Goal: Task Accomplishment & Management: Manage account settings

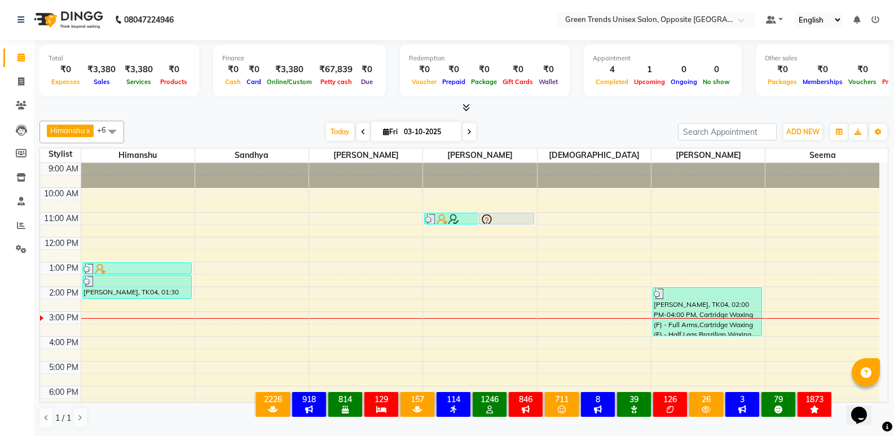
scroll to position [83, 0]
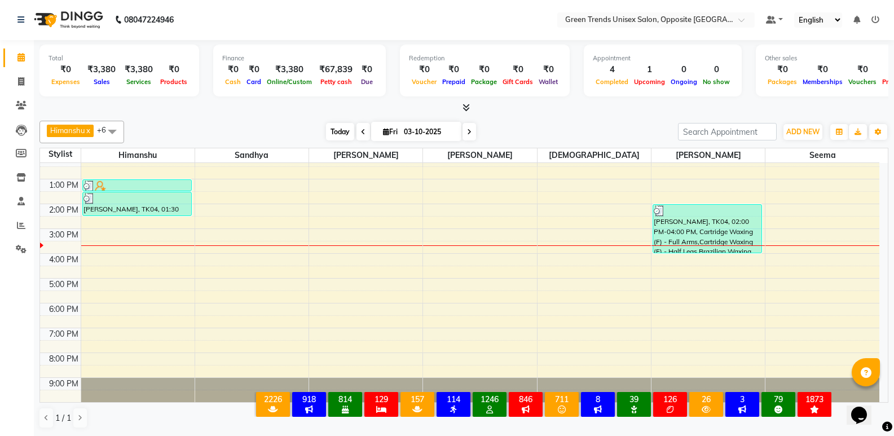
click at [334, 134] on span "Today" at bounding box center [340, 131] width 28 height 17
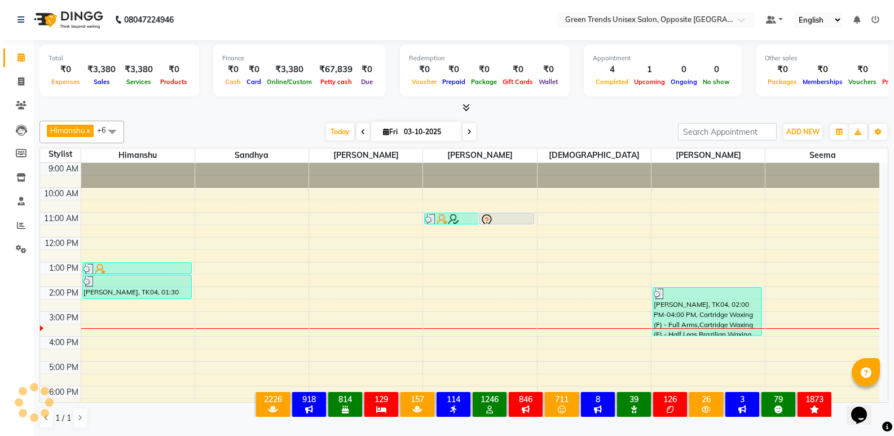
click at [26, 72] on li "Invoice" at bounding box center [17, 82] width 34 height 24
click at [20, 79] on icon at bounding box center [21, 81] width 6 height 8
select select "service"
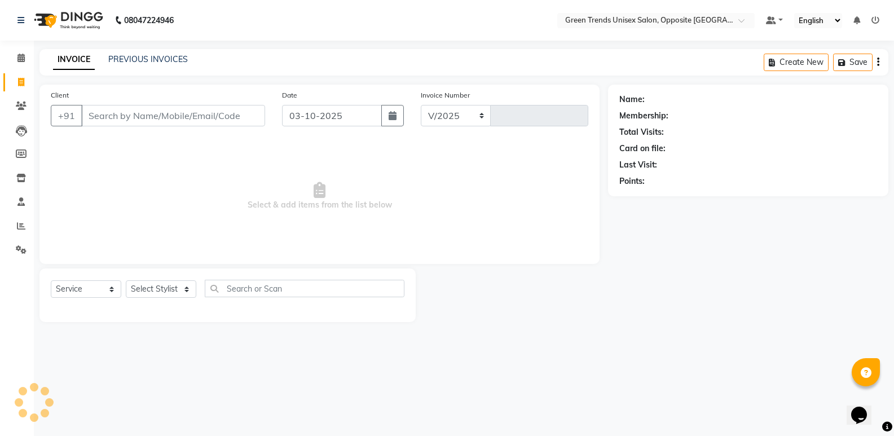
select select "5225"
type input "1291"
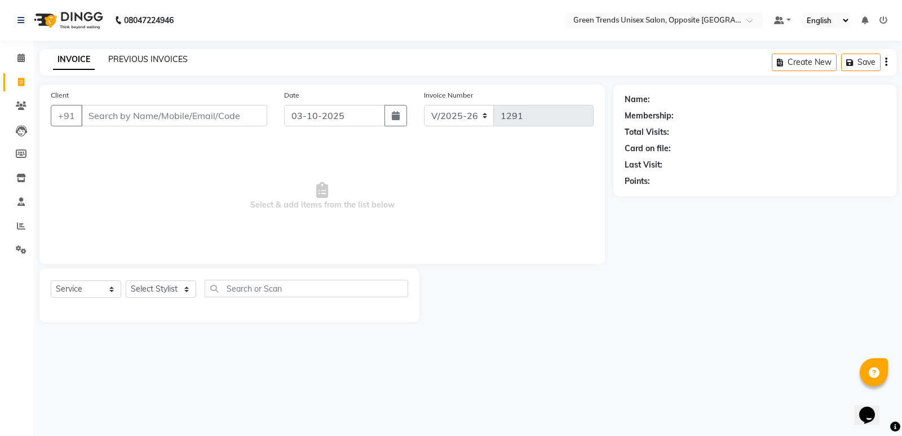
click at [149, 64] on link "PREVIOUS INVOICES" at bounding box center [148, 59] width 80 height 10
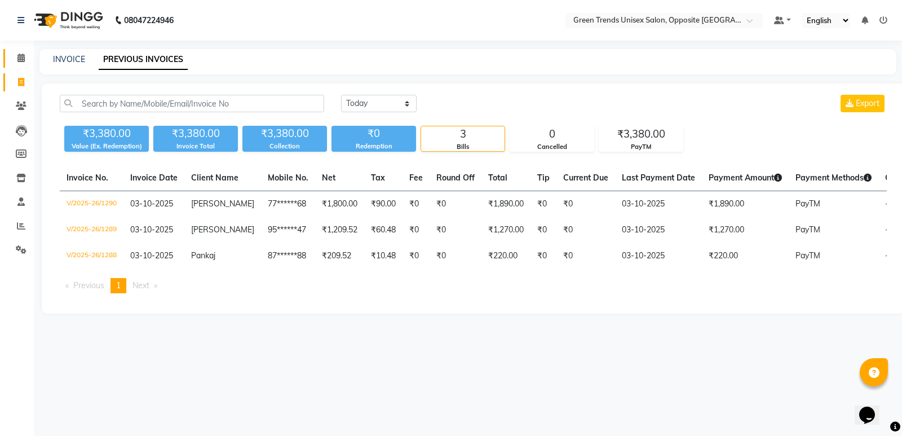
click at [23, 62] on span at bounding box center [21, 58] width 20 height 13
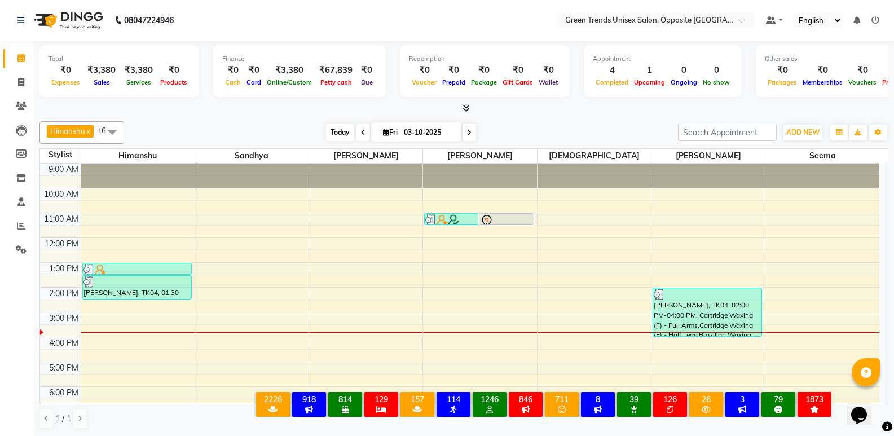
click at [327, 131] on span "Today" at bounding box center [340, 131] width 28 height 17
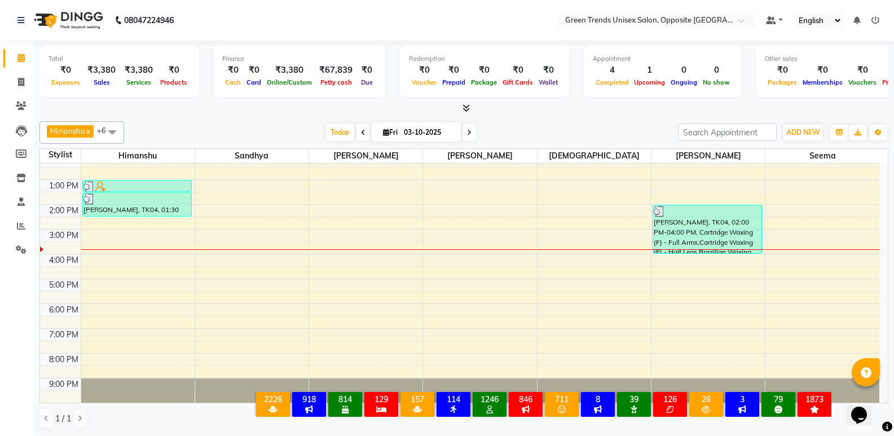
click at [289, 101] on div "Total ₹0 Expenses ₹3,380 Sales ₹3,380 Services ₹0 Products Finance ₹0 Cash ₹0 C…" at bounding box center [463, 78] width 849 height 74
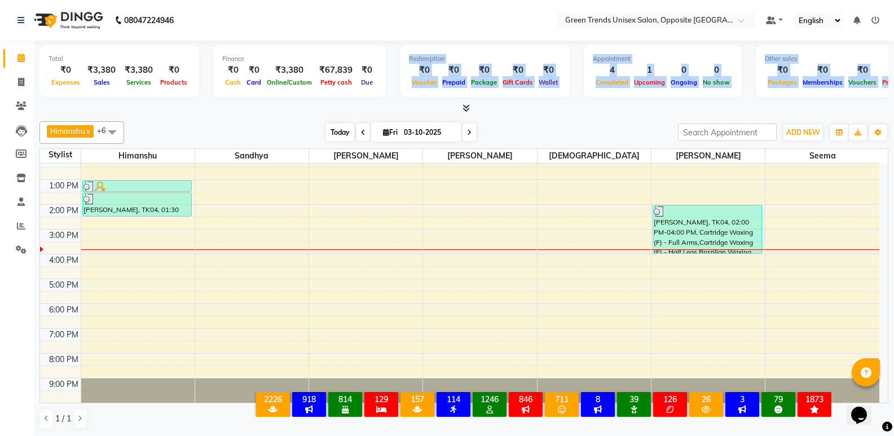
click at [334, 127] on span "Today" at bounding box center [340, 131] width 28 height 17
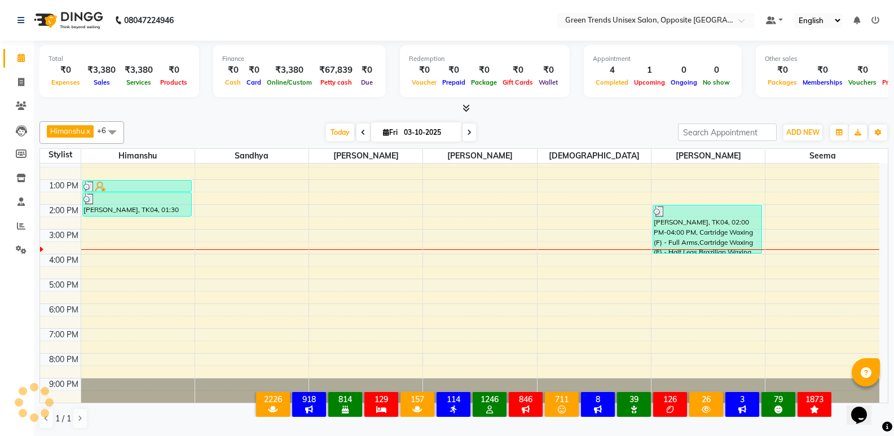
scroll to position [0, 0]
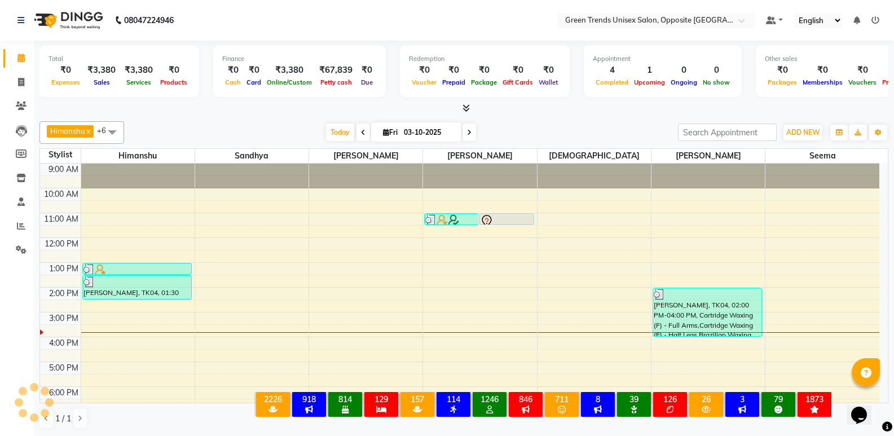
click at [294, 122] on div "[PERSON_NAME] x [PERSON_NAME] x [PERSON_NAME] x [PERSON_NAME] x [PERSON_NAME] x…" at bounding box center [463, 132] width 849 height 23
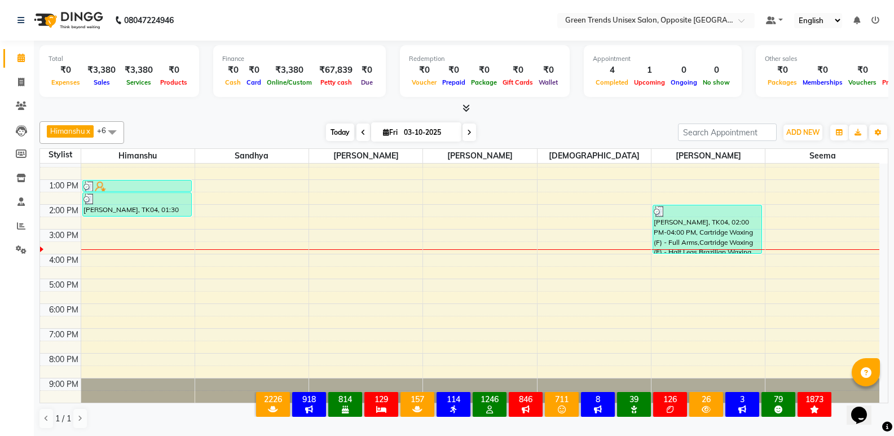
click at [346, 129] on span "Today" at bounding box center [340, 131] width 28 height 17
click at [345, 129] on span "Today" at bounding box center [340, 131] width 28 height 17
click at [295, 123] on div "[PERSON_NAME] x [PERSON_NAME] x [PERSON_NAME] x [PERSON_NAME] x [PERSON_NAME] x…" at bounding box center [463, 132] width 849 height 23
click at [365, 244] on div "9:00 AM 10:00 AM 11:00 AM 12:00 PM 1:00 PM 2:00 PM 3:00 PM 4:00 PM 5:00 PM 6:00…" at bounding box center [459, 242] width 839 height 322
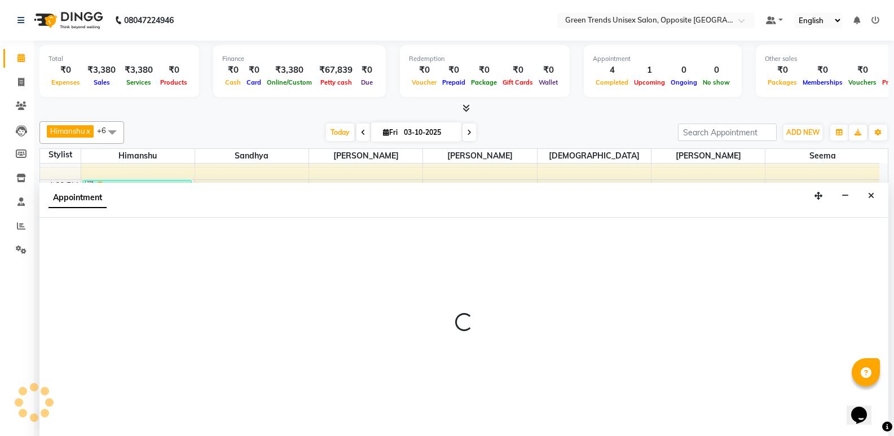
scroll to position [1, 0]
select select "89786"
select select "930"
select select "tentative"
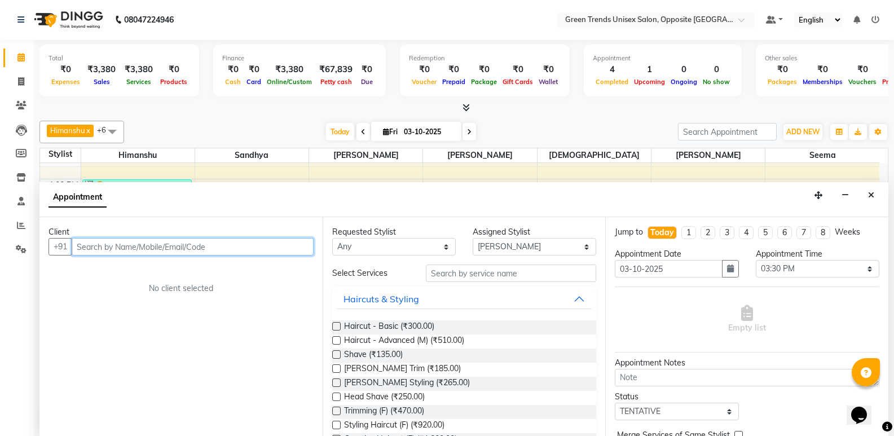
click at [139, 243] on input "text" at bounding box center [193, 246] width 242 height 17
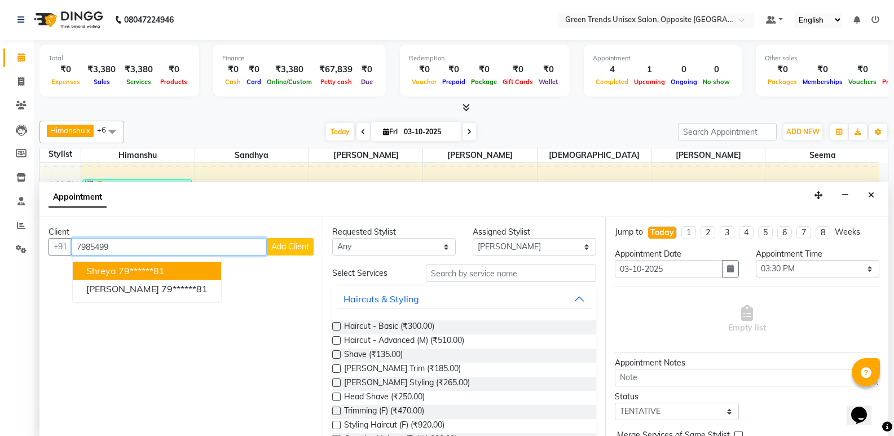
click at [141, 274] on ngb-highlight "79******81" at bounding box center [141, 270] width 46 height 11
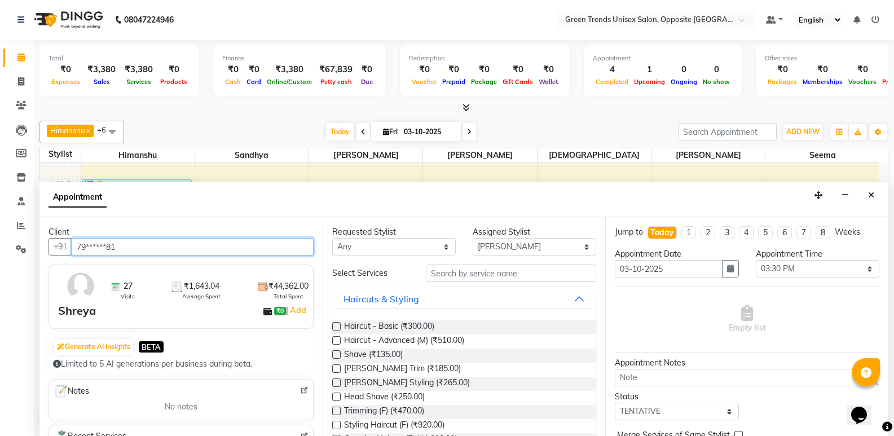
type input "79******81"
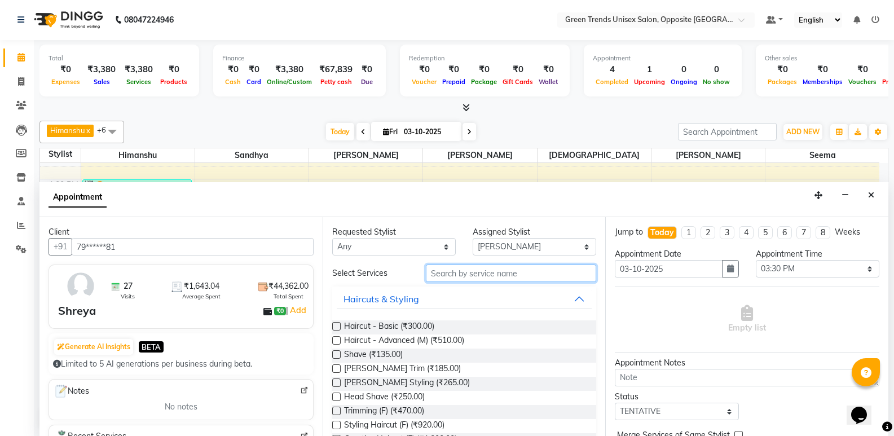
click at [474, 279] on input "text" at bounding box center [511, 272] width 170 height 17
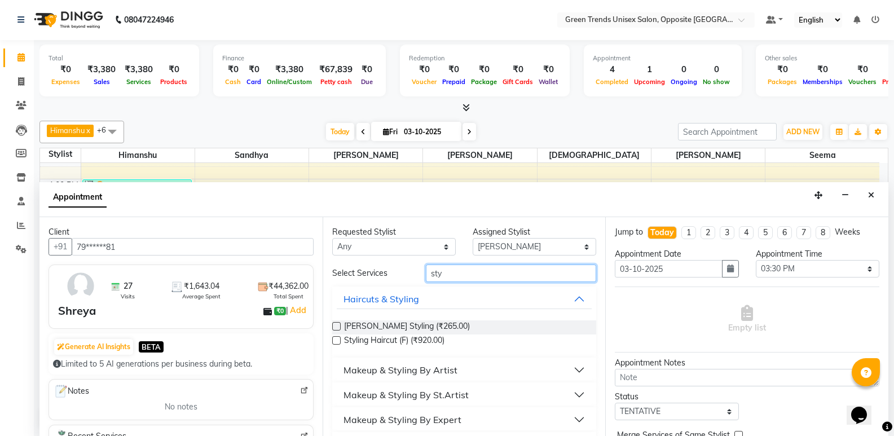
type input "sty"
click at [334, 341] on label at bounding box center [336, 340] width 8 height 8
click at [334, 341] on input "checkbox" at bounding box center [335, 341] width 7 height 7
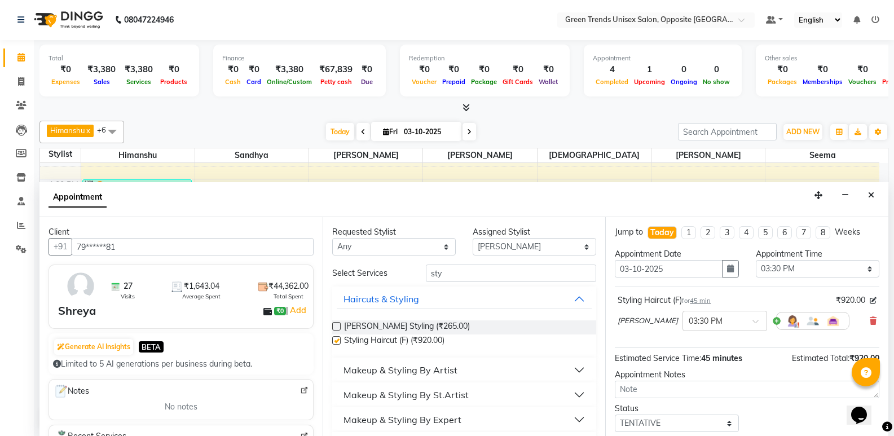
checkbox input "false"
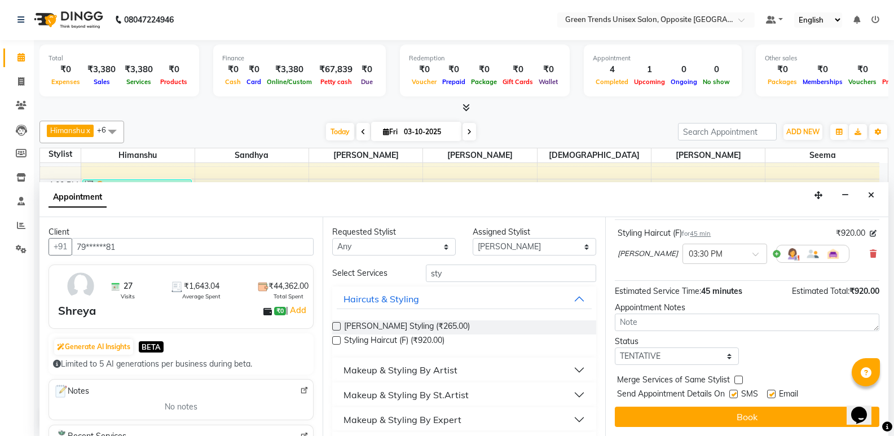
click at [878, 350] on div "Status Select TENTATIVE CONFIRM CHECK-IN UPCOMING" at bounding box center [746, 350] width 281 height 29
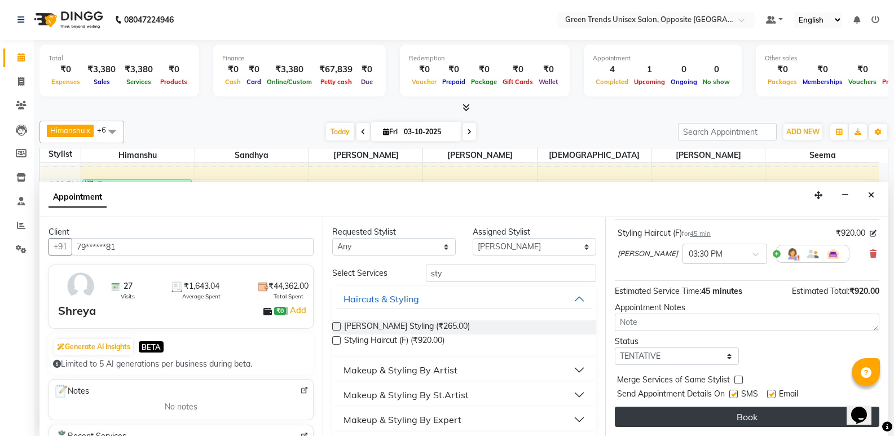
click at [763, 420] on button "Book" at bounding box center [747, 417] width 264 height 20
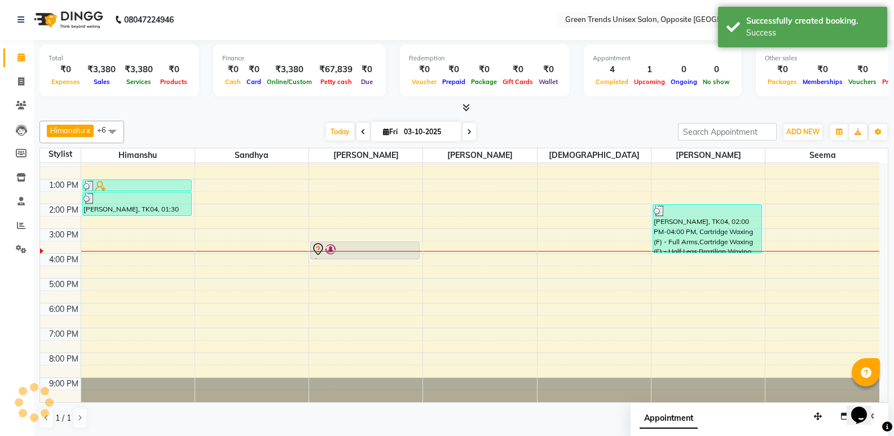
scroll to position [0, 0]
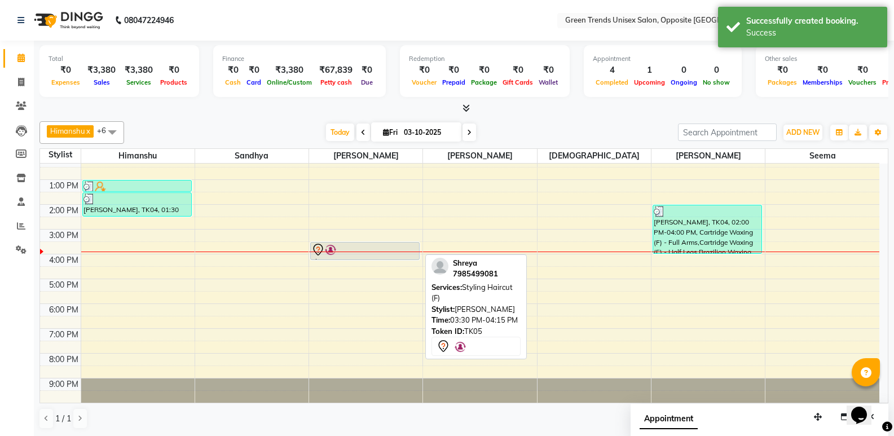
click at [367, 246] on div at bounding box center [364, 250] width 107 height 14
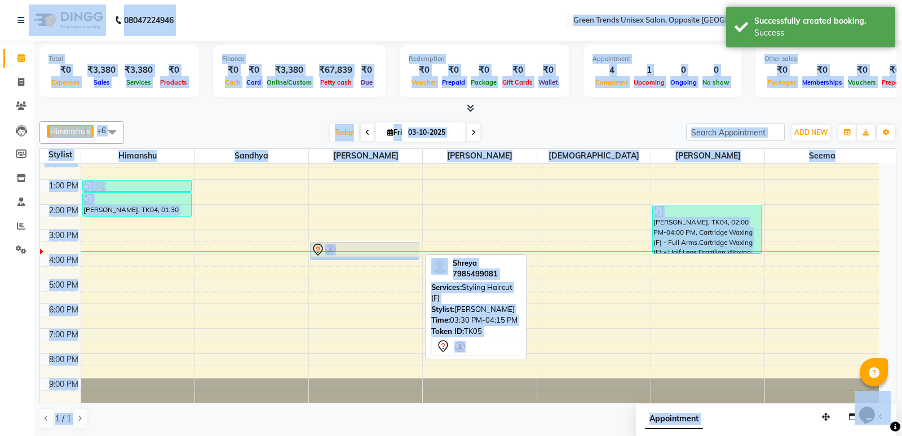
select select "7"
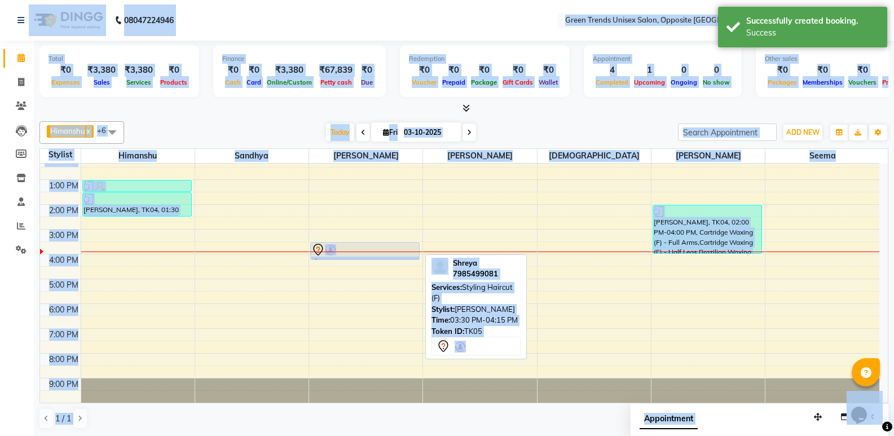
click at [384, 248] on div at bounding box center [364, 250] width 107 height 14
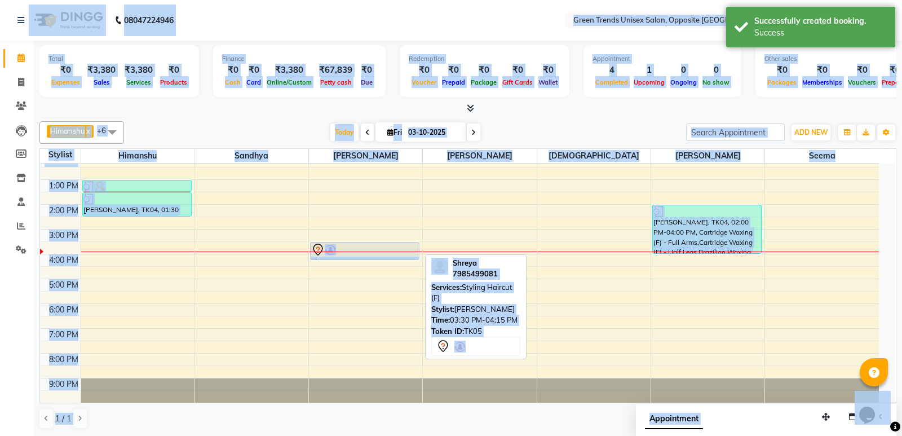
select select "7"
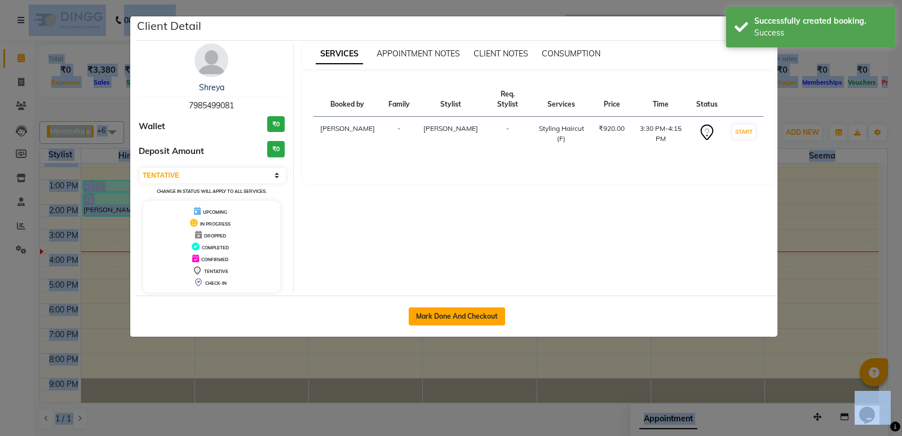
click at [429, 312] on button "Mark Done And Checkout" at bounding box center [457, 316] width 96 height 18
select select "service"
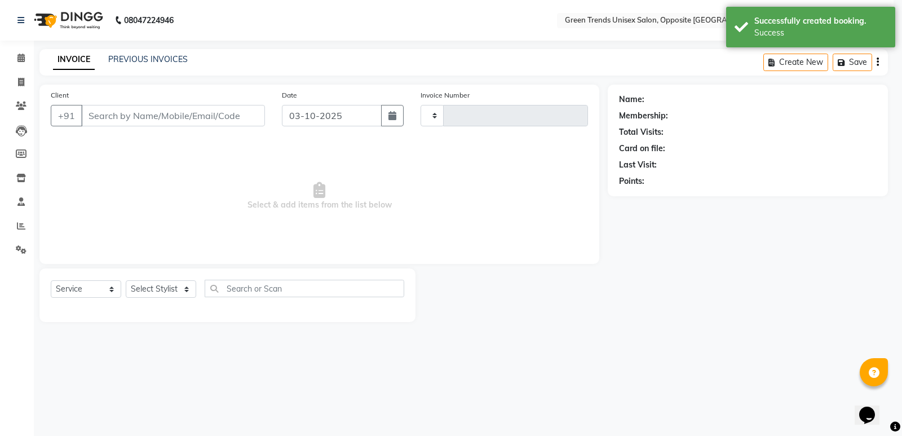
type input "1291"
select select "5225"
type input "79******81"
select select "89786"
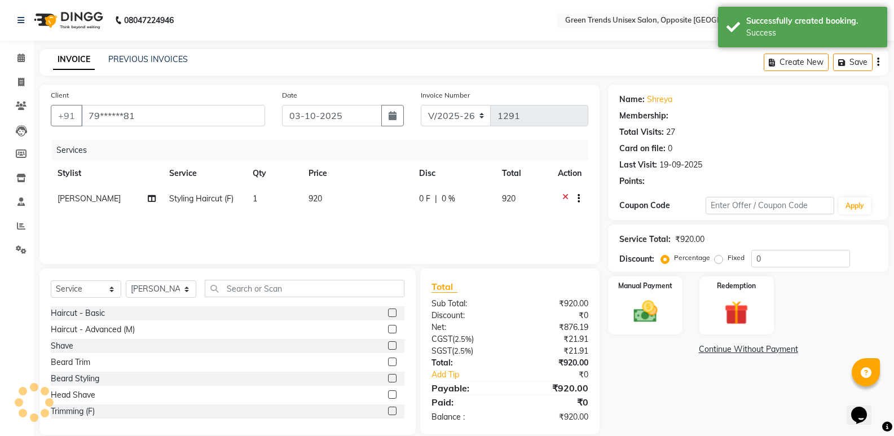
click at [422, 197] on span "0 F" at bounding box center [424, 199] width 11 height 12
select select "89786"
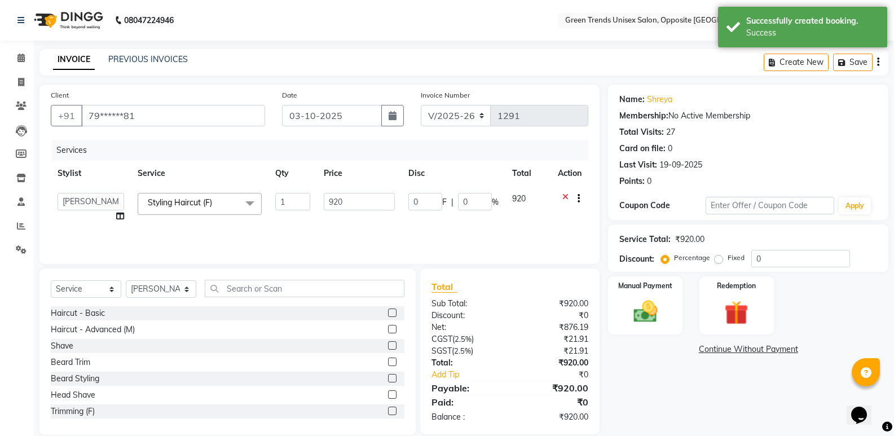
click at [423, 198] on input "0" at bounding box center [425, 201] width 34 height 17
type input "160"
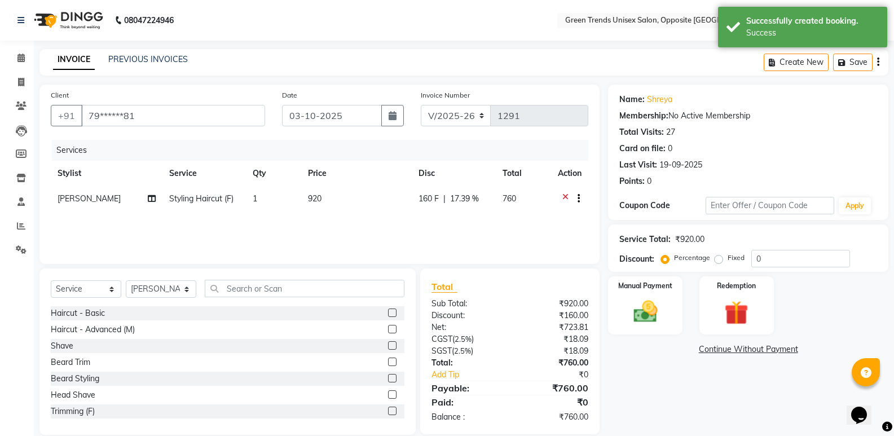
click at [409, 215] on div "Services Stylist Service Qty Price Disc Total Action [PERSON_NAME] Styling Hair…" at bounding box center [319, 196] width 537 height 113
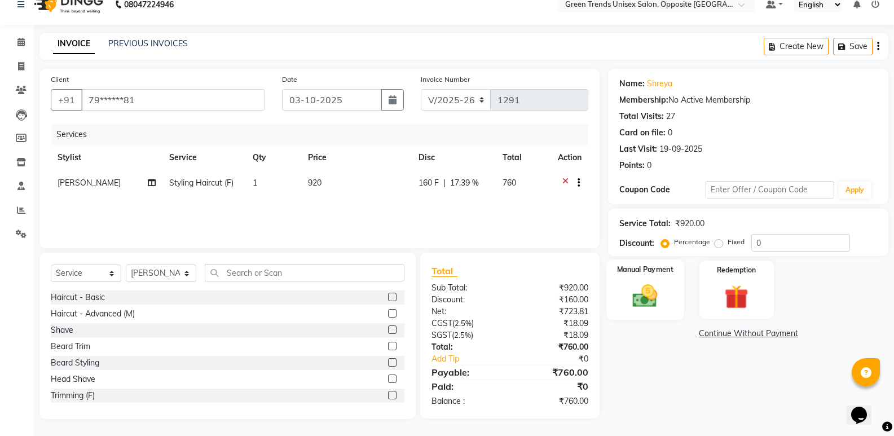
click at [638, 289] on img at bounding box center [645, 295] width 40 height 29
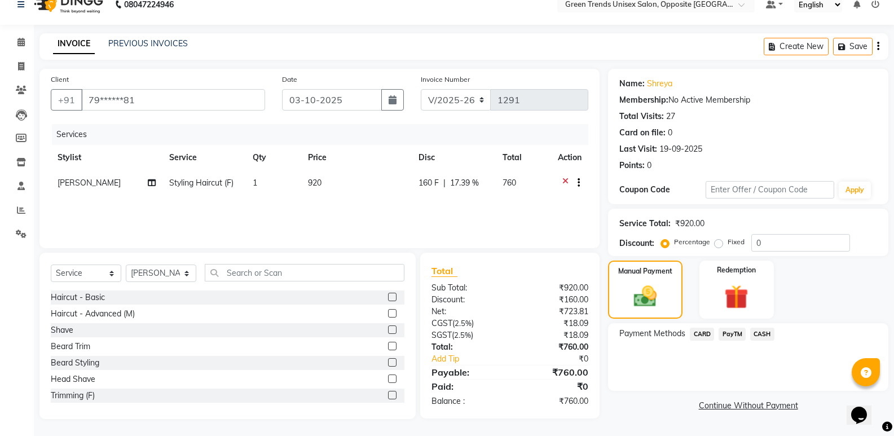
click at [728, 330] on span "PayTM" at bounding box center [731, 334] width 27 height 13
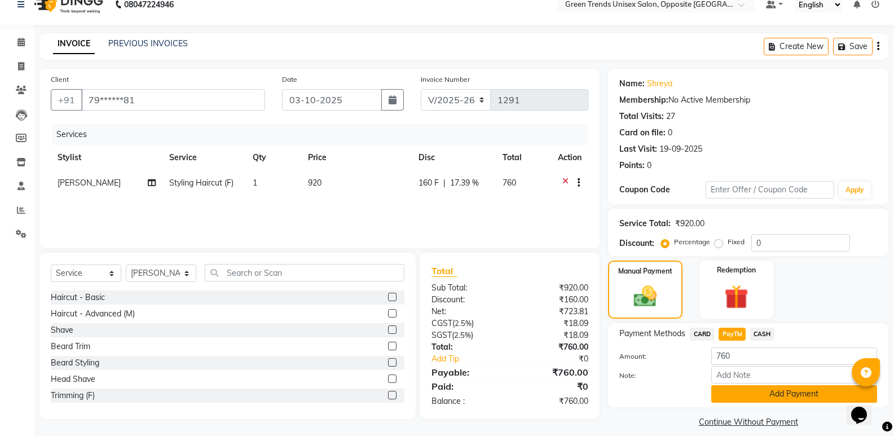
click at [727, 388] on button "Add Payment" at bounding box center [794, 393] width 166 height 17
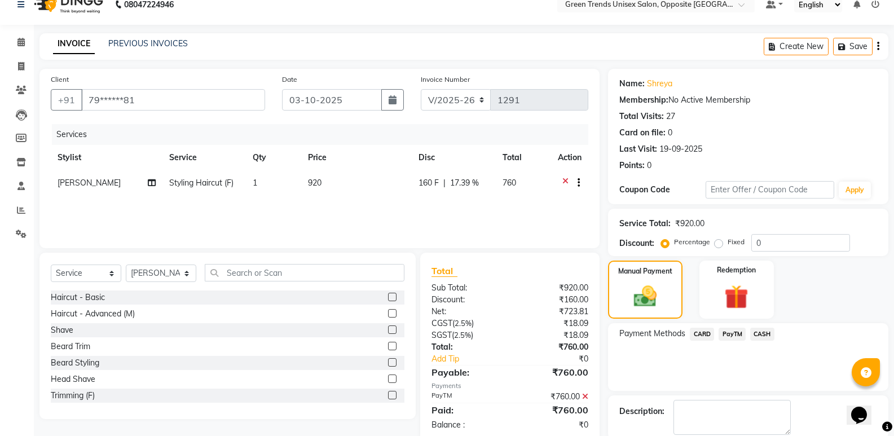
click at [880, 330] on div "Name: Shreya Membership: No Active Membership Total Visits: 27 Card on file: 0 …" at bounding box center [752, 273] width 289 height 409
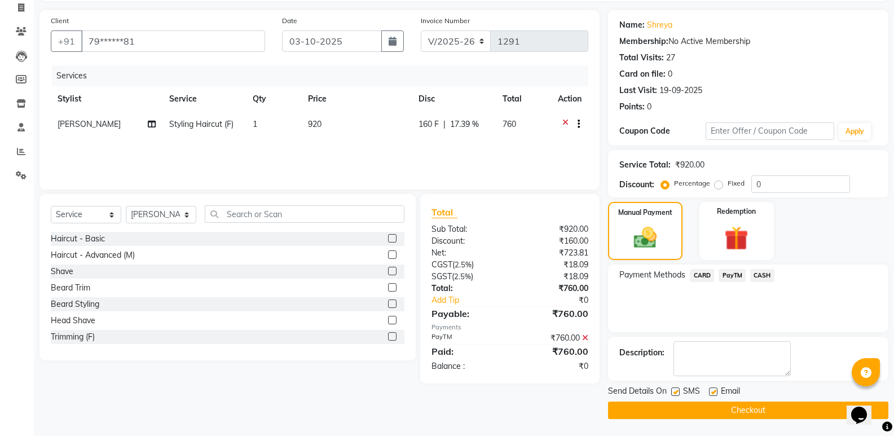
click at [714, 411] on button "Checkout" at bounding box center [748, 409] width 280 height 17
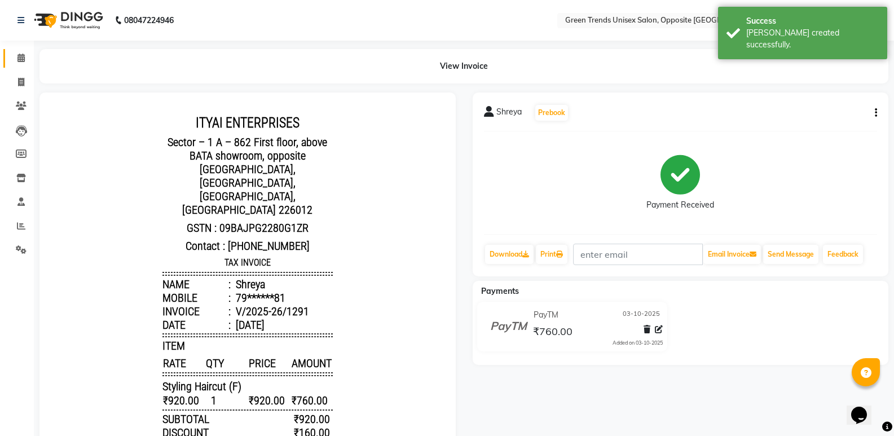
click at [19, 51] on link "Calendar" at bounding box center [16, 58] width 27 height 19
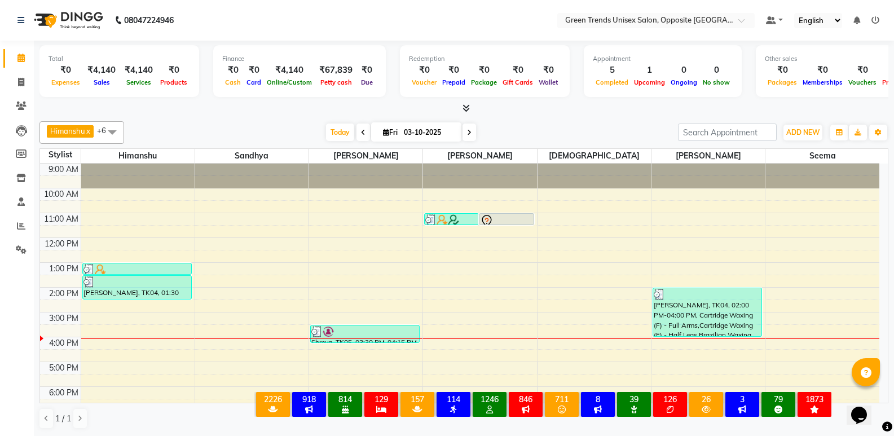
click at [19, 51] on link "Calendar" at bounding box center [16, 58] width 27 height 19
click at [332, 137] on span "Today" at bounding box center [340, 131] width 28 height 17
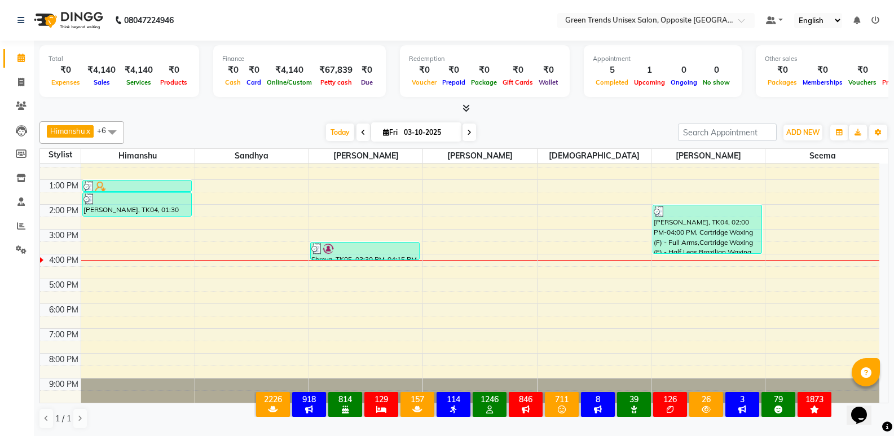
click at [278, 263] on div "9:00 AM 10:00 AM 11:00 AM 12:00 PM 1:00 PM 2:00 PM 3:00 PM 4:00 PM 5:00 PM 6:00…" at bounding box center [459, 242] width 839 height 322
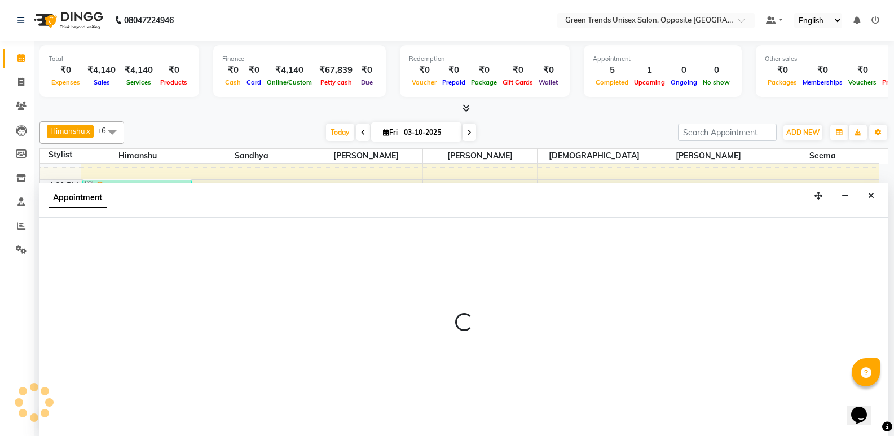
scroll to position [1, 0]
select select "35063"
select select "960"
select select "tentative"
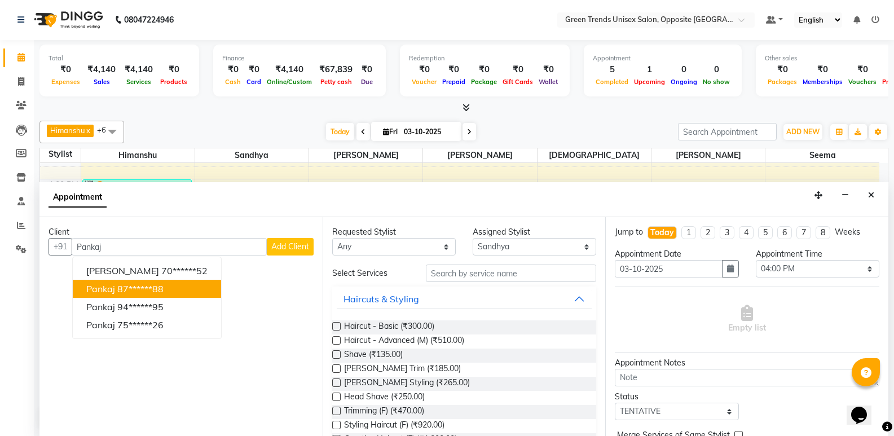
click at [176, 290] on button "Pankaj 87******88" at bounding box center [147, 289] width 148 height 18
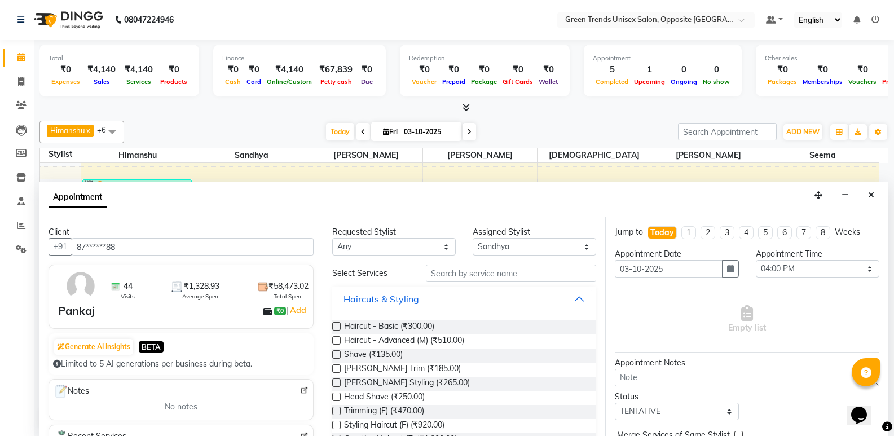
type input "87******88"
click at [533, 272] on input "text" at bounding box center [511, 272] width 170 height 17
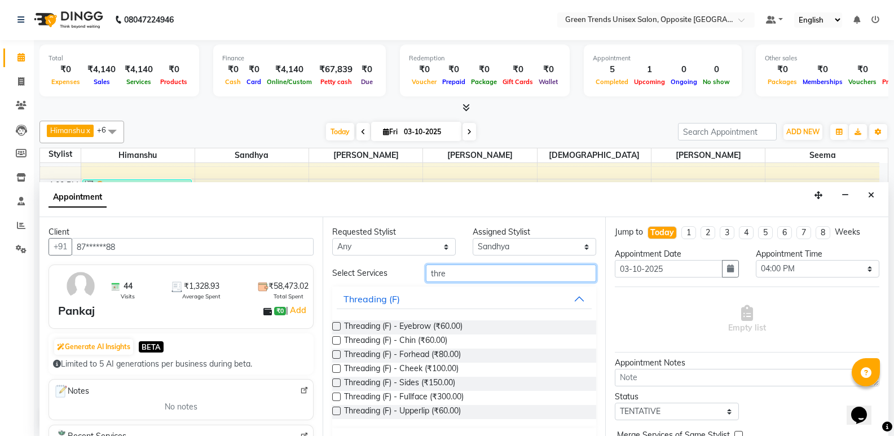
type input "thre"
click at [334, 325] on label at bounding box center [336, 326] width 8 height 8
click at [334, 325] on input "checkbox" at bounding box center [335, 327] width 7 height 7
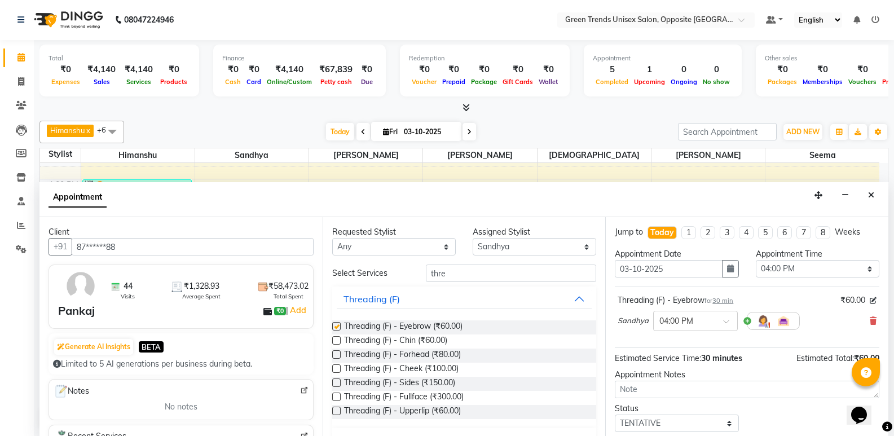
checkbox input "false"
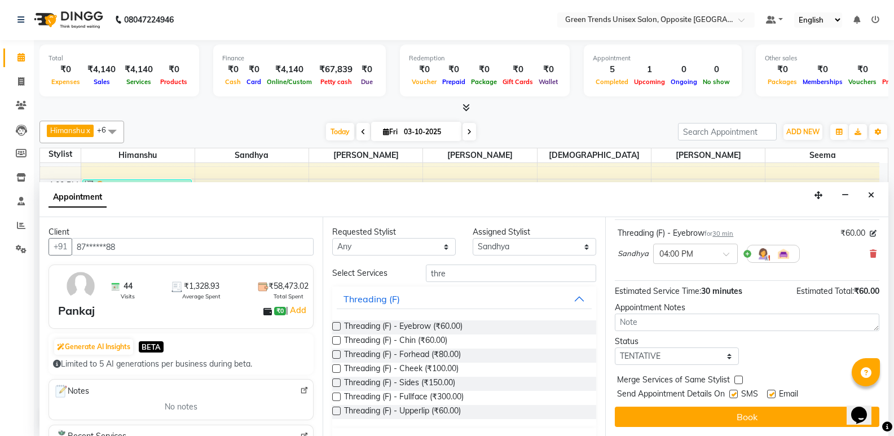
click at [796, 433] on div "Jump to [DATE] 1 2 3 4 5 6 7 8 Weeks Appointment Date [DATE] Appointment Time S…" at bounding box center [746, 326] width 283 height 219
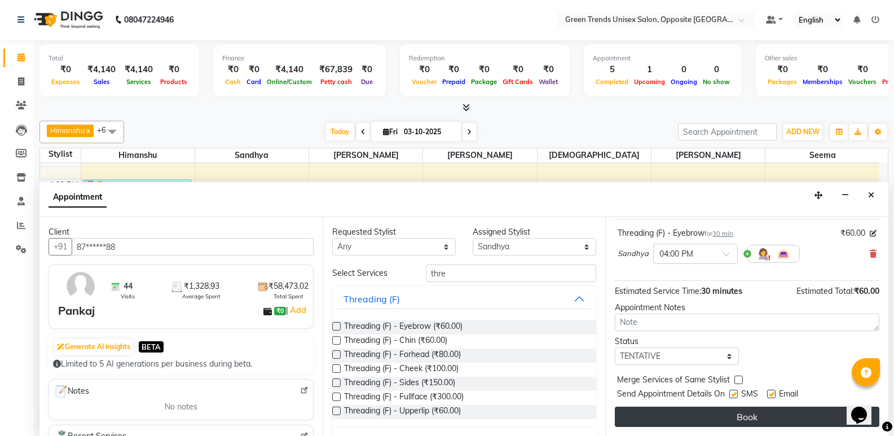
click at [800, 417] on button "Book" at bounding box center [747, 417] width 264 height 20
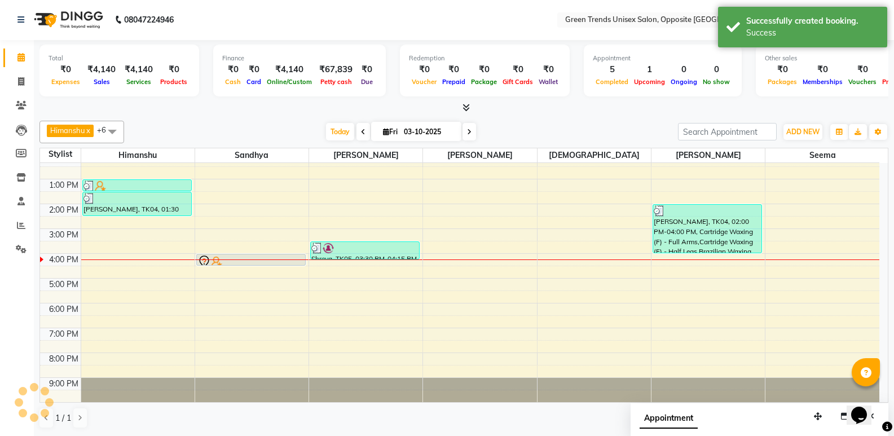
scroll to position [0, 0]
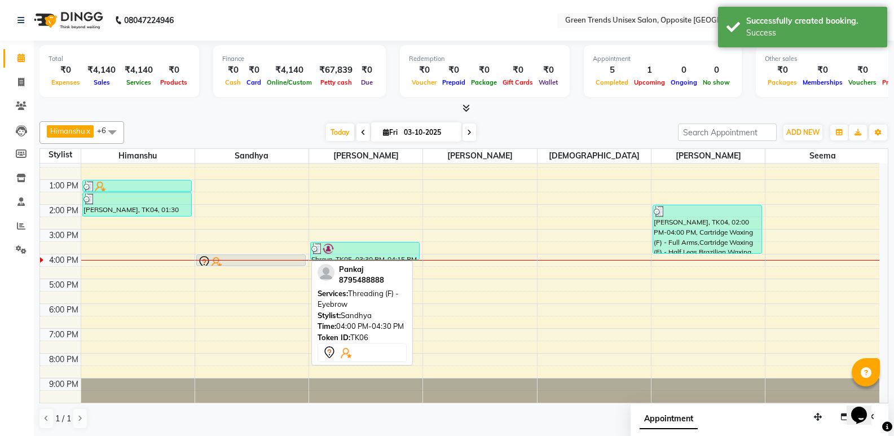
click at [262, 258] on div at bounding box center [250, 262] width 107 height 14
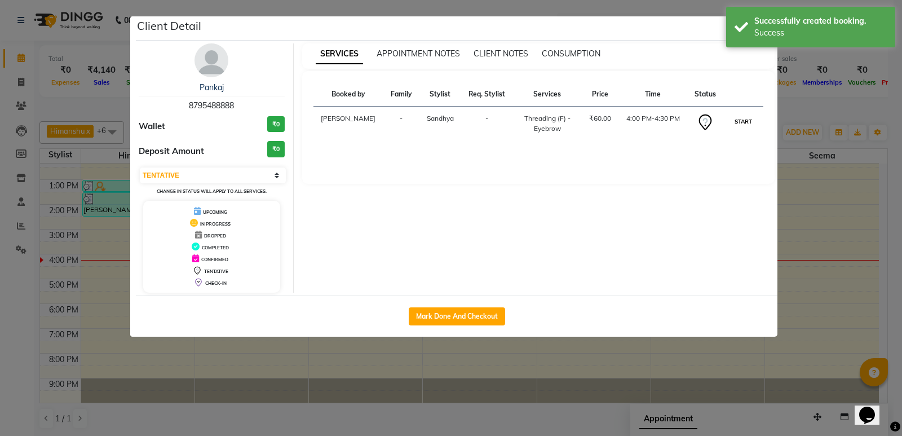
click at [743, 122] on button "START" at bounding box center [743, 121] width 23 height 14
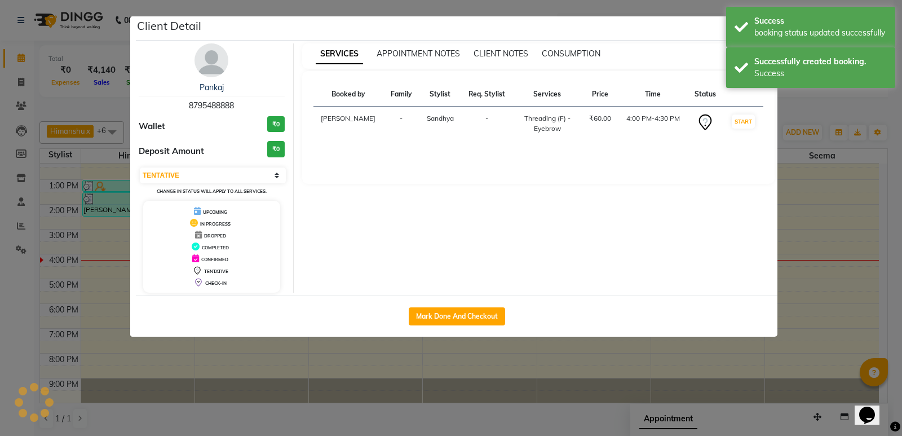
select select "1"
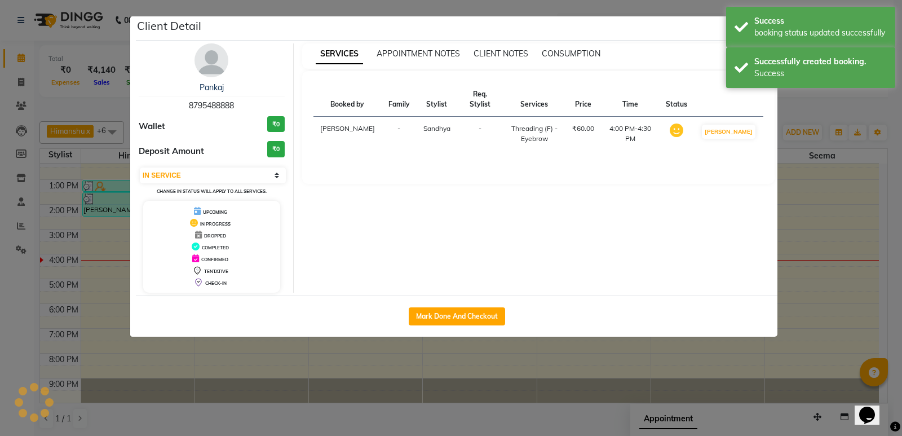
click at [817, 105] on ngb-modal-window "Client Detail Pankaj 8795488888 Wallet ₹0 Deposit Amount ₹0 Select IN SERVICE C…" at bounding box center [451, 218] width 902 height 436
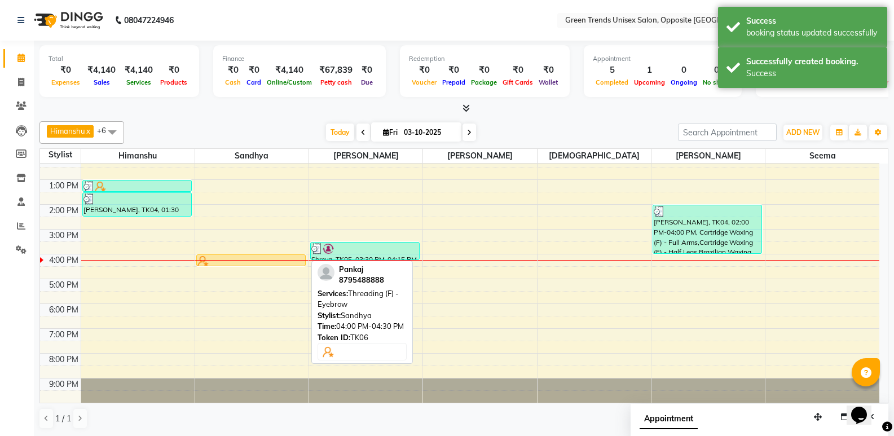
click at [235, 261] on div at bounding box center [250, 260] width 107 height 11
select select "1"
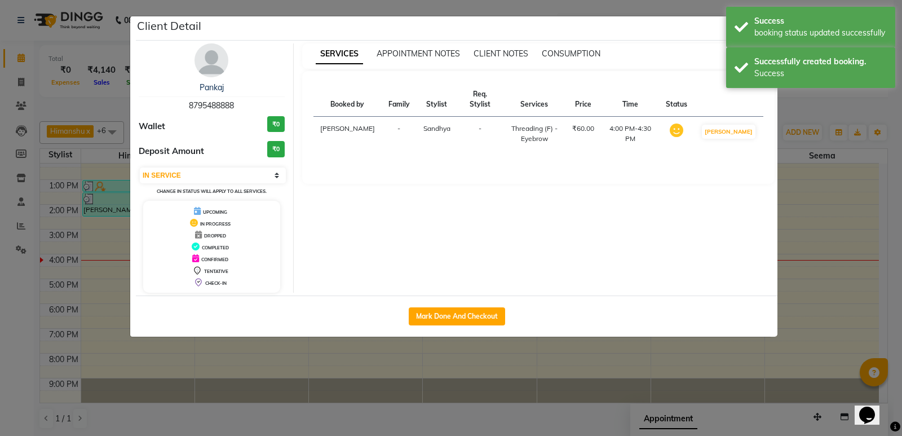
click at [469, 310] on button "Mark Done And Checkout" at bounding box center [457, 316] width 96 height 18
select select "service"
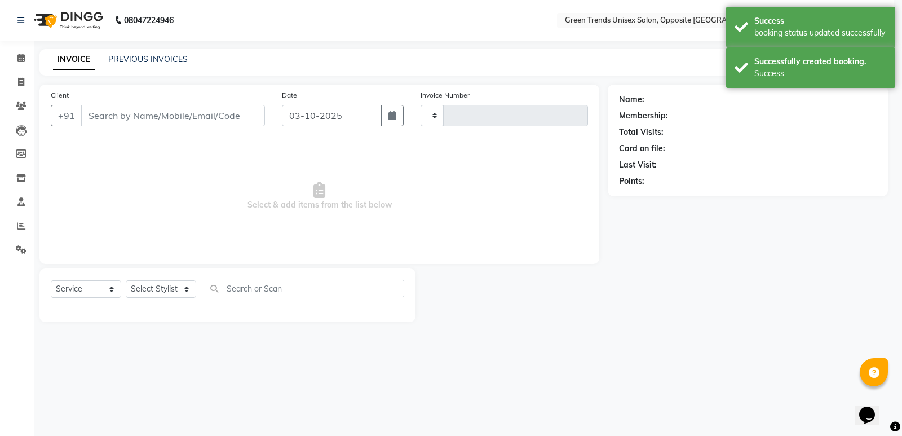
type input "1292"
select select "5225"
type input "87******88"
select select "35063"
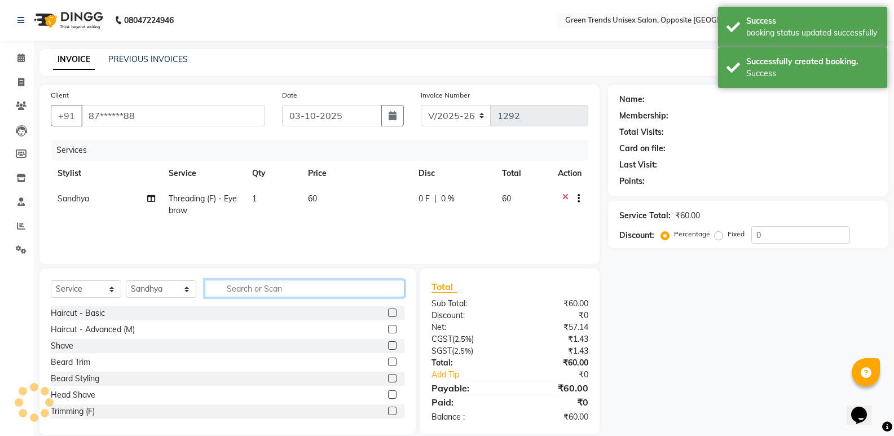
click at [261, 290] on input "text" at bounding box center [305, 288] width 200 height 17
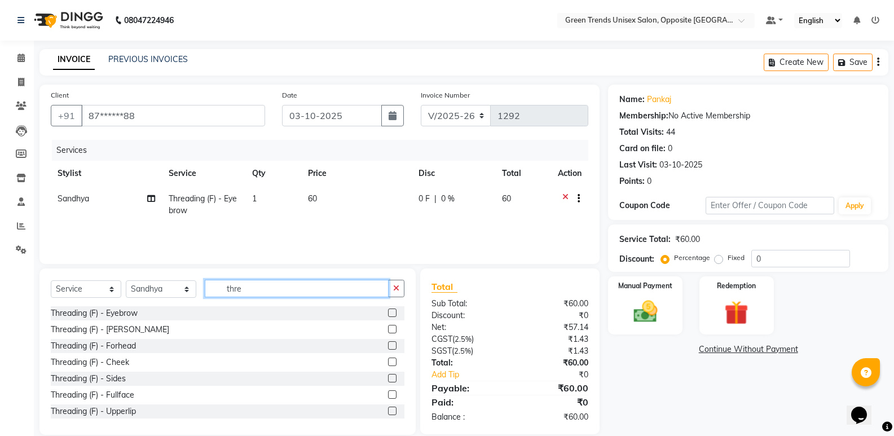
click at [262, 290] on input "thre" at bounding box center [297, 288] width 184 height 17
click at [277, 287] on input "thre" at bounding box center [297, 288] width 184 height 17
type input "thre"
click at [388, 412] on label at bounding box center [392, 411] width 8 height 8
click at [388, 412] on input "checkbox" at bounding box center [391, 411] width 7 height 7
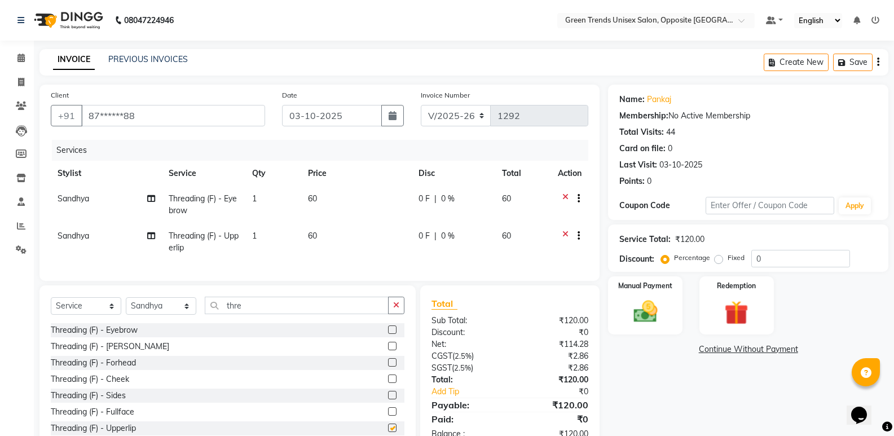
checkbox input "false"
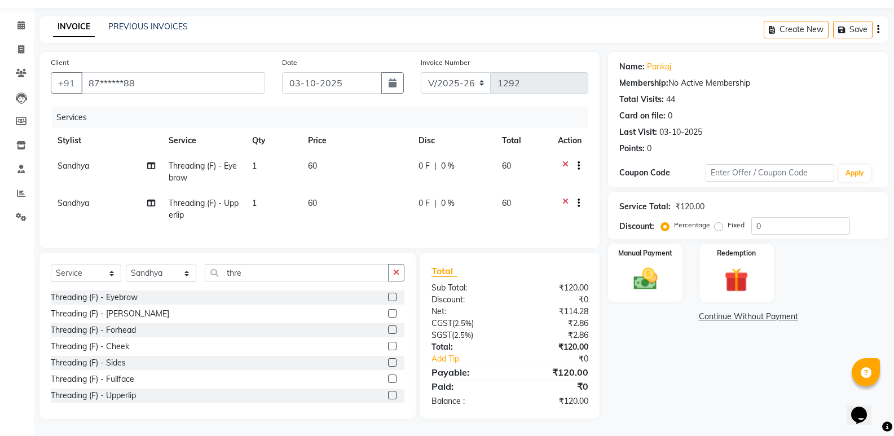
click at [388, 332] on label at bounding box center [392, 329] width 8 height 8
click at [388, 332] on input "checkbox" at bounding box center [391, 329] width 7 height 7
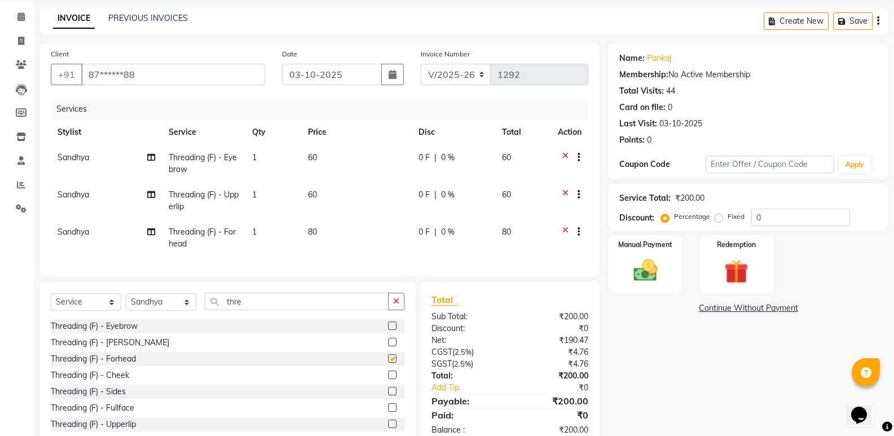
checkbox input "false"
click at [414, 156] on td "0 F | 0 %" at bounding box center [453, 163] width 83 height 37
select select "35063"
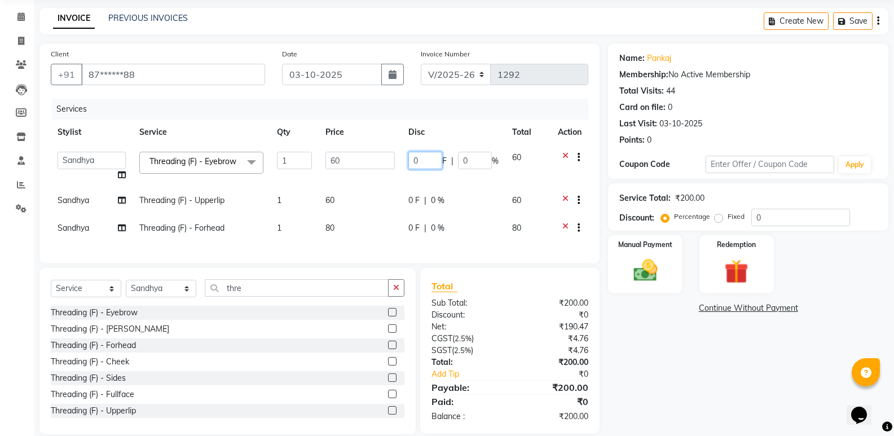
click at [435, 163] on input "0" at bounding box center [425, 160] width 34 height 17
type input "010"
click at [302, 227] on div "Client +91 87******88 Date [DATE] Invoice Number V/2025 V/[PHONE_NUMBER] Servic…" at bounding box center [319, 238] width 577 height 391
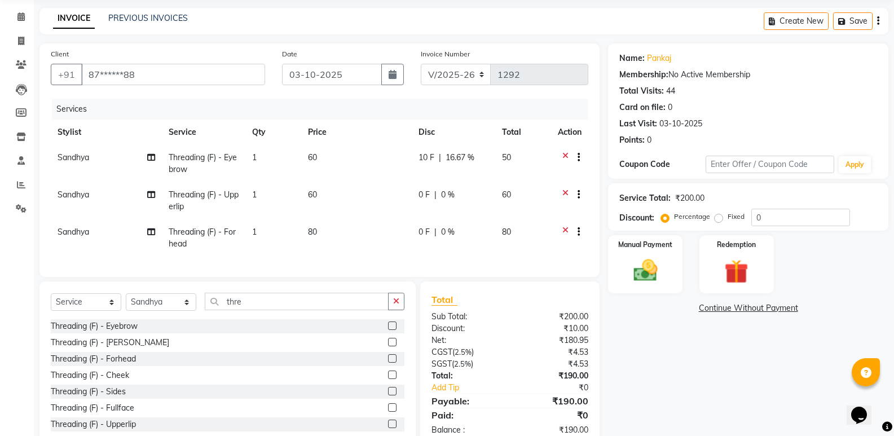
drag, startPoint x: 132, startPoint y: 201, endPoint x: 414, endPoint y: 189, distance: 282.2
click at [414, 189] on td "0 F | 0 %" at bounding box center [454, 200] width 84 height 37
select select "35063"
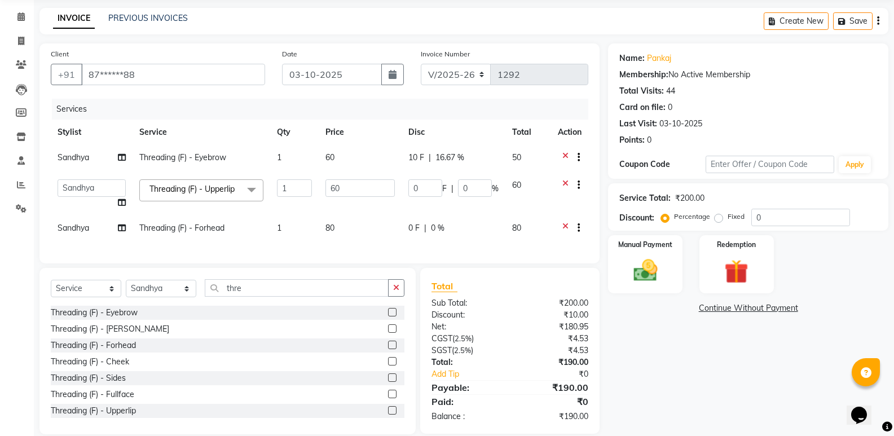
click at [427, 187] on input "0" at bounding box center [425, 187] width 34 height 17
type input "010"
click at [397, 222] on td "80" at bounding box center [360, 229] width 83 height 28
select select "35063"
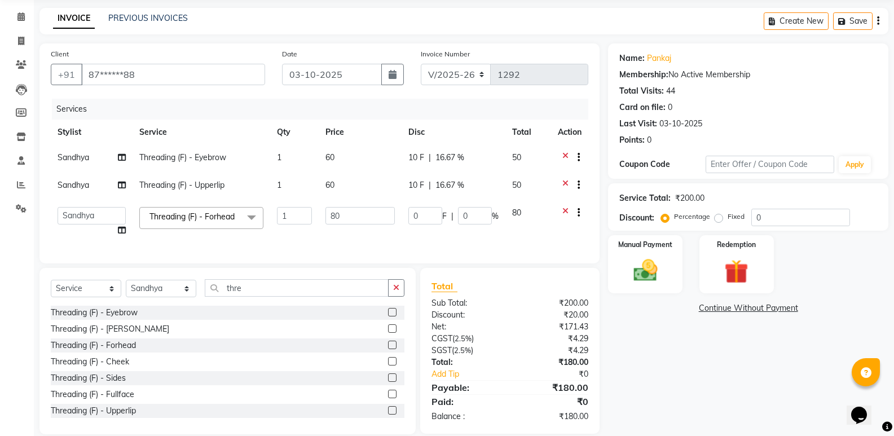
drag, startPoint x: 399, startPoint y: 226, endPoint x: 420, endPoint y: 238, distance: 24.5
click at [405, 231] on tr "[PERSON_NAME] [PERSON_NAME] [PERSON_NAME] [PERSON_NAME] [PERSON_NAME] Threading…" at bounding box center [319, 221] width 537 height 43
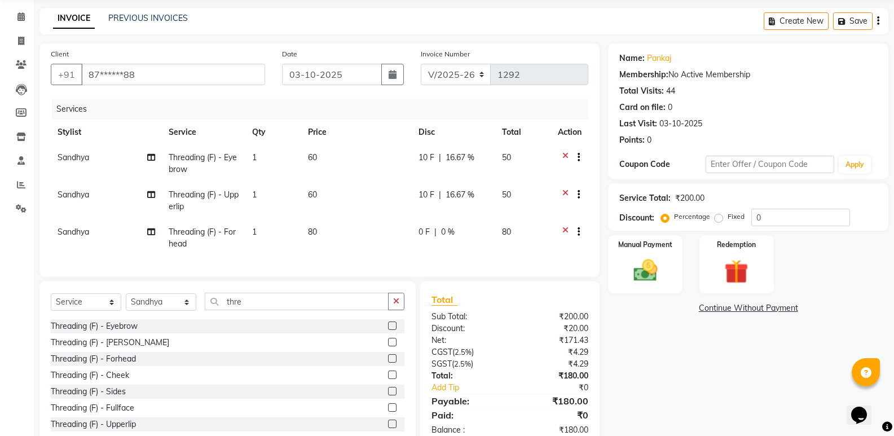
click at [419, 222] on td "0 F | 0 %" at bounding box center [454, 237] width 84 height 37
select select "35063"
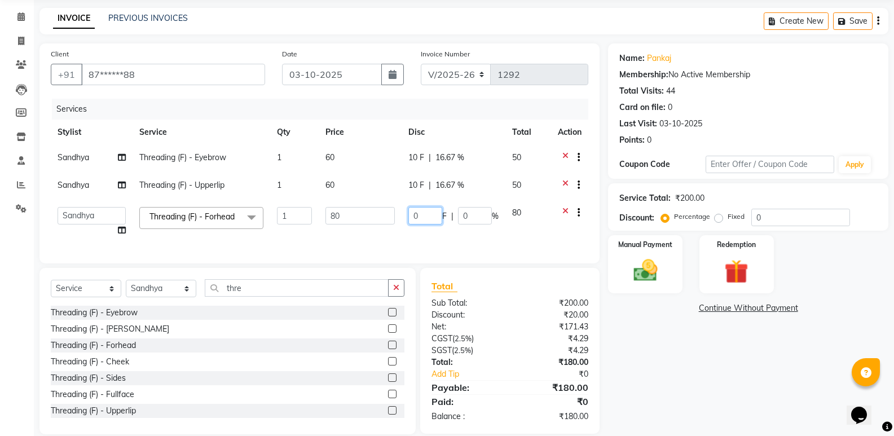
click at [420, 222] on input "0" at bounding box center [425, 215] width 34 height 17
type input "020"
click at [420, 231] on td "020 F | 0 %" at bounding box center [453, 221] width 104 height 43
select select "35063"
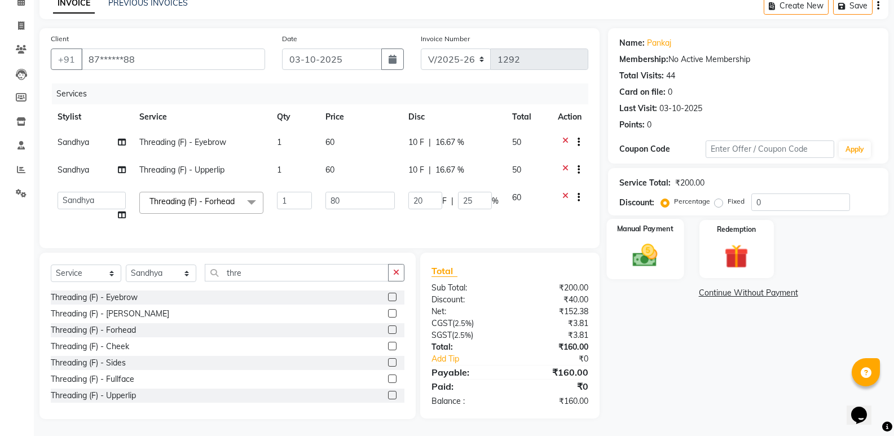
click at [628, 244] on img at bounding box center [645, 255] width 40 height 29
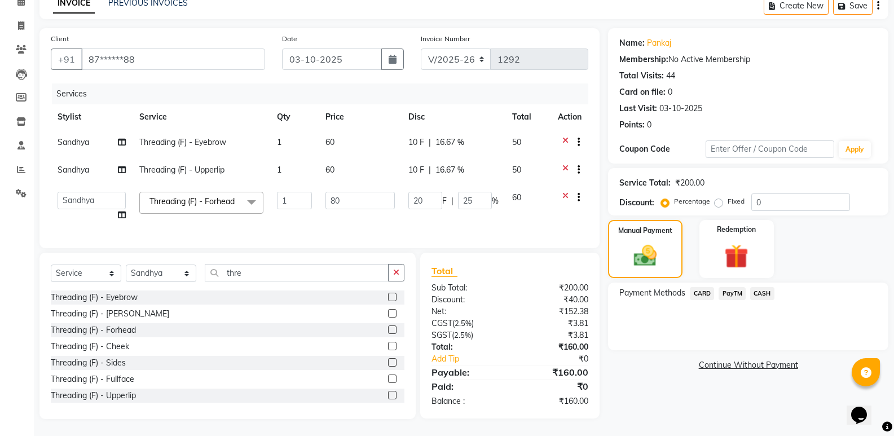
click at [762, 287] on span "CASH" at bounding box center [762, 293] width 24 height 13
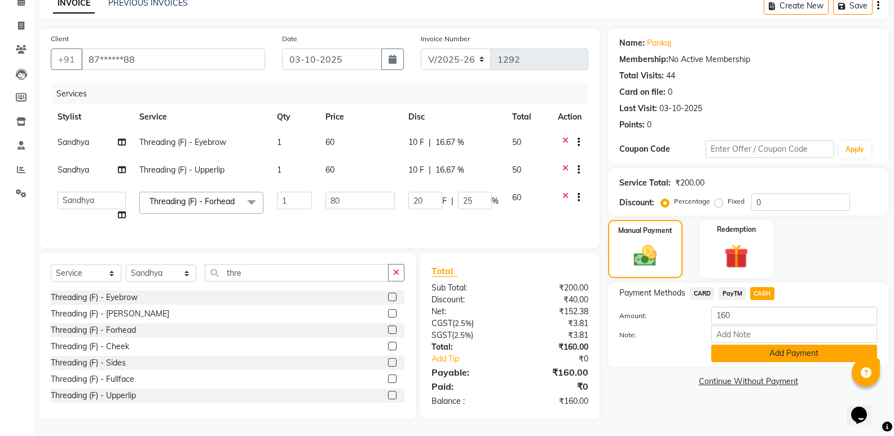
click at [751, 345] on button "Add Payment" at bounding box center [794, 353] width 166 height 17
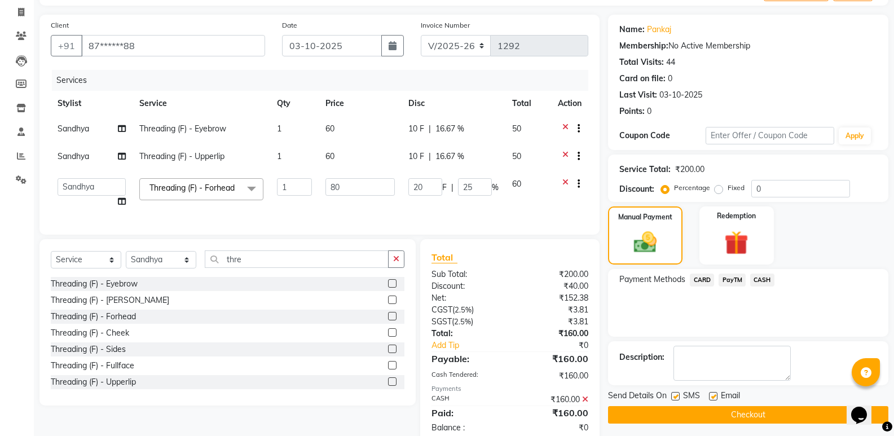
click at [872, 341] on div "Description:" at bounding box center [748, 363] width 280 height 44
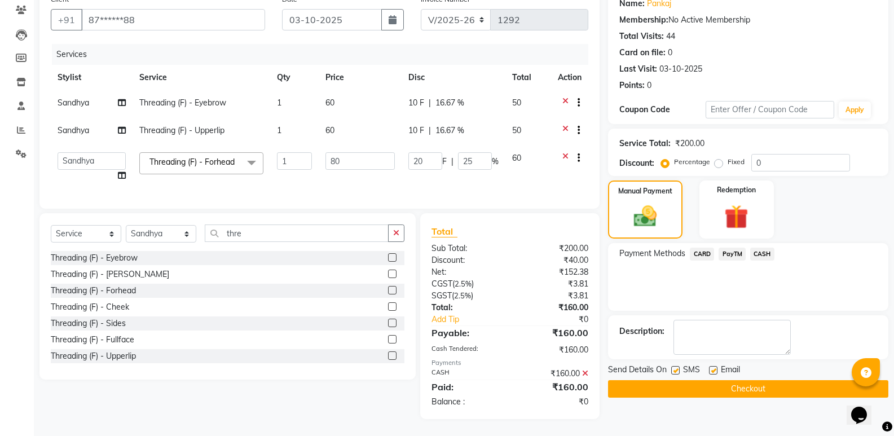
click at [672, 380] on button "Checkout" at bounding box center [748, 388] width 280 height 17
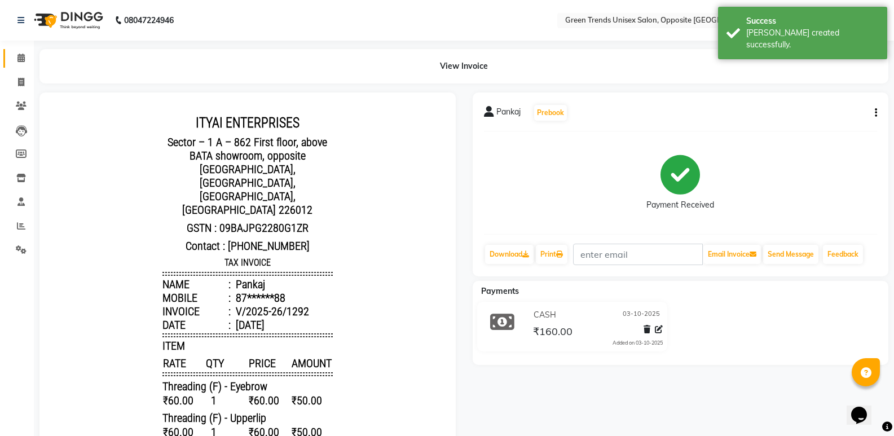
click at [3, 63] on link "Calendar" at bounding box center [16, 58] width 27 height 19
click at [11, 56] on span at bounding box center [21, 58] width 20 height 13
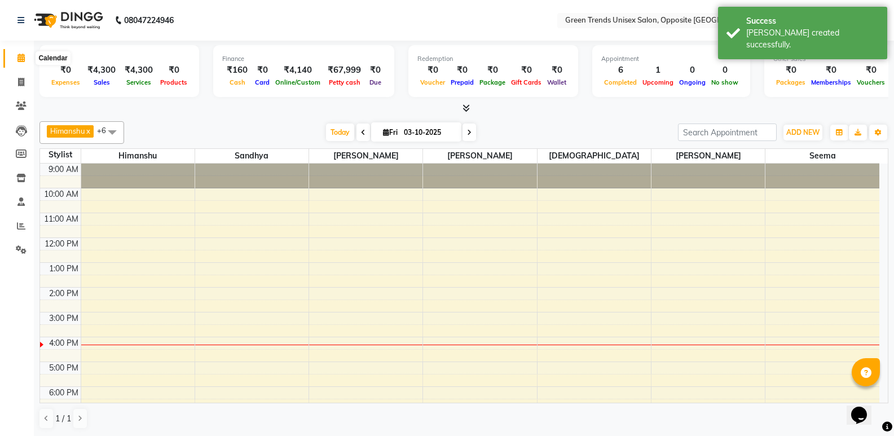
click at [16, 55] on span at bounding box center [21, 58] width 20 height 13
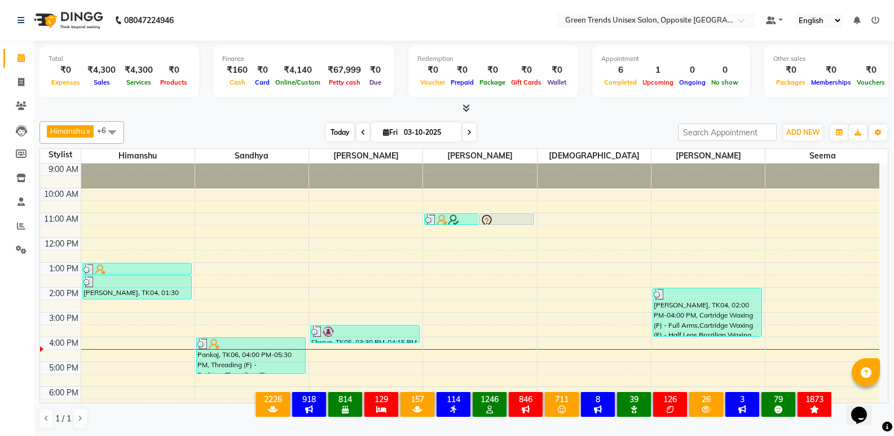
click at [336, 128] on span "Today" at bounding box center [340, 131] width 28 height 17
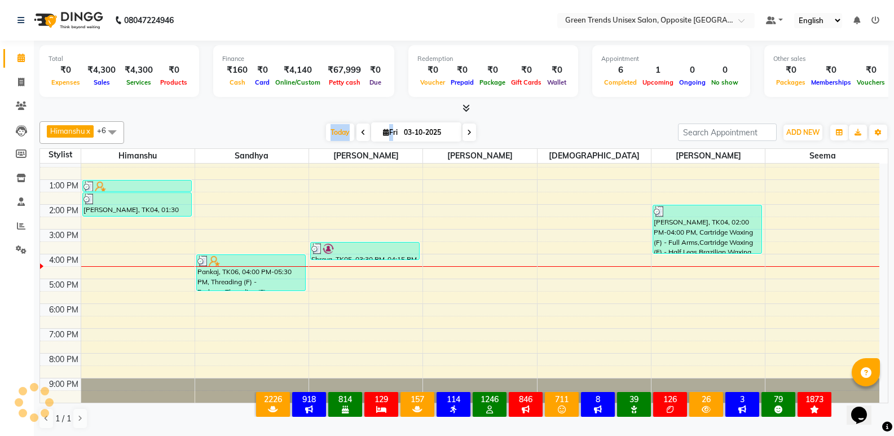
click at [276, 129] on div "[DATE] [DATE]" at bounding box center [401, 132] width 542 height 17
click at [337, 129] on span "Today" at bounding box center [340, 131] width 28 height 17
click at [302, 133] on div "[DATE] [DATE]" at bounding box center [401, 132] width 542 height 17
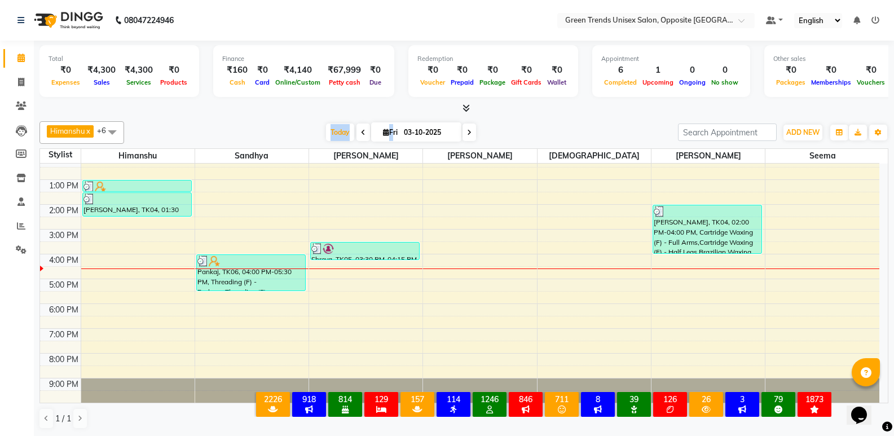
click at [284, 129] on div "[DATE] [DATE]" at bounding box center [401, 132] width 542 height 17
click at [338, 135] on span "Today" at bounding box center [340, 131] width 28 height 17
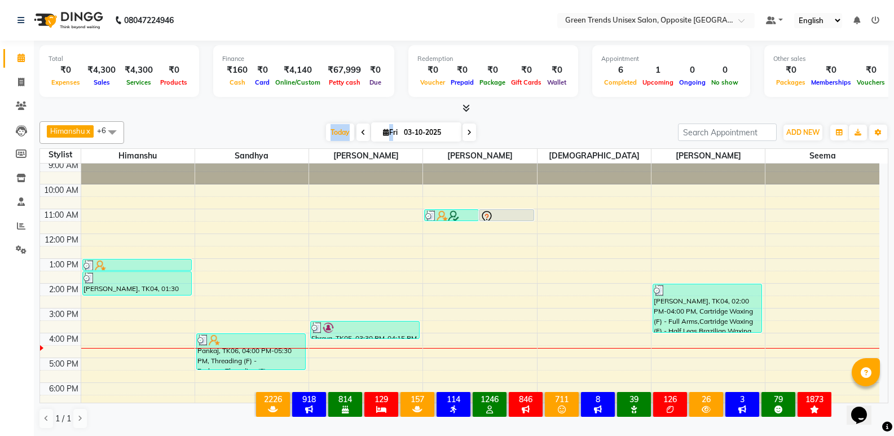
scroll to position [0, 0]
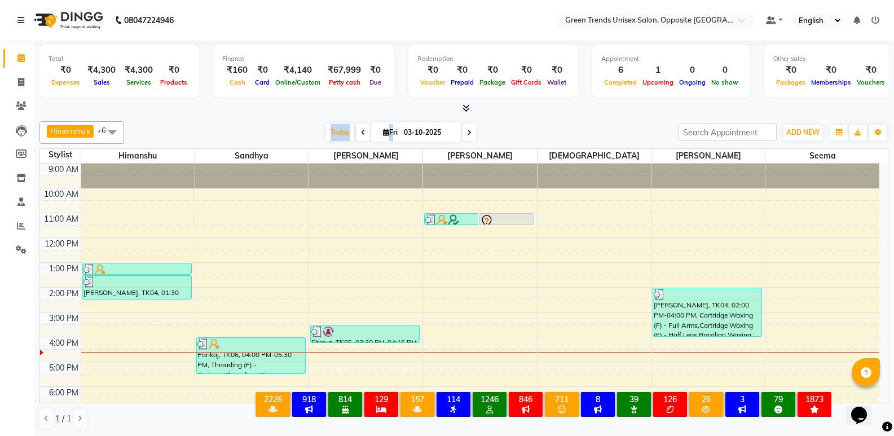
click at [347, 113] on div at bounding box center [463, 109] width 849 height 12
click at [340, 133] on span "Today" at bounding box center [340, 131] width 28 height 17
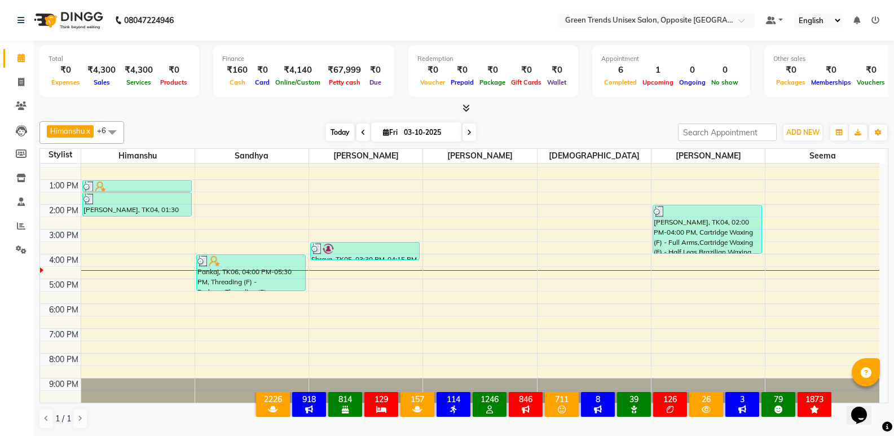
click at [341, 134] on span "Today" at bounding box center [340, 131] width 28 height 17
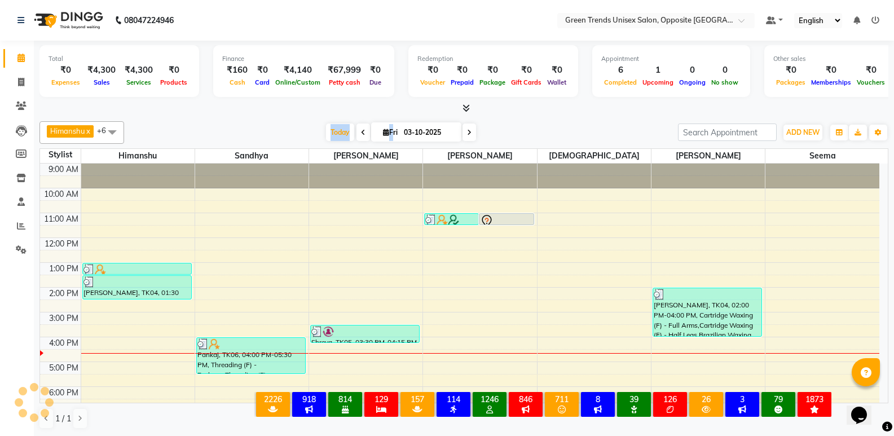
click at [323, 94] on div "Finance ₹160 Cash ₹0 Card ₹4,140 Online/Custom ₹67,999 [PERSON_NAME] cash ₹0 Due" at bounding box center [303, 71] width 181 height 52
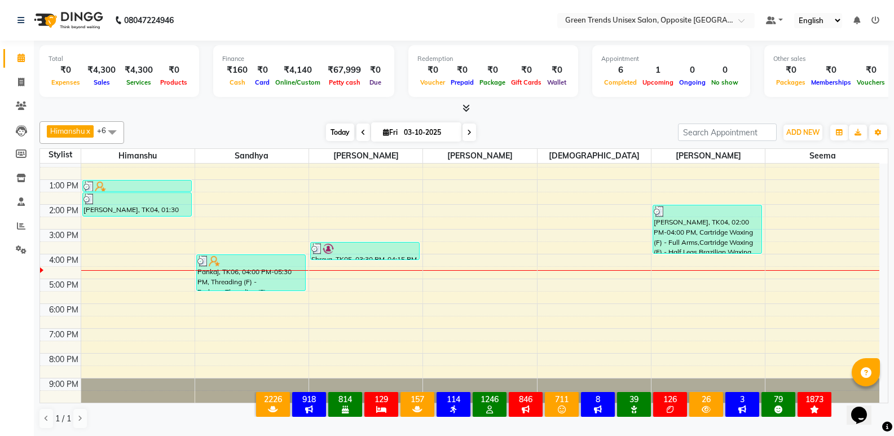
click at [347, 138] on span "Today" at bounding box center [340, 131] width 28 height 17
click at [327, 137] on span "Today" at bounding box center [340, 131] width 28 height 17
click at [263, 108] on div at bounding box center [463, 109] width 849 height 12
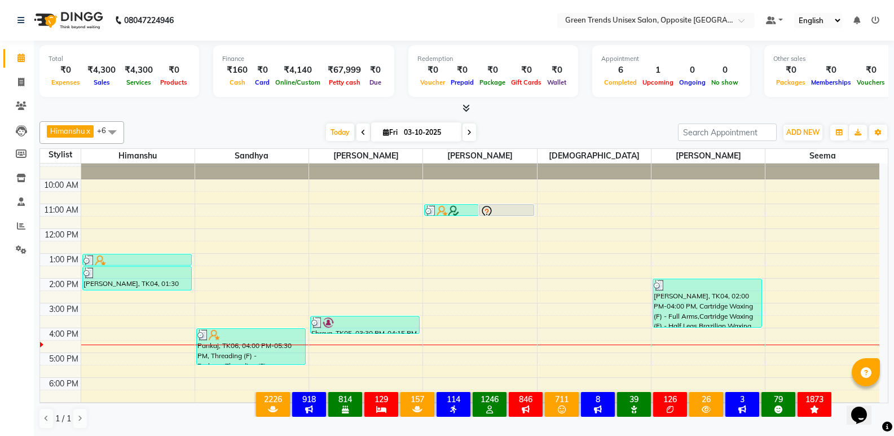
scroll to position [0, 0]
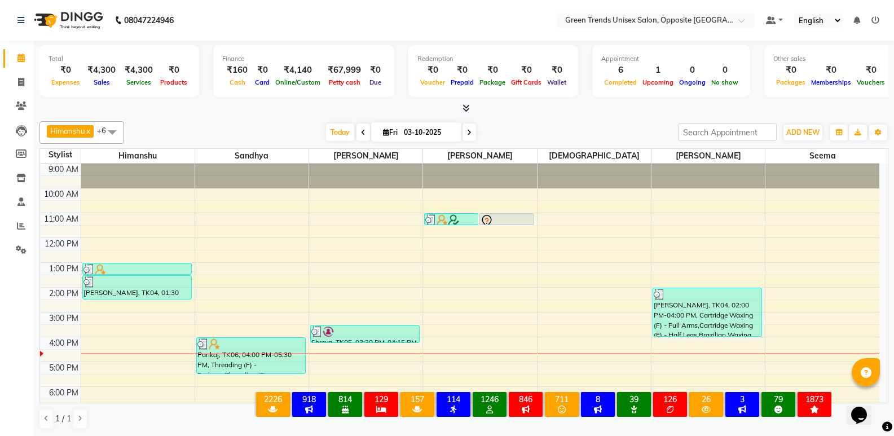
click at [517, 109] on div at bounding box center [463, 109] width 849 height 12
click at [332, 126] on span "Today" at bounding box center [340, 131] width 28 height 17
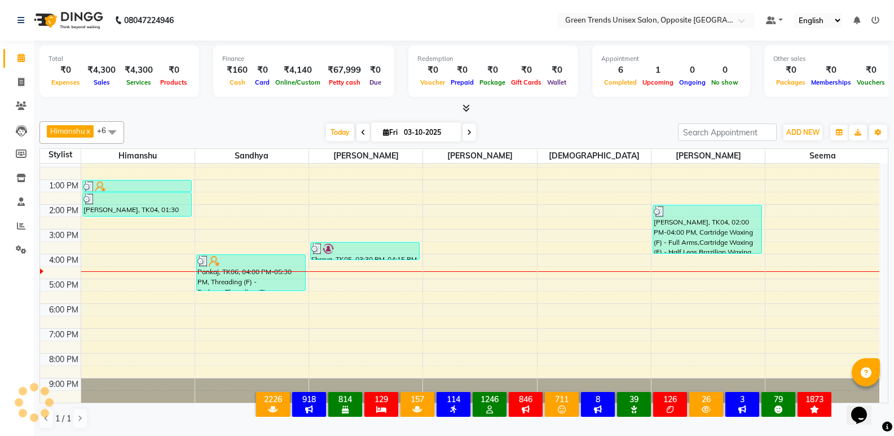
click at [304, 127] on div "[DATE] [DATE]" at bounding box center [401, 132] width 542 height 17
click at [336, 127] on span "Today" at bounding box center [340, 131] width 28 height 17
click at [336, 120] on div "[PERSON_NAME] x [PERSON_NAME] x [PERSON_NAME] x [PERSON_NAME] x [PERSON_NAME] x…" at bounding box center [463, 275] width 849 height 317
drag, startPoint x: 342, startPoint y: 121, endPoint x: 327, endPoint y: 135, distance: 20.4
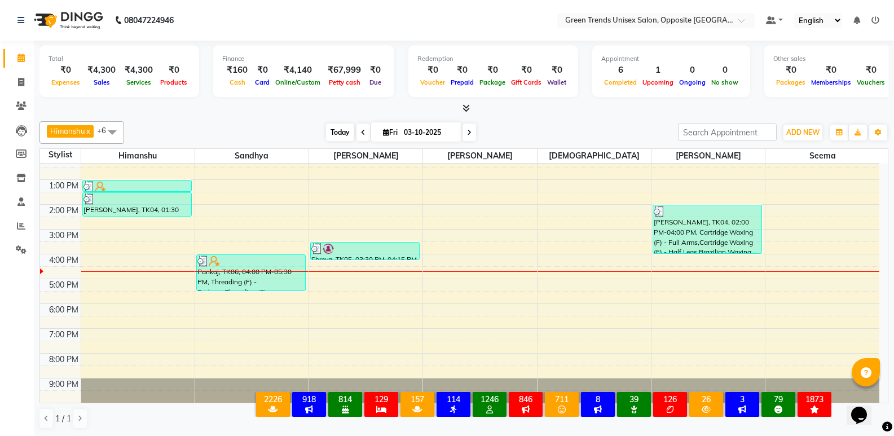
click at [342, 122] on div "[PERSON_NAME] x [PERSON_NAME] x [PERSON_NAME] x [PERSON_NAME] x [PERSON_NAME] x…" at bounding box center [463, 132] width 849 height 23
click at [327, 135] on span "Today" at bounding box center [340, 131] width 28 height 17
click at [316, 113] on div at bounding box center [463, 109] width 849 height 12
click at [464, 133] on span at bounding box center [469, 131] width 14 height 17
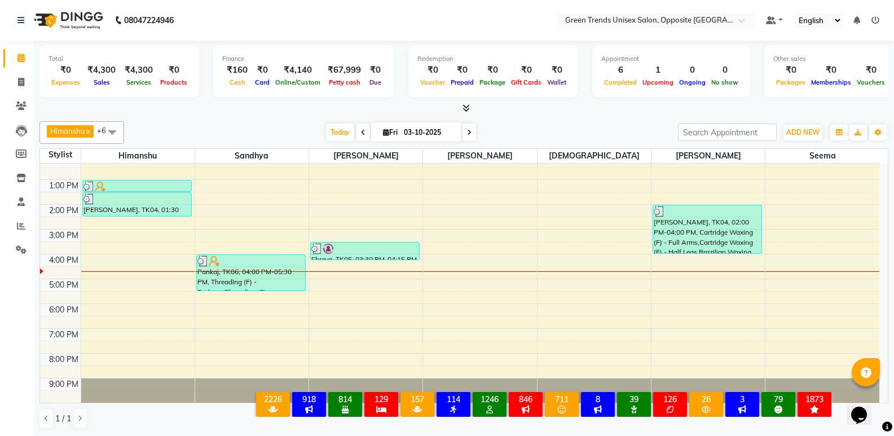
type input "04-10-2025"
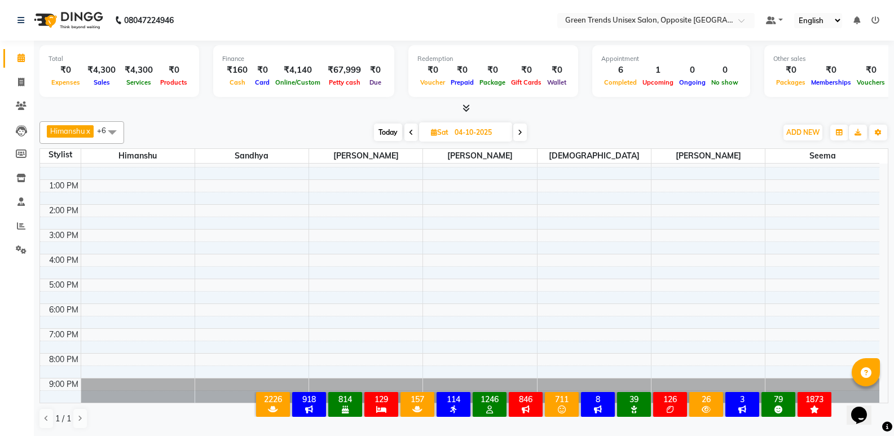
scroll to position [0, 0]
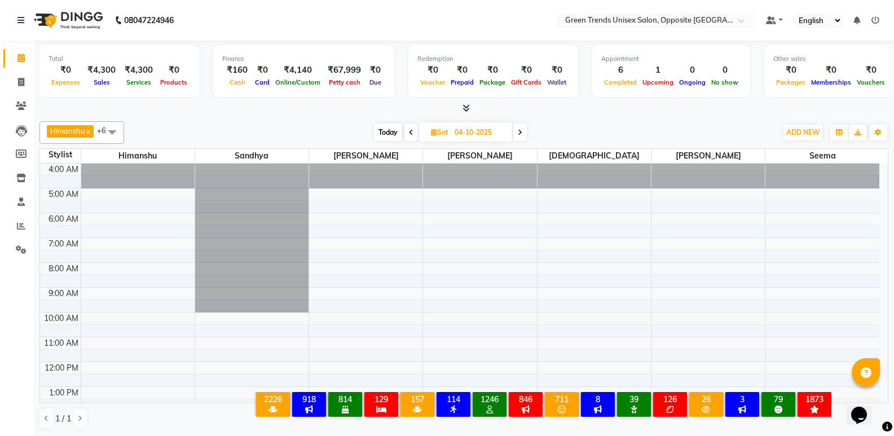
click at [108, 370] on div "4:00 AM 5:00 AM 6:00 AM 7:00 AM 8:00 AM 9:00 AM 10:00 AM 11:00 AM 12:00 PM 1:00…" at bounding box center [459, 387] width 839 height 446
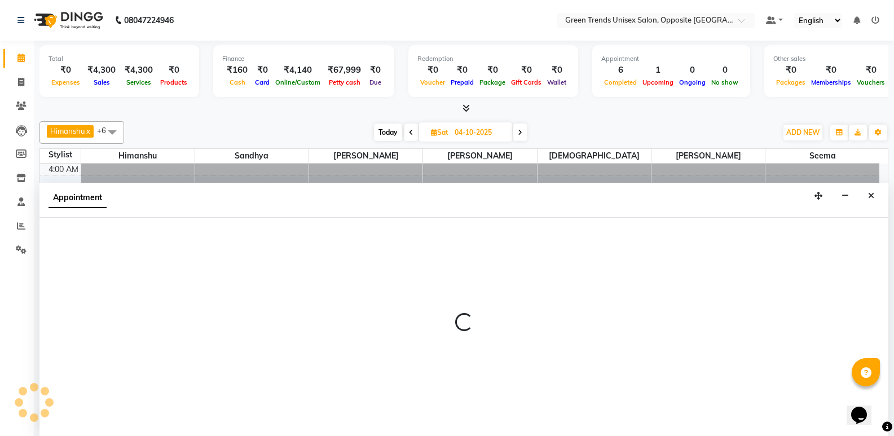
scroll to position [1, 0]
select select "82136"
select select "tentative"
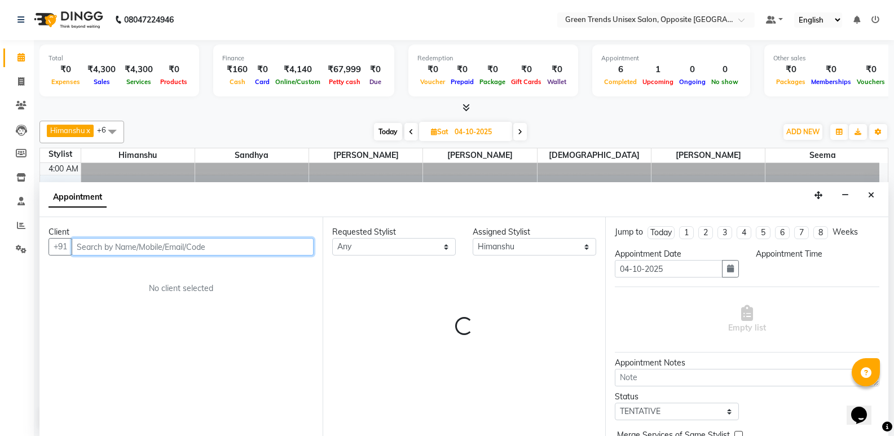
select select "720"
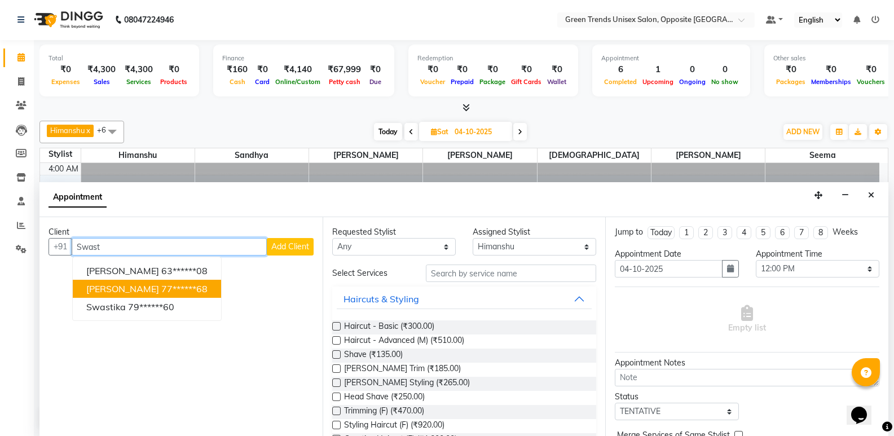
click at [180, 288] on button "[PERSON_NAME] 77******68" at bounding box center [147, 289] width 148 height 18
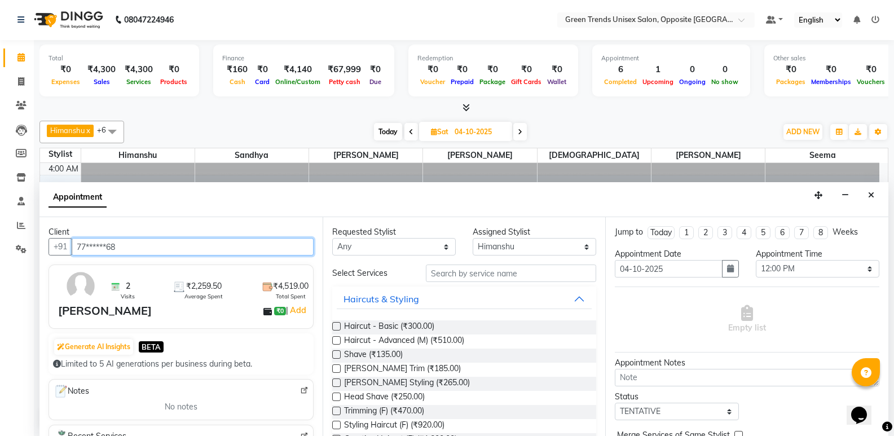
type input "77******68"
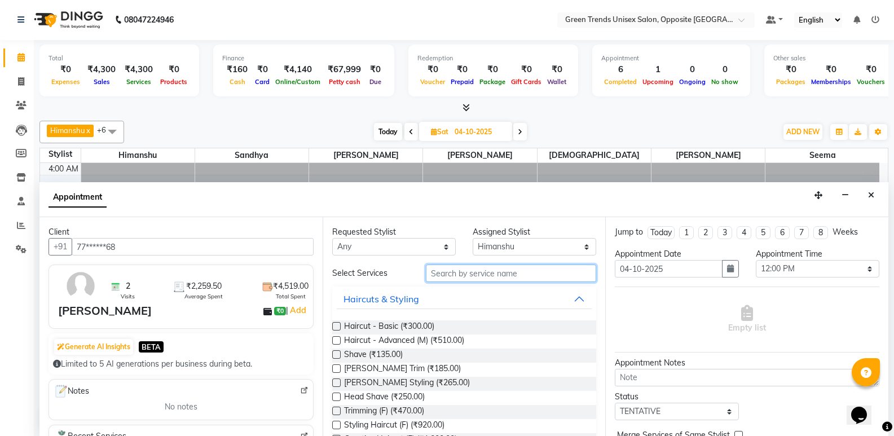
click at [471, 273] on input "text" at bounding box center [511, 272] width 170 height 17
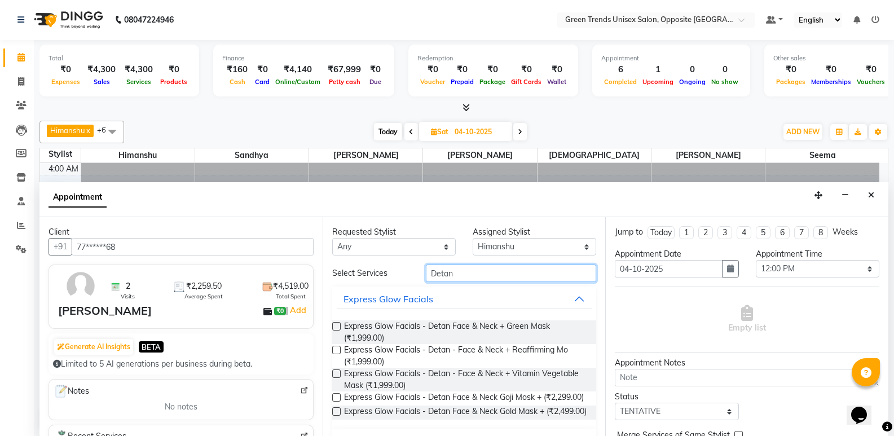
scroll to position [70, 0]
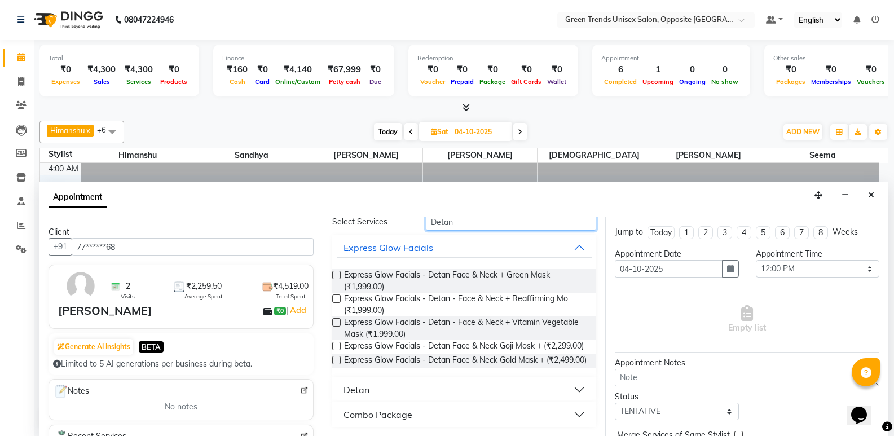
type input "Detan"
click at [501, 385] on button "Detan" at bounding box center [464, 389] width 255 height 20
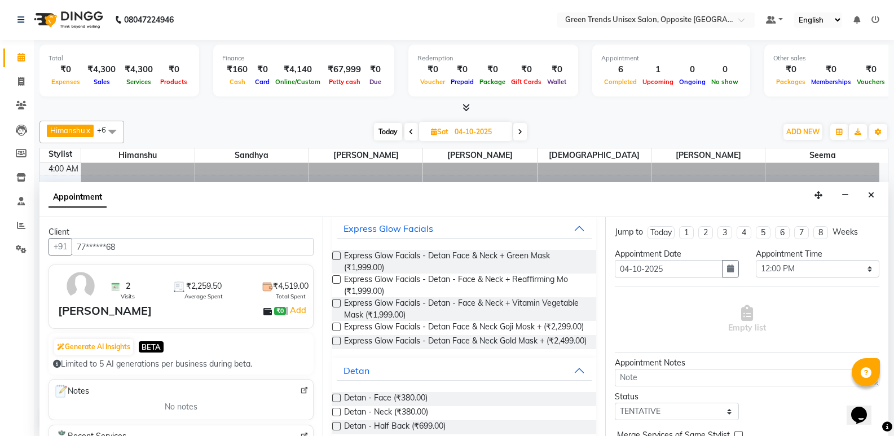
click at [335, 402] on label at bounding box center [336, 398] width 8 height 8
click at [335, 403] on input "checkbox" at bounding box center [335, 398] width 7 height 7
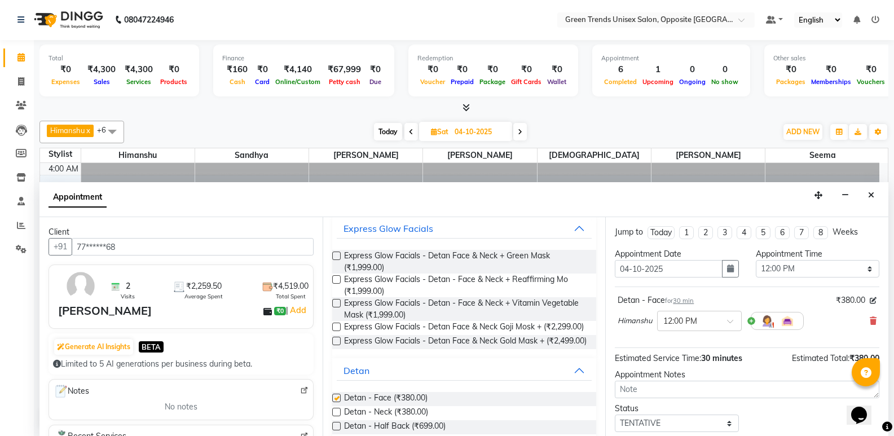
checkbox input "false"
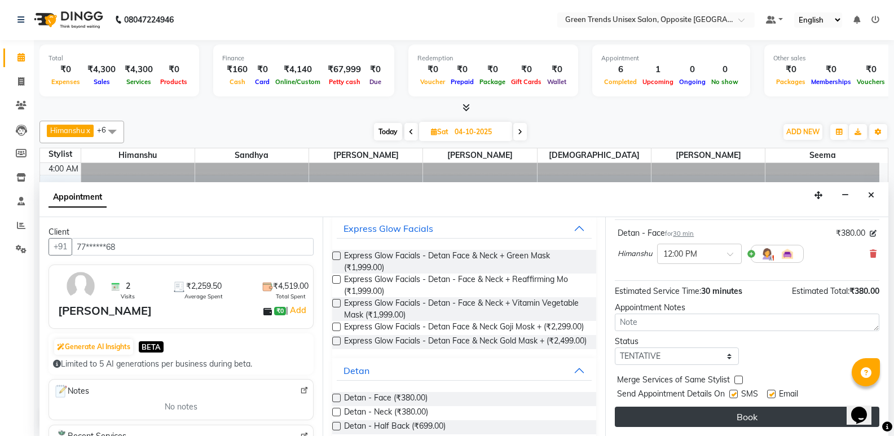
click at [780, 410] on button "Book" at bounding box center [747, 417] width 264 height 20
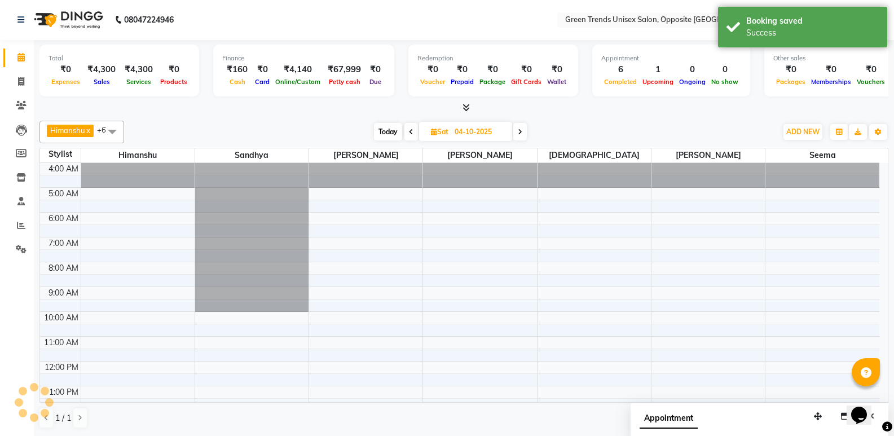
scroll to position [0, 0]
click at [395, 128] on span "Today" at bounding box center [388, 131] width 28 height 17
type input "03-10-2025"
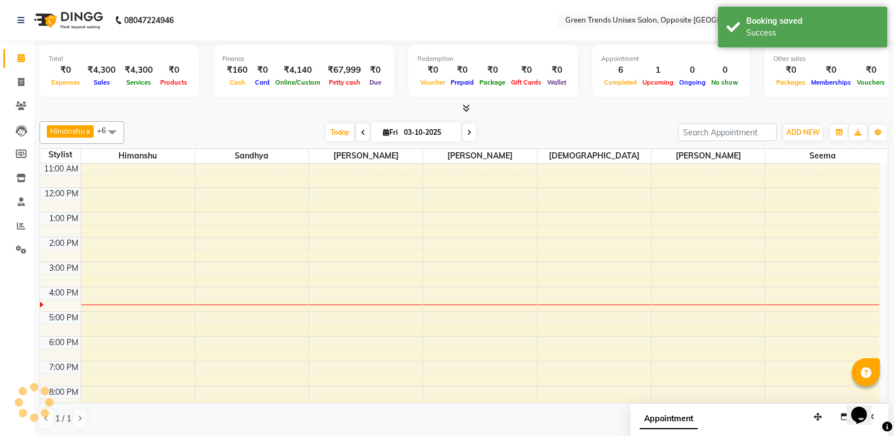
scroll to position [83, 0]
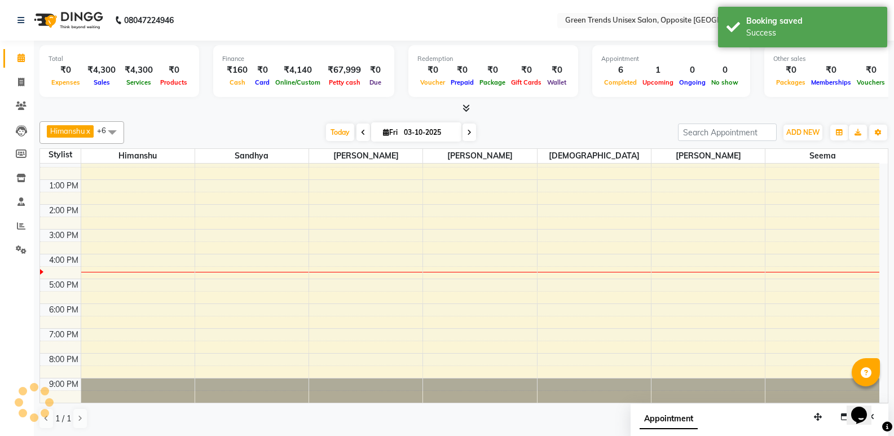
click at [299, 129] on div "[DATE] [DATE]" at bounding box center [401, 132] width 542 height 17
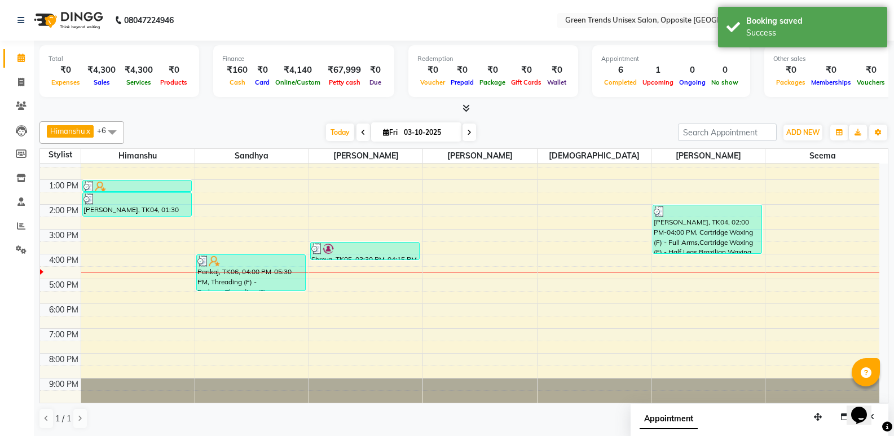
click at [299, 121] on div "[PERSON_NAME] x [PERSON_NAME] x [PERSON_NAME] x [PERSON_NAME] x [PERSON_NAME] x…" at bounding box center [463, 275] width 849 height 317
click at [326, 123] on span "Today" at bounding box center [340, 131] width 28 height 17
click at [301, 117] on div "[PERSON_NAME] x [PERSON_NAME] x [PERSON_NAME] x [PERSON_NAME] x [PERSON_NAME] x…" at bounding box center [463, 275] width 849 height 317
click at [299, 105] on div at bounding box center [463, 109] width 849 height 12
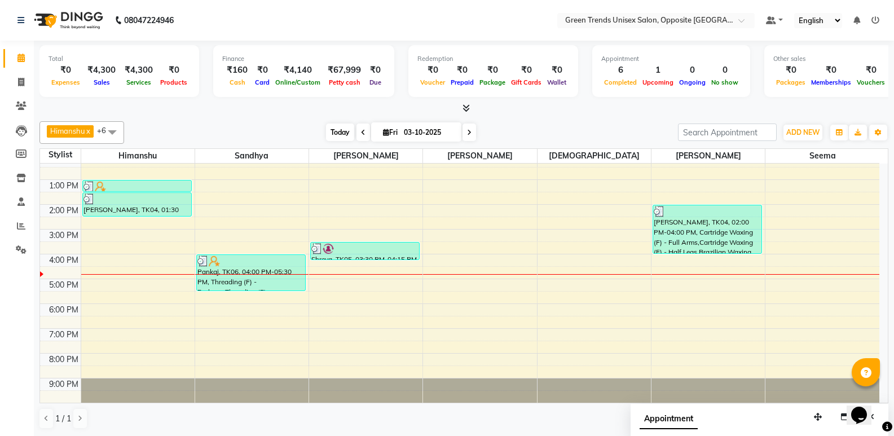
click at [336, 130] on span "Today" at bounding box center [340, 131] width 28 height 17
click at [328, 131] on span "Today" at bounding box center [340, 131] width 28 height 17
click at [398, 116] on div "Total ₹0 Expenses ₹4,300 Sales ₹4,300 Services ₹0 Products Finance ₹160 Cash ₹0…" at bounding box center [464, 239] width 860 height 396
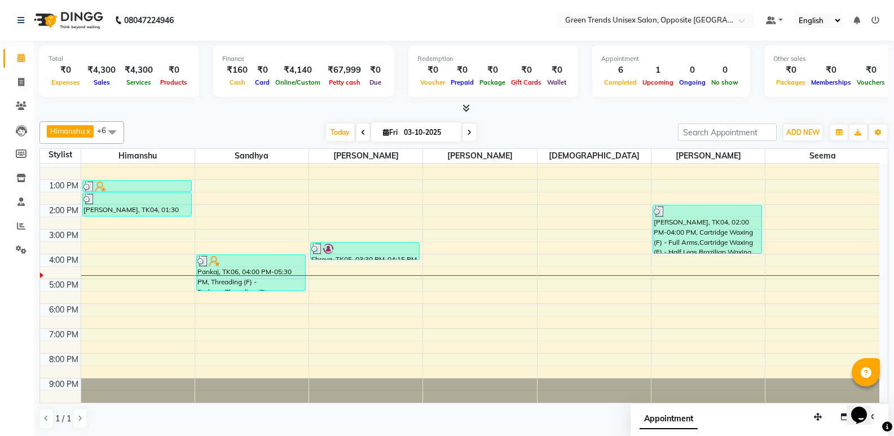
click at [331, 110] on div at bounding box center [463, 109] width 849 height 12
click at [290, 95] on div "Finance ₹160 Cash ₹0 Card ₹4,140 Online/Custom ₹67,999 [PERSON_NAME] cash ₹0 Due" at bounding box center [303, 71] width 181 height 52
click at [330, 133] on span "Today" at bounding box center [340, 131] width 28 height 17
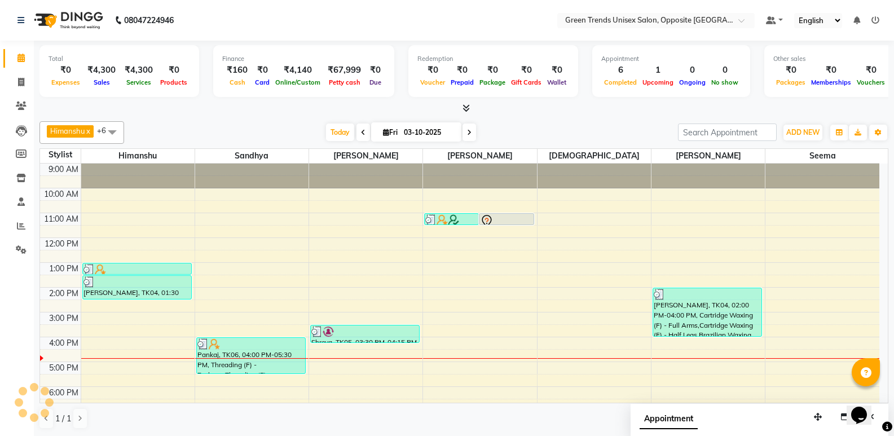
click at [298, 131] on div "[DATE] [DATE]" at bounding box center [401, 132] width 542 height 17
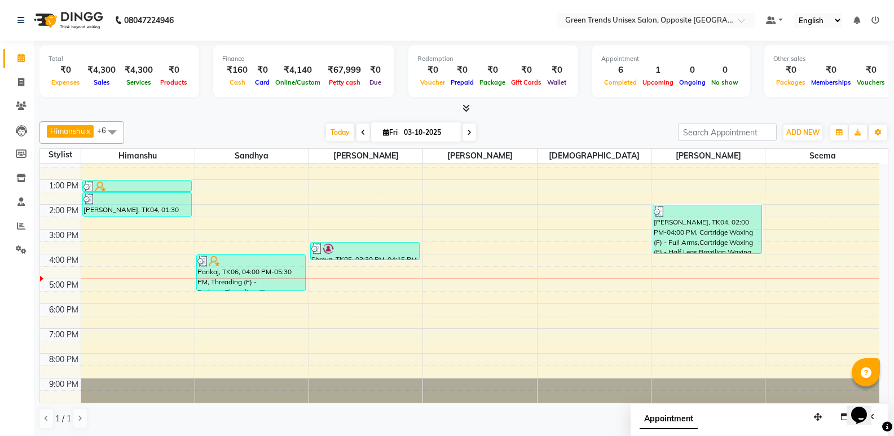
click at [0, 435] on html "08047224946 Select Location × Green Trends Unisex Salon, Opposite Khazana Marke…" at bounding box center [447, 218] width 894 height 436
click at [338, 121] on div "[PERSON_NAME] x [PERSON_NAME] x [PERSON_NAME] x [PERSON_NAME] x [PERSON_NAME] x…" at bounding box center [463, 132] width 849 height 23
click at [345, 127] on span "Today" at bounding box center [340, 131] width 28 height 17
click at [300, 120] on div "[PERSON_NAME] x [PERSON_NAME] x [PERSON_NAME] x [PERSON_NAME] x [PERSON_NAME] x…" at bounding box center [463, 275] width 849 height 317
click at [339, 133] on span "Today" at bounding box center [340, 131] width 28 height 17
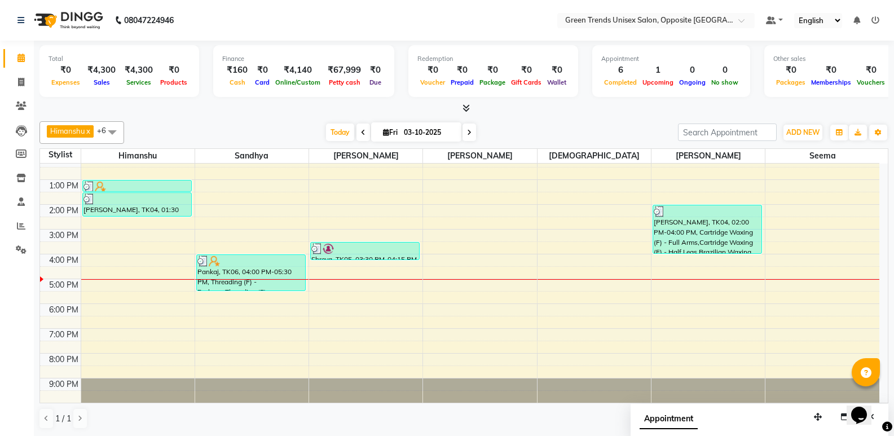
scroll to position [0, 0]
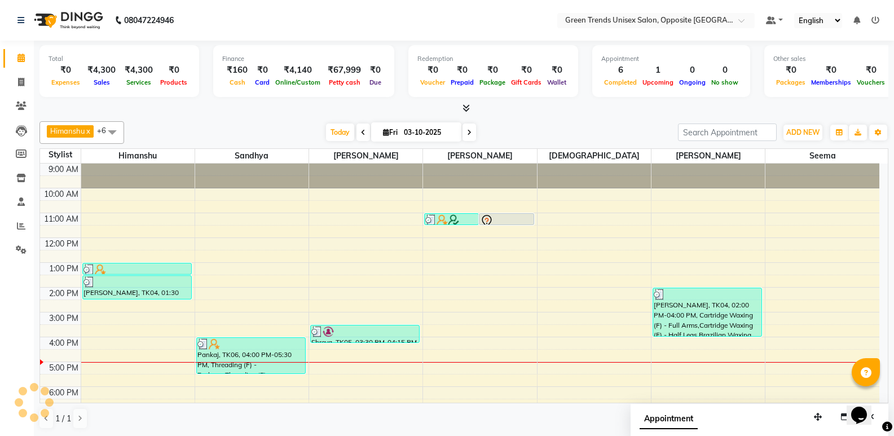
click at [286, 121] on div "[PERSON_NAME] x [PERSON_NAME] x [PERSON_NAME] x [PERSON_NAME] x [PERSON_NAME] x…" at bounding box center [463, 275] width 849 height 317
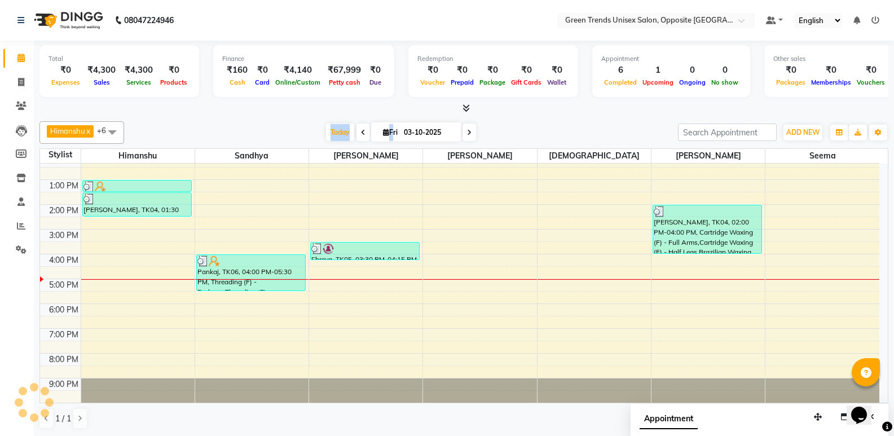
click at [286, 121] on div "[PERSON_NAME] x [PERSON_NAME] x [PERSON_NAME] x [PERSON_NAME] x [PERSON_NAME] x…" at bounding box center [463, 275] width 849 height 317
click at [271, 119] on div "[PERSON_NAME] x [PERSON_NAME] x [PERSON_NAME] x [PERSON_NAME] x [PERSON_NAME] x…" at bounding box center [463, 275] width 849 height 317
click at [332, 133] on span "Today" at bounding box center [340, 131] width 28 height 17
click at [304, 124] on div "[DATE] [DATE]" at bounding box center [401, 132] width 542 height 17
click at [332, 133] on span "Today" at bounding box center [340, 131] width 28 height 17
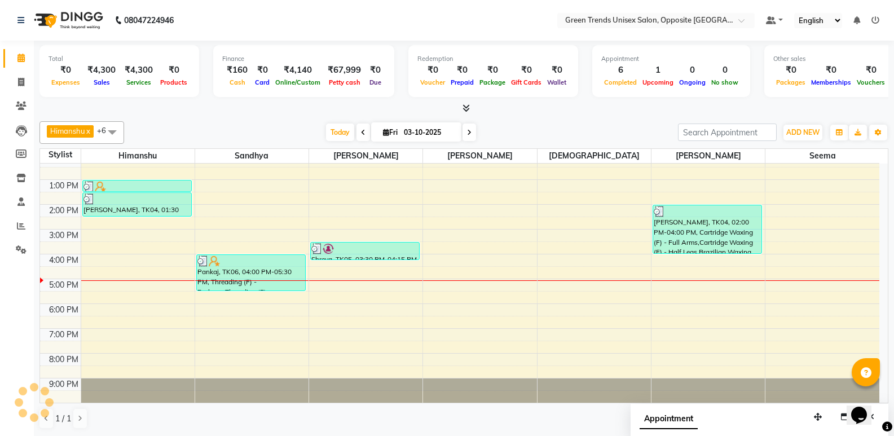
click at [293, 116] on div "Total ₹0 Expenses ₹4,300 Sales ₹4,300 Services ₹0 Products Finance ₹160 Cash ₹0…" at bounding box center [464, 239] width 860 height 396
click at [319, 90] on div "Finance ₹160 Cash ₹0 Card ₹4,140 Online/Custom ₹67,999 [PERSON_NAME] cash ₹0 Due" at bounding box center [303, 71] width 181 height 52
click at [310, 122] on div "[PERSON_NAME] x [PERSON_NAME] x [PERSON_NAME] x [PERSON_NAME] x [PERSON_NAME] x…" at bounding box center [463, 132] width 849 height 23
click at [17, 81] on span at bounding box center [21, 82] width 20 height 13
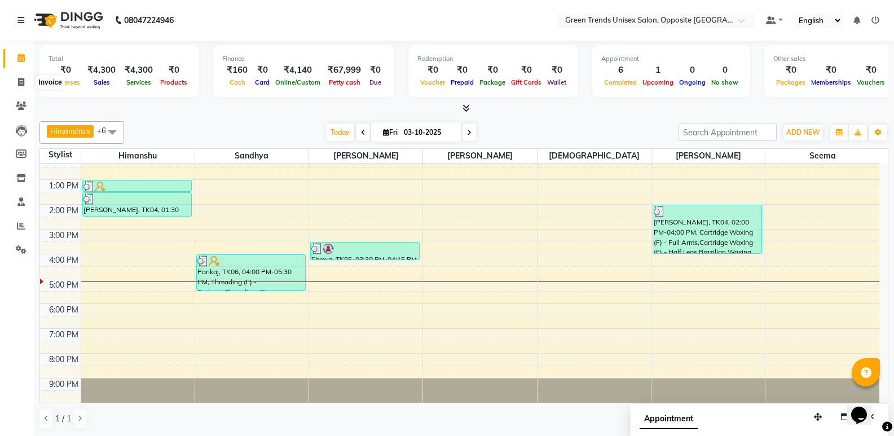
select select "service"
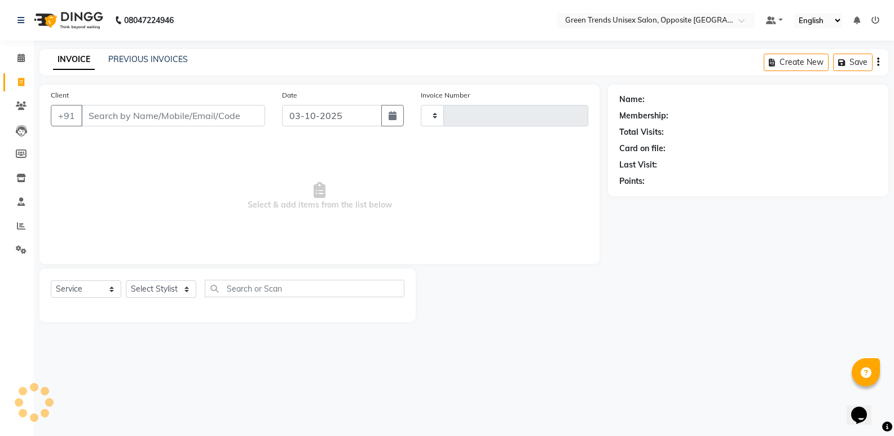
type input "1293"
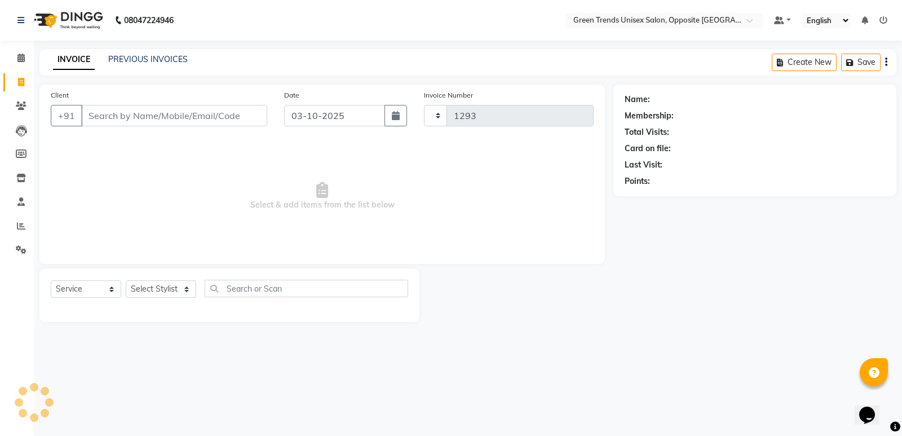
select select "5225"
click at [149, 55] on link "PREVIOUS INVOICES" at bounding box center [148, 59] width 80 height 10
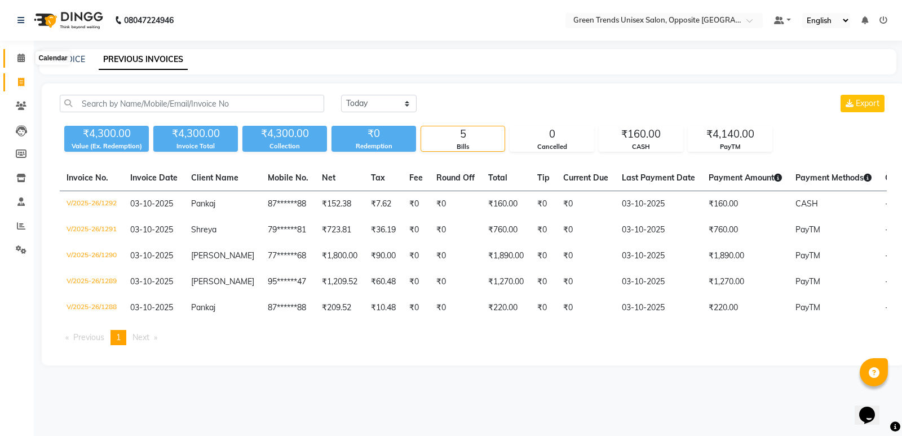
click at [21, 55] on icon at bounding box center [20, 58] width 7 height 8
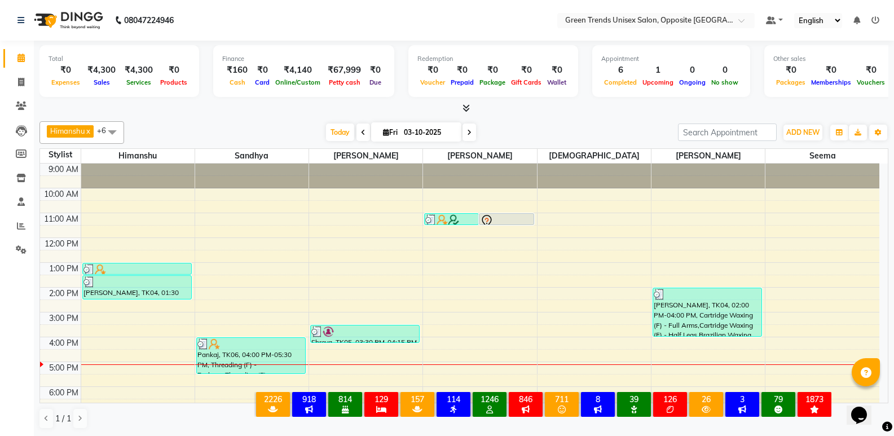
click at [340, 123] on div "[PERSON_NAME] x [PERSON_NAME] x [PERSON_NAME] x [PERSON_NAME] x [PERSON_NAME] x…" at bounding box center [463, 132] width 849 height 23
click at [327, 127] on span "Today" at bounding box center [340, 131] width 28 height 17
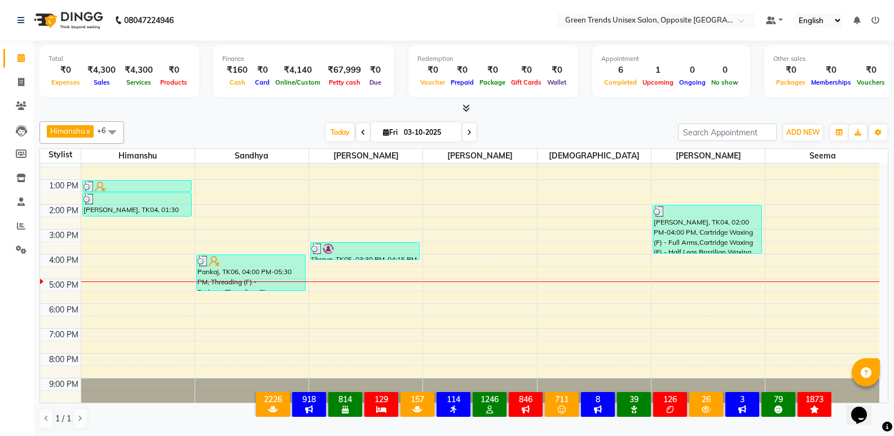
click at [317, 116] on div "Total ₹0 Expenses ₹4,300 Sales ₹4,300 Services ₹0 Products Finance ₹160 Cash ₹0…" at bounding box center [464, 239] width 860 height 396
click at [276, 106] on div at bounding box center [463, 109] width 849 height 12
click at [18, 82] on icon at bounding box center [21, 82] width 6 height 8
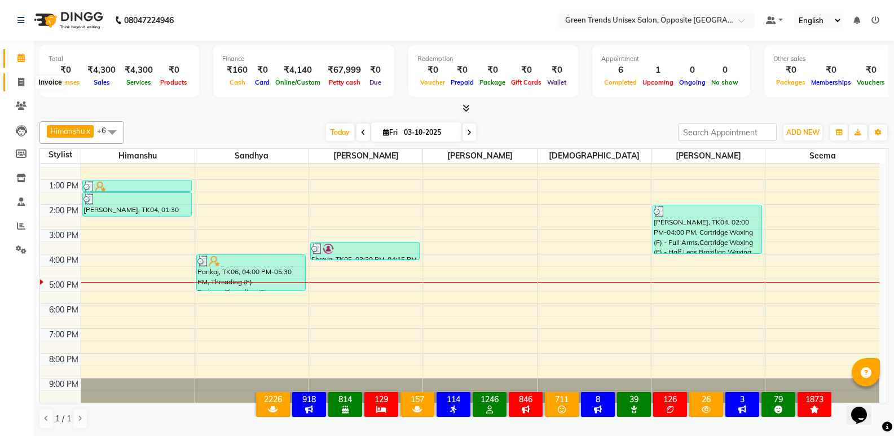
select select "service"
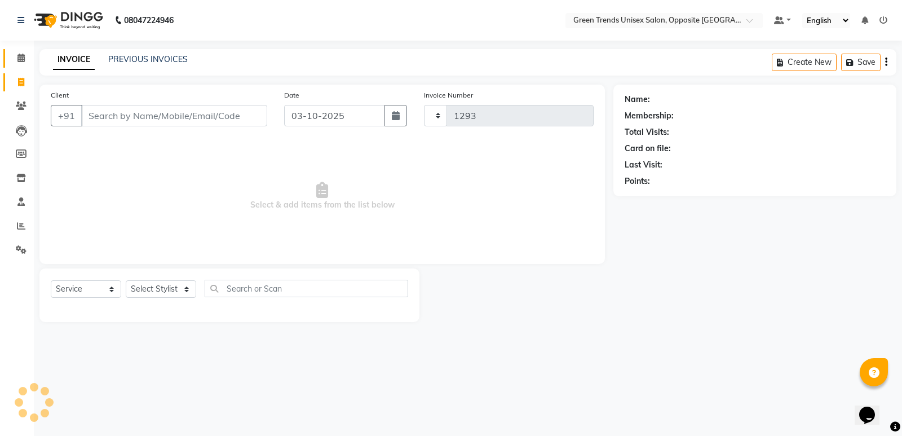
click at [21, 59] on icon at bounding box center [20, 58] width 7 height 8
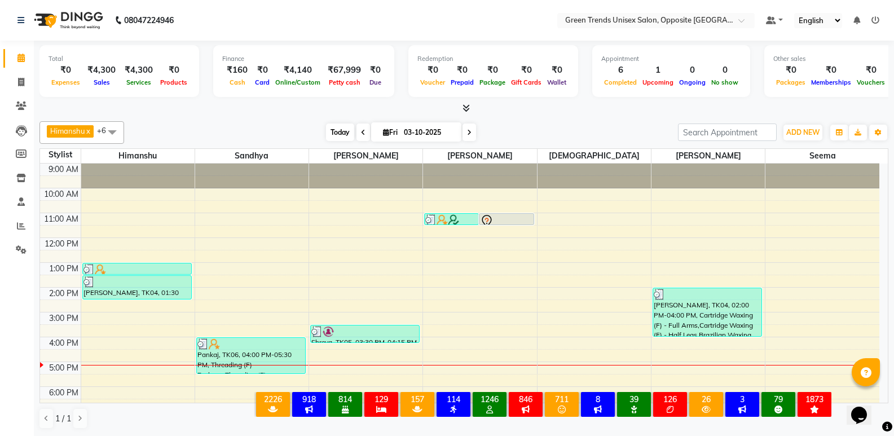
click at [332, 133] on span "Today" at bounding box center [340, 131] width 28 height 17
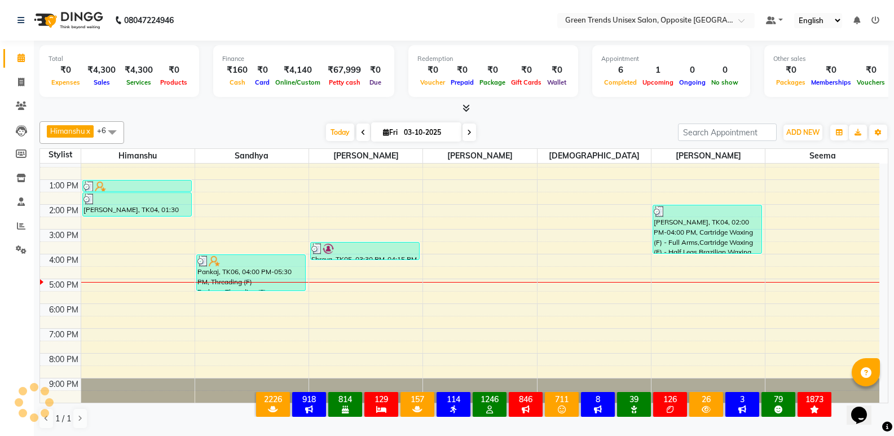
click at [303, 116] on div "Total ₹0 Expenses ₹4,300 Sales ₹4,300 Services ₹0 Products Finance ₹160 Cash ₹0…" at bounding box center [464, 239] width 860 height 396
click at [343, 139] on span "Today" at bounding box center [340, 131] width 28 height 17
click at [318, 123] on div "[PERSON_NAME] x [PERSON_NAME] x [PERSON_NAME] x [PERSON_NAME] x [PERSON_NAME] x…" at bounding box center [463, 132] width 849 height 23
click at [297, 126] on div "[DATE] [DATE]" at bounding box center [401, 132] width 542 height 17
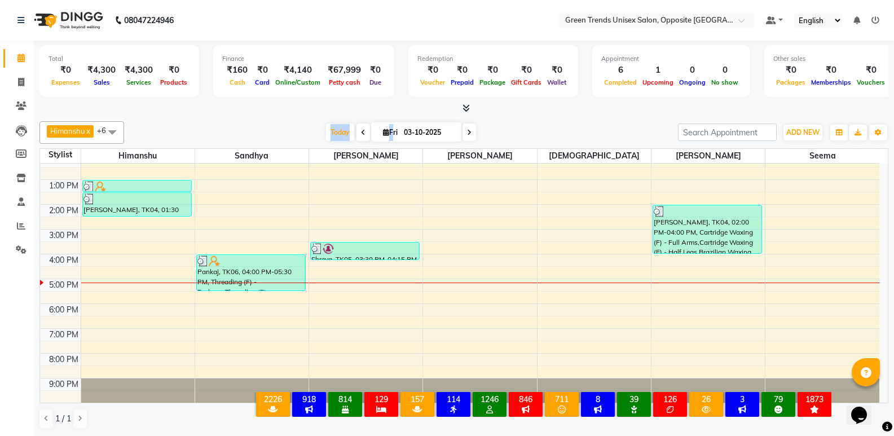
click at [277, 116] on div "Total ₹0 Expenses ₹4,300 Sales ₹4,300 Services ₹0 Products Finance ₹160 Cash ₹0…" at bounding box center [464, 239] width 860 height 396
click at [332, 135] on span "Today" at bounding box center [340, 131] width 28 height 17
click at [371, 284] on div at bounding box center [365, 284] width 113 height 1
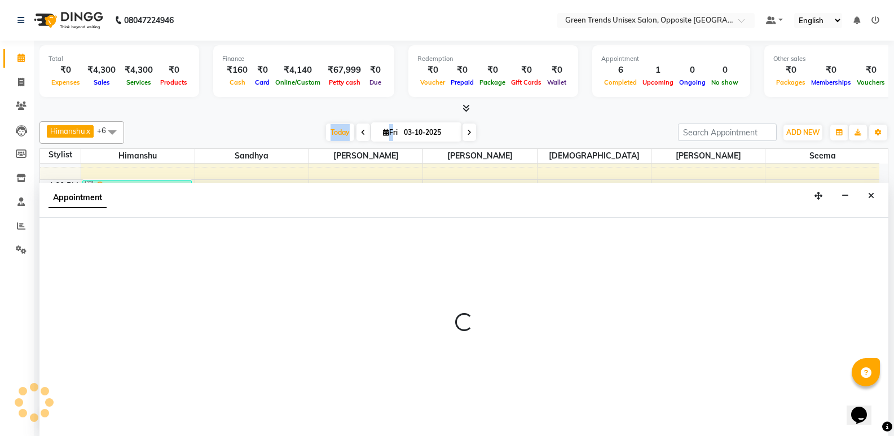
scroll to position [1, 0]
select select "89786"
select select "1020"
select select "tentative"
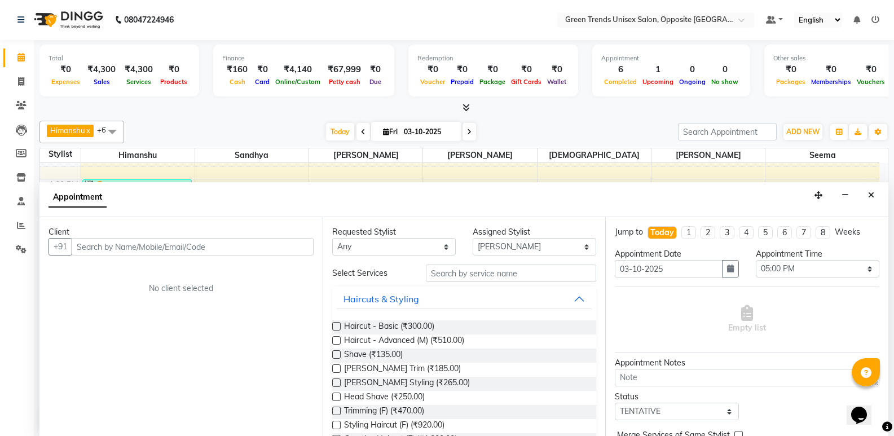
click at [123, 235] on div "Client" at bounding box center [180, 232] width 265 height 12
click at [120, 246] on input "text" at bounding box center [193, 246] width 242 height 17
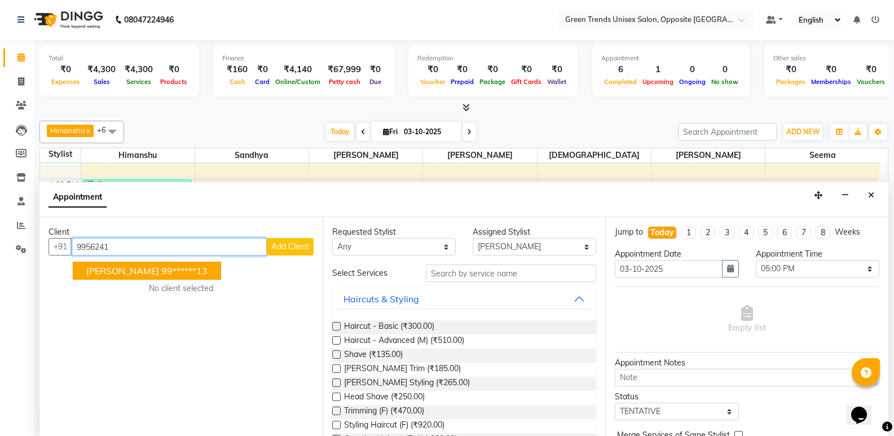
click at [120, 266] on button "[PERSON_NAME] 99******13" at bounding box center [147, 271] width 148 height 18
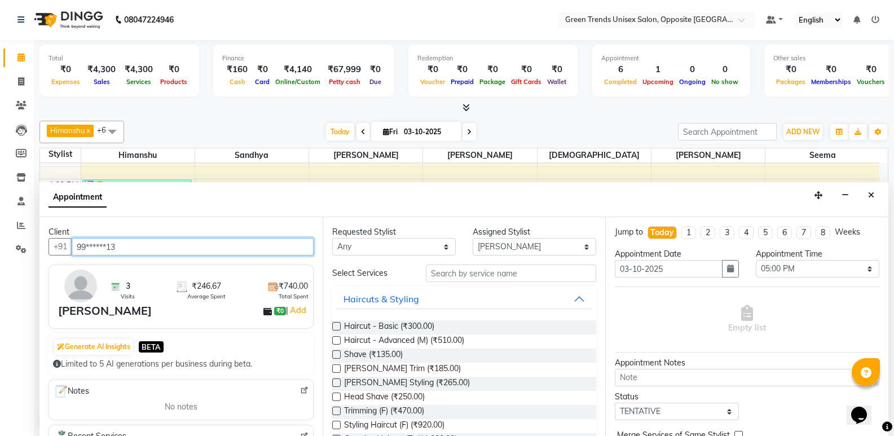
scroll to position [78, 0]
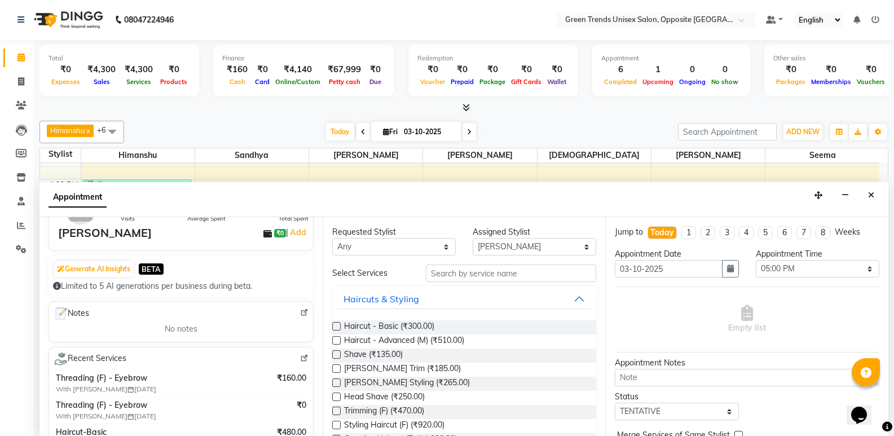
type input "99******13"
click at [311, 349] on div "Client +91 99******13 3 Visits ₹246.67 Average Spent ₹740.00 Total Spent [PERSO…" at bounding box center [180, 326] width 283 height 219
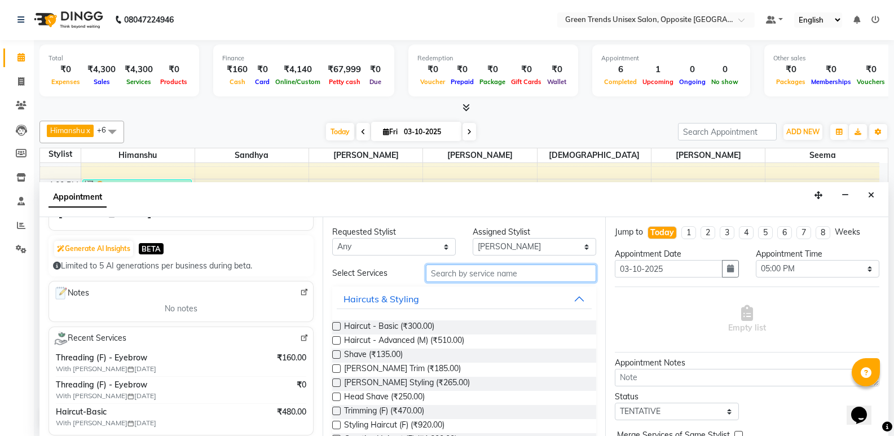
click at [468, 278] on input "text" at bounding box center [511, 272] width 170 height 17
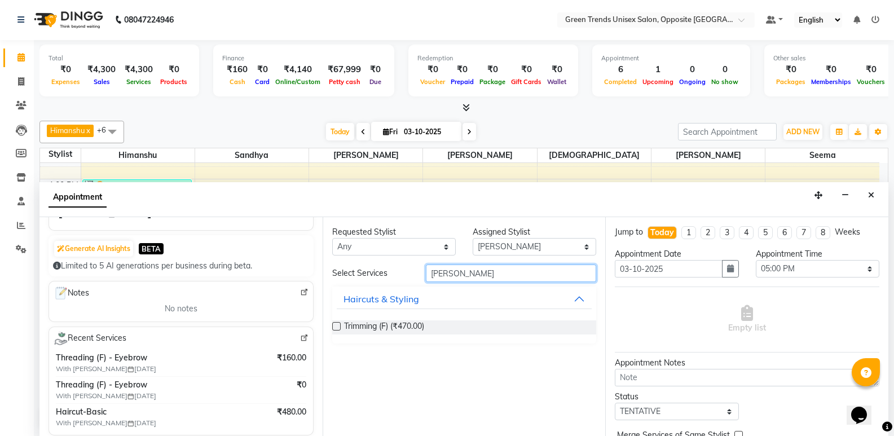
type input "[PERSON_NAME]"
click at [334, 327] on label at bounding box center [336, 326] width 8 height 8
click at [334, 327] on input "checkbox" at bounding box center [335, 327] width 7 height 7
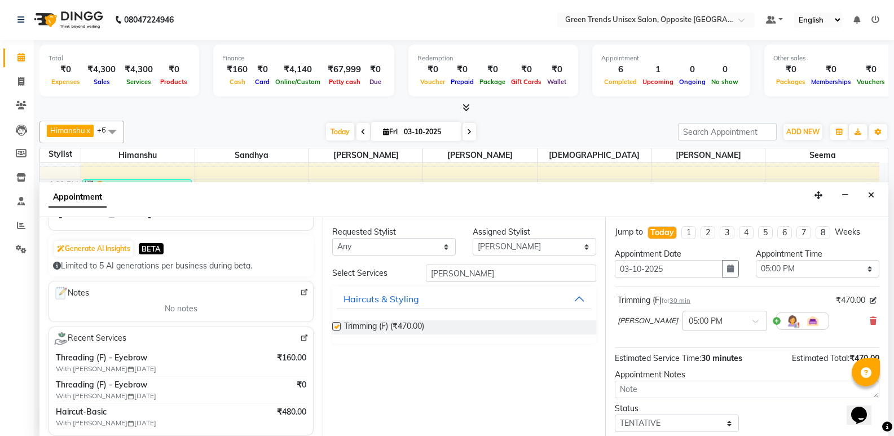
checkbox input "false"
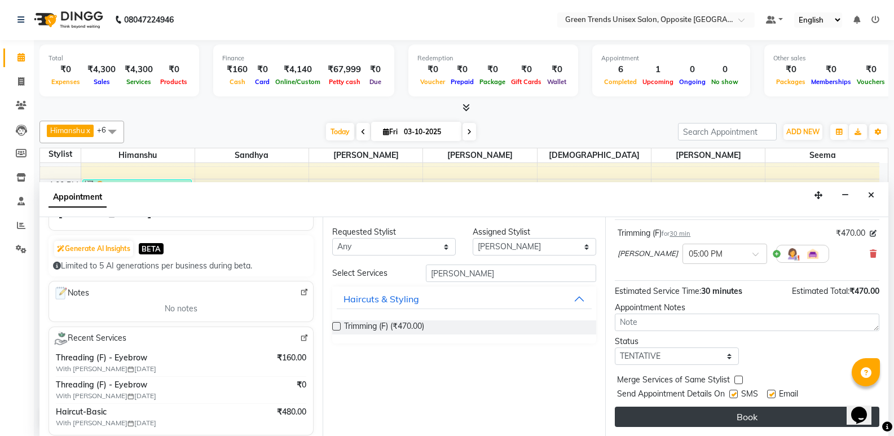
click at [762, 411] on button "Book" at bounding box center [747, 417] width 264 height 20
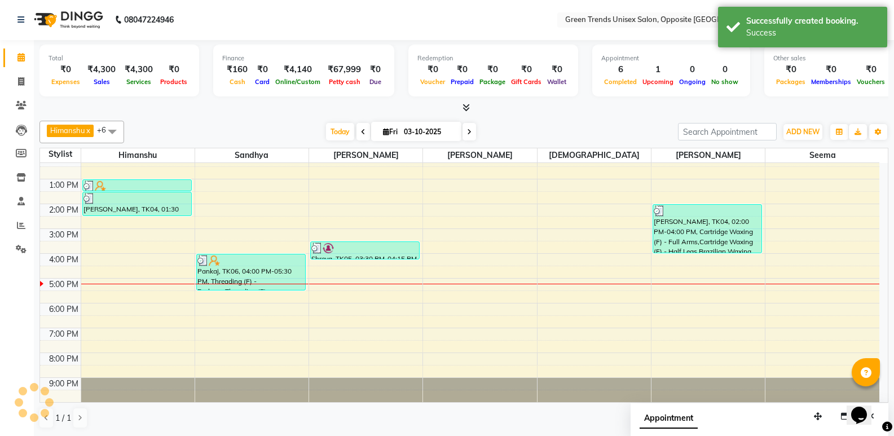
scroll to position [0, 0]
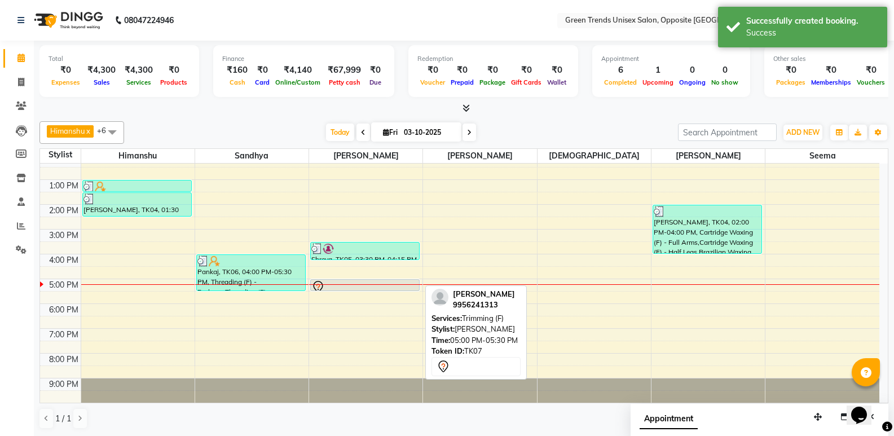
click at [348, 288] on div at bounding box center [365, 290] width 108 height 5
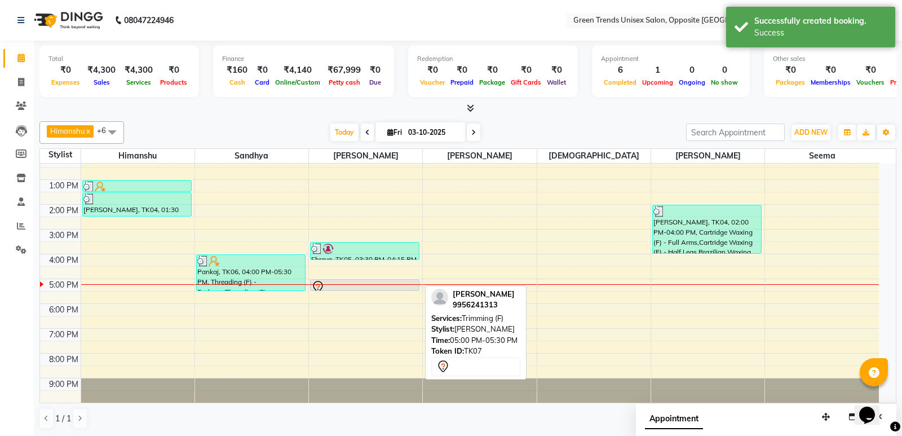
select select "7"
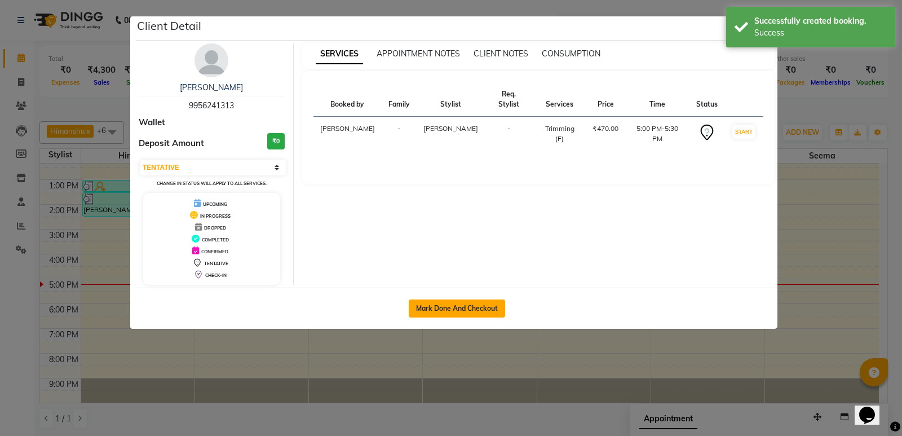
click at [433, 312] on button "Mark Done And Checkout" at bounding box center [457, 308] width 96 height 18
select select "service"
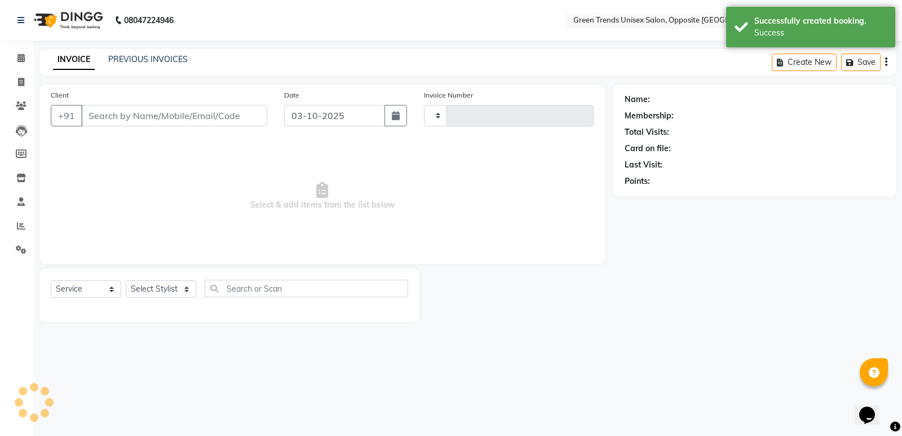
type input "1293"
select select "5225"
type input "99******13"
select select "89786"
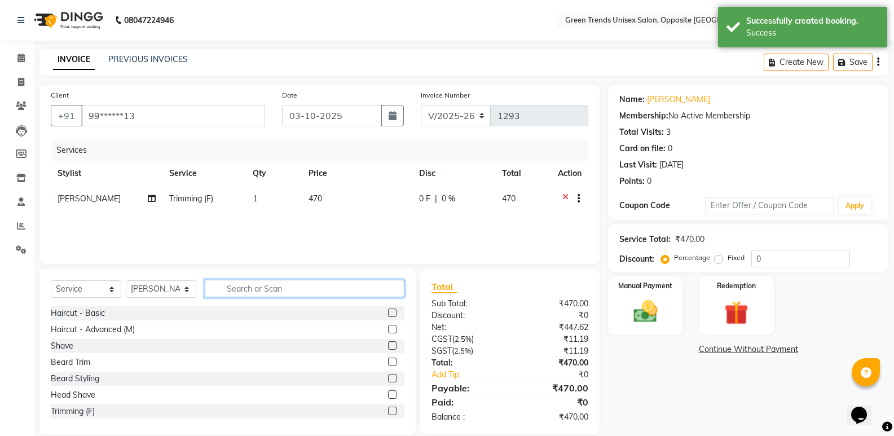
click at [262, 290] on input "text" at bounding box center [305, 288] width 200 height 17
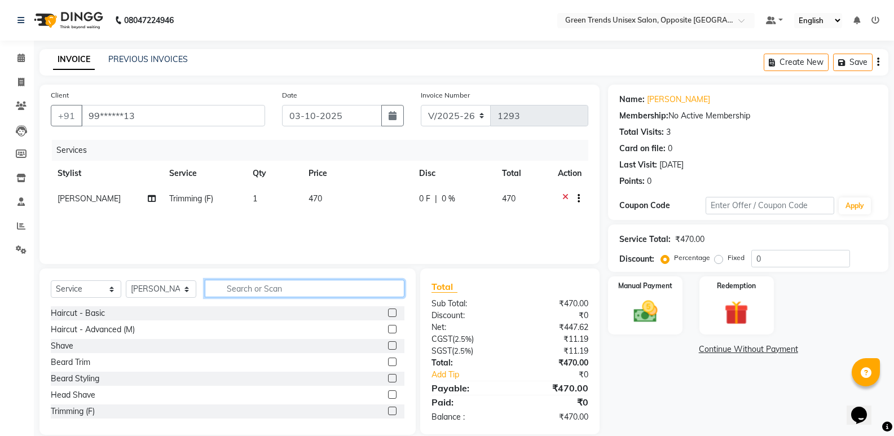
type input "G"
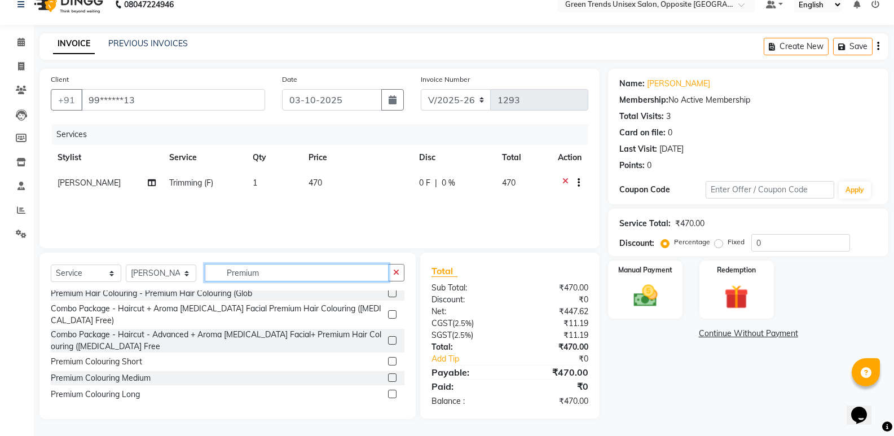
scroll to position [42, 0]
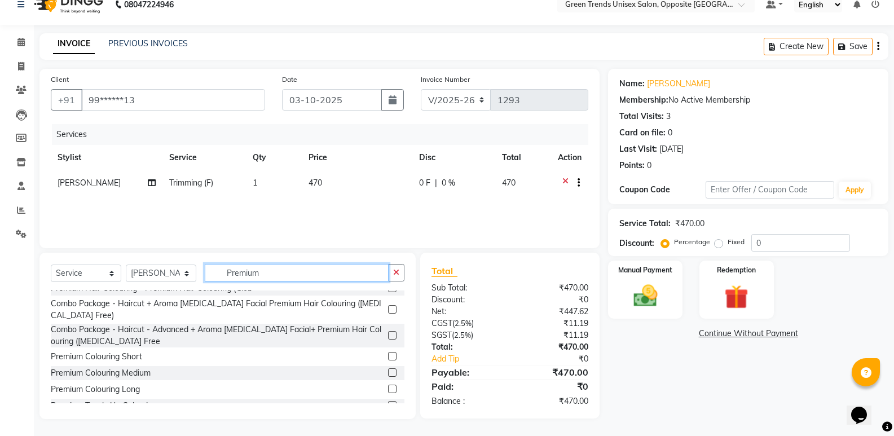
type input "Premium"
click at [388, 373] on label at bounding box center [392, 372] width 8 height 8
click at [388, 373] on input "checkbox" at bounding box center [391, 372] width 7 height 7
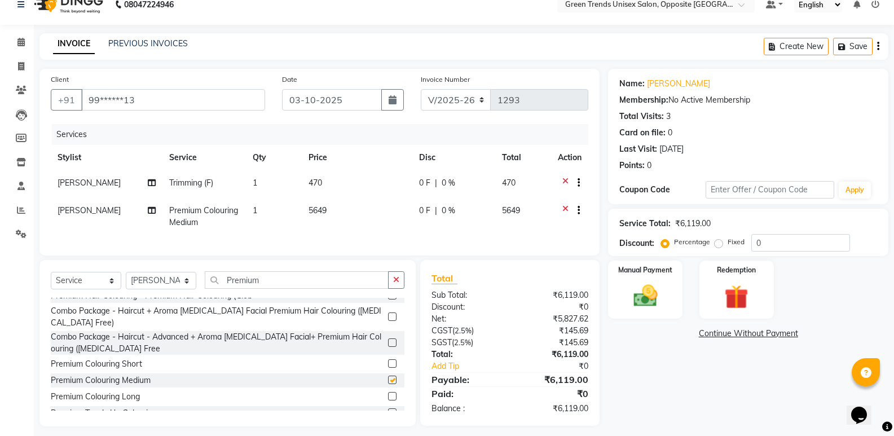
checkbox input "false"
click at [261, 287] on input "Premium" at bounding box center [297, 279] width 184 height 17
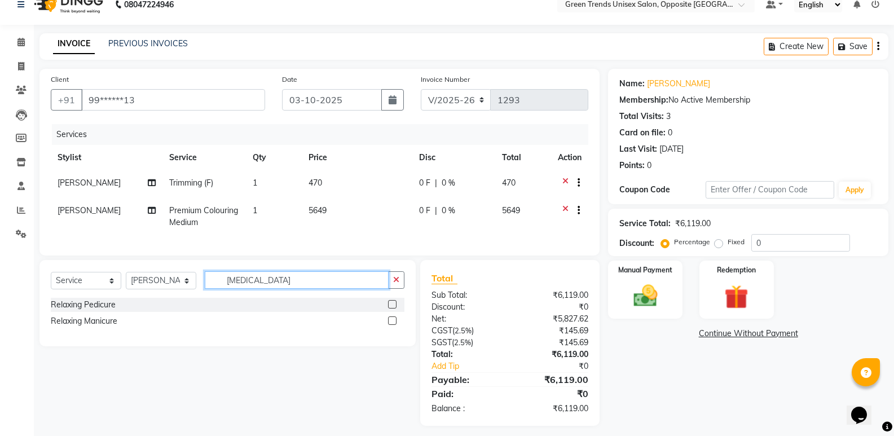
scroll to position [0, 0]
type input "[MEDICAL_DATA]"
click at [184, 289] on select "Select Stylist [PERSON_NAME] [PERSON_NAME] [PERSON_NAME] [PERSON_NAME] [PERSON_…" at bounding box center [161, 280] width 70 height 17
select select "63178"
click at [126, 280] on select "Select Stylist [PERSON_NAME] [PERSON_NAME] [PERSON_NAME] [PERSON_NAME] [PERSON_…" at bounding box center [161, 280] width 70 height 17
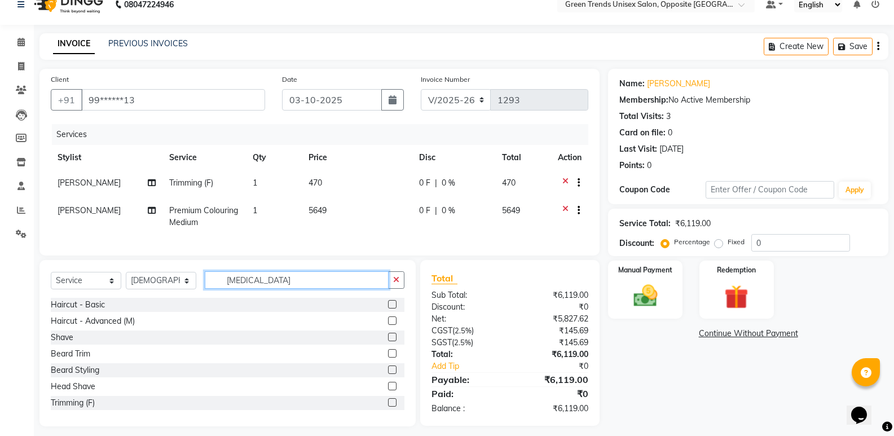
click at [288, 289] on input "[MEDICAL_DATA]" at bounding box center [297, 279] width 184 height 17
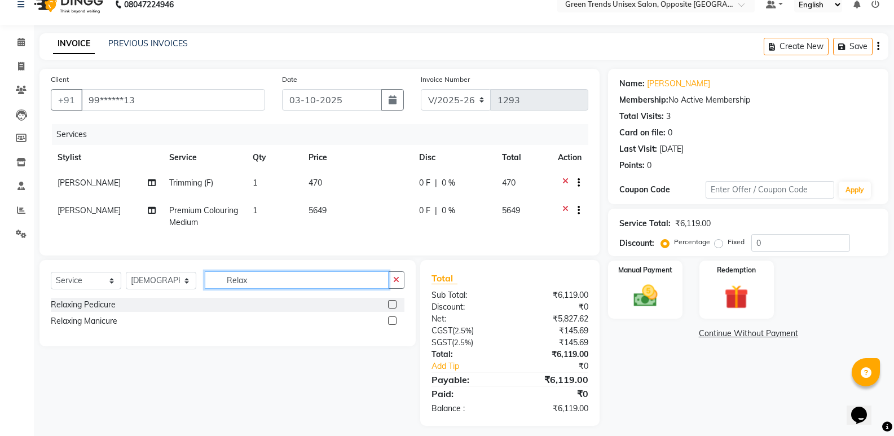
type input "Relax"
click at [391, 308] on label at bounding box center [392, 304] width 8 height 8
click at [391, 308] on input "checkbox" at bounding box center [391, 304] width 7 height 7
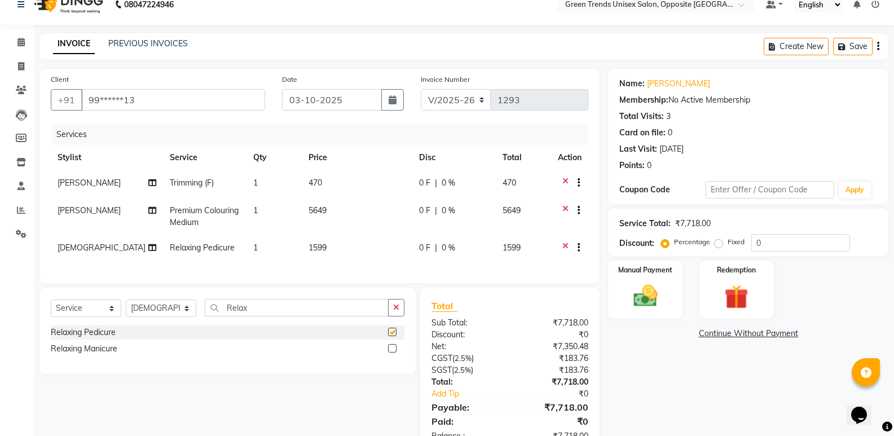
checkbox input "false"
click at [331, 316] on input "Relax" at bounding box center [297, 307] width 184 height 17
click at [185, 312] on select "Select Stylist [PERSON_NAME] [PERSON_NAME] [PERSON_NAME] [PERSON_NAME] [PERSON_…" at bounding box center [161, 307] width 70 height 17
select select "35063"
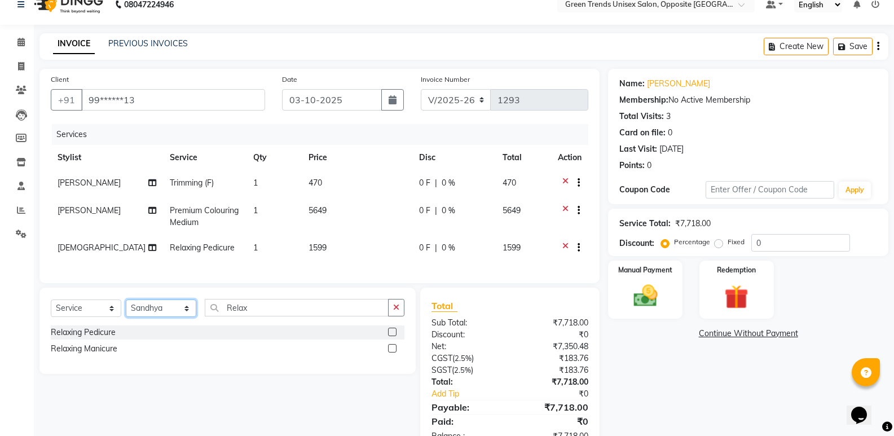
click at [126, 308] on select "Select Stylist [PERSON_NAME] [PERSON_NAME] [PERSON_NAME] [PERSON_NAME] [PERSON_…" at bounding box center [161, 307] width 70 height 17
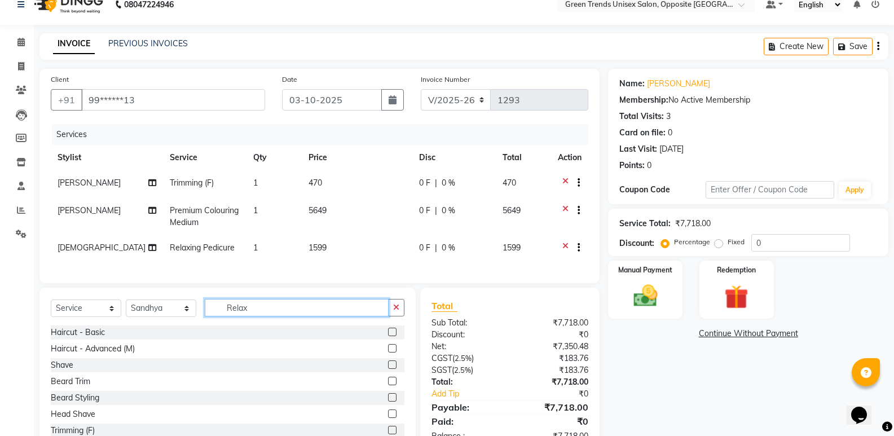
click at [293, 316] on input "Relax" at bounding box center [297, 307] width 184 height 17
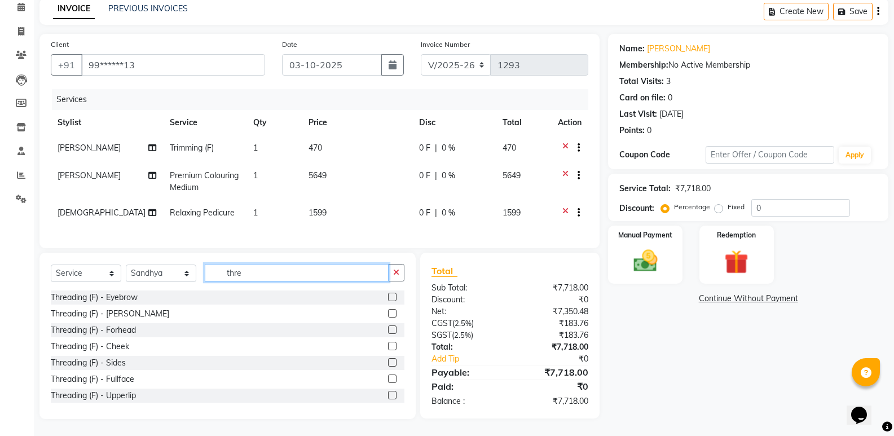
type input "thre"
click at [388, 298] on label at bounding box center [392, 297] width 8 height 8
click at [388, 298] on input "checkbox" at bounding box center [391, 297] width 7 height 7
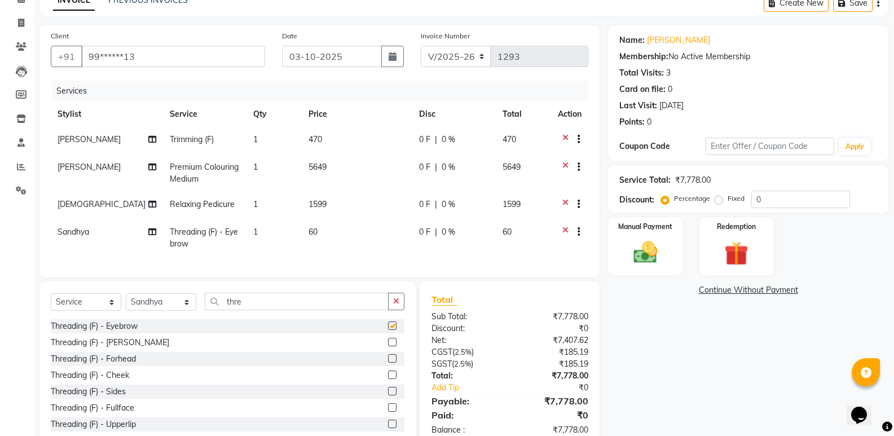
checkbox input "false"
click at [388, 346] on label at bounding box center [392, 342] width 8 height 8
click at [388, 346] on input "checkbox" at bounding box center [391, 342] width 7 height 7
click at [383, 310] on input "thre" at bounding box center [297, 301] width 184 height 17
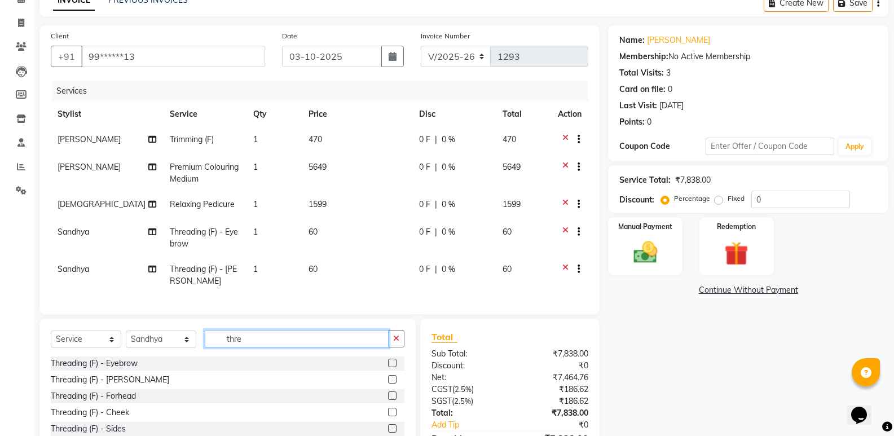
checkbox input "false"
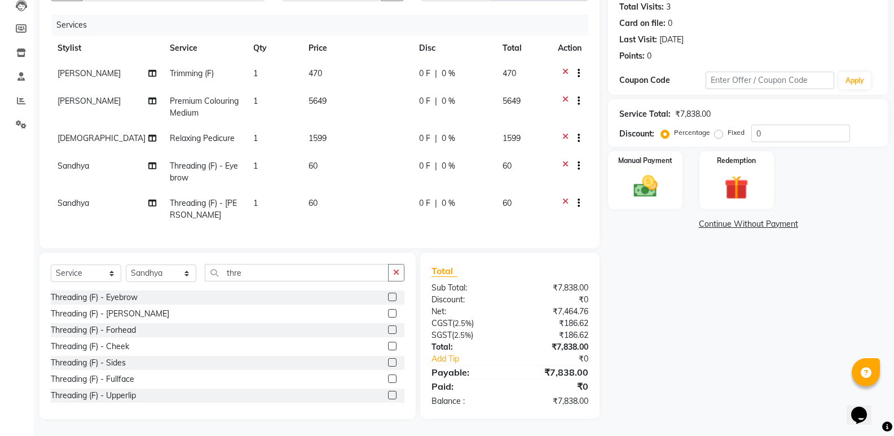
click at [388, 396] on label at bounding box center [392, 395] width 8 height 8
click at [388, 396] on input "checkbox" at bounding box center [391, 395] width 7 height 7
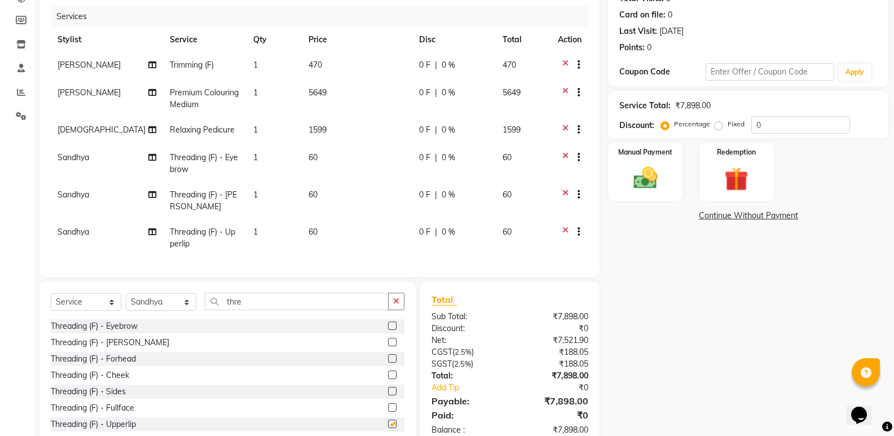
checkbox input "false"
click at [267, 224] on td "1" at bounding box center [273, 237] width 55 height 37
select select "35063"
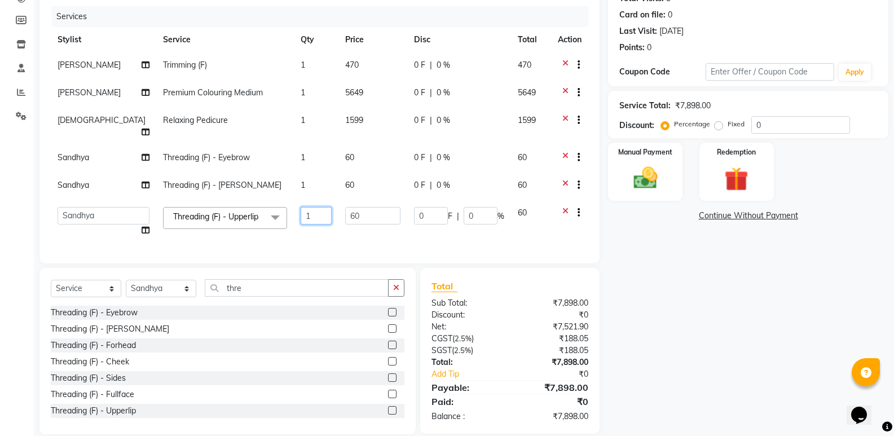
drag, startPoint x: 301, startPoint y: 204, endPoint x: 284, endPoint y: 204, distance: 17.5
click at [301, 207] on input "1" at bounding box center [316, 215] width 31 height 17
type input "21"
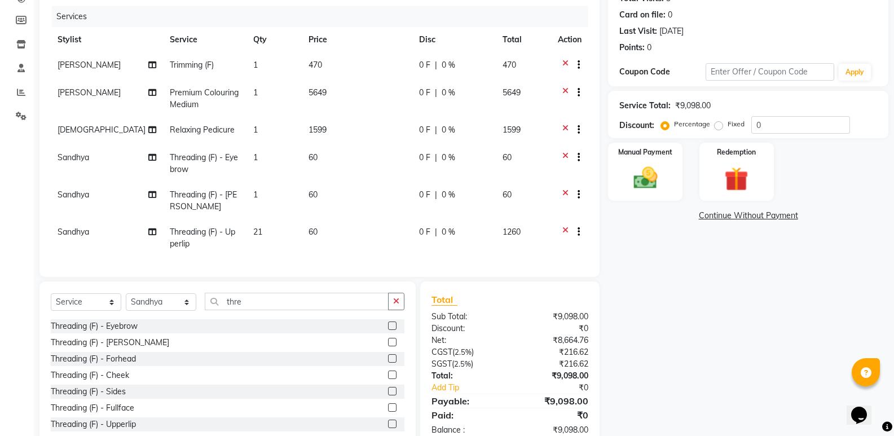
click at [423, 235] on span "0 F" at bounding box center [424, 232] width 11 height 12
click at [423, 235] on td "0 F | 0 %" at bounding box center [453, 237] width 83 height 37
select select "35063"
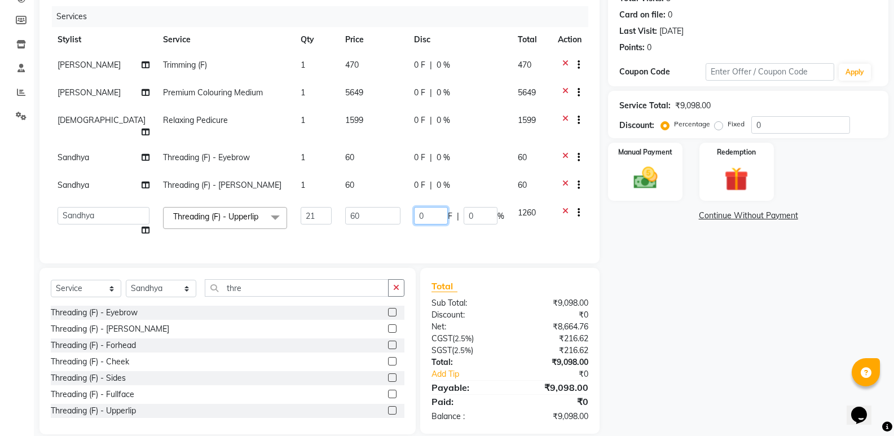
click at [430, 212] on input "0" at bounding box center [431, 215] width 34 height 17
type input "020"
click at [404, 184] on tr "Sandhya Threading (F) - Chin 1 60 0 F | 0 % 60" at bounding box center [319, 187] width 537 height 28
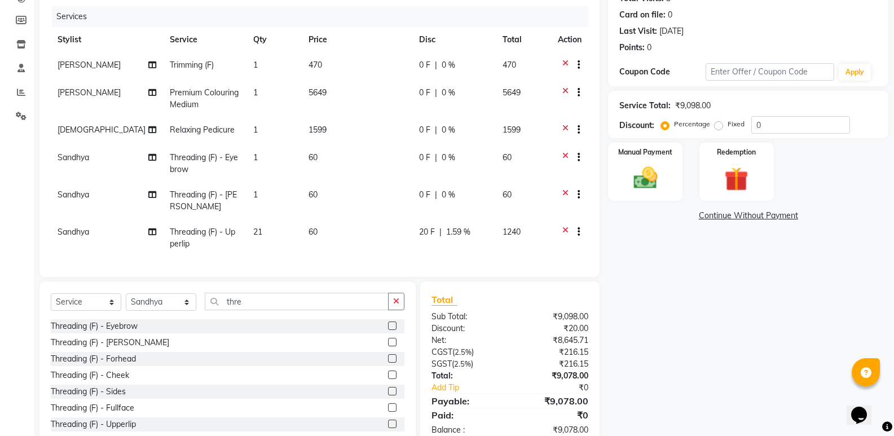
click at [416, 188] on td "0 F | 0 %" at bounding box center [453, 200] width 83 height 37
select select "35063"
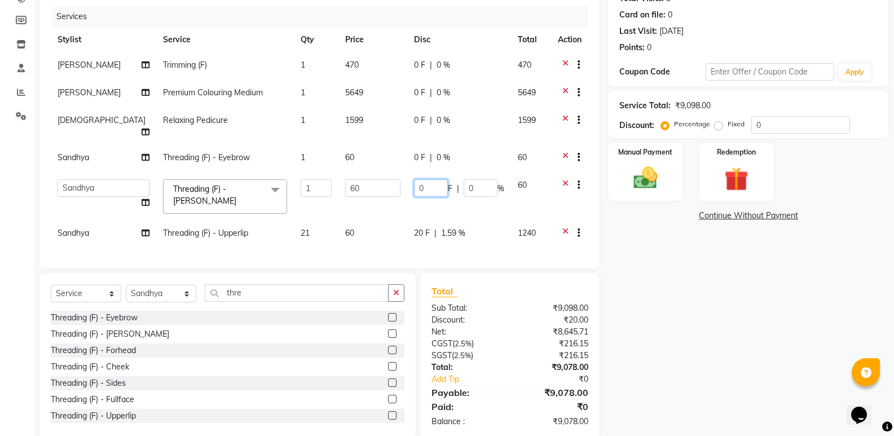
click at [420, 180] on input "0" at bounding box center [431, 187] width 34 height 17
type input "010"
click at [399, 144] on tbody "[PERSON_NAME] (F) 1 470 0 F | 0 % 470 [PERSON_NAME] Premium Colouring Medium 1 …" at bounding box center [319, 150] width 537 height 196
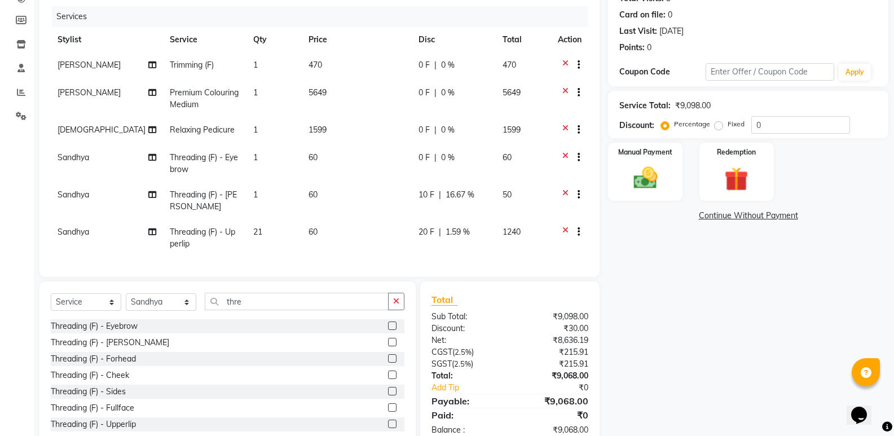
click at [418, 154] on span "0 F" at bounding box center [423, 158] width 11 height 12
select select "35063"
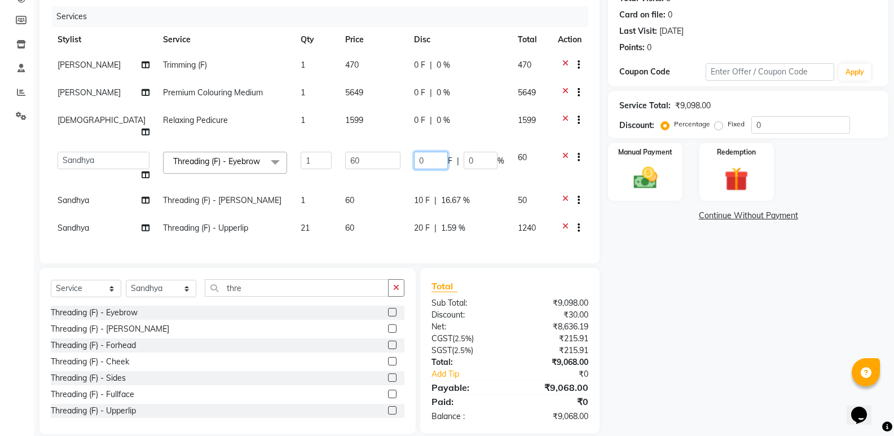
click at [430, 154] on input "0" at bounding box center [431, 160] width 34 height 17
type input "010"
click at [381, 170] on td "60" at bounding box center [372, 166] width 69 height 43
select select "35063"
click at [422, 118] on div "0 F | 0 %" at bounding box center [459, 120] width 90 height 12
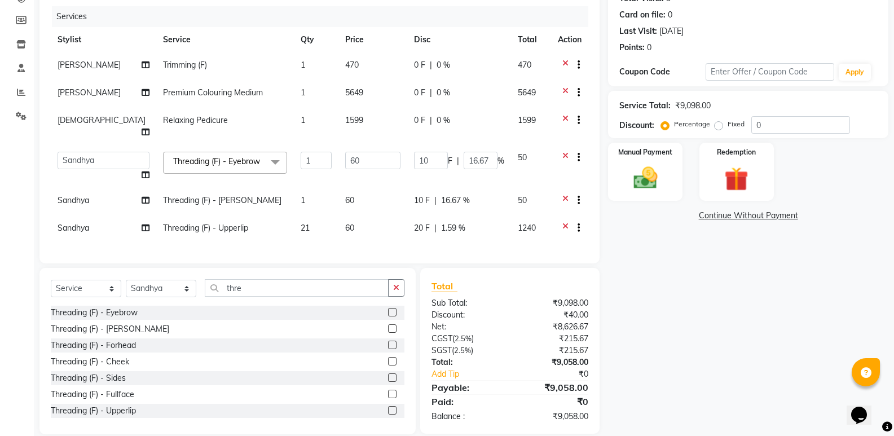
select select "63178"
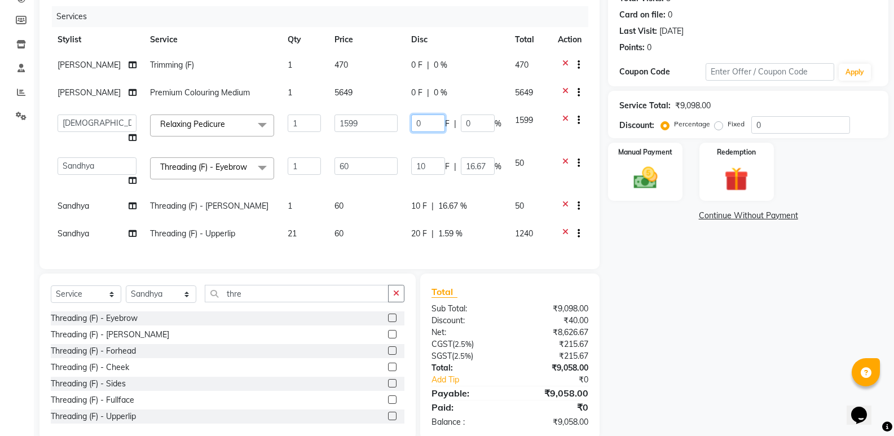
click at [422, 118] on input "0" at bounding box center [428, 122] width 34 height 17
type input "0250"
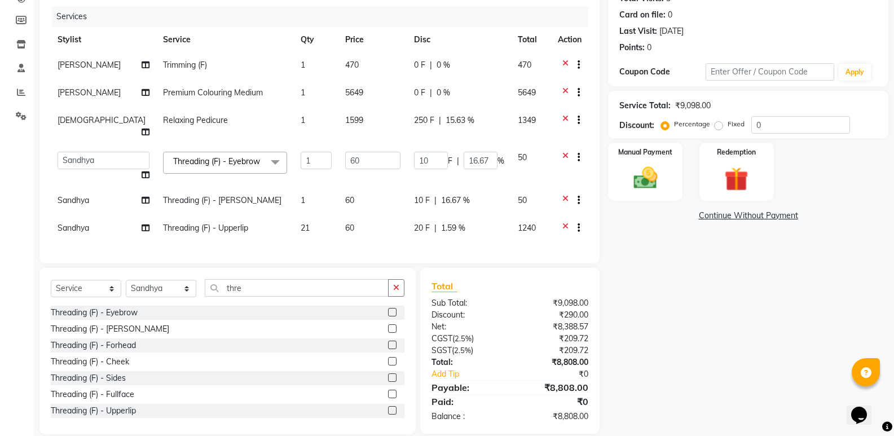
click at [412, 105] on td "0 F | 0 %" at bounding box center [459, 94] width 104 height 28
select select "89786"
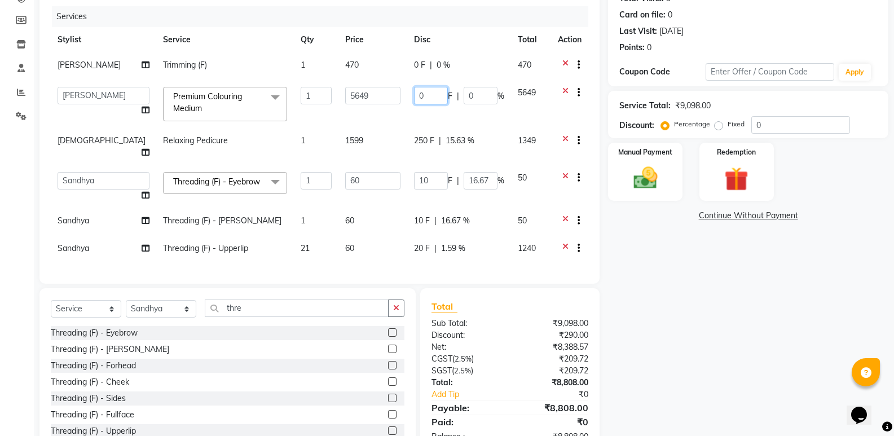
click at [430, 98] on input "0" at bounding box center [431, 95] width 34 height 17
type input "0950"
drag, startPoint x: 392, startPoint y: 141, endPoint x: 394, endPoint y: 133, distance: 8.5
click at [394, 140] on tbody "[PERSON_NAME] Trimming (F) 1 470 0 F | 0 % 470 [PERSON_NAME] [PERSON_NAME] [PER…" at bounding box center [319, 157] width 537 height 211
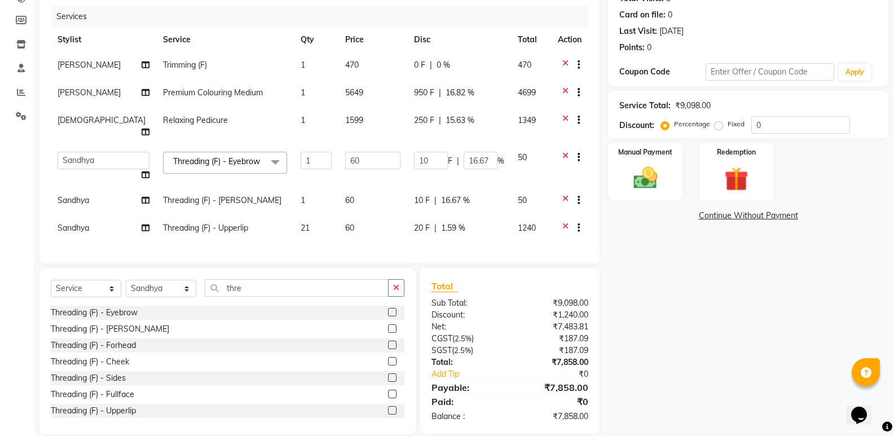
click at [406, 67] on tr "[PERSON_NAME] (F) 1 470 0 F | 0 % 470" at bounding box center [319, 66] width 537 height 28
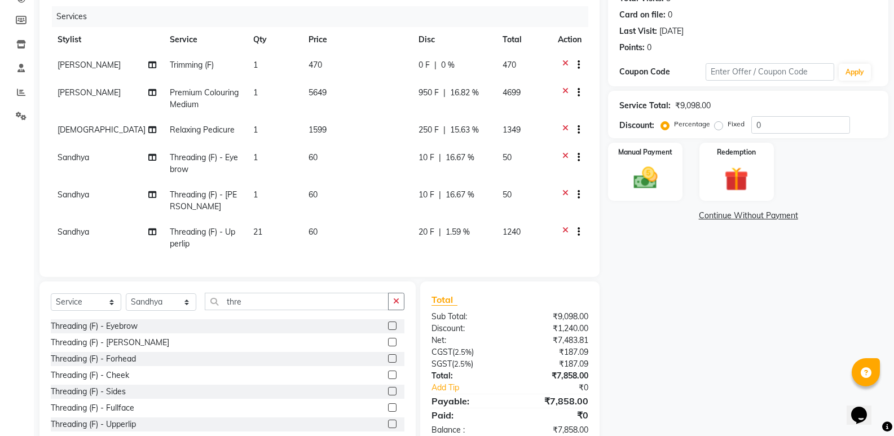
click at [416, 63] on td "0 F | 0 %" at bounding box center [453, 66] width 83 height 28
select select "89786"
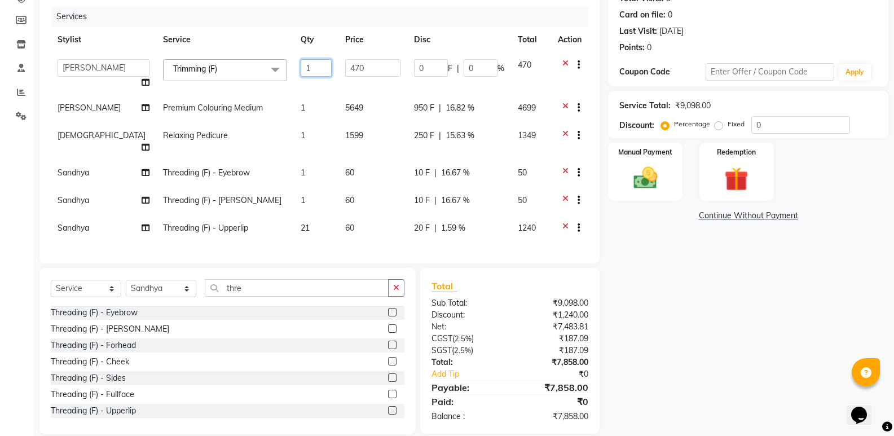
click at [309, 68] on input "1" at bounding box center [316, 67] width 31 height 17
drag, startPoint x: 309, startPoint y: 68, endPoint x: 285, endPoint y: 67, distance: 23.7
click at [301, 67] on input "1" at bounding box center [316, 67] width 31 height 17
type input "2"
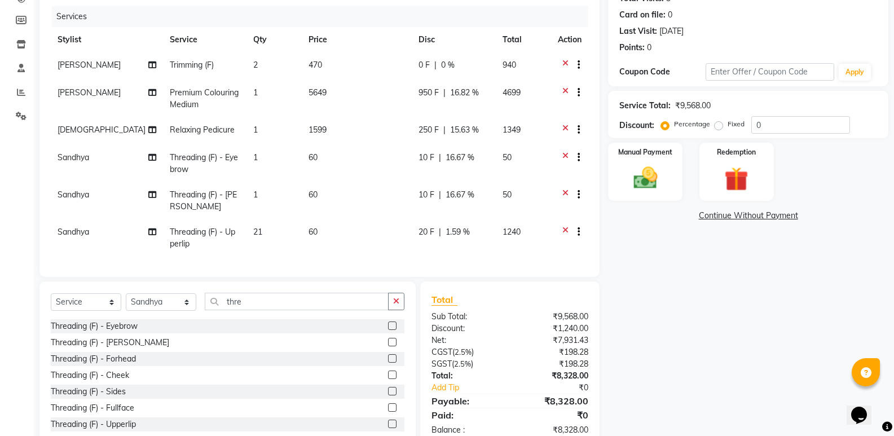
click at [420, 63] on span "0 F" at bounding box center [423, 65] width 11 height 12
select select "89786"
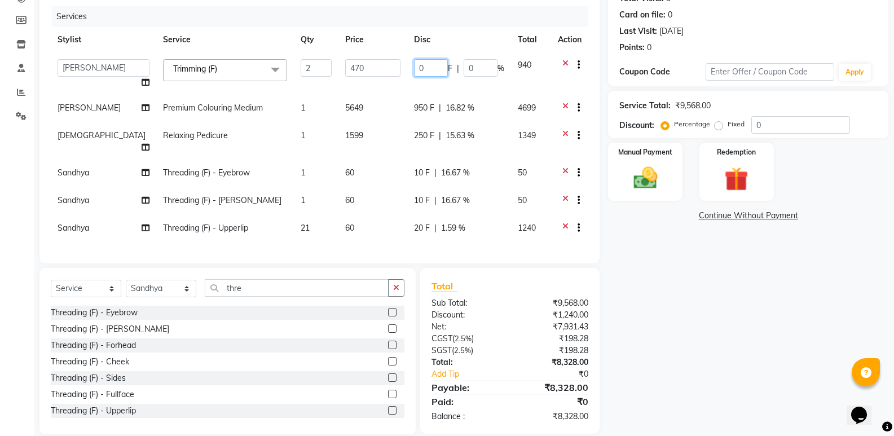
click at [426, 63] on input "0" at bounding box center [431, 67] width 34 height 17
type input "0180"
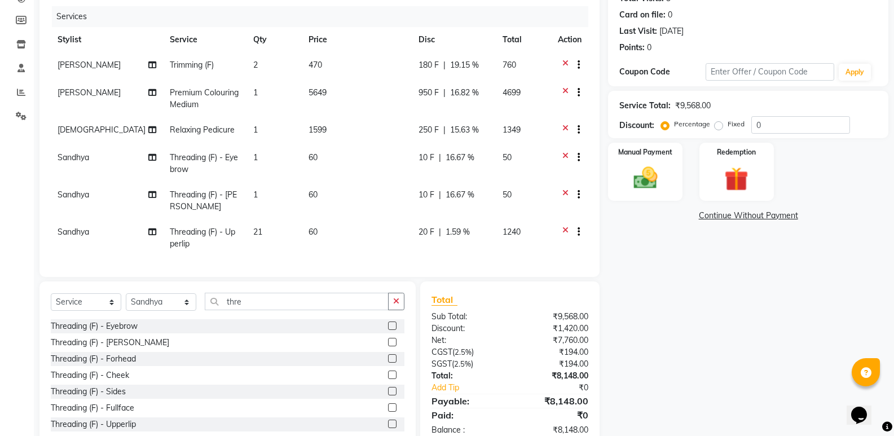
click at [426, 88] on tbody "[PERSON_NAME] Trimming (F) 2 470 180 F | 19.15 % 760 [PERSON_NAME] Premium Colo…" at bounding box center [319, 154] width 537 height 204
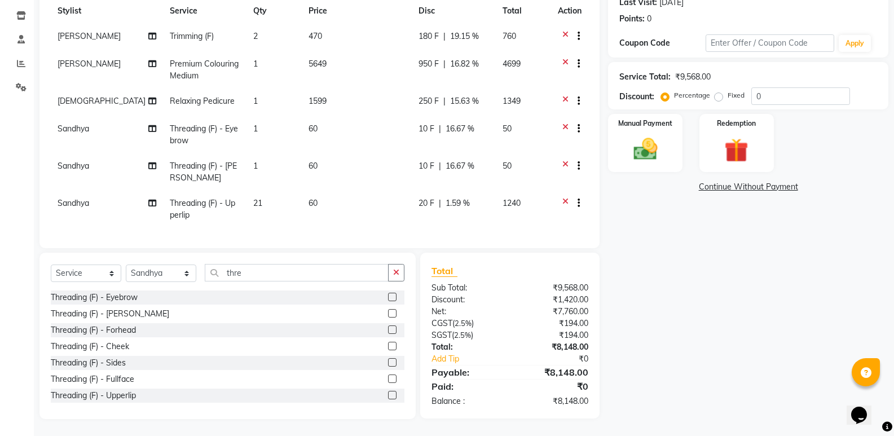
scroll to position [89, 0]
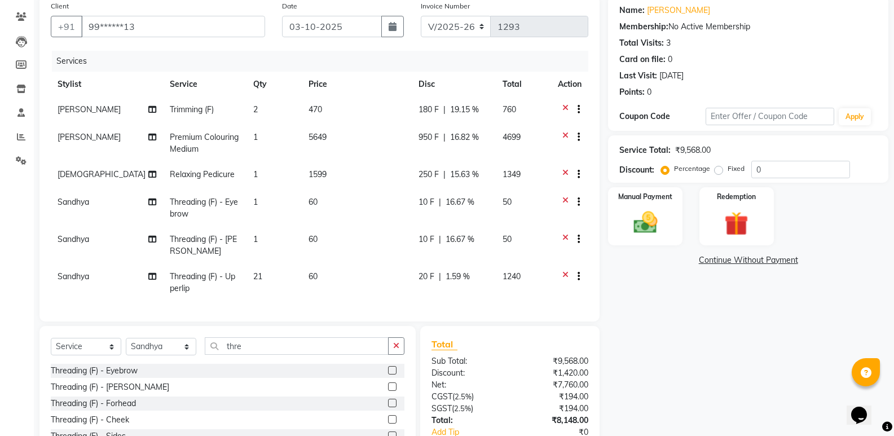
click at [756, 352] on div "Name: [PERSON_NAME] Membership: No Active Membership Total Visits: 3 Card on fi…" at bounding box center [752, 243] width 289 height 497
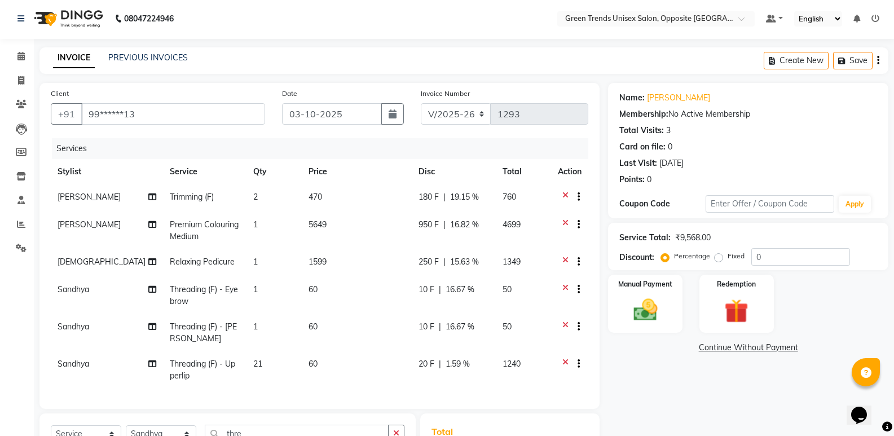
click at [273, 365] on td "21" at bounding box center [273, 369] width 55 height 37
select select "35063"
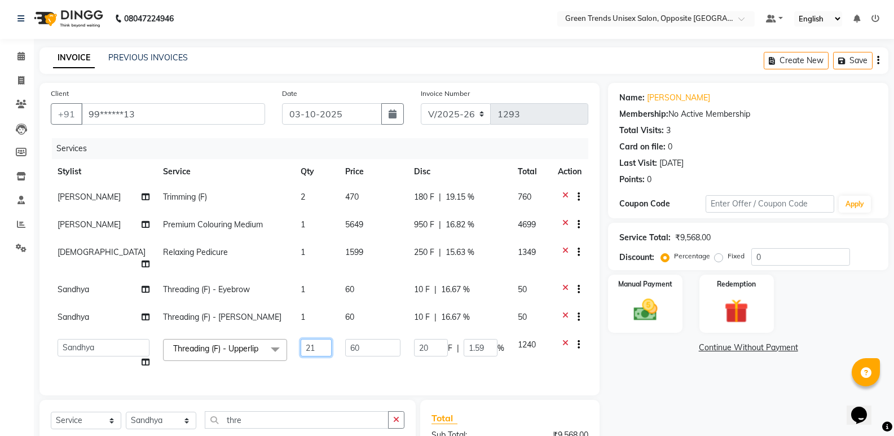
drag, startPoint x: 295, startPoint y: 339, endPoint x: 267, endPoint y: 346, distance: 28.3
click at [267, 346] on tr "[PERSON_NAME] [PERSON_NAME] [PERSON_NAME] [PERSON_NAME] [PERSON_NAME] Threading…" at bounding box center [319, 353] width 537 height 43
type input "2"
click at [314, 356] on tr "[PERSON_NAME] [PERSON_NAME] [PERSON_NAME] [PERSON_NAME] [PERSON_NAME] Threading…" at bounding box center [319, 353] width 537 height 43
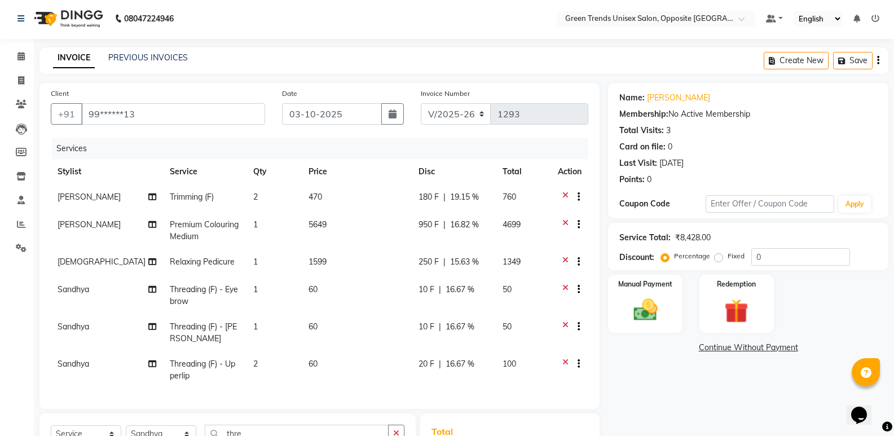
scroll to position [171, 0]
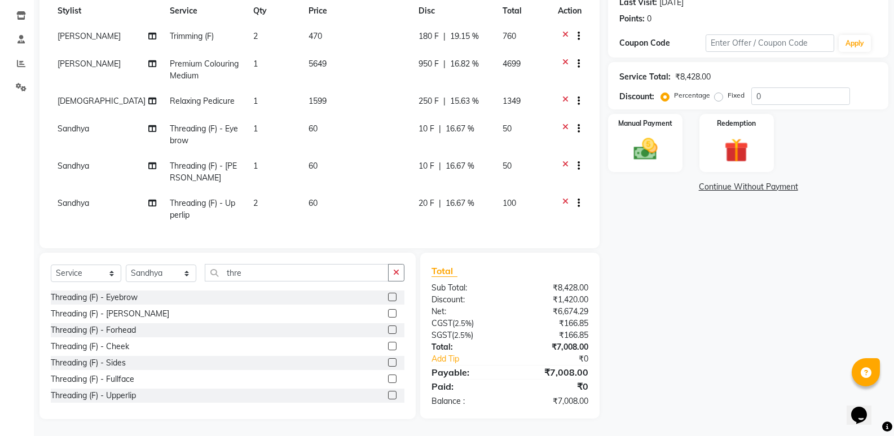
click at [339, 191] on td "60" at bounding box center [357, 209] width 110 height 37
select select "35063"
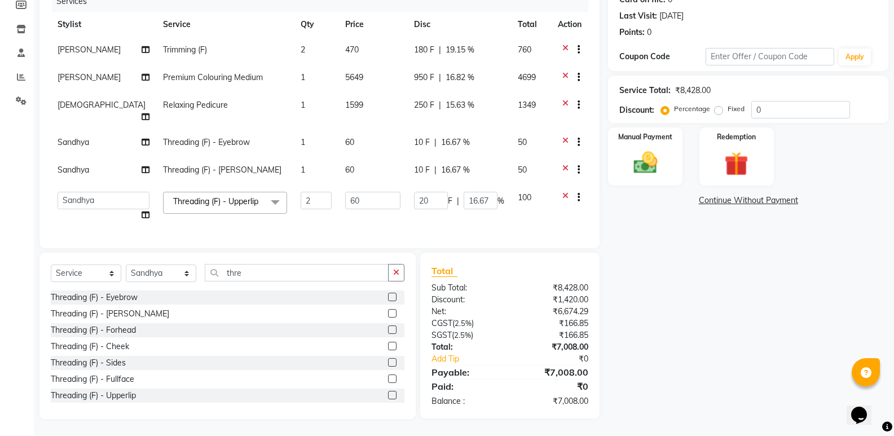
scroll to position [153, 0]
click at [358, 192] on input "60" at bounding box center [372, 200] width 55 height 17
type input "60"
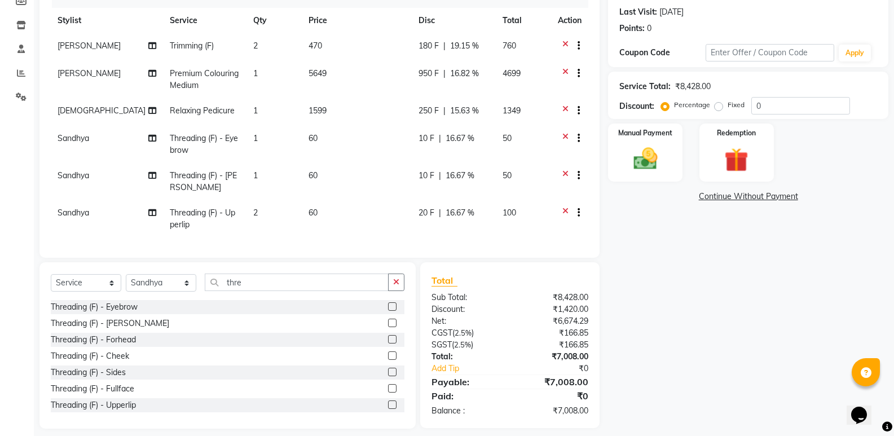
click at [413, 76] on td "950 F | 16.82 %" at bounding box center [453, 79] width 83 height 37
select select "89786"
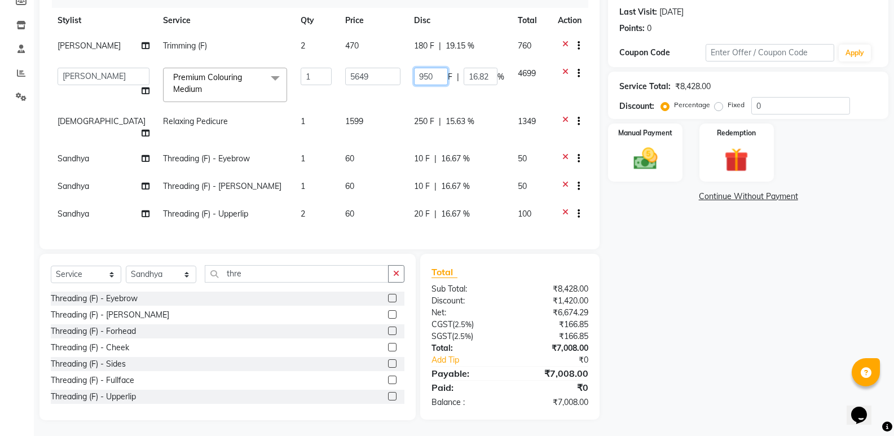
click at [434, 75] on input "950" at bounding box center [431, 76] width 34 height 17
type input "958"
click at [462, 104] on tbody "[PERSON_NAME] Trimming (F) 2 470 180 F | 19.15 % 760 [PERSON_NAME] [PERSON_NAME…" at bounding box center [319, 131] width 537 height 196
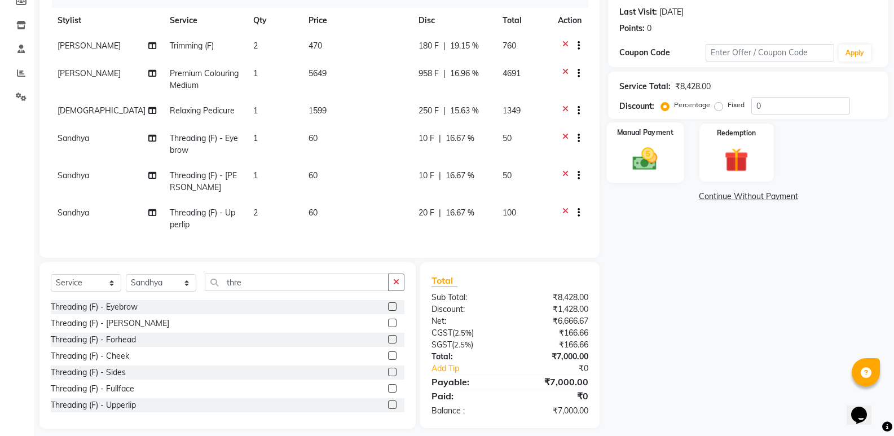
click at [662, 146] on img at bounding box center [645, 158] width 40 height 29
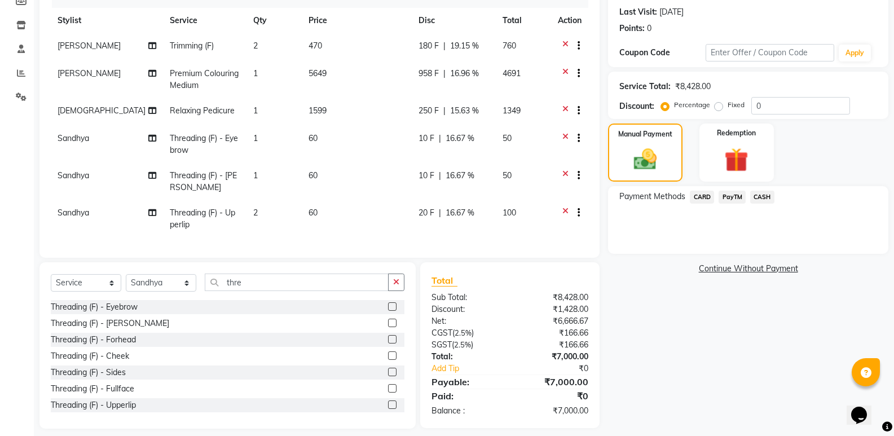
click at [766, 199] on span "CASH" at bounding box center [762, 197] width 24 height 13
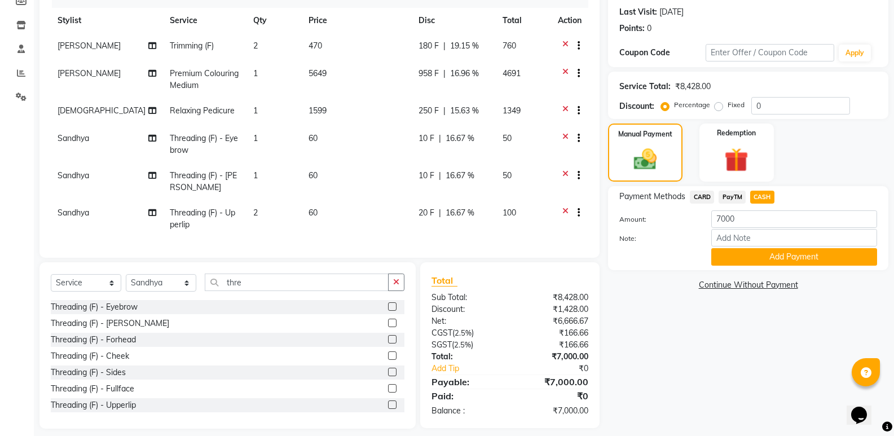
click at [755, 257] on button "Add Payment" at bounding box center [794, 256] width 166 height 17
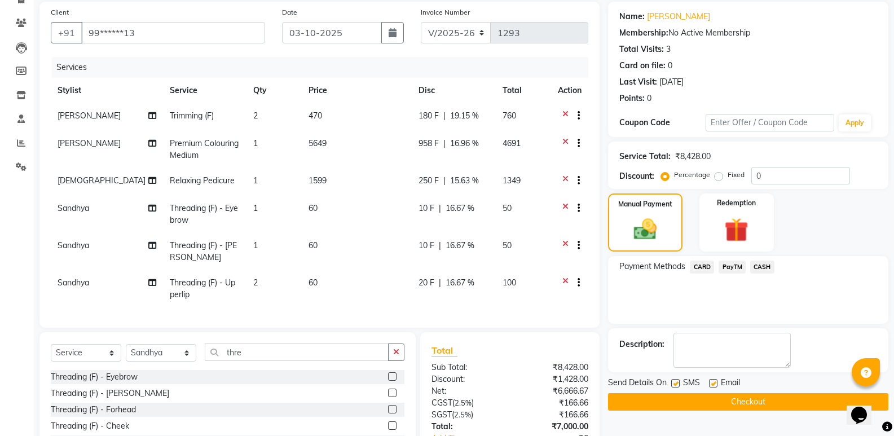
scroll to position [210, 0]
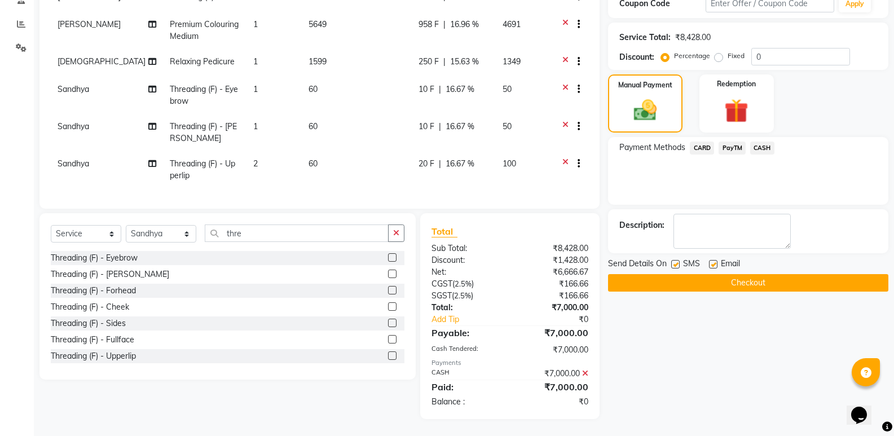
click at [724, 275] on button "Checkout" at bounding box center [748, 282] width 280 height 17
click at [725, 274] on div "Checkout" at bounding box center [748, 282] width 280 height 17
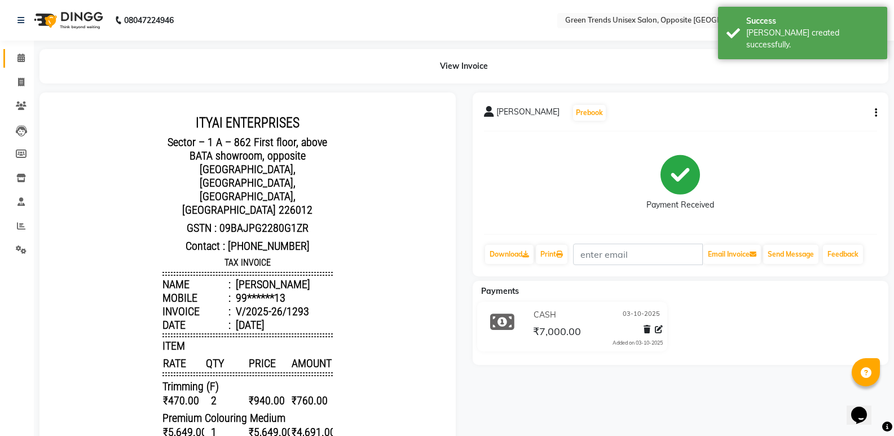
click at [15, 65] on link "Calendar" at bounding box center [16, 58] width 27 height 19
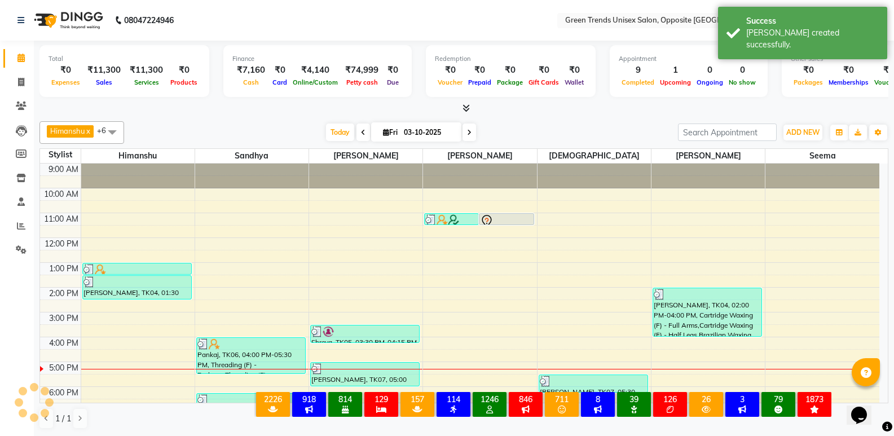
scroll to position [61, 0]
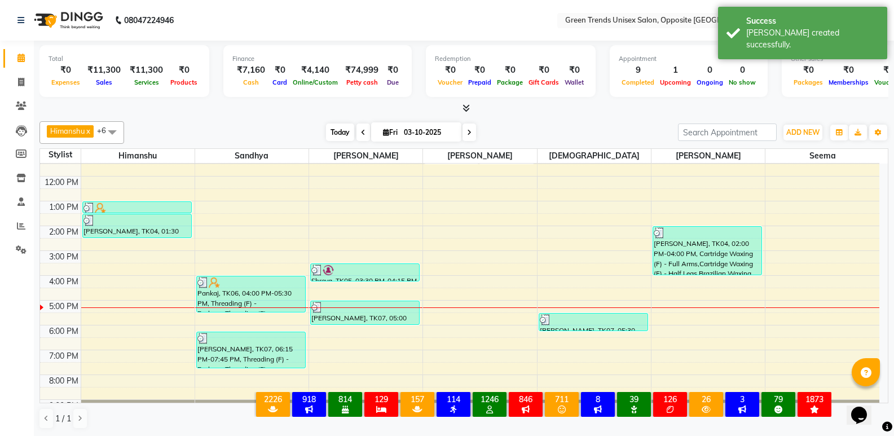
click at [339, 132] on span "Today" at bounding box center [340, 131] width 28 height 17
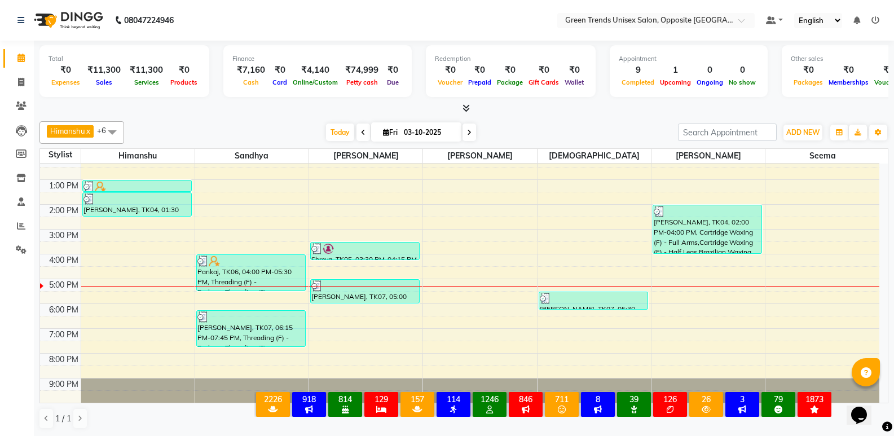
drag, startPoint x: 339, startPoint y: 135, endPoint x: 338, endPoint y: 145, distance: 9.6
click at [338, 145] on div "[PERSON_NAME] x [PERSON_NAME] x [PERSON_NAME] x [PERSON_NAME] x [PERSON_NAME] x…" at bounding box center [463, 275] width 849 height 317
drag, startPoint x: 448, startPoint y: 101, endPoint x: 397, endPoint y: 96, distance: 51.1
click at [447, 101] on div "Total ₹0 Expenses ₹11,300 Sales ₹11,300 Services ₹0 Products Finance ₹7,160 Cas…" at bounding box center [463, 78] width 849 height 74
click at [351, 135] on span "Today" at bounding box center [340, 131] width 28 height 17
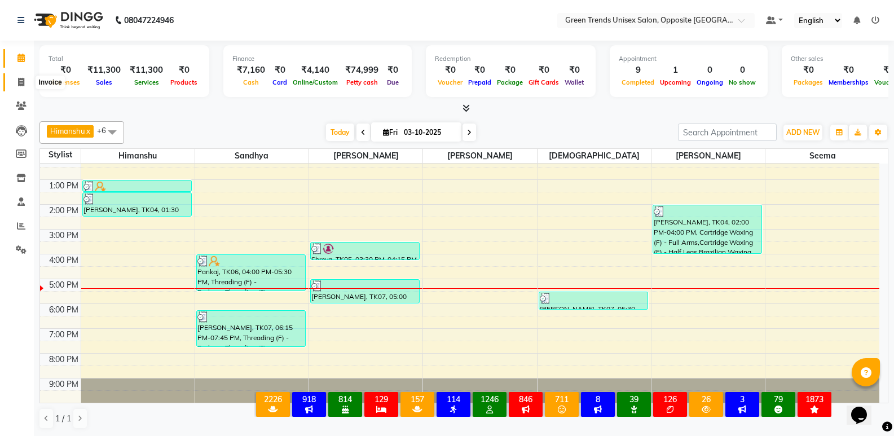
click at [29, 85] on span at bounding box center [21, 82] width 20 height 13
select select "service"
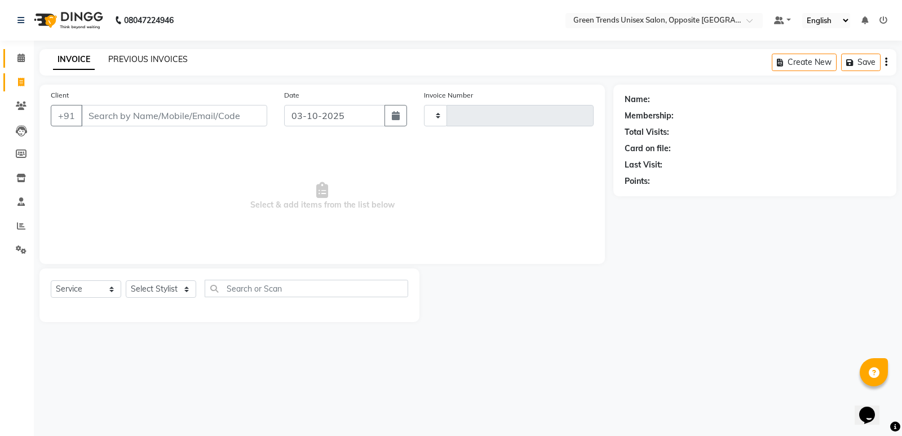
type input "1294"
select select "5225"
click at [128, 56] on link "PREVIOUS INVOICES" at bounding box center [148, 59] width 80 height 10
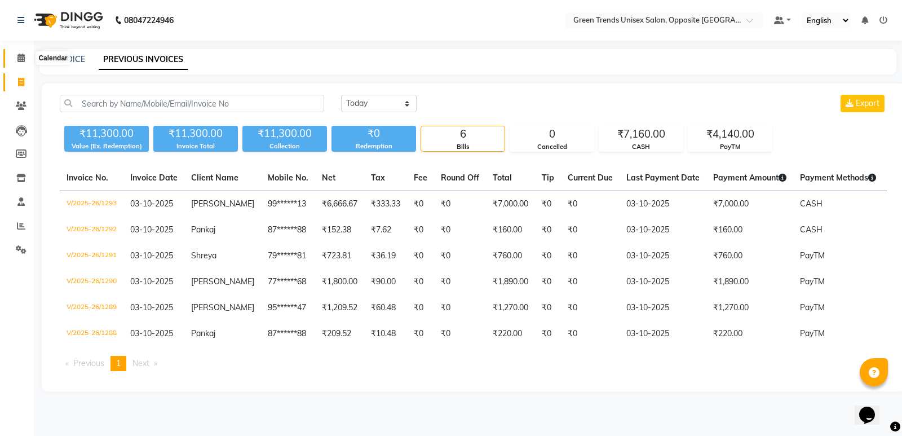
click at [12, 55] on span at bounding box center [21, 58] width 20 height 13
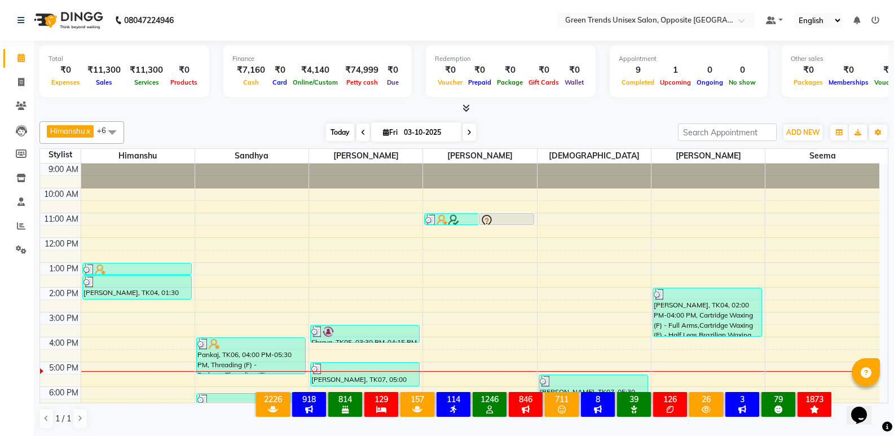
click at [346, 135] on span "Today" at bounding box center [340, 131] width 28 height 17
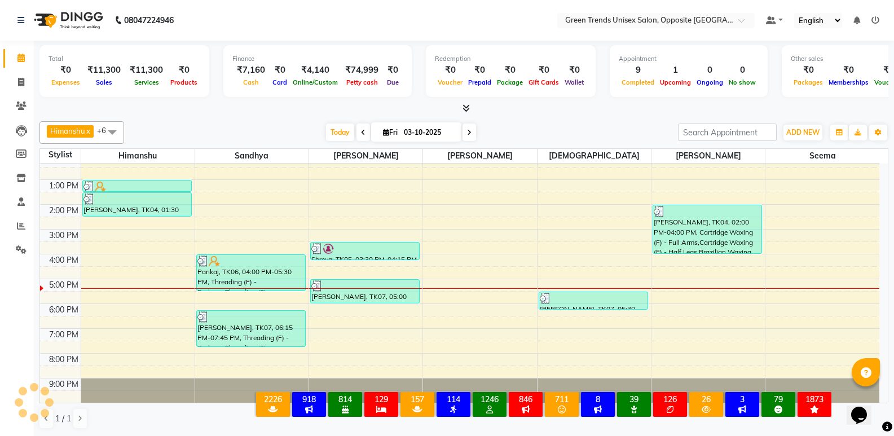
click at [299, 120] on div "[PERSON_NAME] x [PERSON_NAME] x [PERSON_NAME] x [PERSON_NAME] x [PERSON_NAME] x…" at bounding box center [463, 275] width 849 height 317
click at [330, 133] on span "Today" at bounding box center [340, 131] width 28 height 17
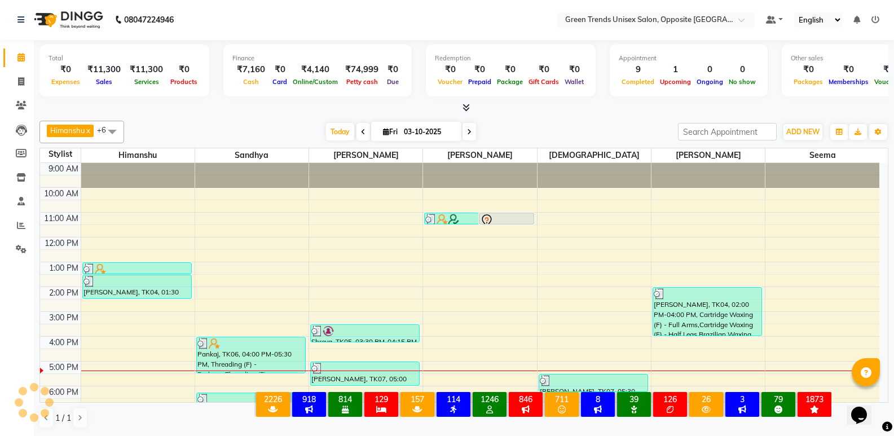
click at [325, 126] on div "[DATE] [DATE]" at bounding box center [401, 131] width 152 height 17
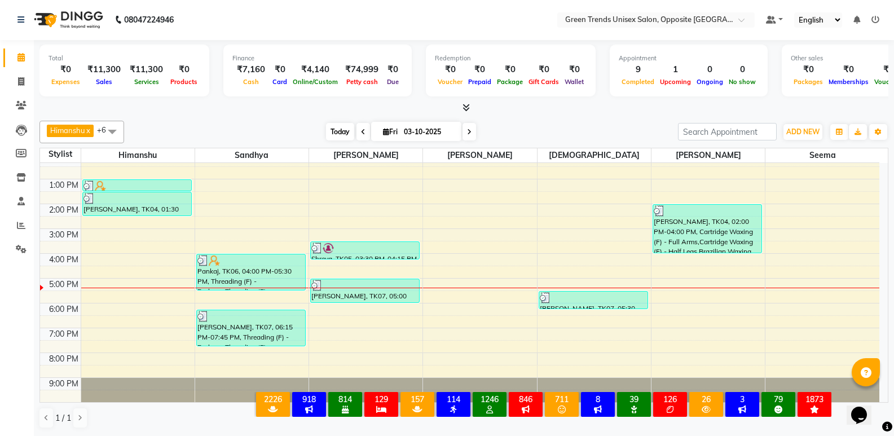
click at [334, 128] on span "Today" at bounding box center [340, 131] width 28 height 17
click at [337, 114] on div "Total ₹0 Expenses ₹11,300 Sales ₹11,300 Services ₹0 Products Finance ₹7,160 Cas…" at bounding box center [464, 238] width 860 height 396
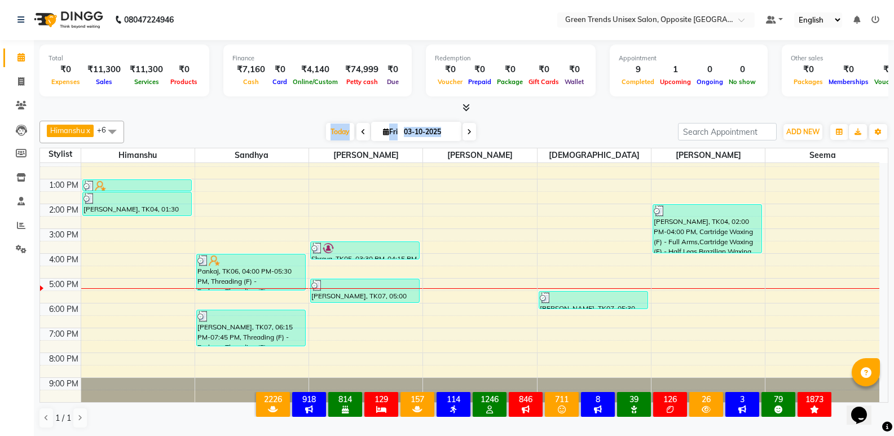
click at [337, 114] on div "Total ₹0 Expenses ₹11,300 Sales ₹11,300 Services ₹0 Products Finance ₹7,160 Cas…" at bounding box center [464, 238] width 860 height 396
click at [329, 107] on div at bounding box center [463, 108] width 849 height 12
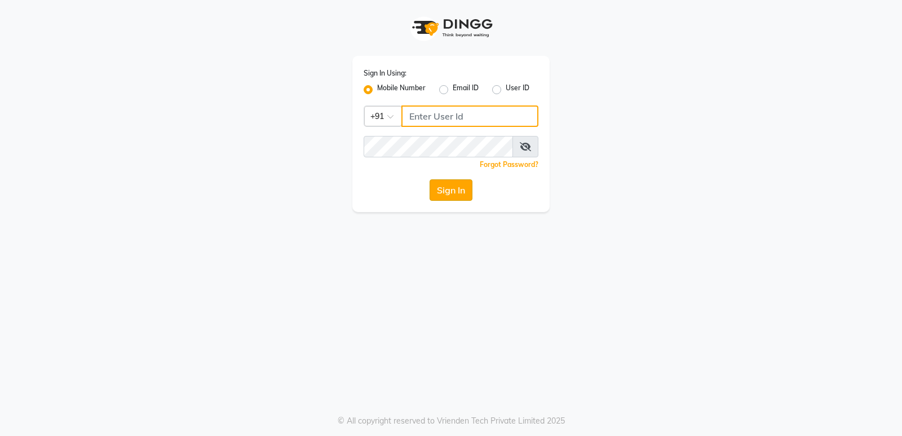
type input "8303933398"
click at [459, 195] on button "Sign In" at bounding box center [451, 189] width 43 height 21
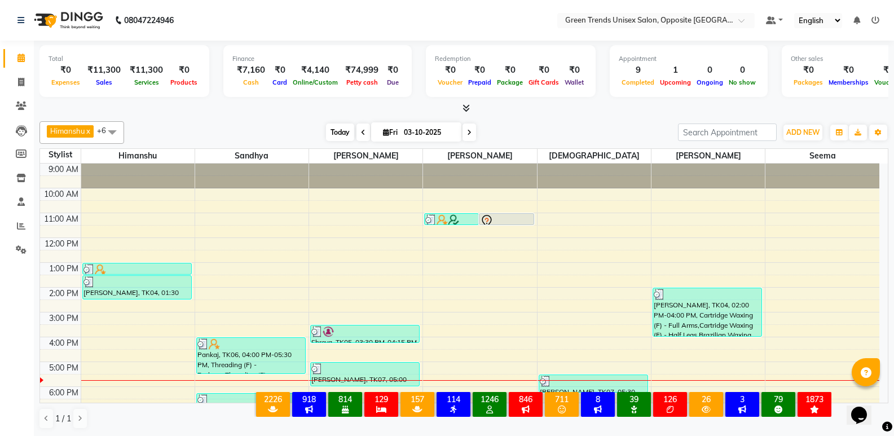
click at [337, 133] on span "Today" at bounding box center [340, 131] width 28 height 17
click at [299, 117] on div "[PERSON_NAME] x [PERSON_NAME] x [PERSON_NAME] x [PERSON_NAME] x [PERSON_NAME] x…" at bounding box center [463, 275] width 849 height 317
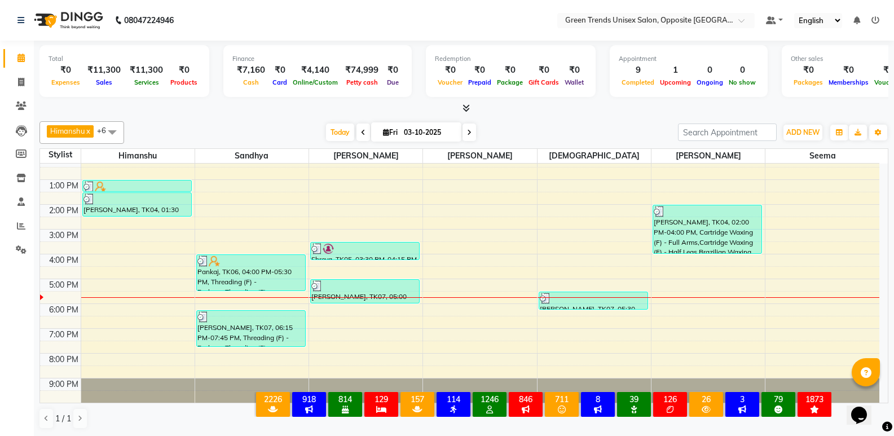
click at [495, 299] on div "9:00 AM 10:00 AM 11:00 AM 12:00 PM 1:00 PM 2:00 PM 3:00 PM 4:00 PM 5:00 PM 6:00…" at bounding box center [459, 242] width 839 height 322
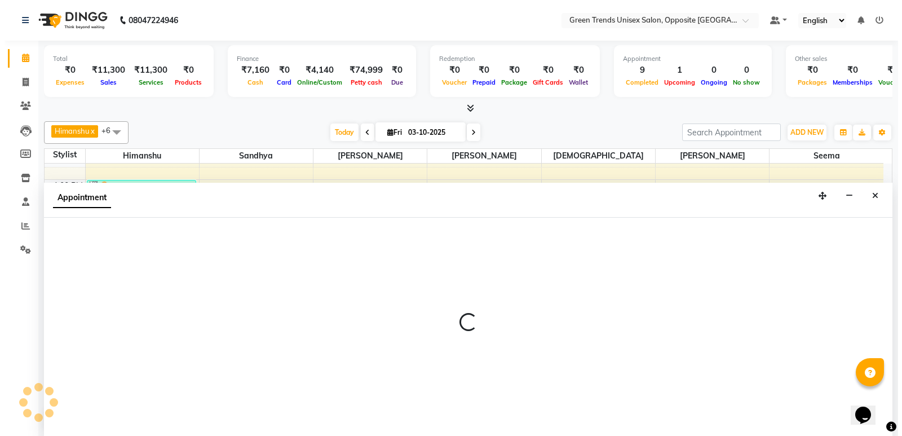
scroll to position [1, 0]
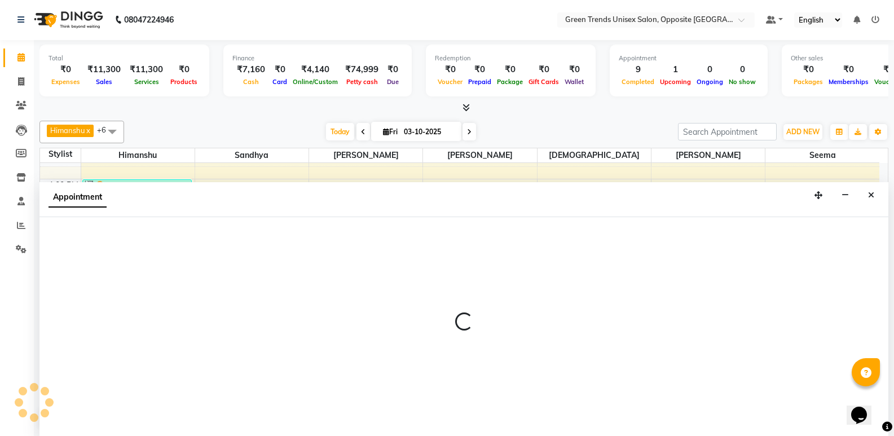
select select "75769"
select select "1050"
select select "tentative"
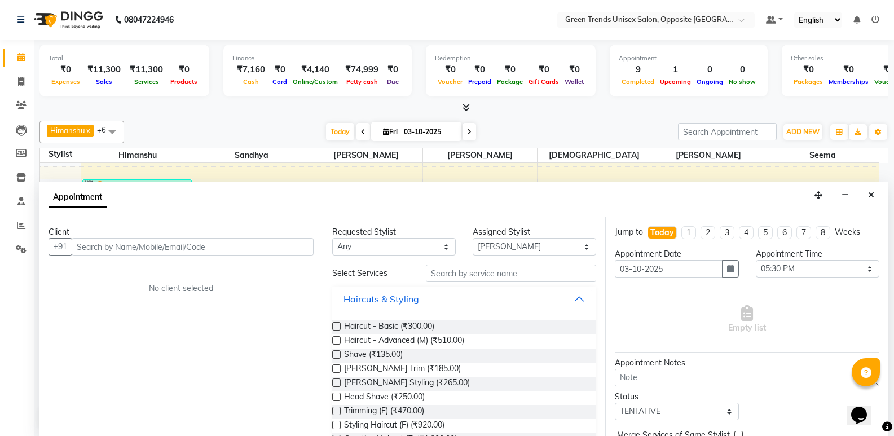
click at [121, 252] on input "text" at bounding box center [193, 246] width 242 height 17
type input "7355138361"
click at [279, 248] on span "Add Client" at bounding box center [290, 246] width 38 height 10
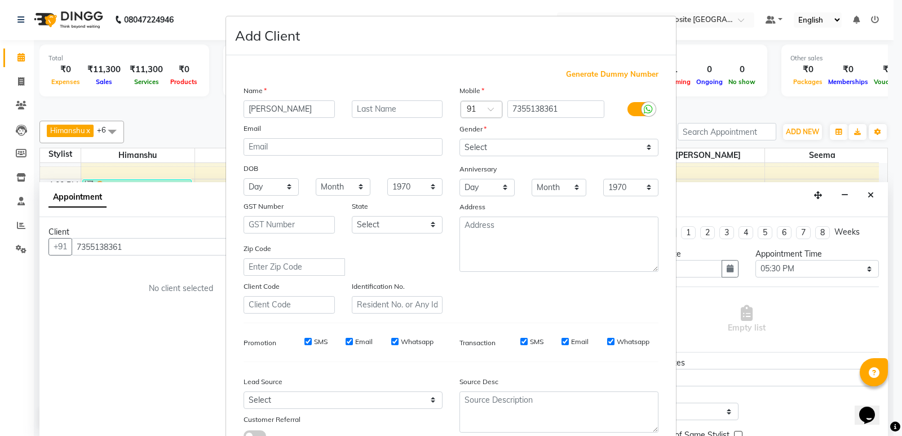
type input "Devanshi"
click at [546, 142] on select "Select Male Female Other Prefer Not To Say" at bounding box center [559, 147] width 199 height 17
click at [545, 144] on select "Select Male Female Other Prefer Not To Say" at bounding box center [559, 147] width 199 height 17
select select "female"
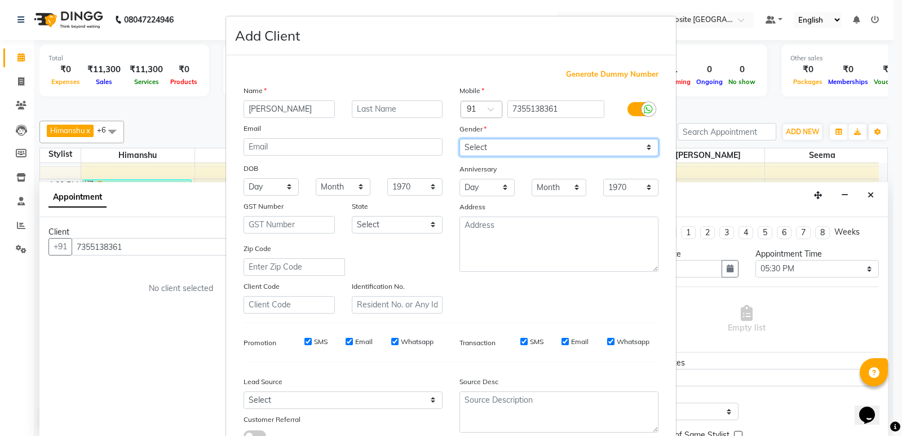
click at [460, 139] on select "Select Male Female Other Prefer Not To Say" at bounding box center [559, 147] width 199 height 17
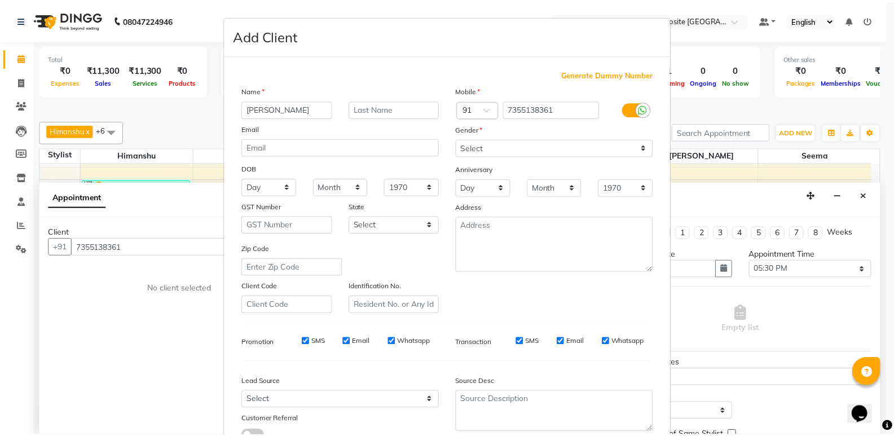
scroll to position [85, 0]
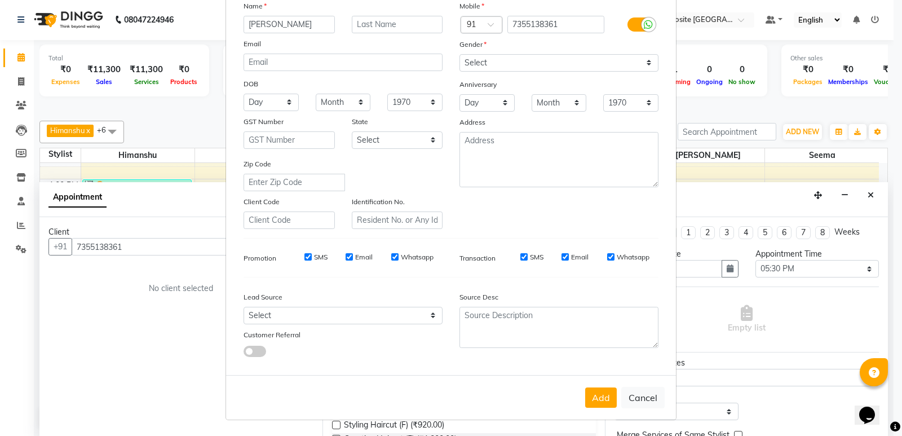
click at [873, 304] on ngb-modal-window "Add Client Generate Dummy Number Name Devanshi Email DOB Day 01 02 03 04 05 06 …" at bounding box center [451, 218] width 902 height 436
click at [595, 398] on button "Add" at bounding box center [601, 397] width 32 height 20
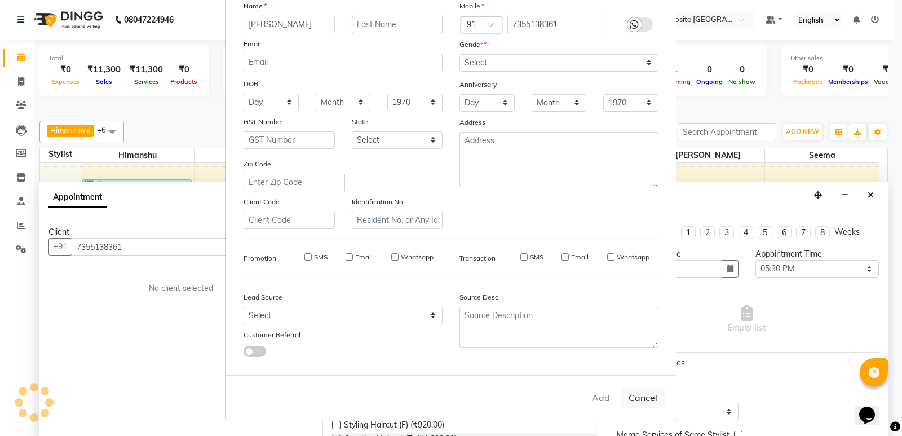
type input "73******61"
select select
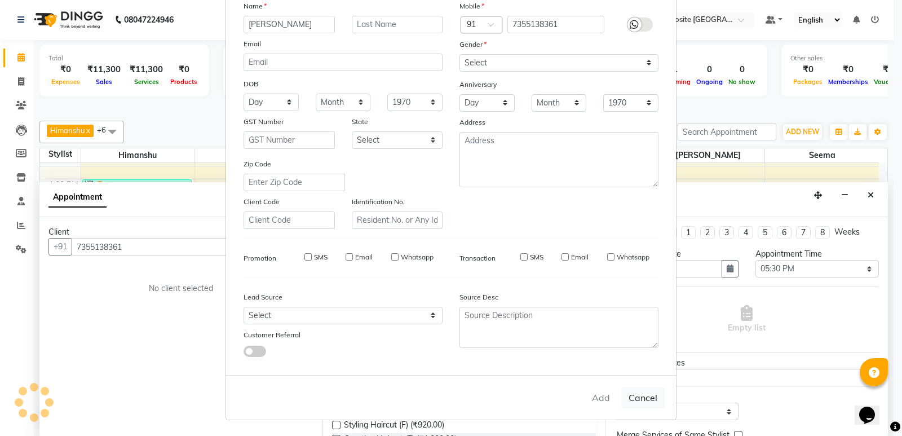
select select
checkbox input "false"
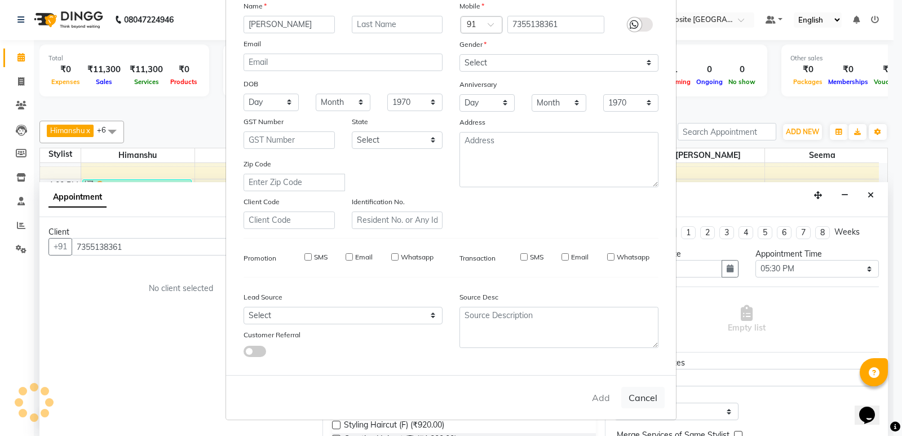
checkbox input "false"
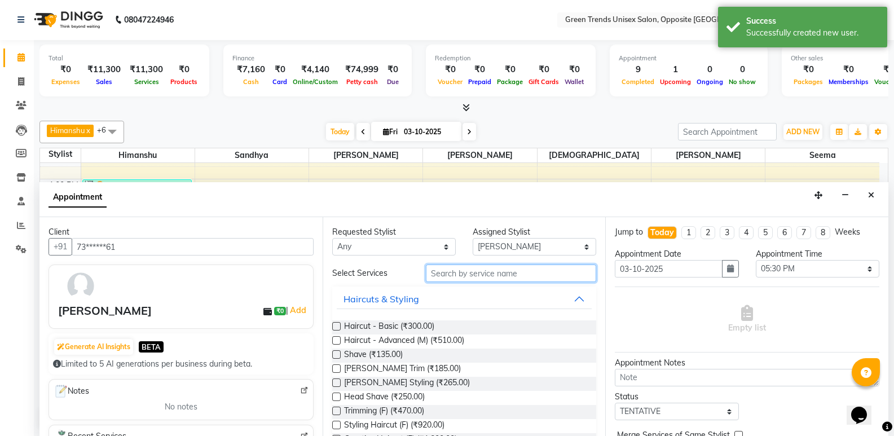
click at [456, 276] on input "text" at bounding box center [511, 272] width 170 height 17
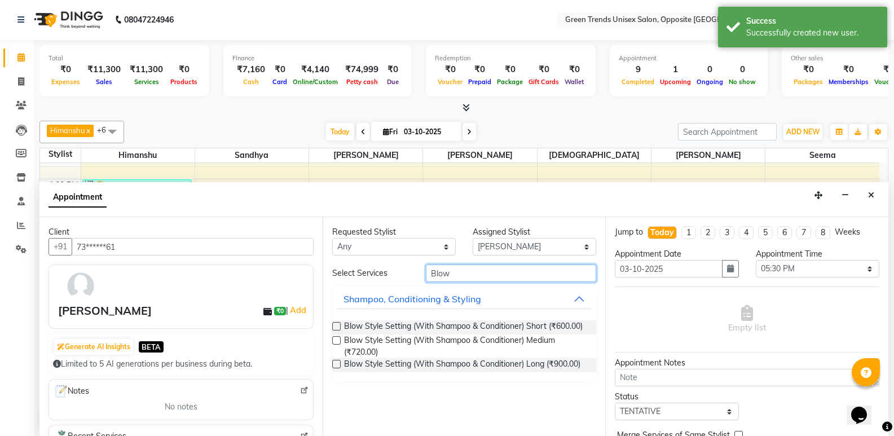
type input "Blow"
click at [338, 341] on label at bounding box center [336, 340] width 8 height 8
click at [338, 341] on input "checkbox" at bounding box center [335, 341] width 7 height 7
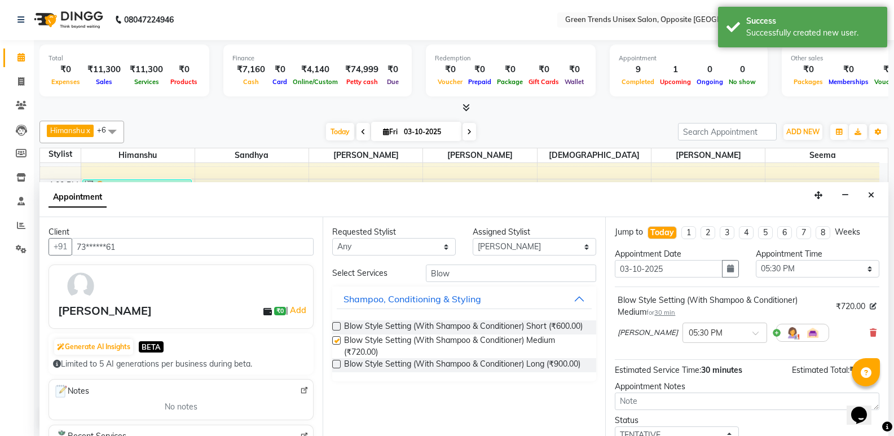
checkbox input "false"
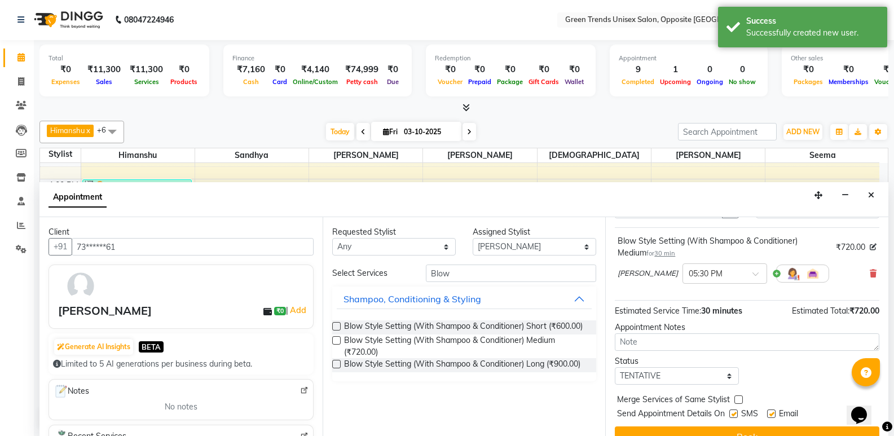
scroll to position [79, 0]
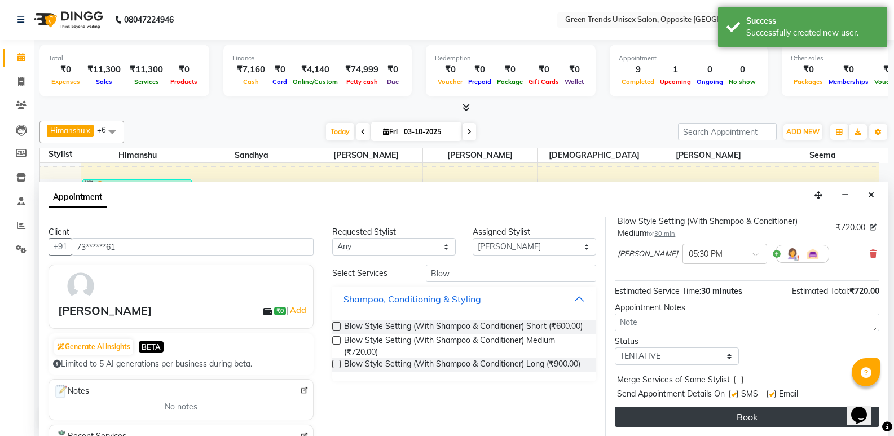
click at [807, 418] on button "Book" at bounding box center [747, 417] width 264 height 20
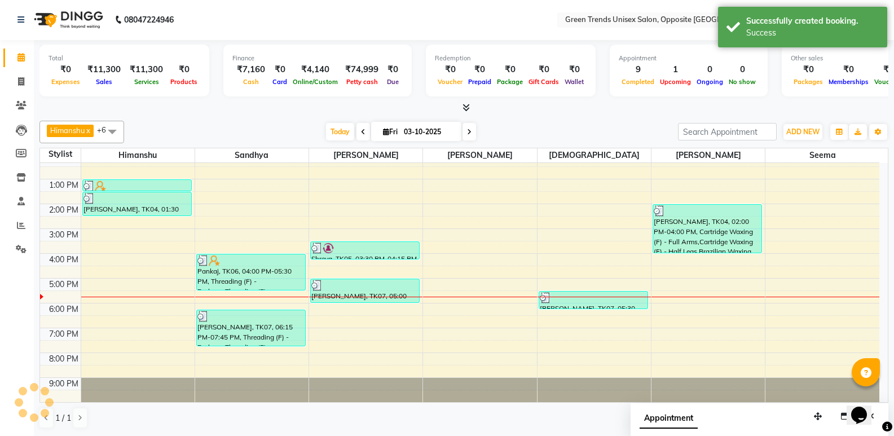
scroll to position [0, 0]
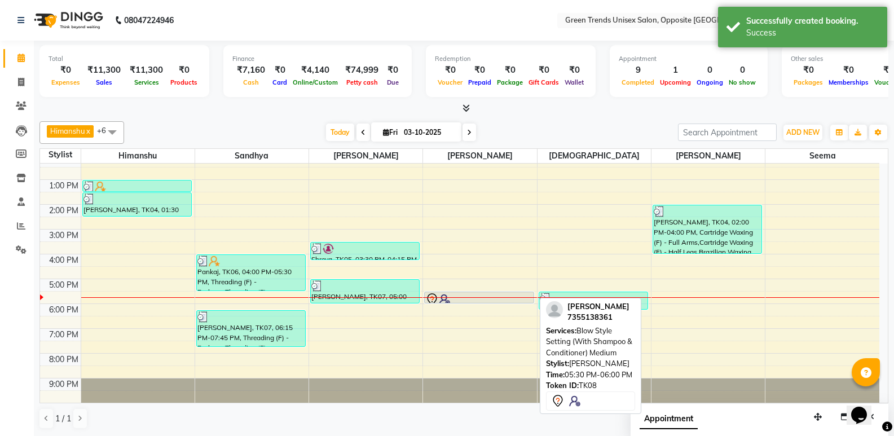
click at [486, 301] on div at bounding box center [479, 303] width 108 height 5
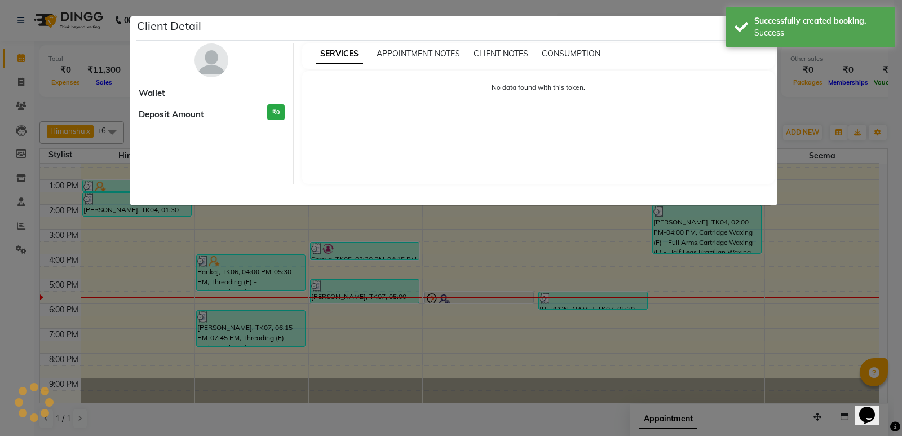
select select "7"
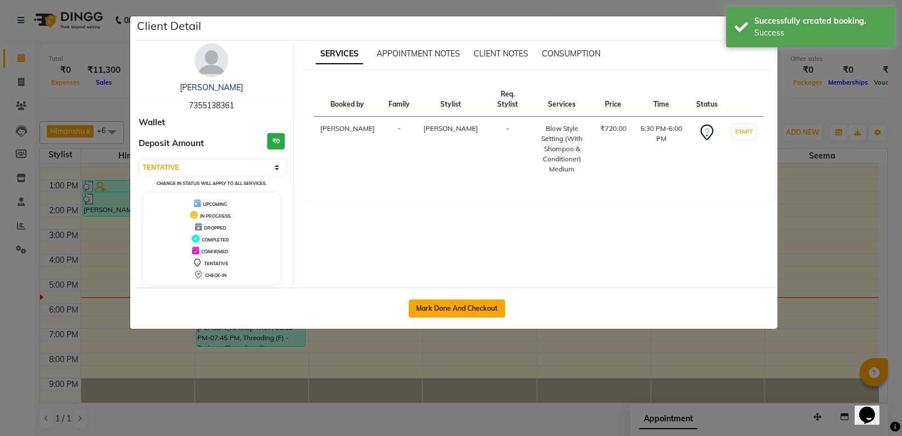
click at [461, 304] on button "Mark Done And Checkout" at bounding box center [457, 308] width 96 height 18
select select "service"
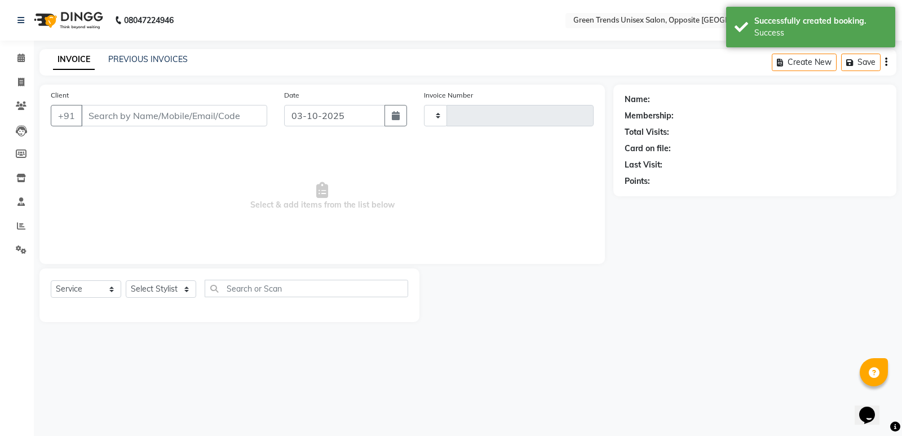
type input "1294"
select select "5225"
type input "73******61"
select select "75769"
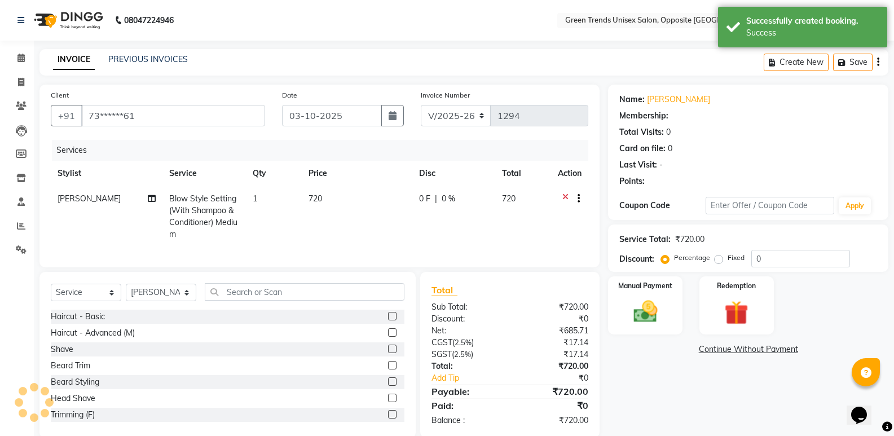
click at [416, 203] on td "0 F | 0 %" at bounding box center [453, 216] width 83 height 61
select select "75769"
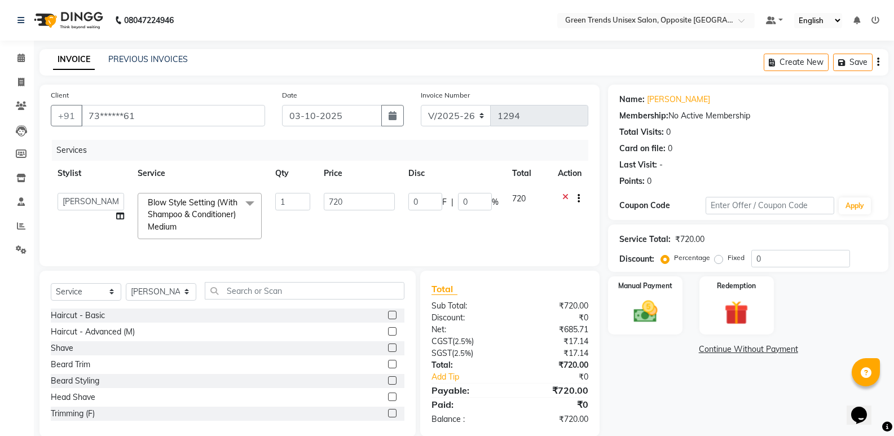
select select "75769"
click at [473, 204] on input "0" at bounding box center [475, 201] width 34 height 17
type input "016"
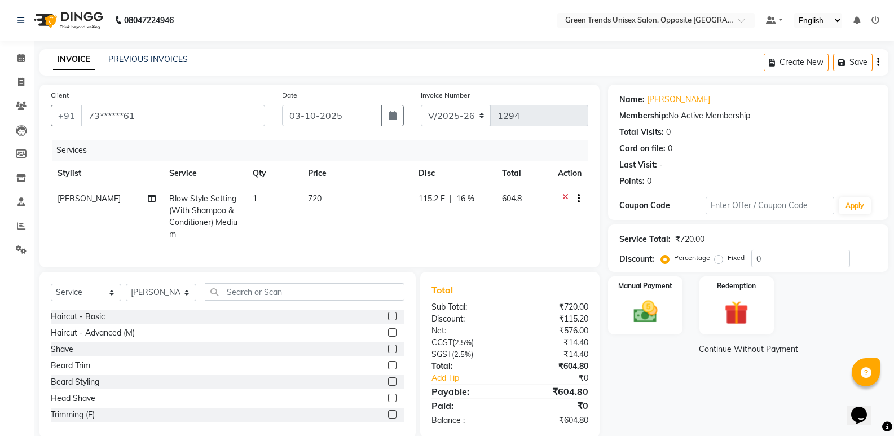
click at [493, 227] on td "115.2 F | 16 %" at bounding box center [453, 216] width 83 height 61
select select "75769"
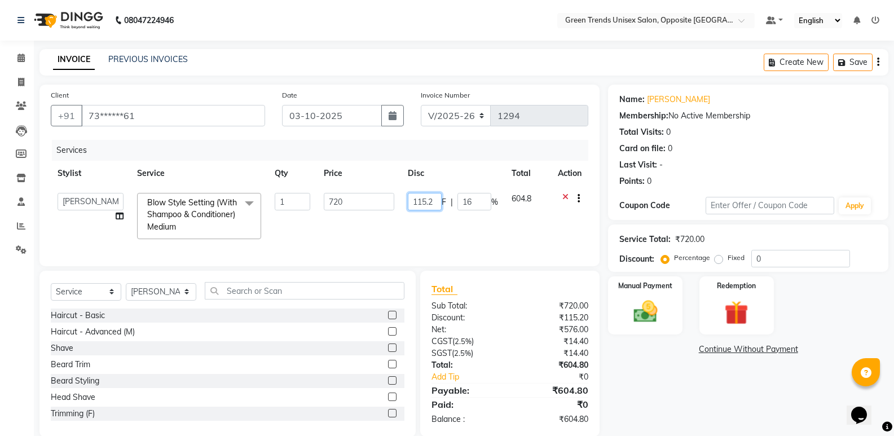
click at [427, 207] on input "115.2" at bounding box center [425, 201] width 34 height 17
click at [433, 203] on input "115.2" at bounding box center [425, 201] width 34 height 17
drag, startPoint x: 433, startPoint y: 203, endPoint x: 369, endPoint y: 205, distance: 63.7
click at [430, 203] on input "115.2" at bounding box center [425, 201] width 34 height 17
drag, startPoint x: 369, startPoint y: 205, endPoint x: 396, endPoint y: 206, distance: 27.7
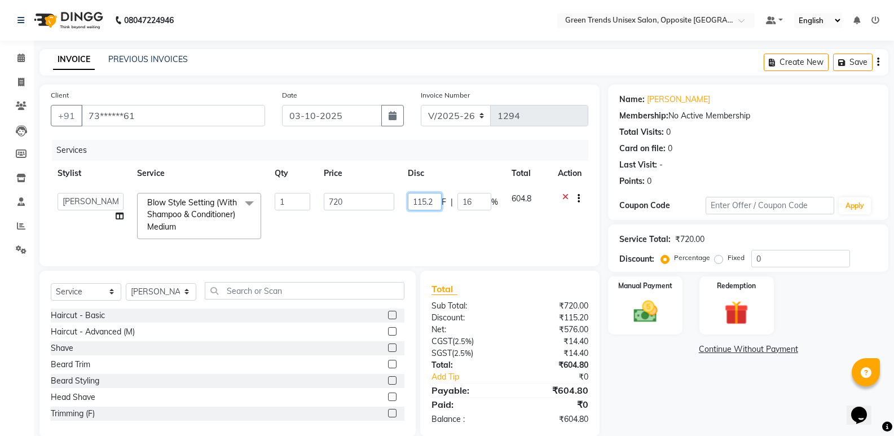
click at [371, 205] on tr "Himanshu Raj Shilpakar Sandhya Seema SHAHID Sohail SUJEET Vaishnavi Vrinda Blow…" at bounding box center [319, 216] width 537 height 60
click at [416, 206] on td "115.2 F | 16 %" at bounding box center [453, 216] width 104 height 60
select select "75769"
click at [426, 206] on input "115.2" at bounding box center [425, 201] width 34 height 17
type input "2"
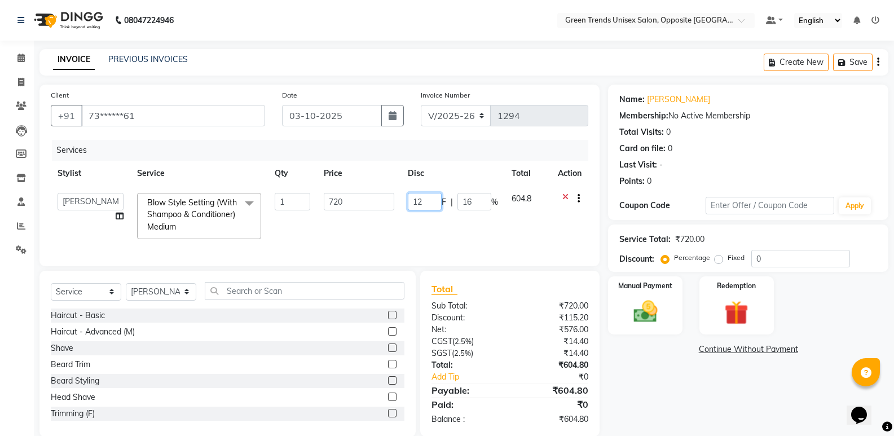
type input "120"
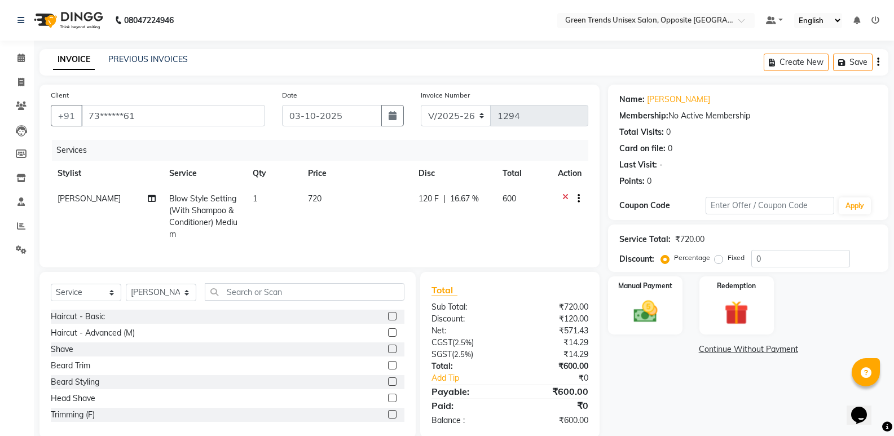
click at [504, 218] on td "600" at bounding box center [524, 216] width 56 height 61
select select "75769"
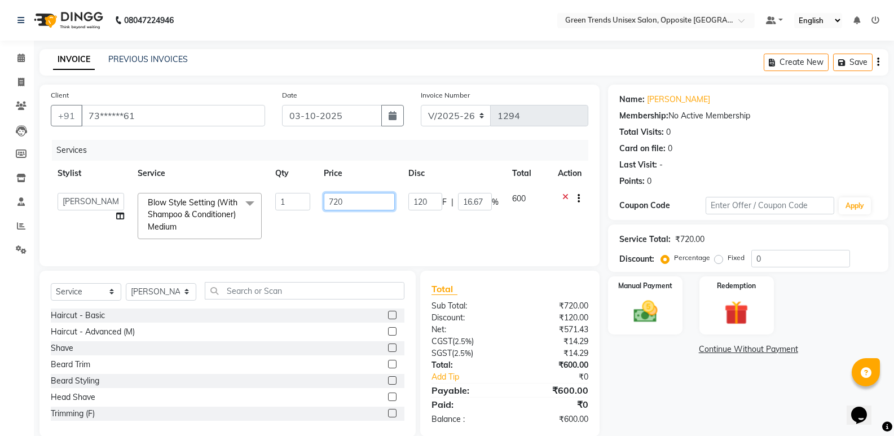
drag, startPoint x: 352, startPoint y: 201, endPoint x: 326, endPoint y: 211, distance: 28.4
click at [326, 211] on td "720" at bounding box center [359, 216] width 84 height 60
type input "700"
click at [327, 226] on td "700" at bounding box center [359, 216] width 84 height 60
select select "75769"
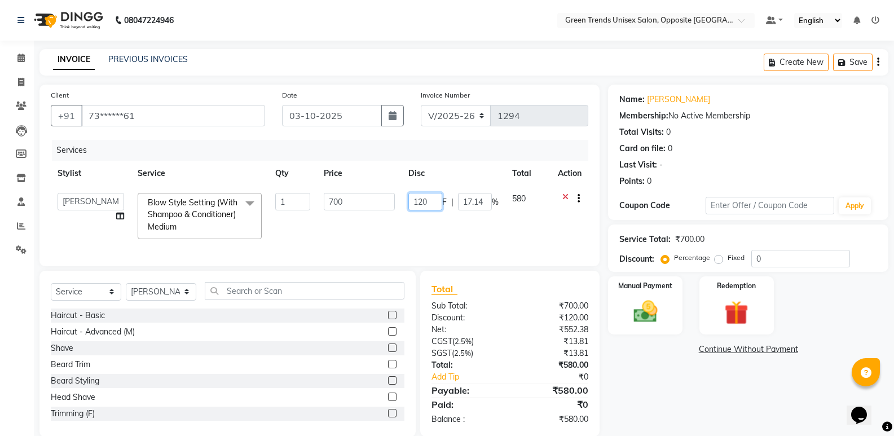
drag, startPoint x: 430, startPoint y: 197, endPoint x: 410, endPoint y: 204, distance: 21.1
click at [410, 204] on input "120" at bounding box center [425, 201] width 34 height 17
type input "150"
click at [422, 225] on td "150 F | 17.14 %" at bounding box center [453, 216] width 104 height 60
select select "75769"
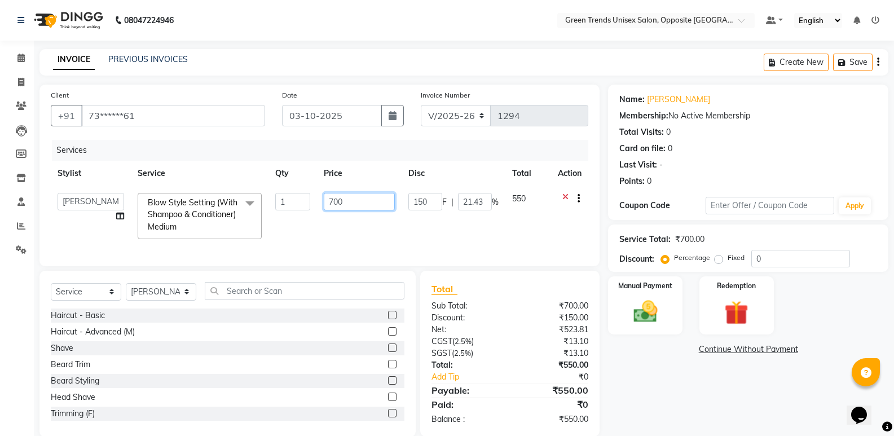
click at [374, 205] on input "700" at bounding box center [359, 201] width 70 height 17
type input "720"
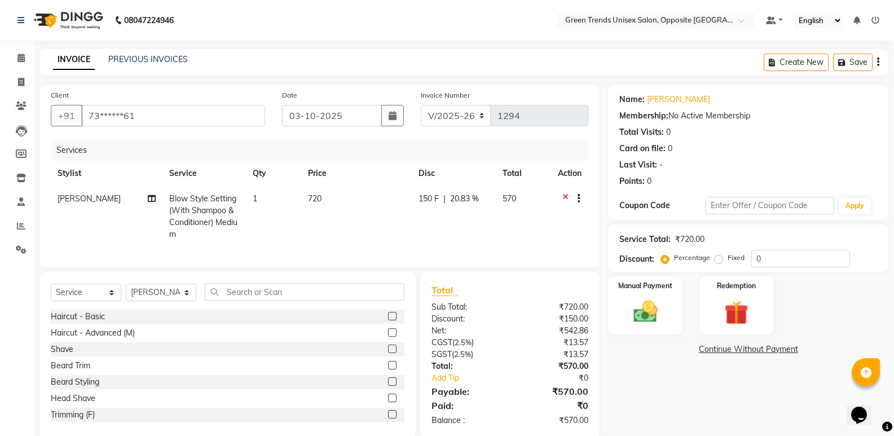
click at [385, 224] on td "720" at bounding box center [356, 216] width 111 height 61
select select "75769"
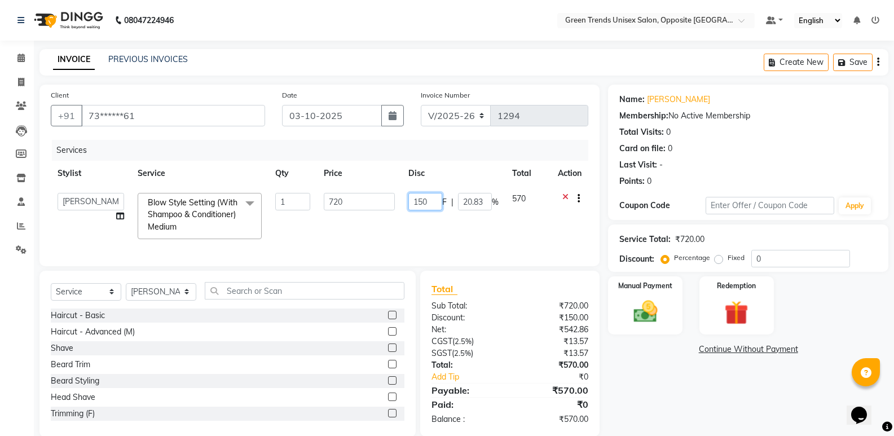
click at [430, 201] on input "150" at bounding box center [425, 201] width 34 height 17
type input "170"
click at [436, 220] on td "170 F | 20.83 %" at bounding box center [453, 216] width 104 height 60
select select "75769"
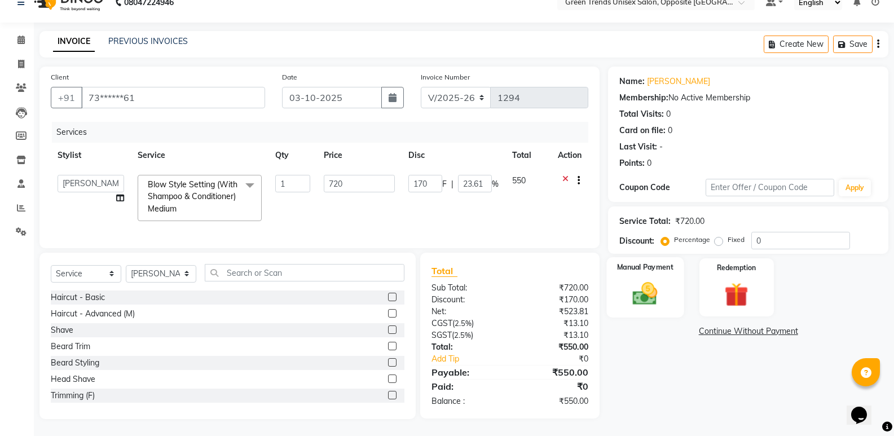
click at [648, 279] on img at bounding box center [645, 293] width 40 height 29
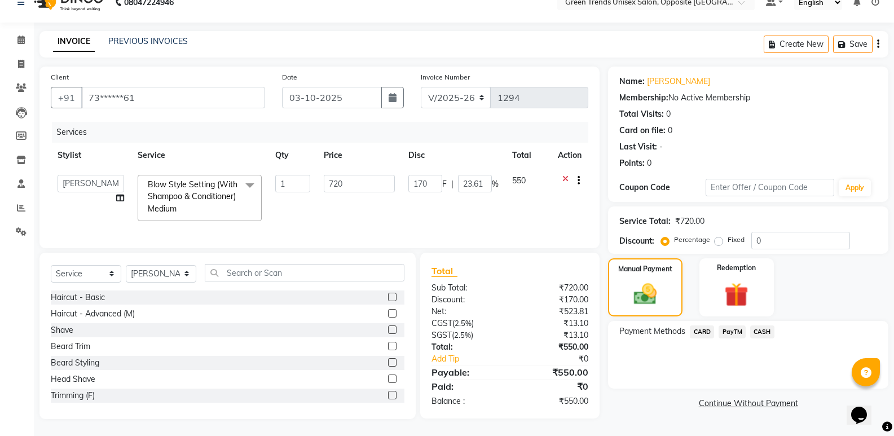
click at [761, 325] on span "CASH" at bounding box center [762, 331] width 24 height 13
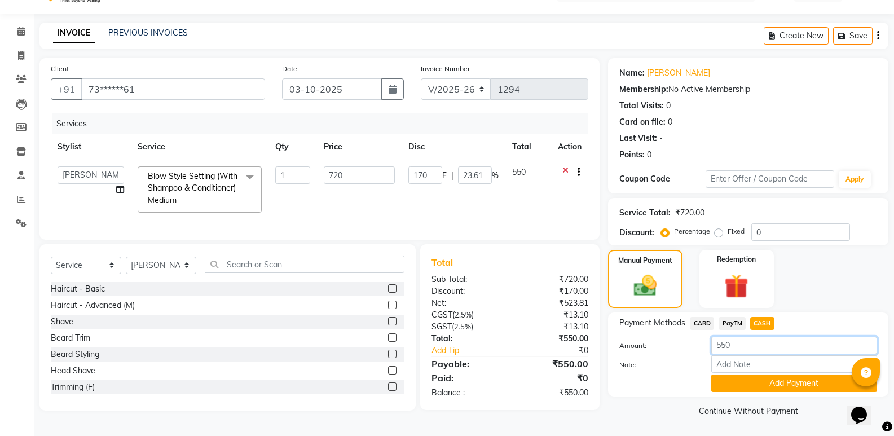
click at [769, 344] on input "550" at bounding box center [794, 345] width 166 height 17
type input "500"
click at [747, 386] on button "Add Payment" at bounding box center [794, 382] width 166 height 17
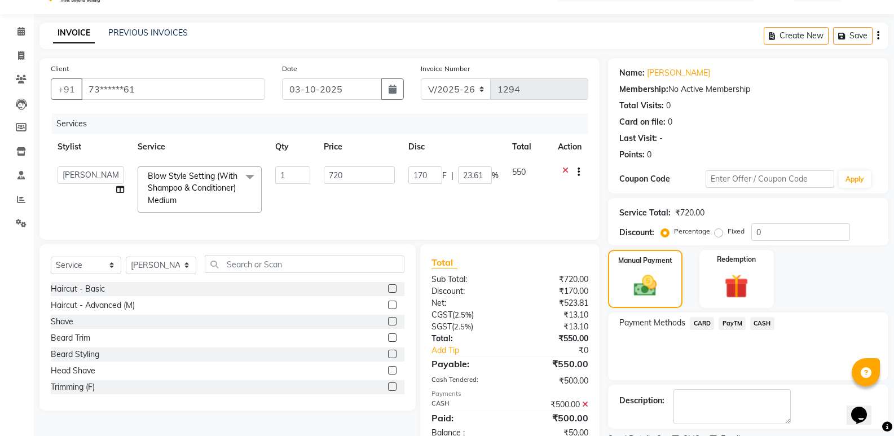
click at [738, 322] on span "PayTM" at bounding box center [731, 323] width 27 height 13
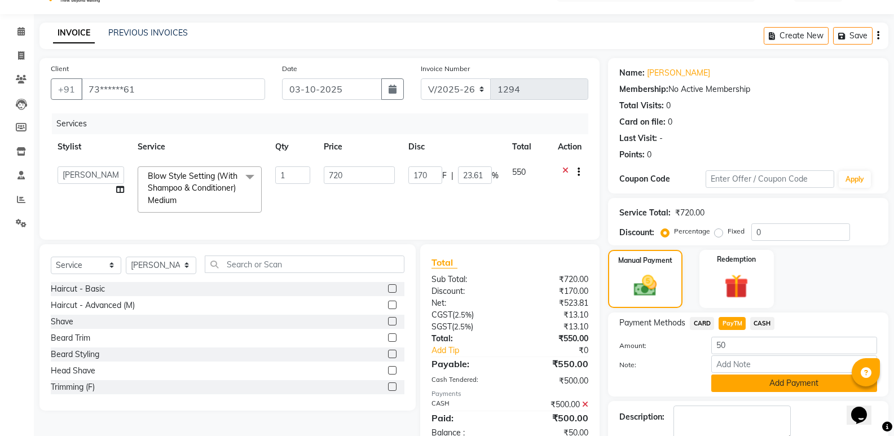
click at [772, 387] on button "Add Payment" at bounding box center [794, 382] width 166 height 17
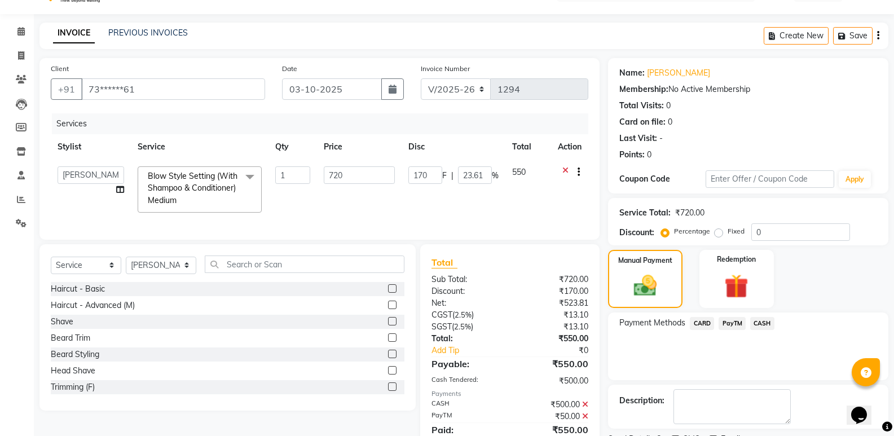
scroll to position [78, 0]
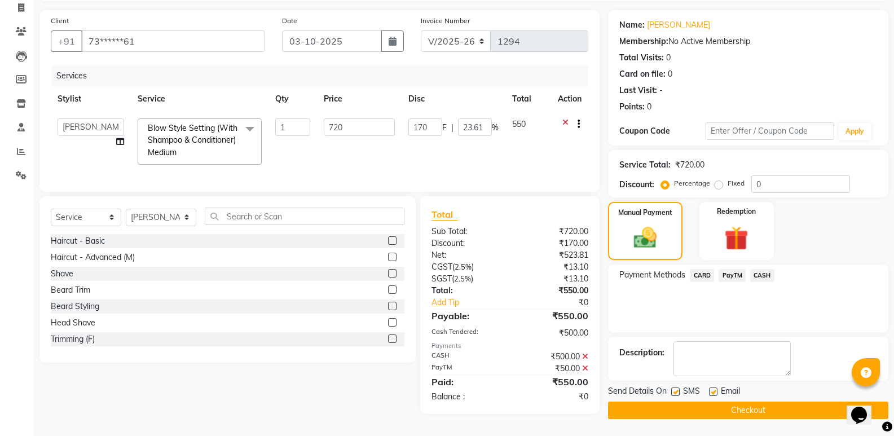
click at [780, 410] on button "Checkout" at bounding box center [748, 409] width 280 height 17
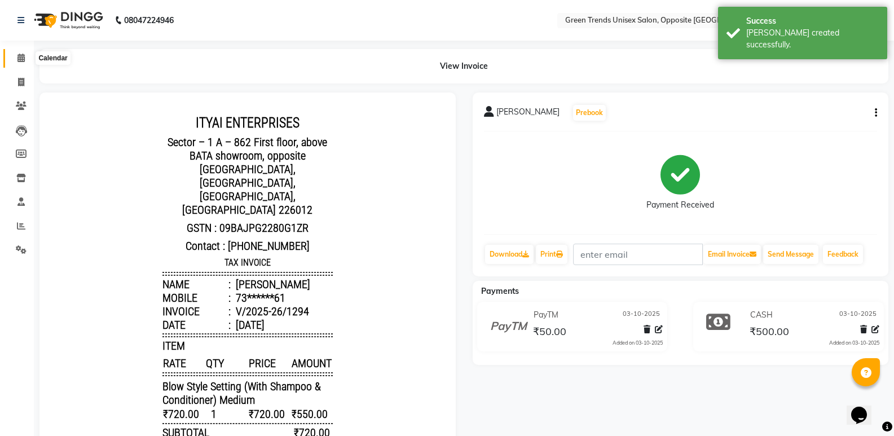
click at [27, 61] on span at bounding box center [21, 58] width 20 height 13
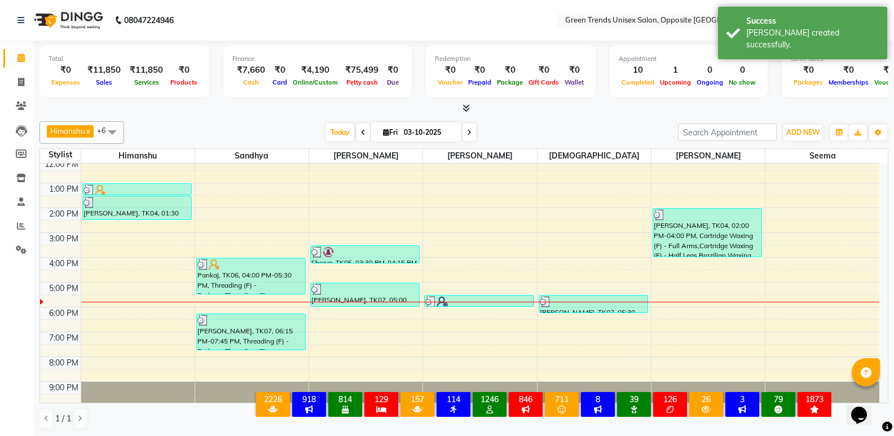
scroll to position [83, 0]
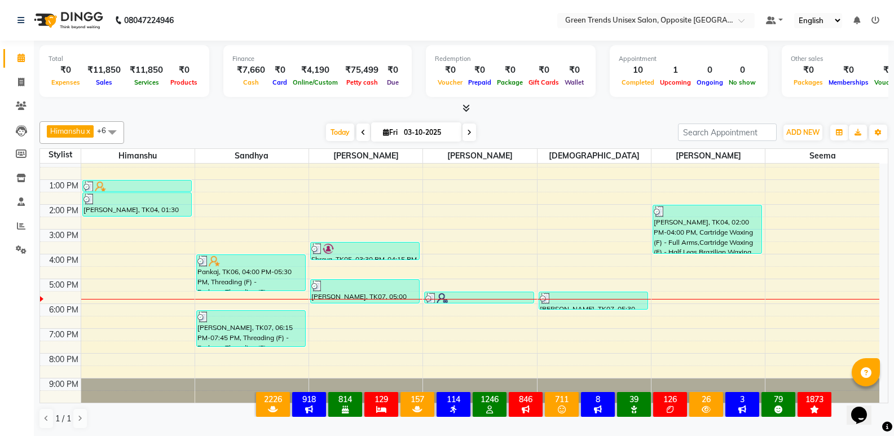
click at [705, 299] on div at bounding box center [707, 299] width 113 height 1
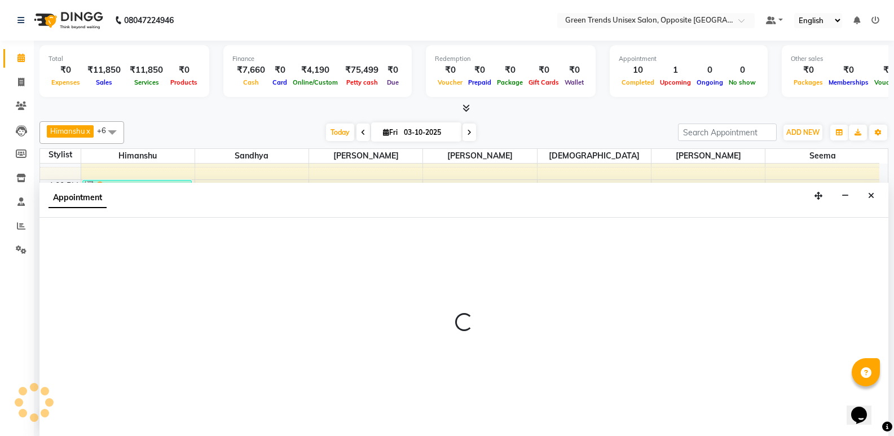
scroll to position [1, 0]
select select "77089"
select select "1050"
select select "tentative"
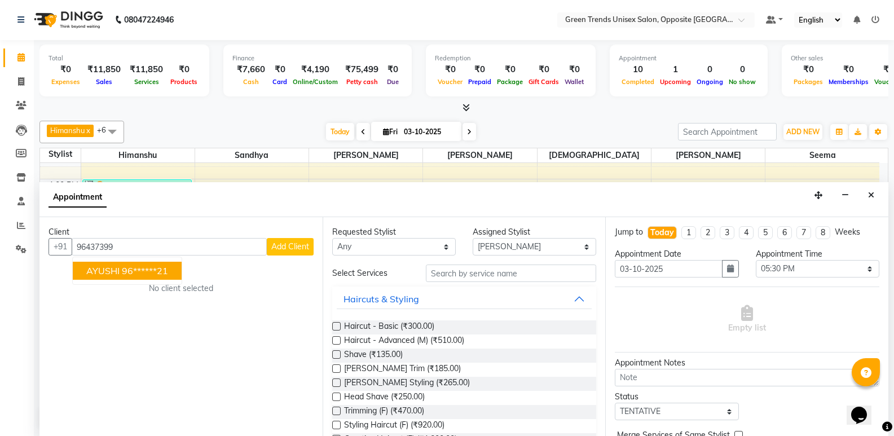
click at [138, 265] on ngb-highlight "96******21" at bounding box center [145, 270] width 46 height 11
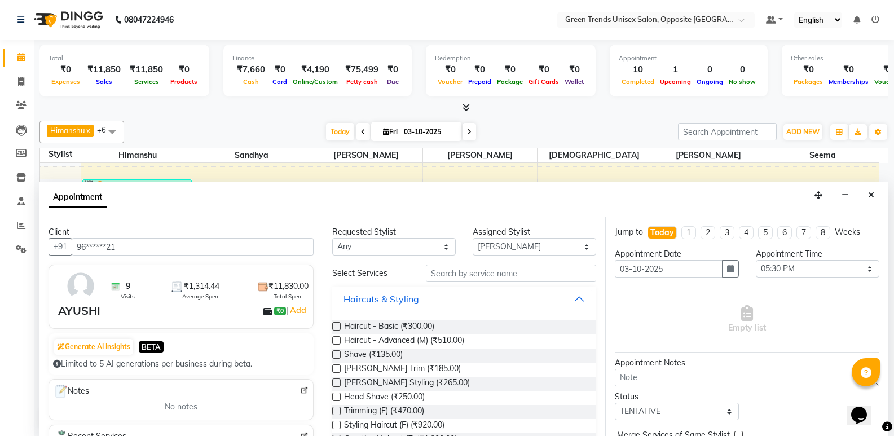
type input "96******21"
click at [495, 270] on input "text" at bounding box center [511, 272] width 170 height 17
click at [493, 274] on input "text" at bounding box center [511, 272] width 170 height 17
click at [491, 274] on input "text" at bounding box center [511, 272] width 170 height 17
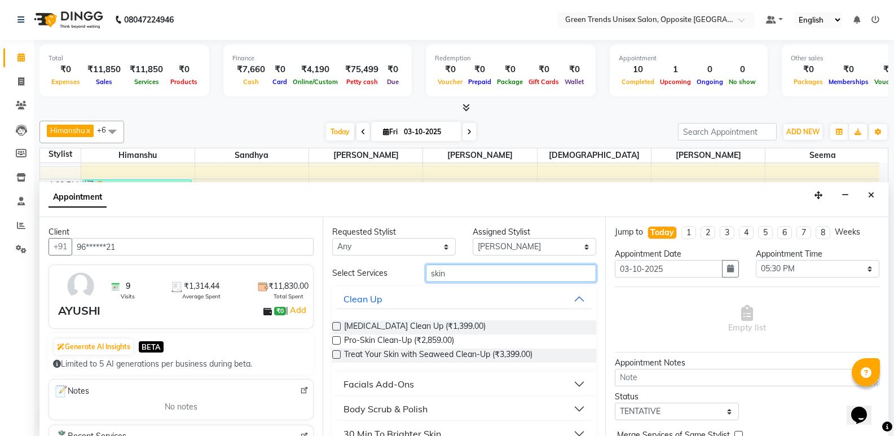
type input "skin"
click at [339, 325] on label at bounding box center [336, 326] width 8 height 8
click at [339, 325] on input "checkbox" at bounding box center [335, 327] width 7 height 7
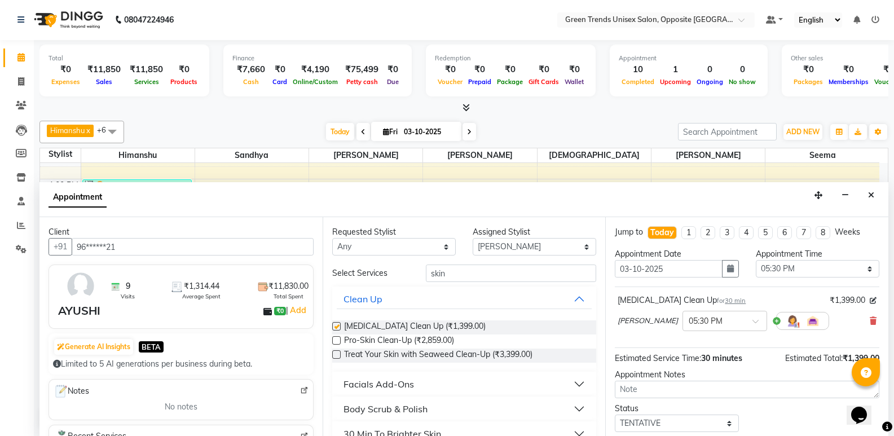
checkbox input "false"
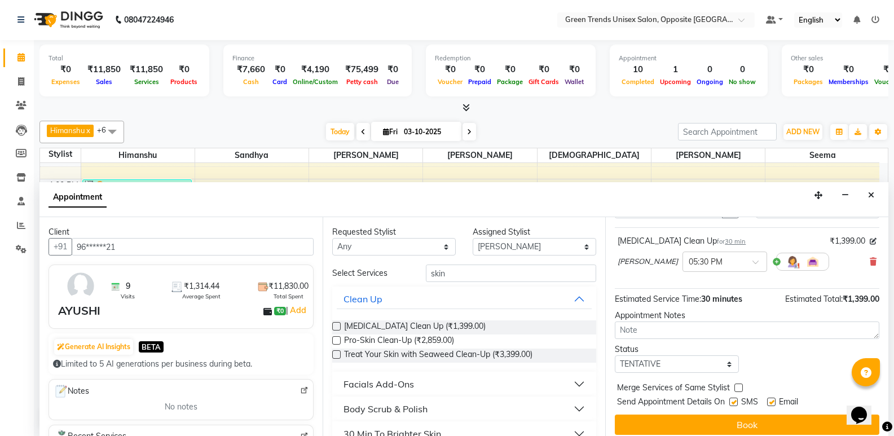
scroll to position [67, 0]
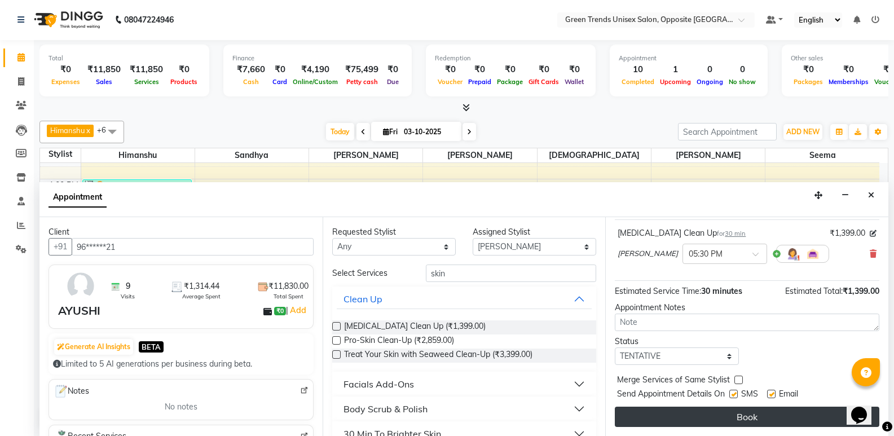
click at [762, 419] on button "Book" at bounding box center [747, 417] width 264 height 20
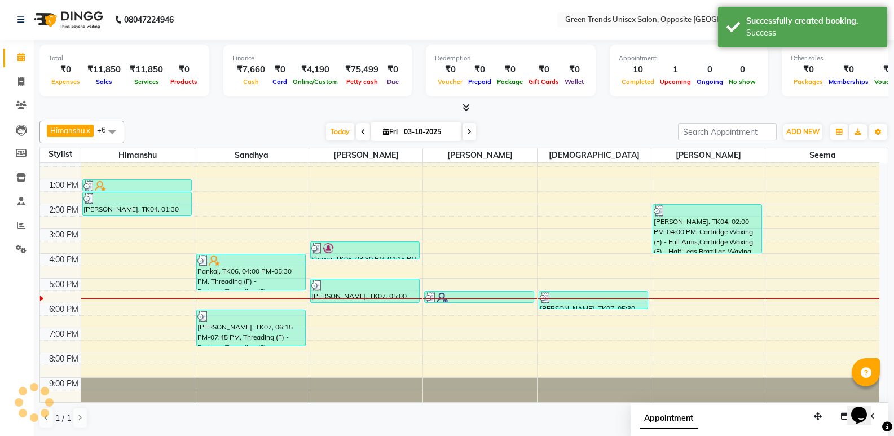
scroll to position [0, 0]
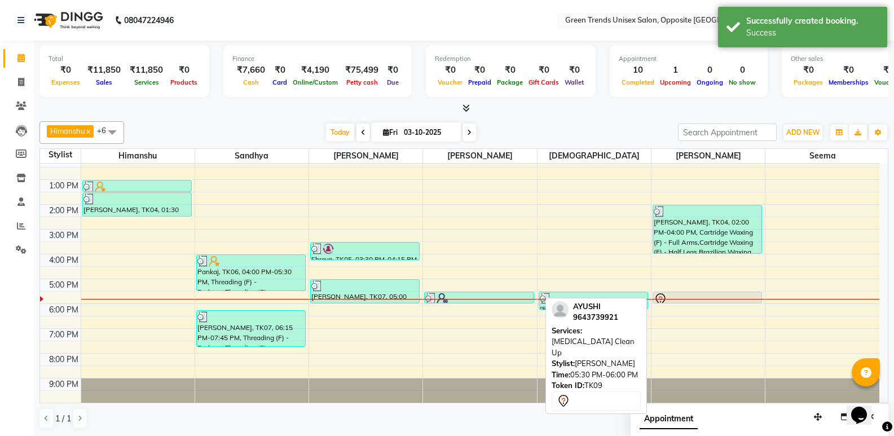
click at [725, 297] on div at bounding box center [707, 300] width 107 height 14
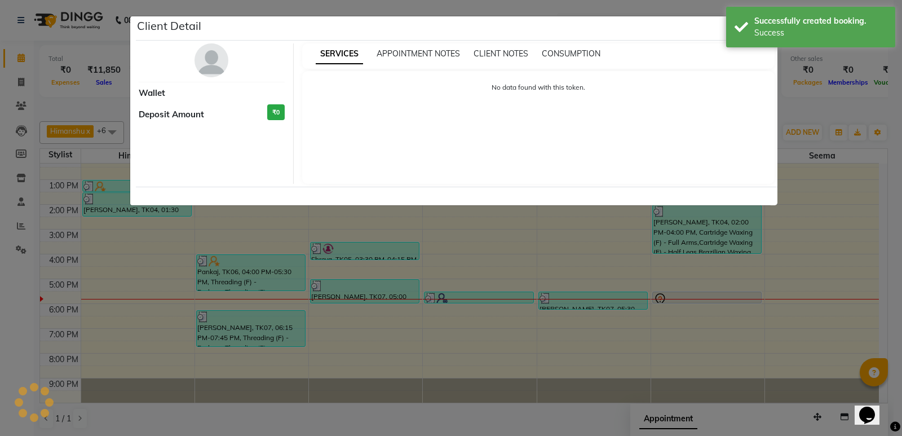
select select "7"
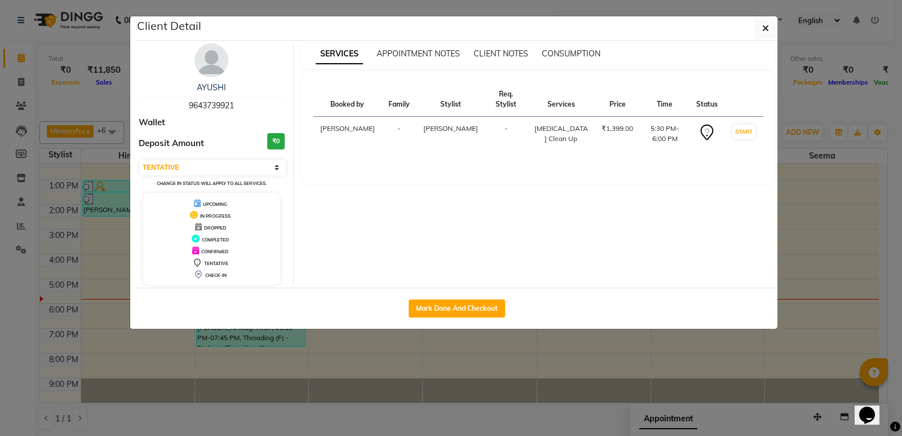
click at [454, 294] on div "Mark Done And Checkout" at bounding box center [457, 308] width 642 height 41
click at [454, 306] on button "Mark Done And Checkout" at bounding box center [457, 308] width 96 height 18
select select "service"
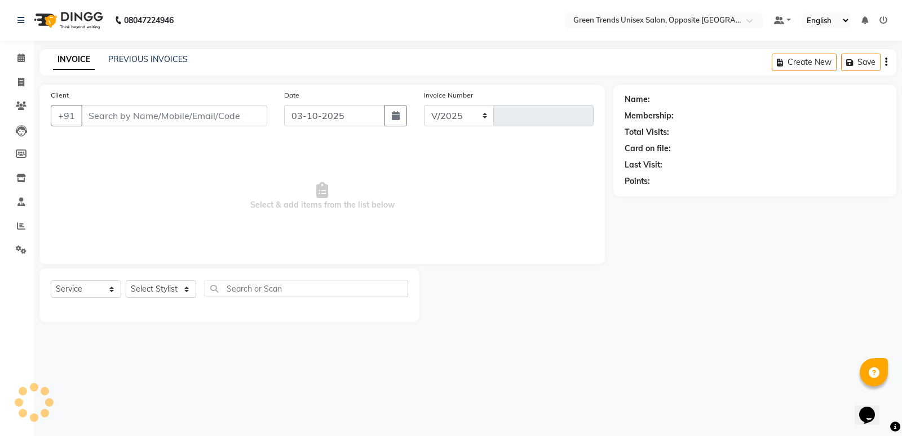
select select "5225"
type input "1295"
type input "96******21"
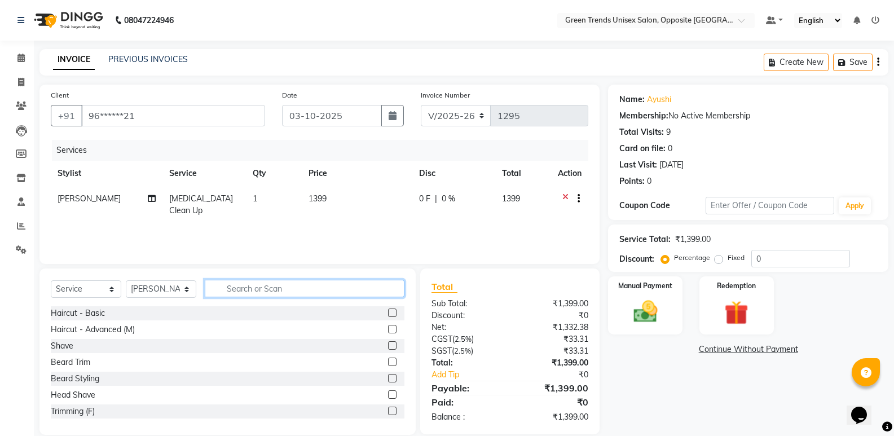
click at [237, 291] on input "text" at bounding box center [305, 288] width 200 height 17
click at [166, 290] on select "Select Stylist [PERSON_NAME] [PERSON_NAME] [PERSON_NAME] [PERSON_NAME] [PERSON_…" at bounding box center [161, 288] width 70 height 17
select select "82136"
click at [126, 280] on select "Select Stylist [PERSON_NAME] [PERSON_NAME] [PERSON_NAME] [PERSON_NAME] [PERSON_…" at bounding box center [161, 288] width 70 height 17
click at [326, 290] on input "text" at bounding box center [305, 288] width 200 height 17
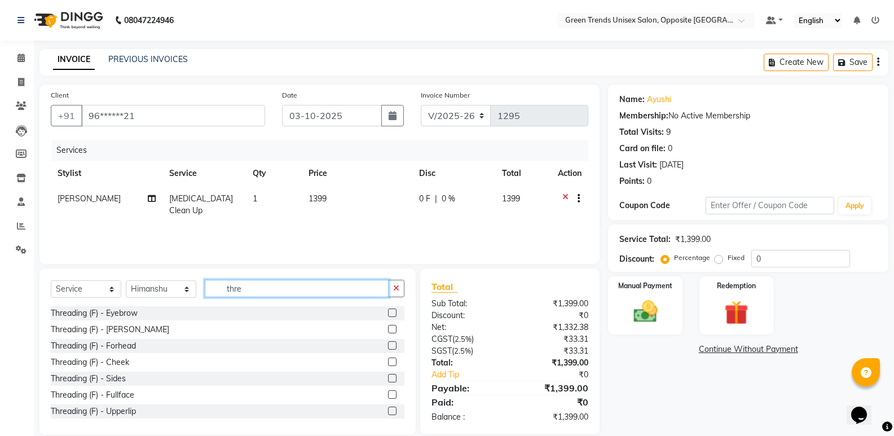
click at [330, 292] on input "thre" at bounding box center [297, 288] width 184 height 17
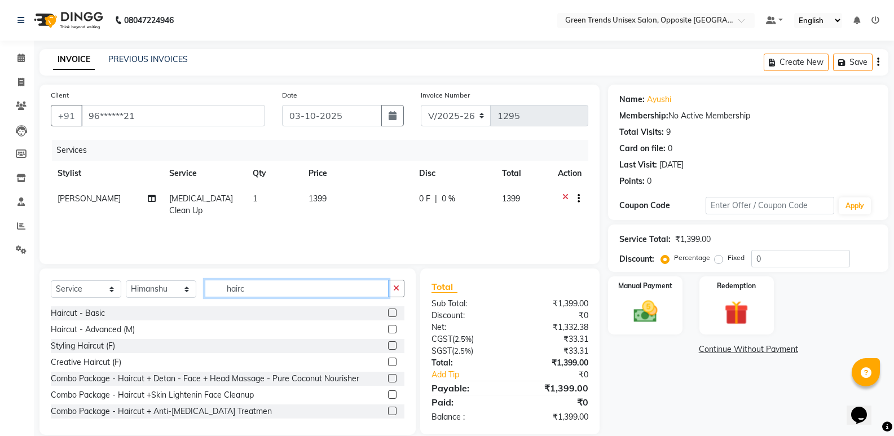
type input "hairc"
click at [388, 312] on label at bounding box center [392, 312] width 8 height 8
click at [388, 312] on input "checkbox" at bounding box center [391, 313] width 7 height 7
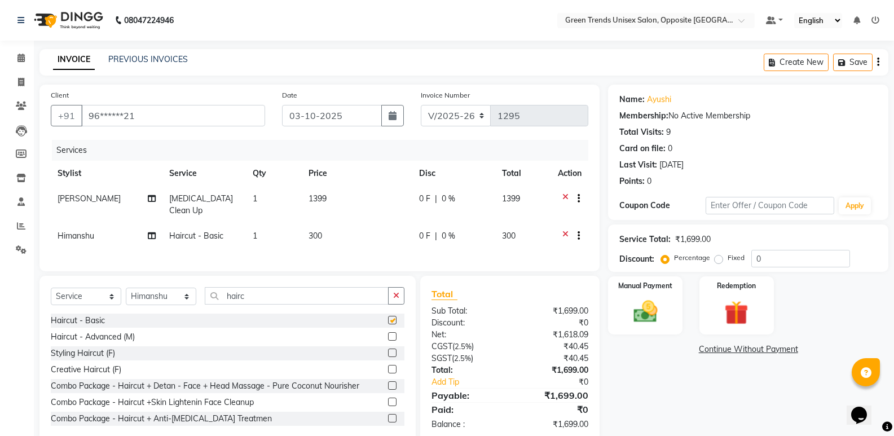
checkbox input "false"
drag, startPoint x: 255, startPoint y: 305, endPoint x: 188, endPoint y: 307, distance: 67.7
click at [188, 308] on div "Select Service Product Membership Package Voucher Prepaid Gift Card Select Styl…" at bounding box center [228, 300] width 354 height 27
click at [188, 305] on select "Select Stylist [PERSON_NAME] [PERSON_NAME] [PERSON_NAME] [PERSON_NAME] [PERSON_…" at bounding box center [161, 296] width 70 height 17
select select "81234"
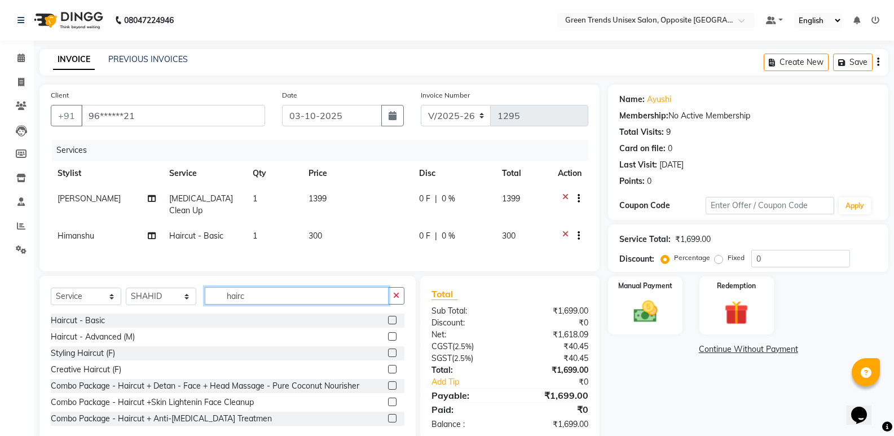
click at [269, 304] on input "hairc" at bounding box center [297, 295] width 184 height 17
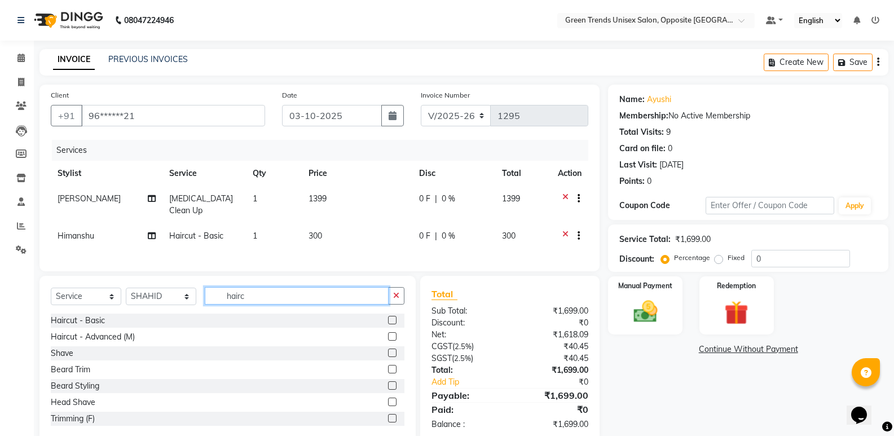
click at [269, 304] on input "hairc" at bounding box center [297, 295] width 184 height 17
click at [388, 357] on label at bounding box center [392, 352] width 8 height 8
click at [388, 357] on input "checkbox" at bounding box center [391, 353] width 7 height 7
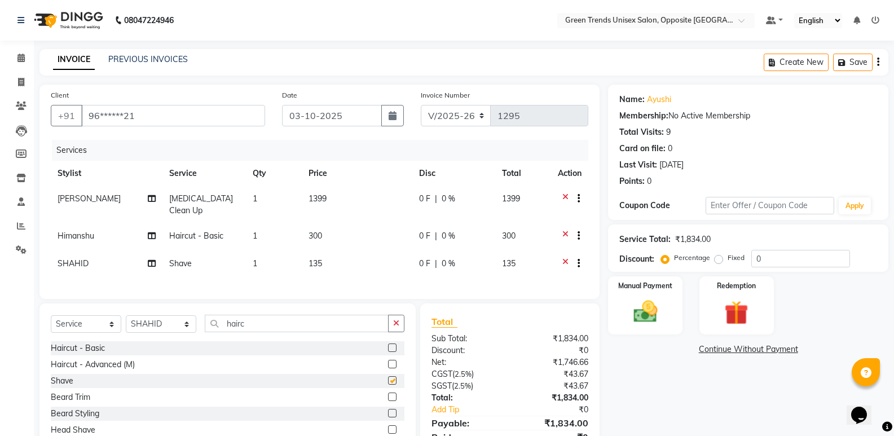
checkbox input "false"
click at [138, 333] on select "Select Stylist [PERSON_NAME] [PERSON_NAME] [PERSON_NAME] [PERSON_NAME] [PERSON_…" at bounding box center [161, 323] width 70 height 17
select select "77089"
click at [126, 324] on select "Select Stylist [PERSON_NAME] [PERSON_NAME] [PERSON_NAME] [PERSON_NAME] [PERSON_…" at bounding box center [161, 323] width 70 height 17
drag, startPoint x: 261, startPoint y: 331, endPoint x: 217, endPoint y: 333, distance: 44.6
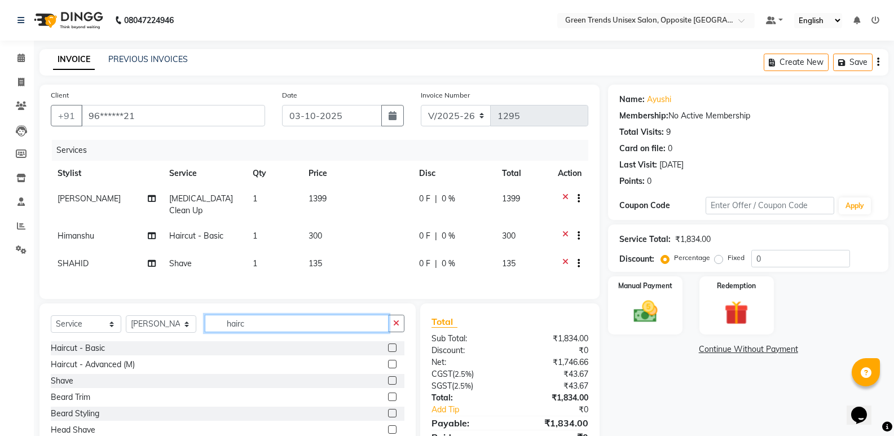
click at [217, 332] on input "hairc" at bounding box center [297, 323] width 184 height 17
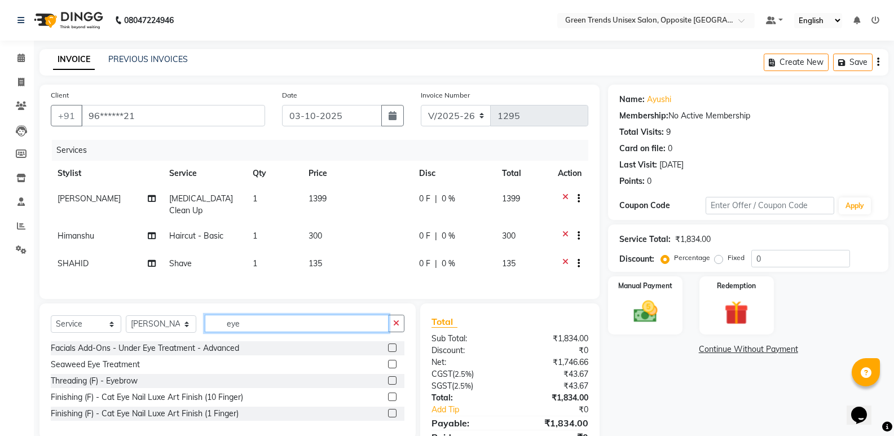
type input "eye"
click at [391, 385] on label at bounding box center [392, 380] width 8 height 8
click at [391, 385] on input "checkbox" at bounding box center [391, 380] width 7 height 7
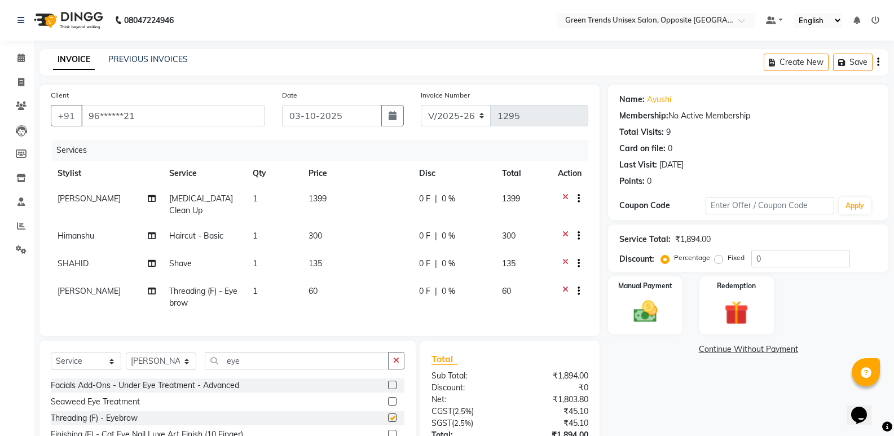
checkbox input "false"
click at [416, 194] on td "0 F | 0 %" at bounding box center [453, 204] width 83 height 37
select select "77089"
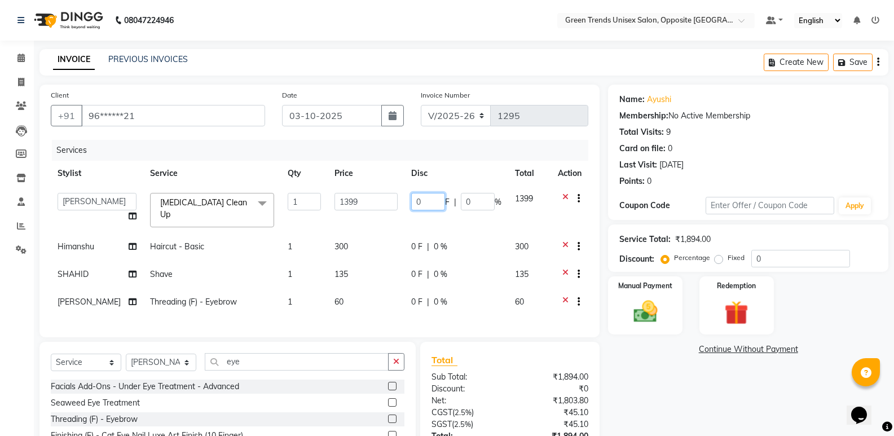
click at [422, 198] on input "0" at bounding box center [428, 201] width 34 height 17
type input "0240"
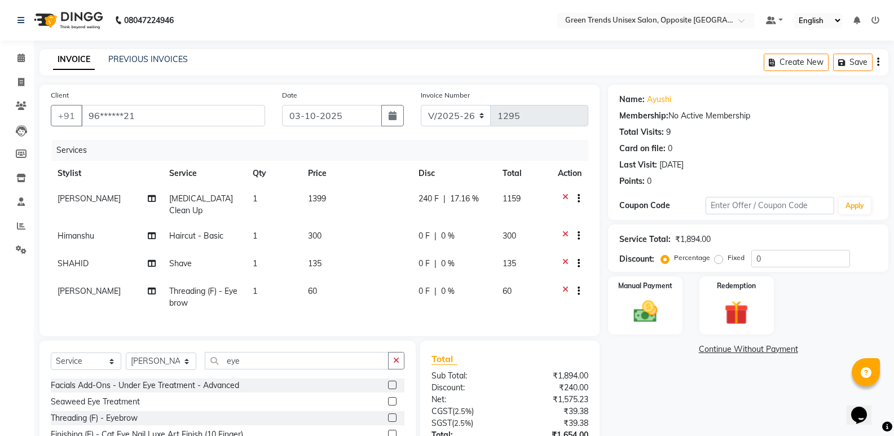
drag, startPoint x: 392, startPoint y: 236, endPoint x: 420, endPoint y: 246, distance: 29.4
click at [395, 239] on td "300" at bounding box center [356, 237] width 111 height 28
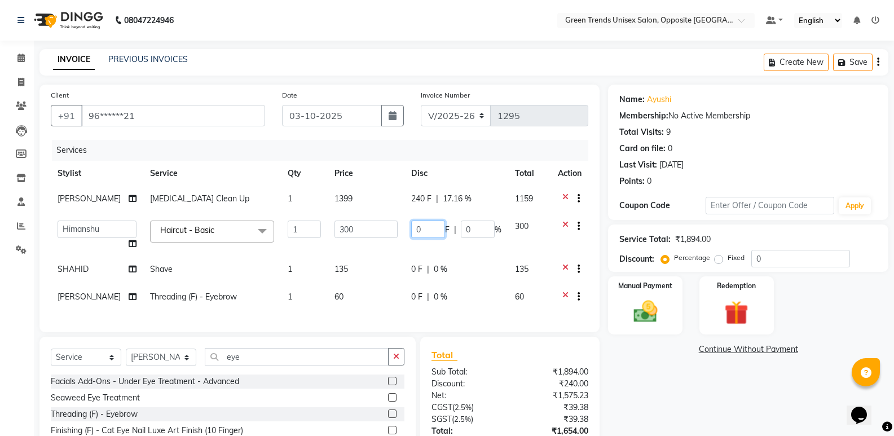
click at [416, 227] on input "0" at bounding box center [428, 228] width 34 height 17
click at [423, 227] on input "0" at bounding box center [428, 228] width 34 height 17
type input "050"
click at [404, 270] on tr "SHAHID Shave 1 135 0 F | 0 % 135" at bounding box center [319, 271] width 537 height 28
click at [413, 264] on td "0 F | 0 %" at bounding box center [456, 271] width 104 height 28
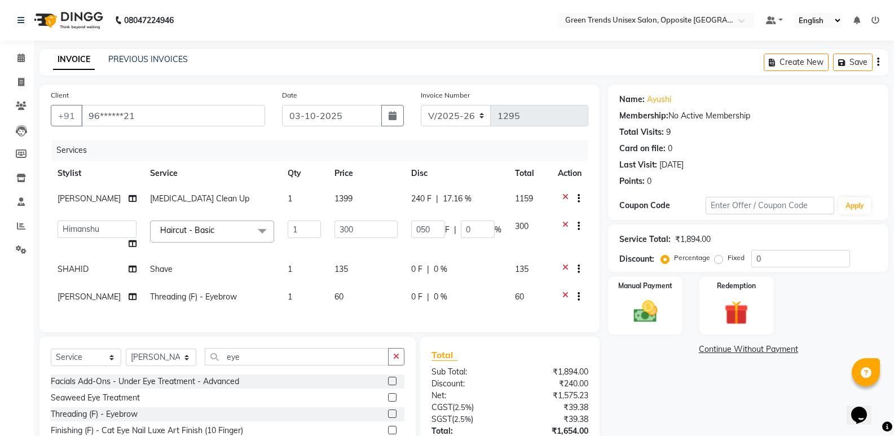
select select "81234"
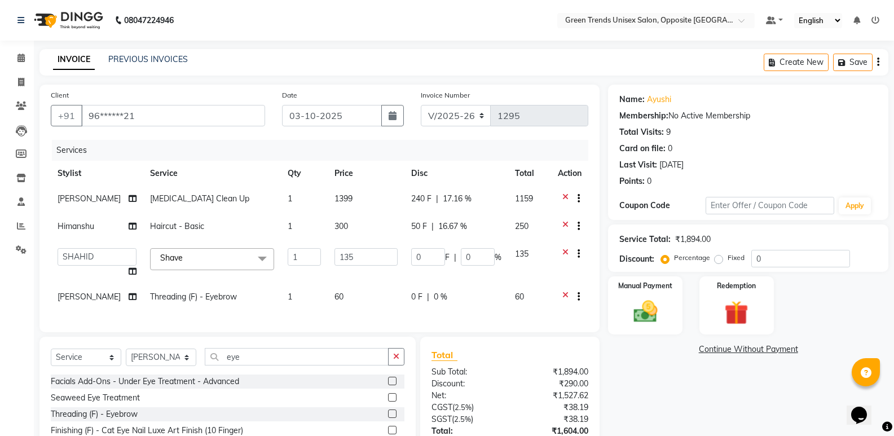
drag, startPoint x: 427, startPoint y: 268, endPoint x: 430, endPoint y: 254, distance: 14.4
click at [354, 290] on td "60" at bounding box center [366, 298] width 77 height 28
select select "77089"
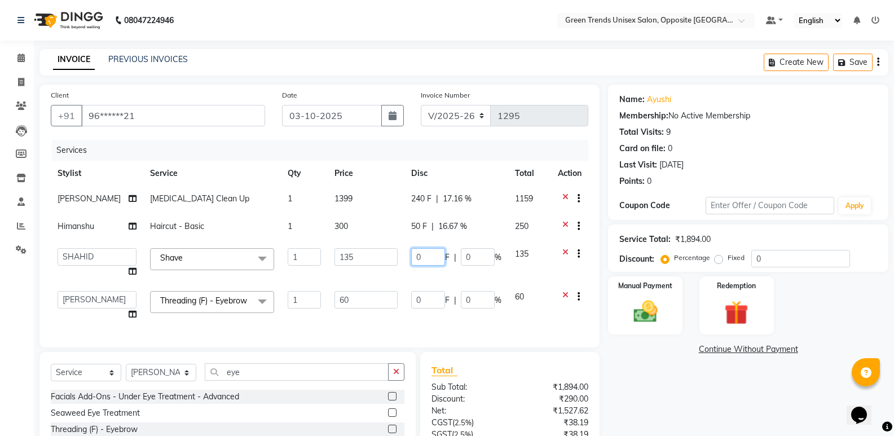
click at [430, 254] on input "0" at bounding box center [428, 256] width 34 height 17
type input "025"
click at [435, 299] on td "0 F | 0 %" at bounding box center [456, 305] width 104 height 43
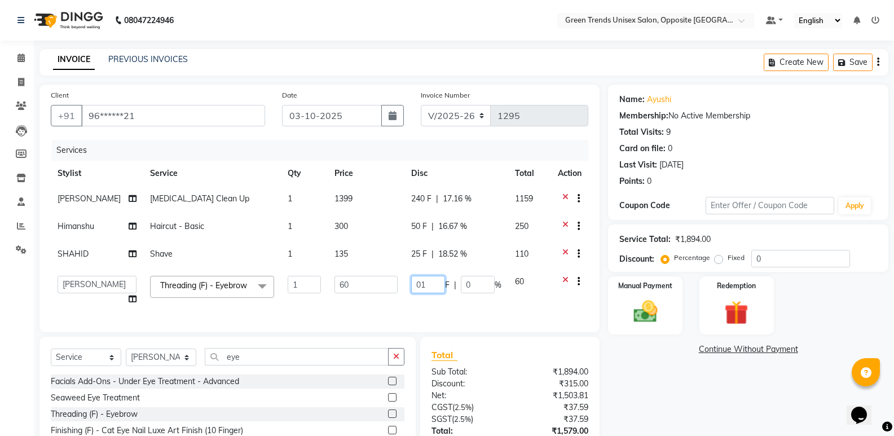
type input "010"
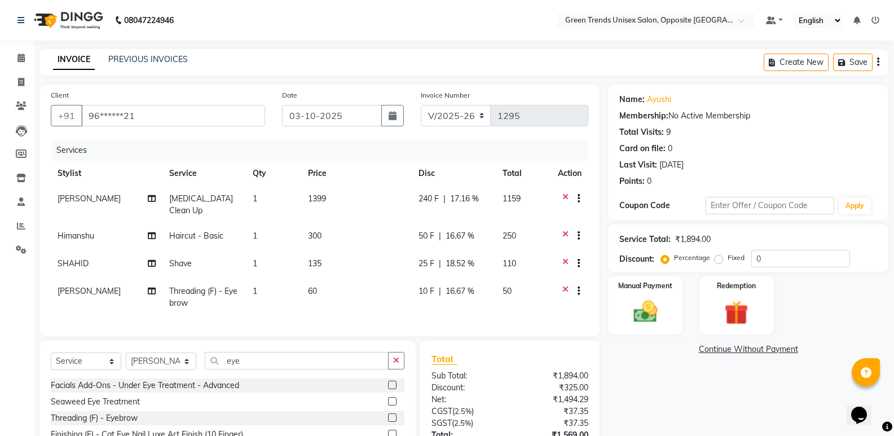
click at [462, 311] on td "10 F | 16.67 %" at bounding box center [454, 297] width 84 height 37
select select "77089"
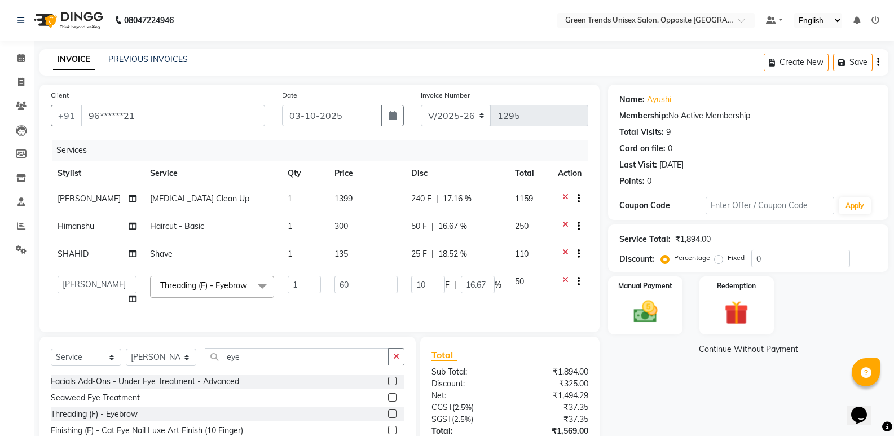
drag, startPoint x: 892, startPoint y: 140, endPoint x: 896, endPoint y: 275, distance: 134.8
click at [894, 275] on html "08047224946 Select Location × Green Trends Unisex Salon, Opposite Khazana Marke…" at bounding box center [447, 218] width 894 height 436
click at [852, 318] on div "Manual Payment Redemption" at bounding box center [747, 305] width 297 height 58
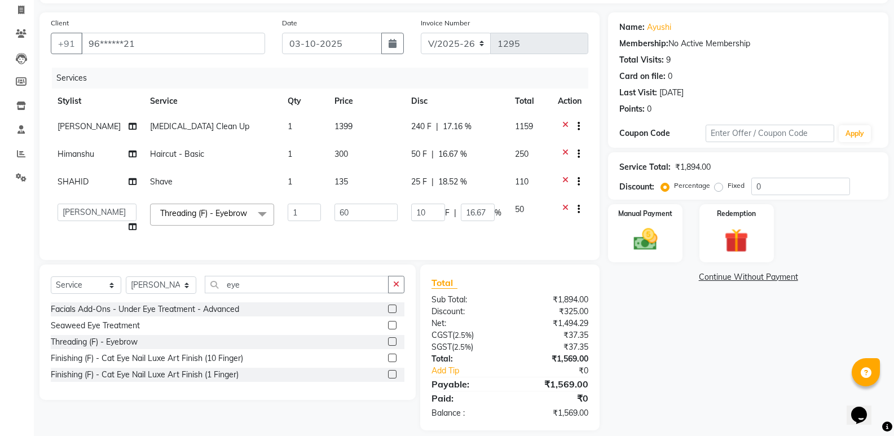
scroll to position [97, 0]
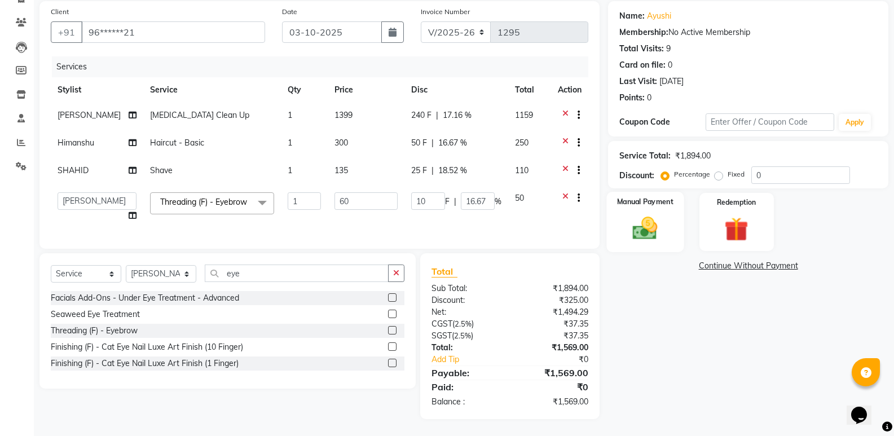
click at [664, 198] on div "Manual Payment" at bounding box center [645, 222] width 77 height 60
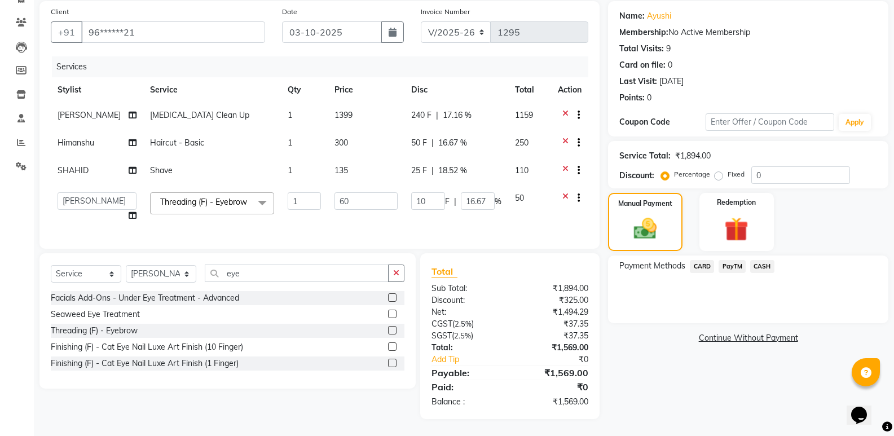
click at [731, 260] on span "PayTM" at bounding box center [731, 266] width 27 height 13
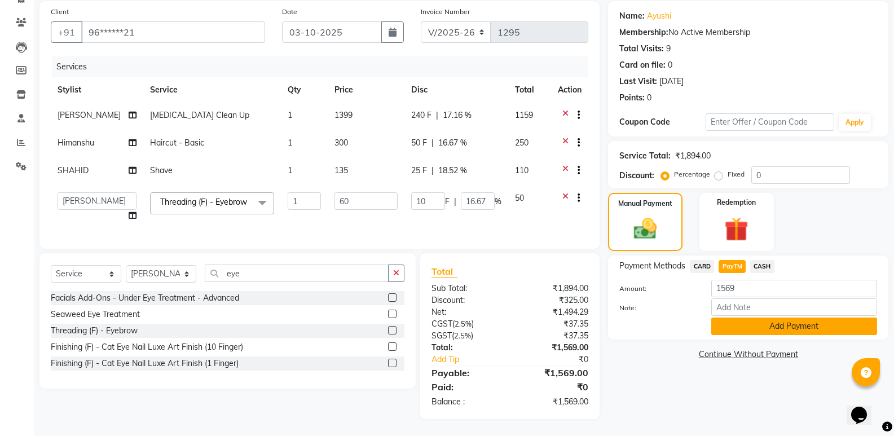
click at [750, 317] on button "Add Payment" at bounding box center [794, 325] width 166 height 17
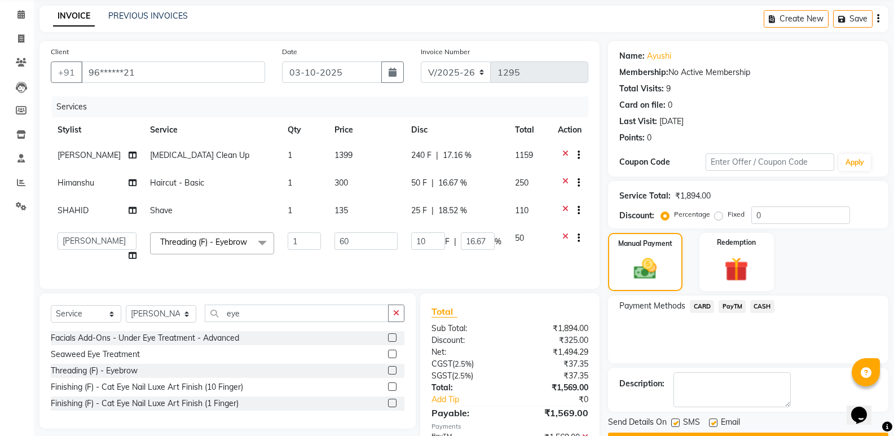
scroll to position [121, 0]
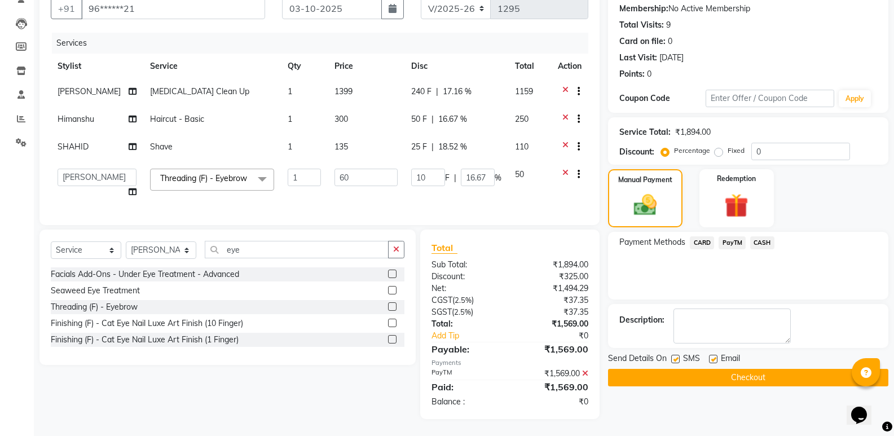
click at [769, 369] on button "Checkout" at bounding box center [748, 377] width 280 height 17
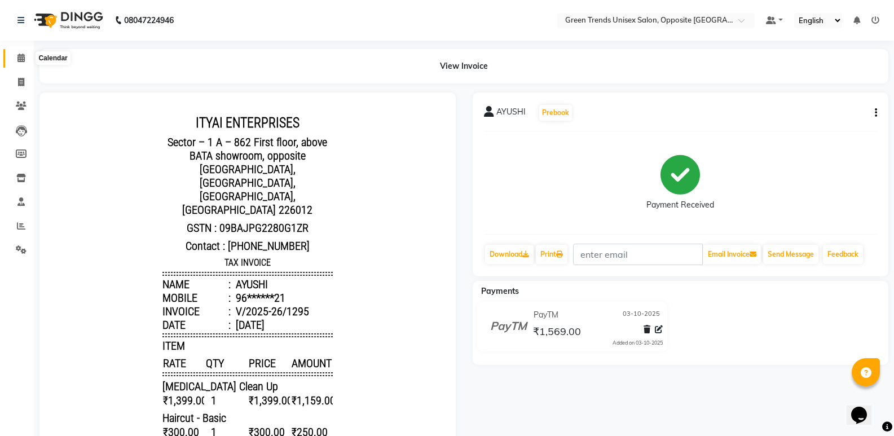
click at [20, 61] on icon at bounding box center [20, 58] width 7 height 8
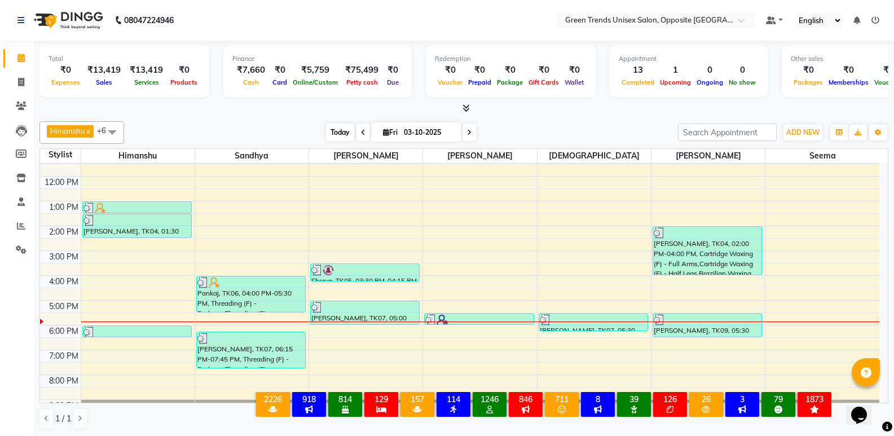
click at [336, 131] on span "Today" at bounding box center [340, 131] width 28 height 17
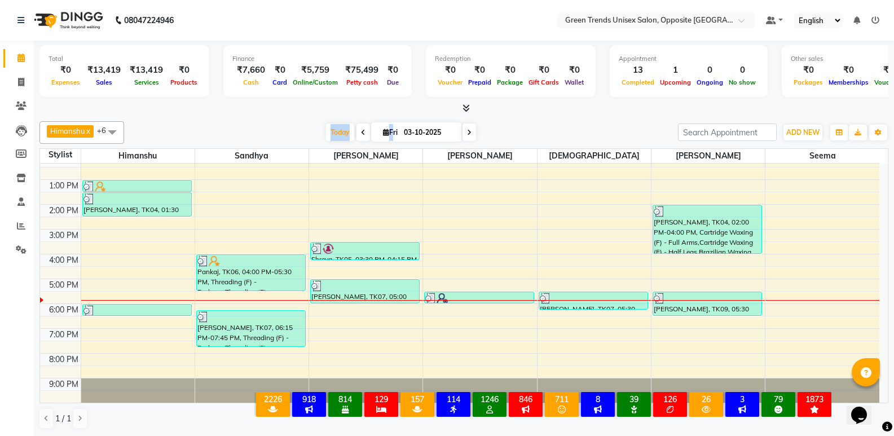
click at [282, 118] on div "[PERSON_NAME] x [PERSON_NAME] x [PERSON_NAME] x [PERSON_NAME] x [PERSON_NAME] x…" at bounding box center [463, 275] width 849 height 317
click at [877, 300] on div at bounding box center [822, 300] width 114 height 1
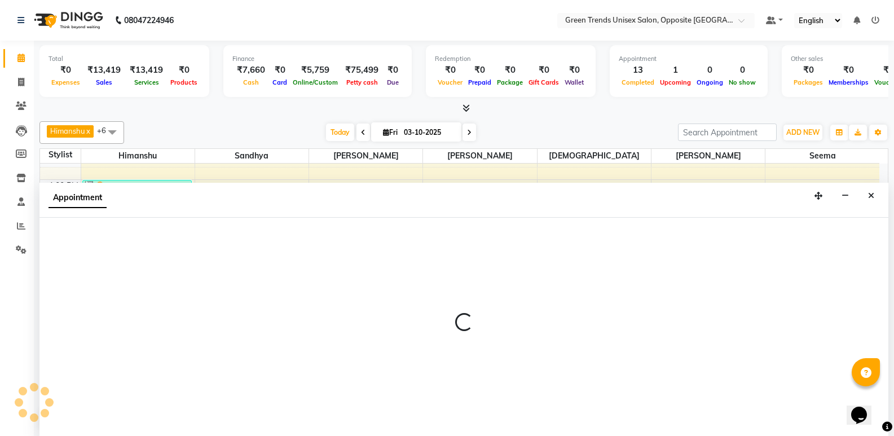
scroll to position [1, 0]
select select "93586"
select select "tentative"
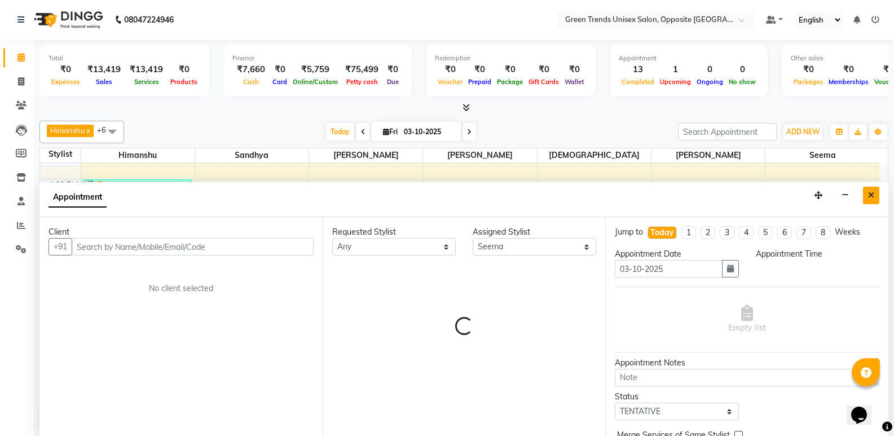
click at [872, 193] on icon "Close" at bounding box center [871, 195] width 6 height 8
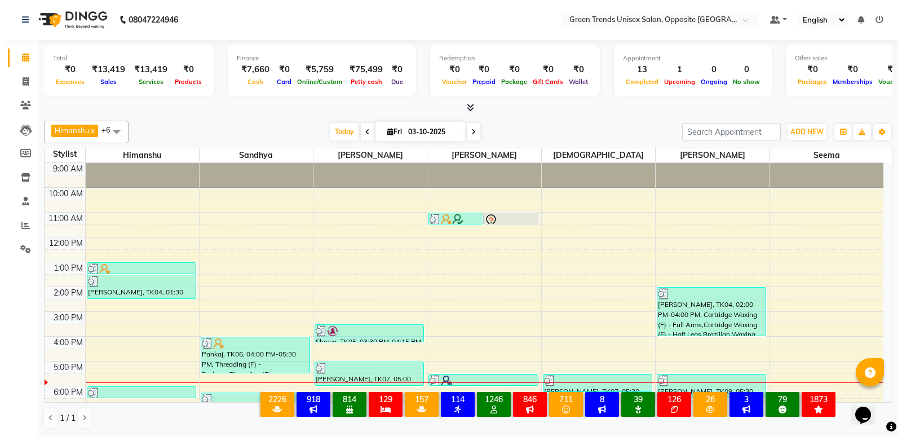
scroll to position [83, 0]
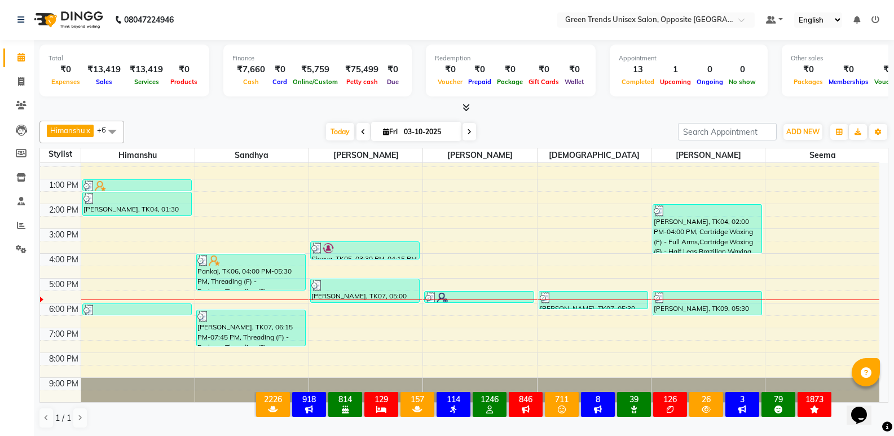
click at [135, 298] on div "9:00 AM 10:00 AM 11:00 AM 12:00 PM 1:00 PM 2:00 PM 3:00 PM 4:00 PM 5:00 PM 6:00…" at bounding box center [459, 241] width 839 height 322
select select "82136"
select select "1050"
select select "tentative"
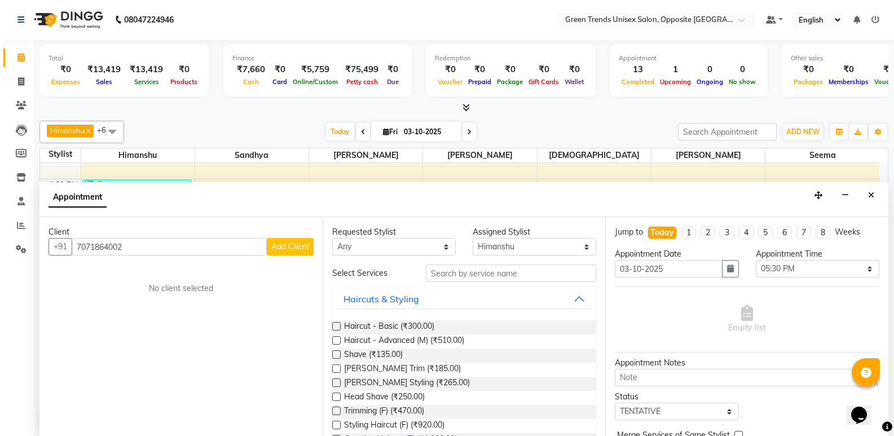
type input "7071864002"
click at [289, 253] on button "Add Client" at bounding box center [290, 246] width 47 height 17
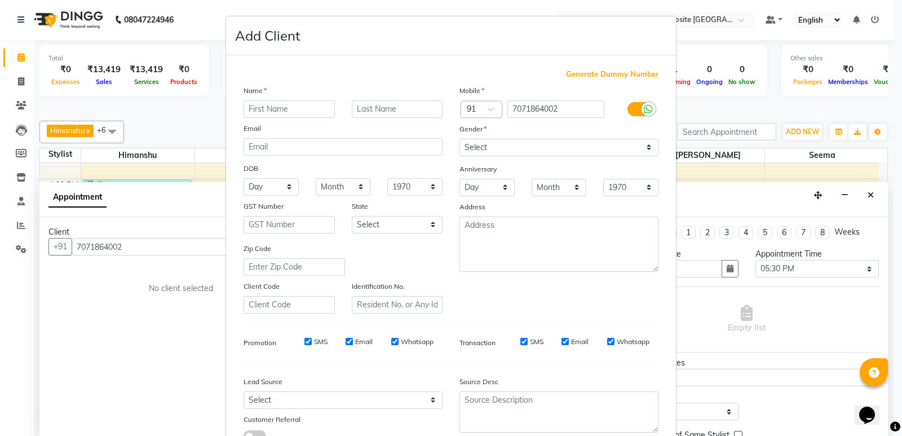
click at [139, 251] on ngb-modal-window "Add Client Generate Dummy Number Name Email DOB Day 01 02 03 04 05 06 07 08 09 …" at bounding box center [451, 218] width 902 height 436
click at [147, 249] on ngb-modal-window "Add Client Generate Dummy Number Name Email DOB Day 01 02 03 04 05 06 07 08 09 …" at bounding box center [451, 218] width 902 height 436
drag, startPoint x: 882, startPoint y: 267, endPoint x: 886, endPoint y: 306, distance: 39.1
click at [886, 306] on ngb-modal-window "Add Client Generate Dummy Number Name Email DOB Day 01 02 03 04 05 06 07 08 09 …" at bounding box center [451, 218] width 902 height 436
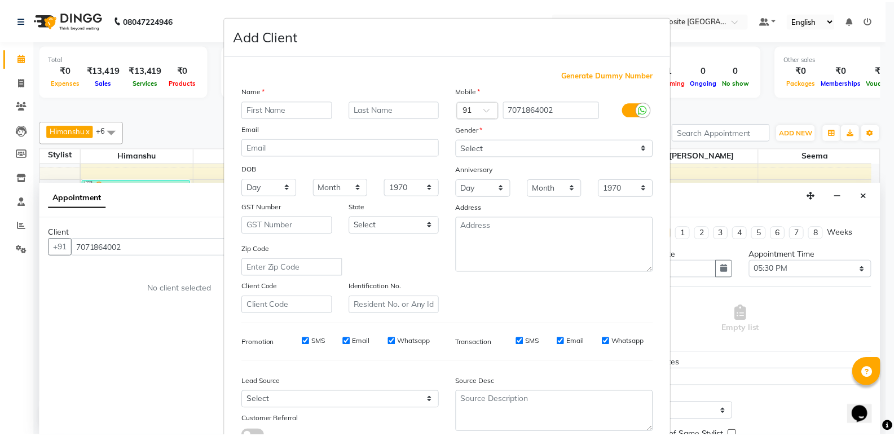
scroll to position [85, 0]
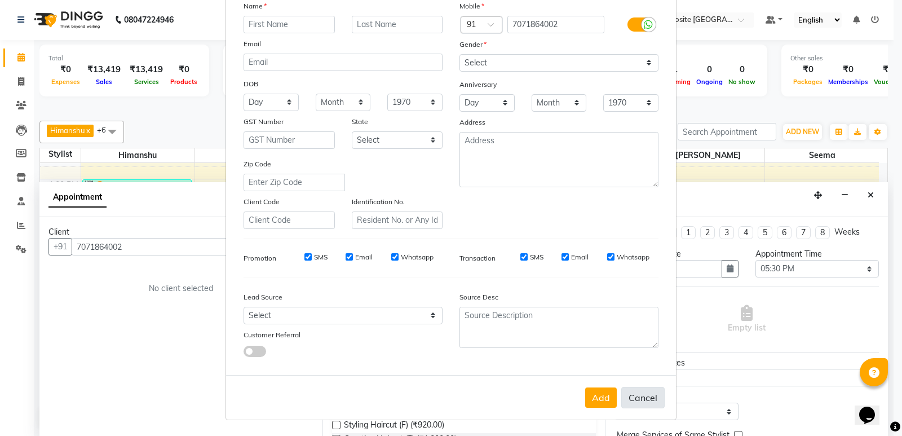
click at [639, 397] on button "Cancel" at bounding box center [642, 397] width 43 height 21
select select
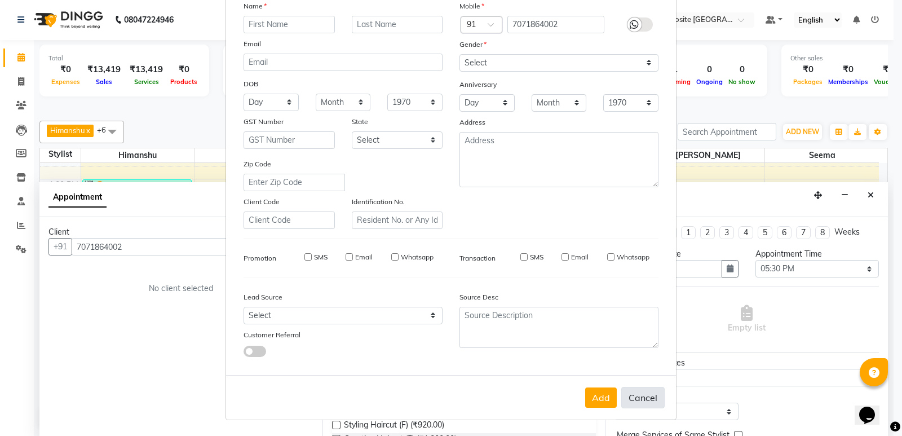
select select
checkbox input "false"
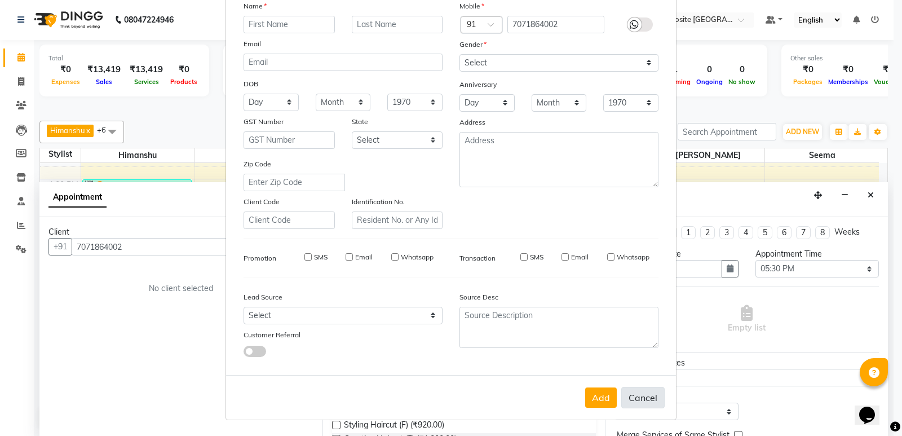
checkbox input "false"
click at [639, 397] on div "Add Cancel" at bounding box center [451, 397] width 450 height 45
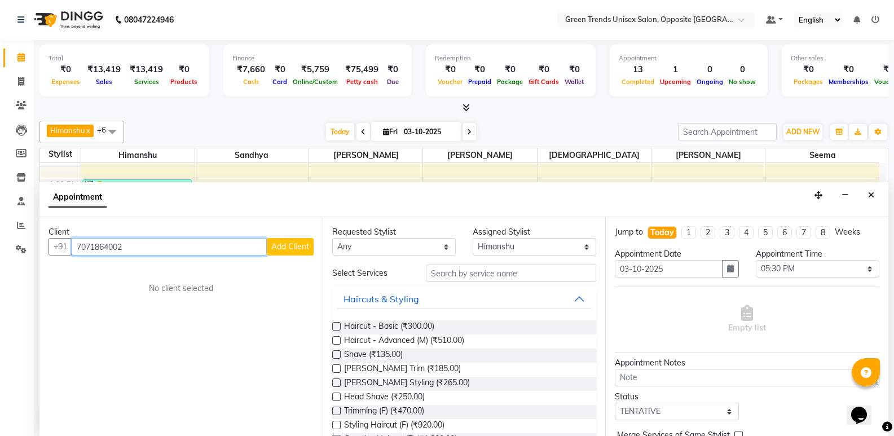
click at [170, 251] on input "7071864002" at bounding box center [169, 246] width 195 height 17
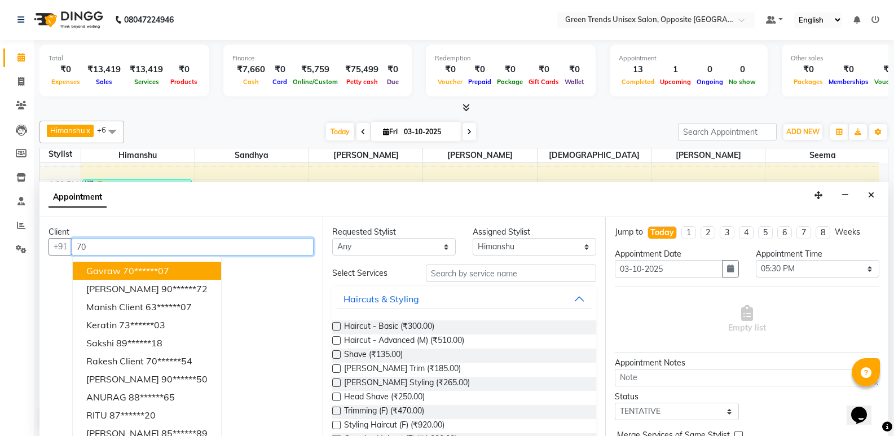
type input "7"
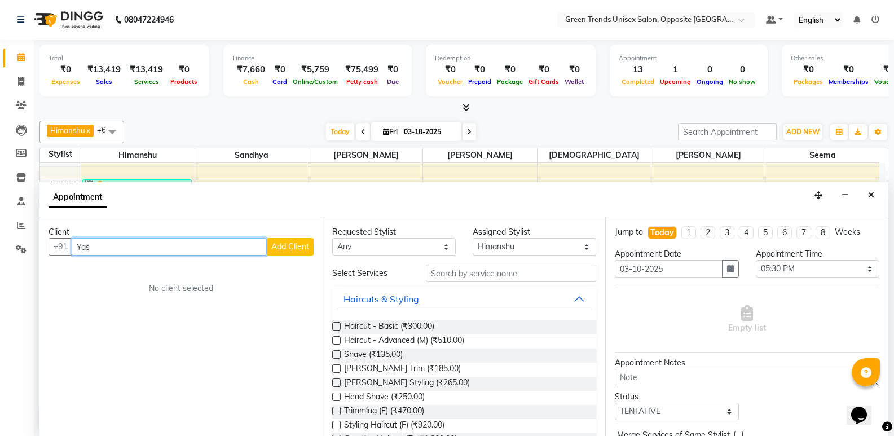
type input "Yash"
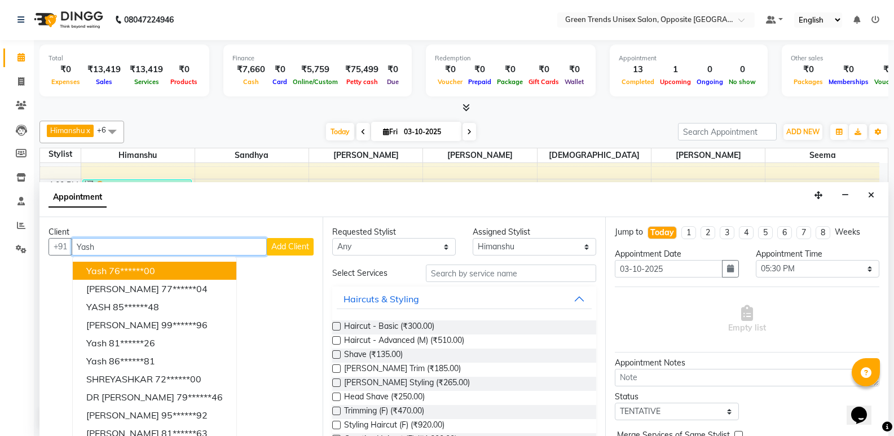
click at [166, 247] on input "Yash" at bounding box center [169, 246] width 195 height 17
click at [165, 246] on input "Yash" at bounding box center [169, 246] width 195 height 17
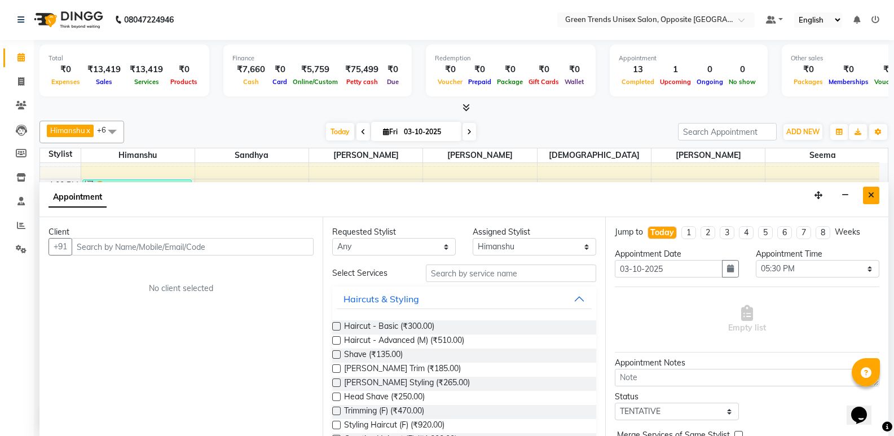
click at [864, 194] on button "Close" at bounding box center [871, 195] width 16 height 17
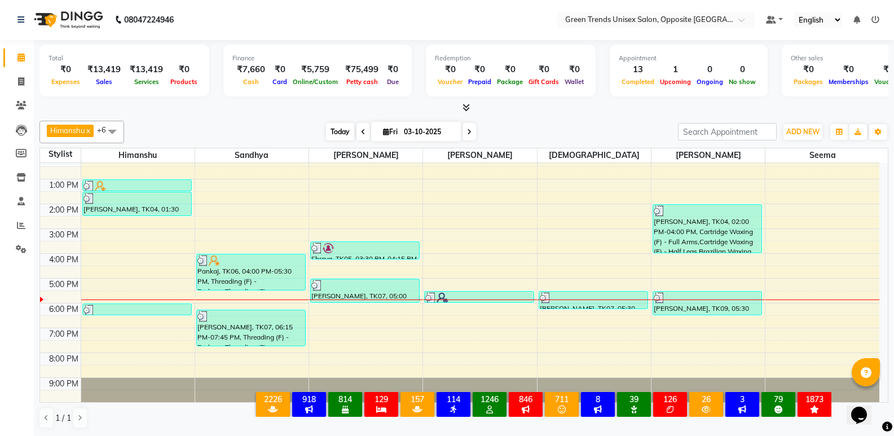
click at [342, 137] on span "Today" at bounding box center [340, 131] width 28 height 17
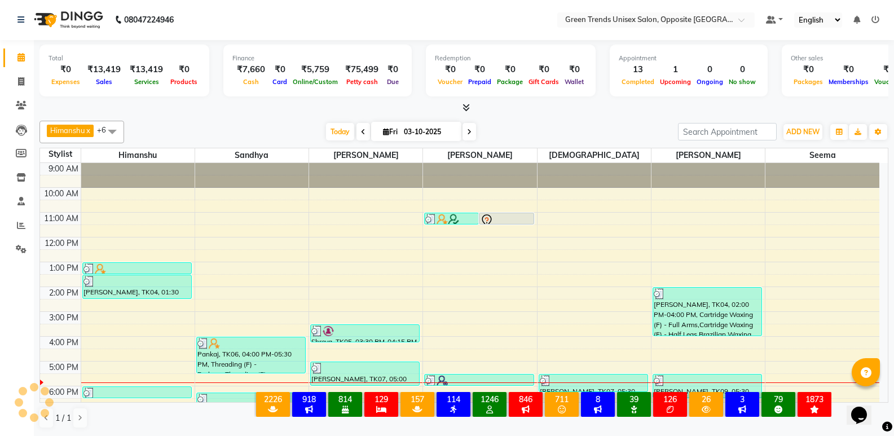
scroll to position [83, 0]
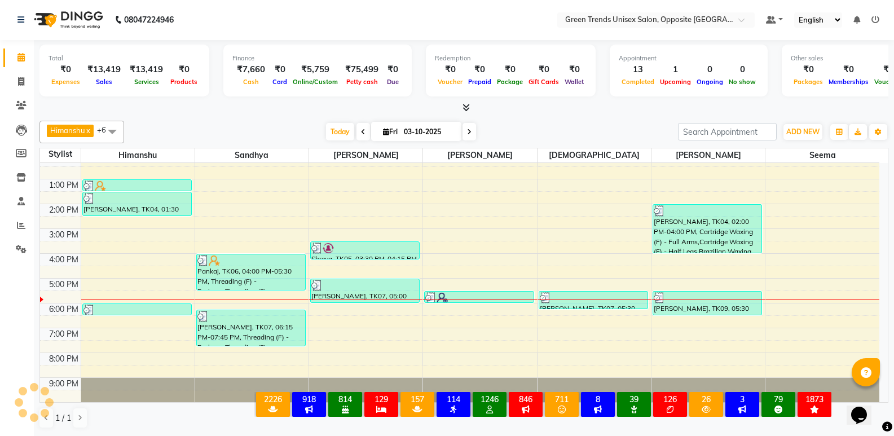
click at [249, 109] on div at bounding box center [463, 108] width 849 height 12
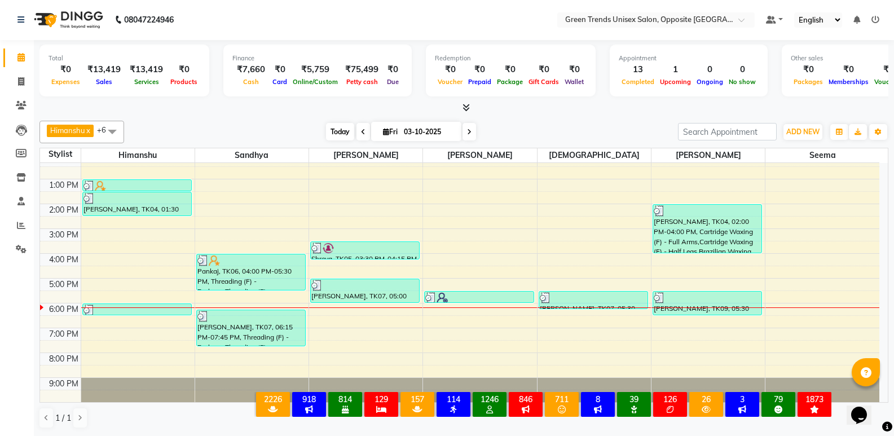
click at [345, 128] on span "Today" at bounding box center [340, 131] width 28 height 17
click at [342, 133] on span "Today" at bounding box center [340, 131] width 28 height 17
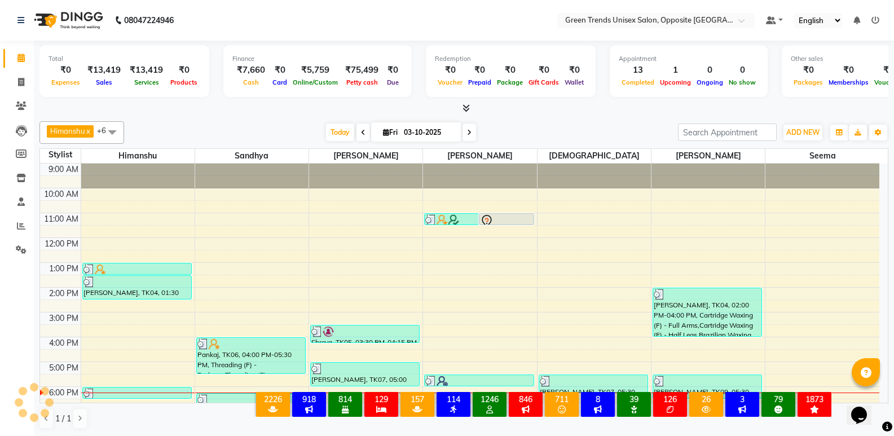
scroll to position [83, 0]
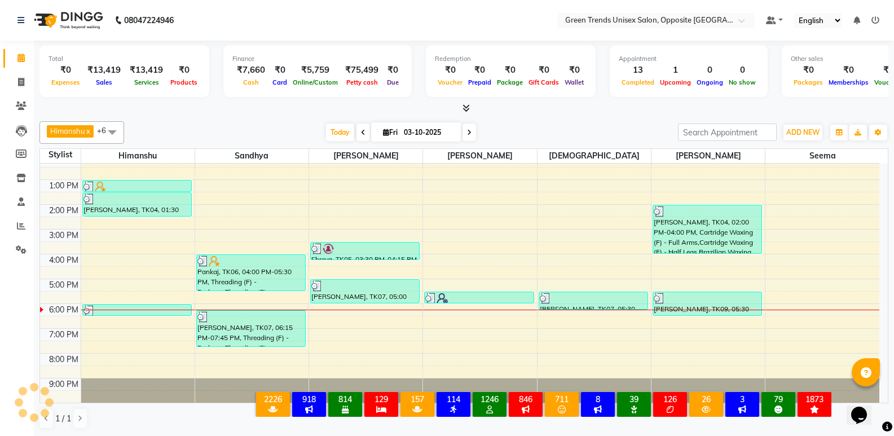
click at [326, 120] on div "[PERSON_NAME] x [PERSON_NAME] x [PERSON_NAME] x [PERSON_NAME] x [PERSON_NAME] x…" at bounding box center [463, 275] width 849 height 317
click at [326, 134] on span "Today" at bounding box center [340, 131] width 28 height 17
click at [330, 105] on div at bounding box center [463, 109] width 849 height 12
click at [334, 131] on span "Today" at bounding box center [340, 131] width 28 height 17
click at [314, 122] on div "[PERSON_NAME] x [PERSON_NAME] x [PERSON_NAME] x [PERSON_NAME] x [PERSON_NAME] x…" at bounding box center [463, 132] width 849 height 23
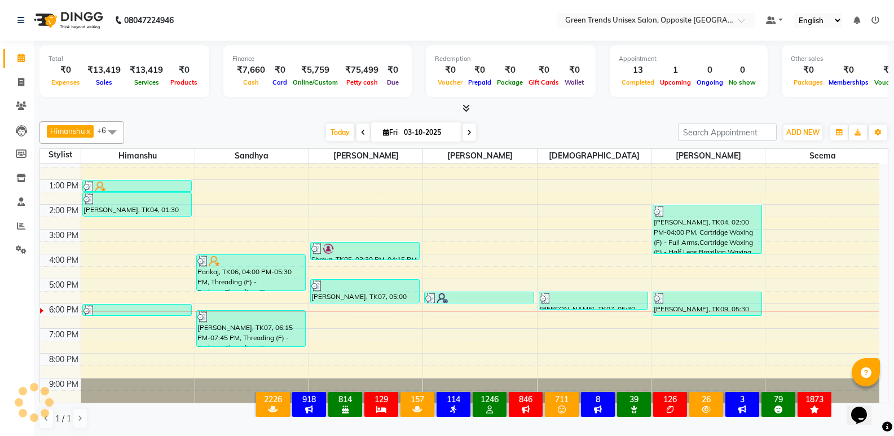
drag, startPoint x: 314, startPoint y: 122, endPoint x: 312, endPoint y: 116, distance: 6.4
click at [313, 118] on div "[PERSON_NAME] x [PERSON_NAME] x [PERSON_NAME] x [PERSON_NAME] x [PERSON_NAME] x…" at bounding box center [463, 275] width 849 height 317
click at [312, 113] on div at bounding box center [463, 109] width 849 height 12
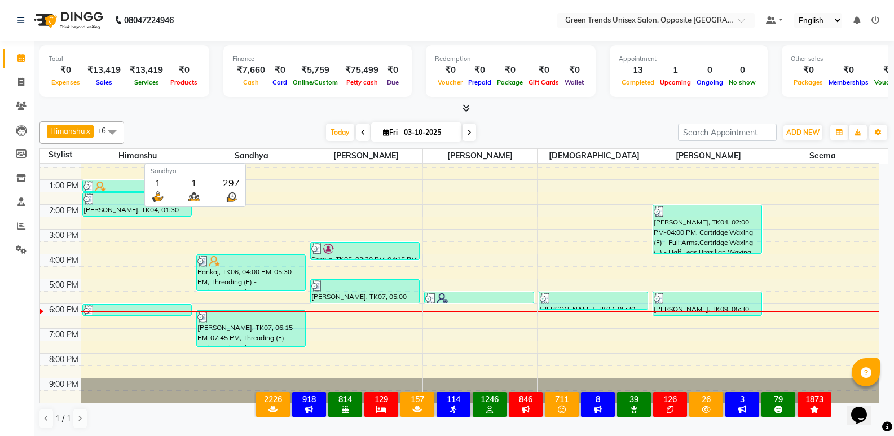
scroll to position [1, 0]
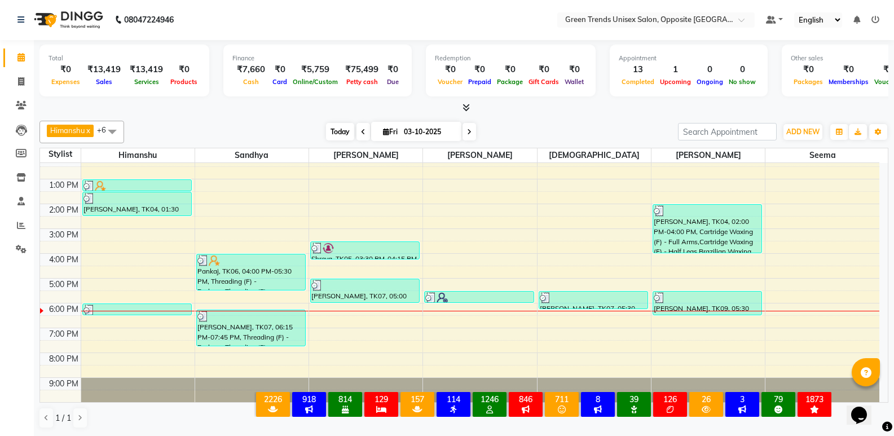
click at [334, 130] on span "Today" at bounding box center [340, 131] width 28 height 17
click at [331, 128] on span "Today" at bounding box center [340, 131] width 28 height 17
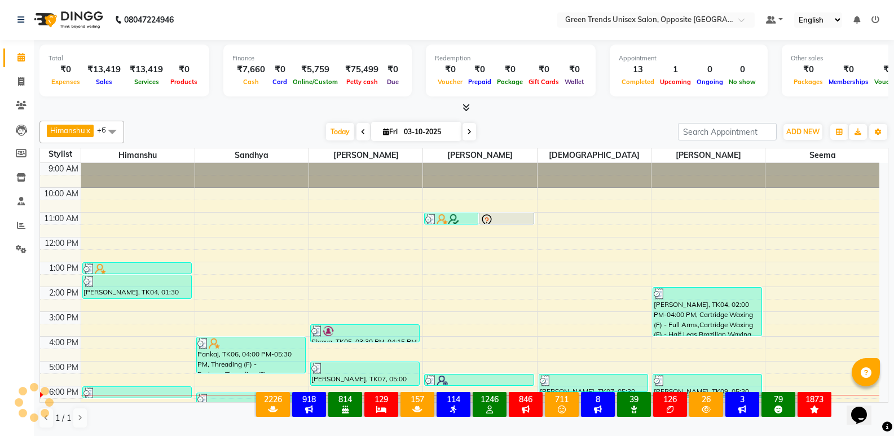
scroll to position [83, 0]
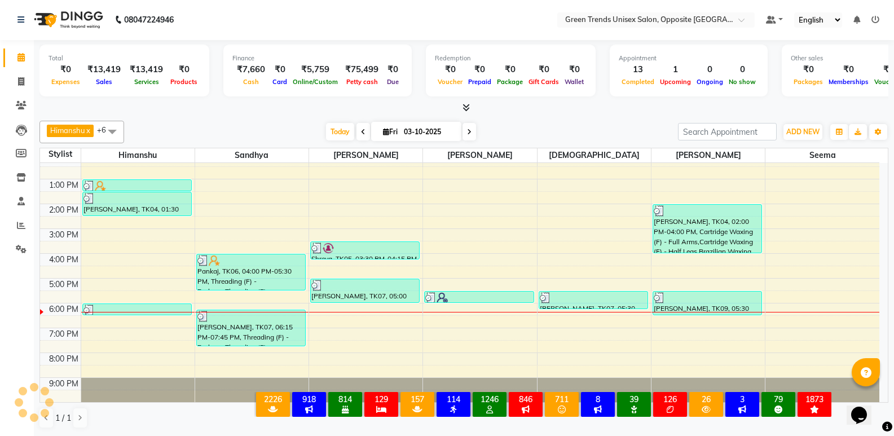
click at [257, 106] on div at bounding box center [463, 108] width 849 height 12
click at [329, 125] on span "Today" at bounding box center [340, 131] width 28 height 17
click at [23, 228] on icon at bounding box center [21, 225] width 8 height 8
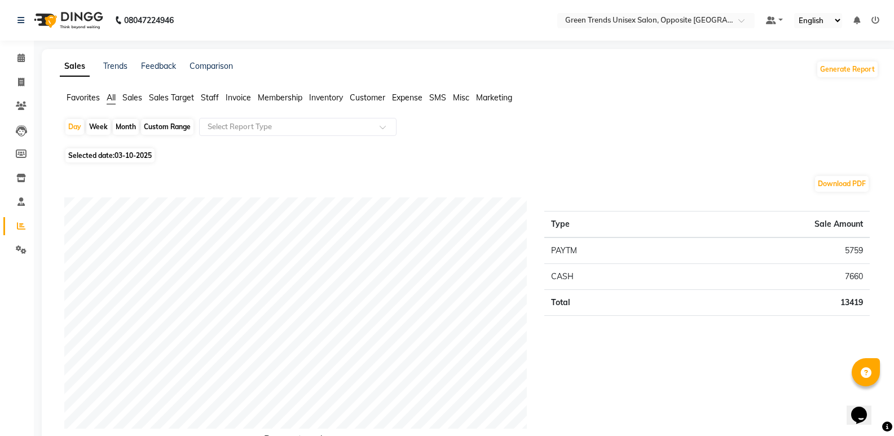
click at [133, 131] on div "Month" at bounding box center [126, 127] width 26 height 16
select select "10"
select select "2025"
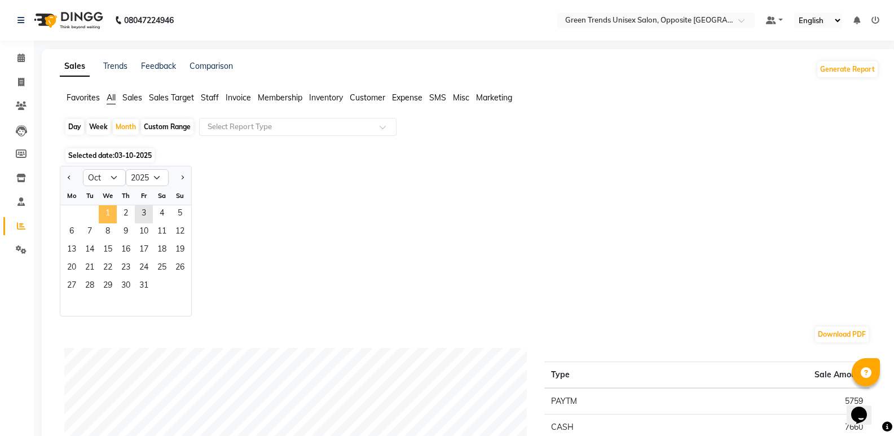
click at [111, 215] on span "1" at bounding box center [108, 214] width 18 height 18
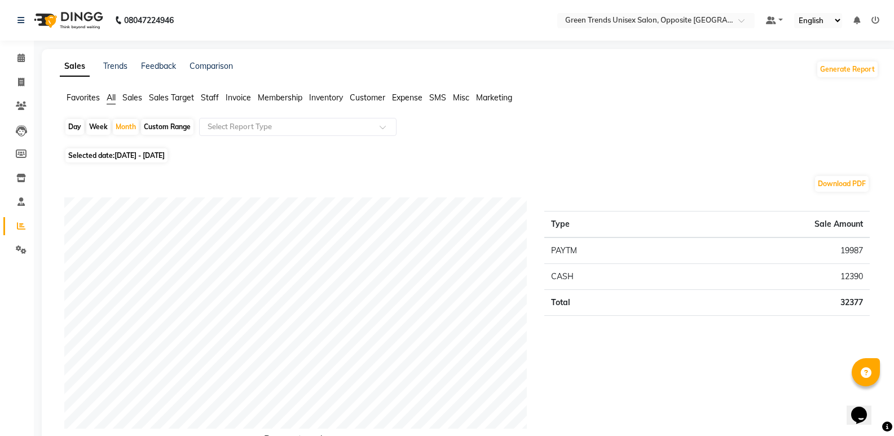
click at [138, 98] on span "Sales" at bounding box center [132, 97] width 20 height 10
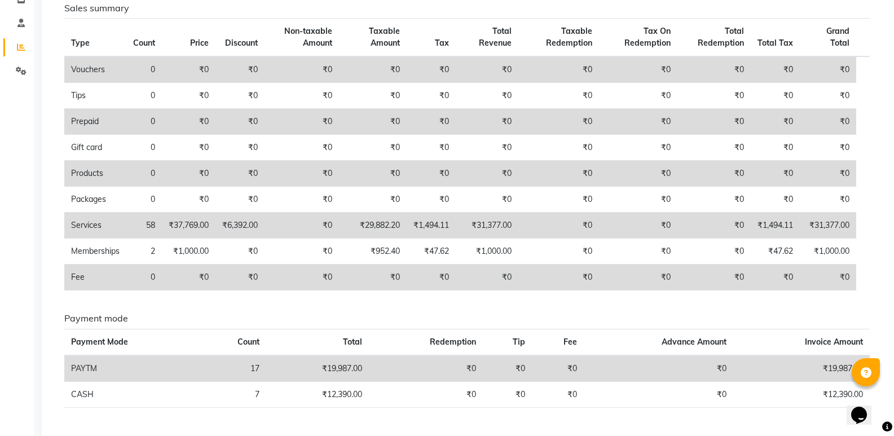
scroll to position [11, 0]
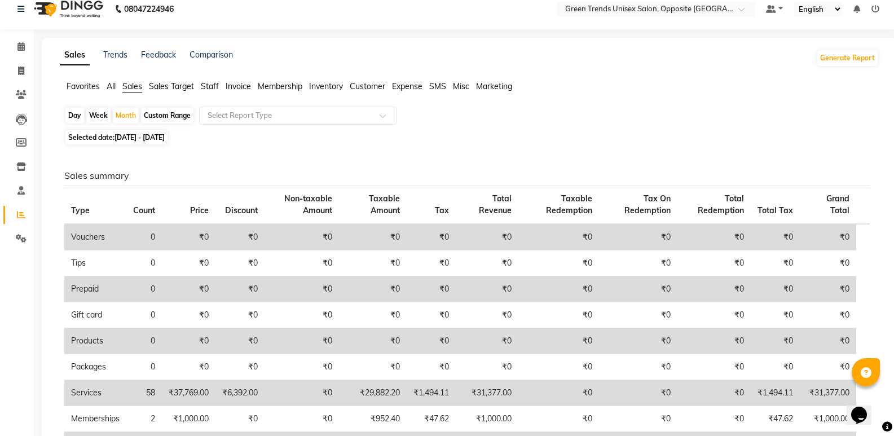
click at [220, 94] on div "Favorites All Sales Sales Target Staff Invoice Membership Inventory Customer Ex…" at bounding box center [469, 91] width 836 height 21
click at [214, 90] on span "Staff" at bounding box center [210, 86] width 18 height 10
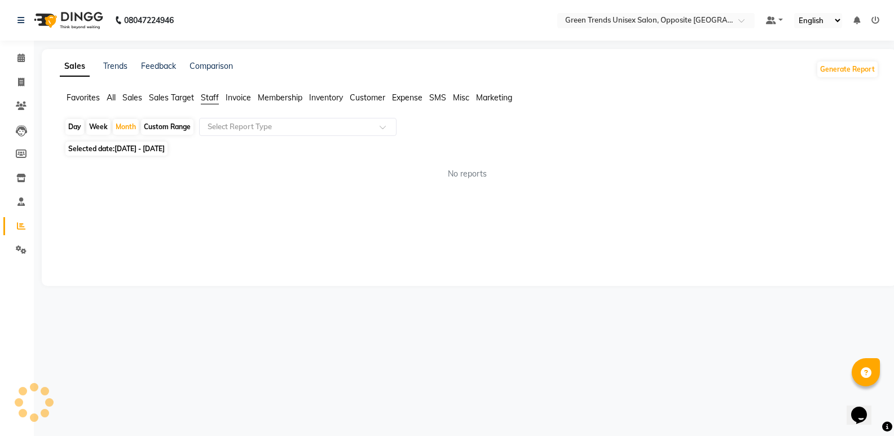
scroll to position [0, 0]
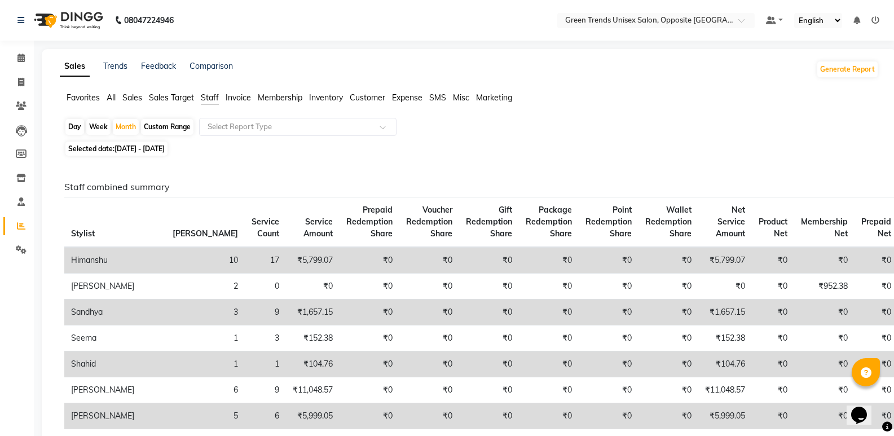
click at [83, 122] on div "Day" at bounding box center [74, 127] width 19 height 16
select select "10"
select select "2025"
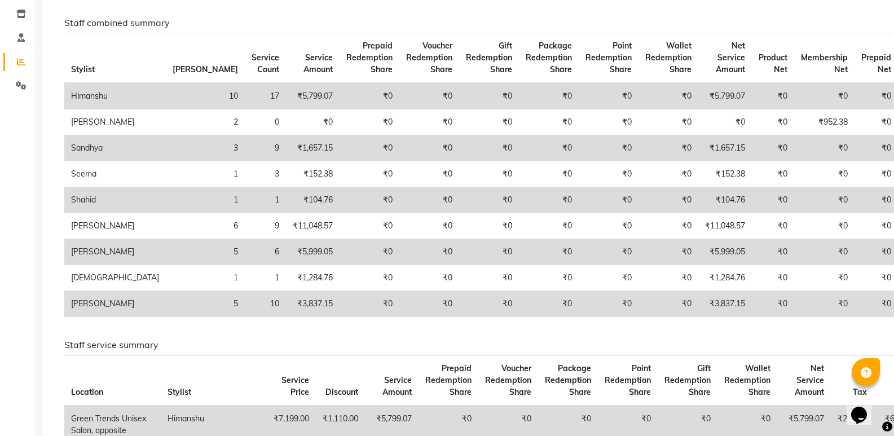
scroll to position [166, 0]
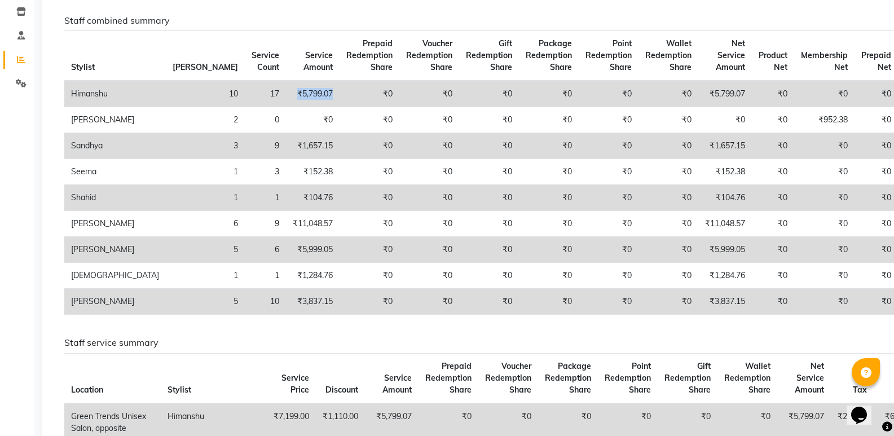
drag, startPoint x: 242, startPoint y: 96, endPoint x: 188, endPoint y: 92, distance: 54.8
click at [188, 92] on tr "Himanshu 10 17 ₹5,799.07 ₹0 ₹0 ₹0 ₹0 ₹0 ₹0 ₹5,799.07 ₹0 ₹0 ₹0 ₹0 ₹0 ₹0" at bounding box center [539, 94] width 951 height 27
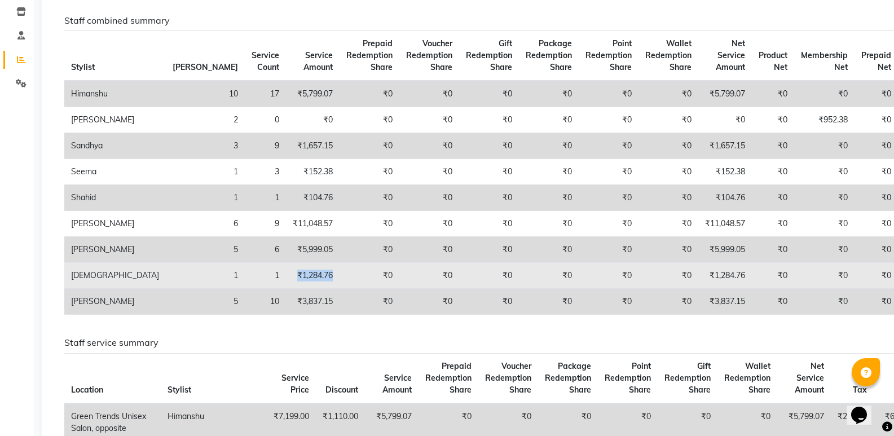
drag, startPoint x: 204, startPoint y: 290, endPoint x: 243, endPoint y: 293, distance: 39.0
click at [286, 289] on td "₹1,284.76" at bounding box center [313, 276] width 54 height 26
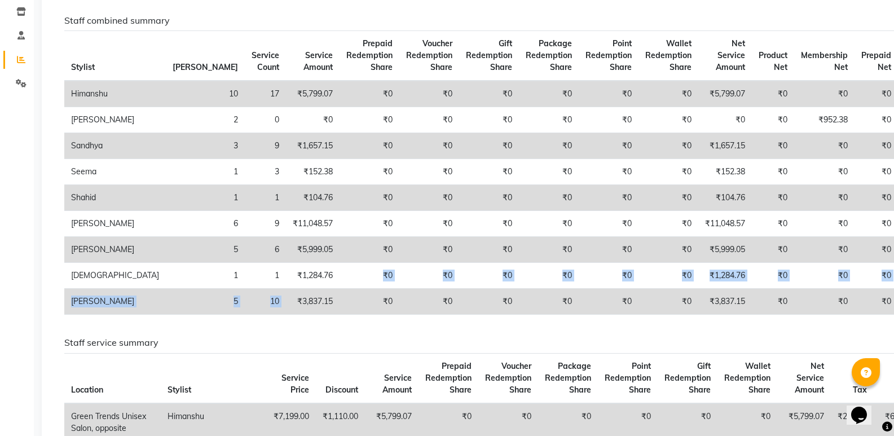
drag, startPoint x: 243, startPoint y: 293, endPoint x: 199, endPoint y: 302, distance: 44.8
click at [199, 302] on tbody "Himanshu 10 17 ₹5,799.07 ₹0 ₹0 ₹0 ₹0 ₹0 ₹0 ₹5,799.07 ₹0 ₹0 ₹0 ₹0 ₹0 ₹0 Raj Shil…" at bounding box center [539, 198] width 951 height 234
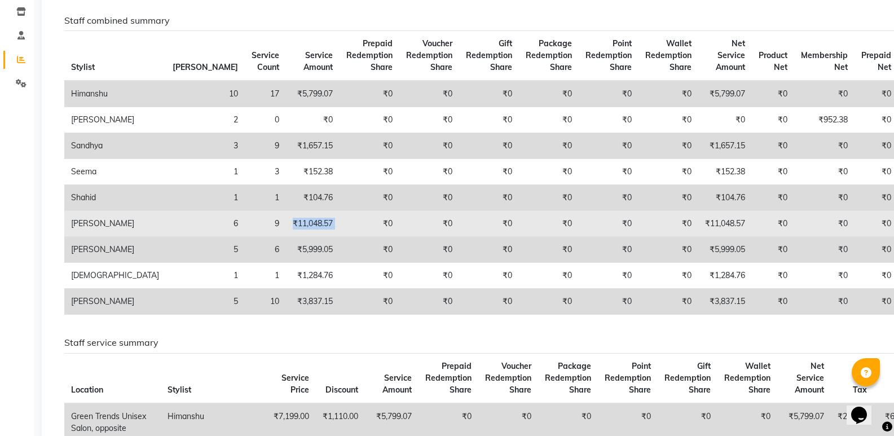
drag, startPoint x: 268, startPoint y: 240, endPoint x: 201, endPoint y: 246, distance: 67.4
click at [201, 237] on tr "Sohail 6 9 ₹11,048.57 ₹0 ₹0 ₹0 ₹0 ₹0 ₹0 ₹11,048.57 ₹0 ₹0 ₹0 ₹0 ₹0 ₹0" at bounding box center [539, 224] width 951 height 26
click at [286, 237] on td "₹11,048.57" at bounding box center [313, 224] width 54 height 26
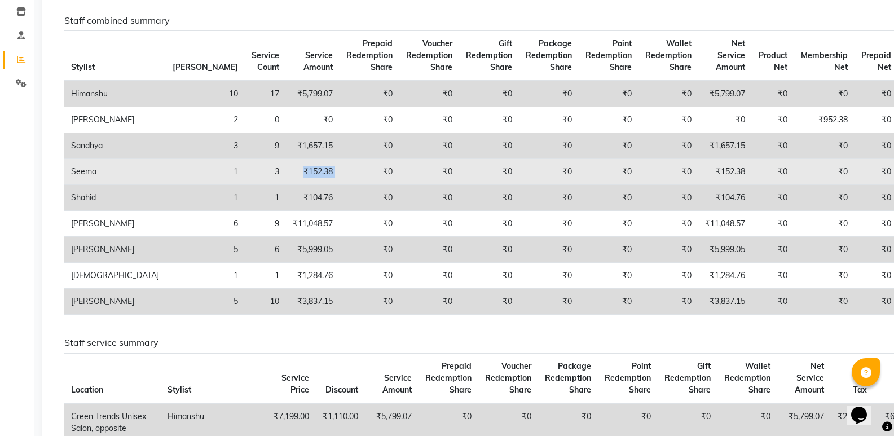
drag, startPoint x: 256, startPoint y: 184, endPoint x: 209, endPoint y: 193, distance: 48.3
click at [209, 185] on tr "Seema 1 3 ₹152.38 ₹0 ₹0 ₹0 ₹0 ₹0 ₹0 ₹152.38 ₹0 ₹0 ₹0 ₹0 ₹0 ₹0" at bounding box center [539, 172] width 951 height 26
click at [286, 185] on td "₹152.38" at bounding box center [313, 172] width 54 height 26
drag, startPoint x: 209, startPoint y: 193, endPoint x: 245, endPoint y: 188, distance: 37.1
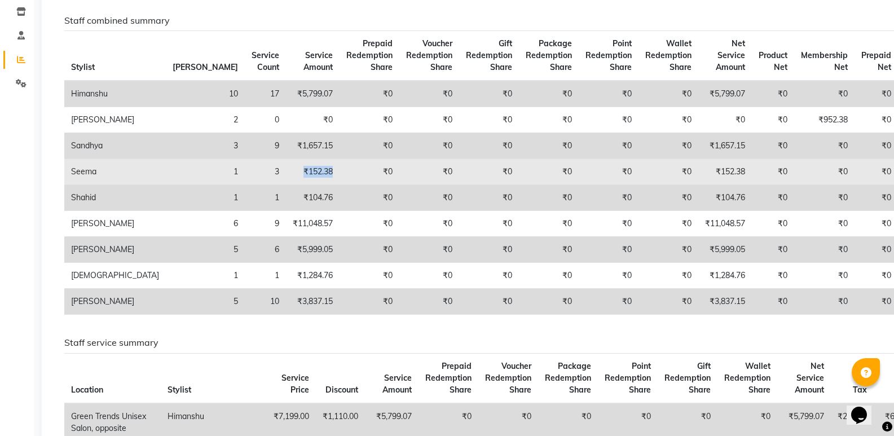
click at [286, 185] on td "₹152.38" at bounding box center [313, 172] width 54 height 26
drag, startPoint x: 245, startPoint y: 188, endPoint x: 211, endPoint y: 191, distance: 34.0
click at [286, 185] on td "₹152.38" at bounding box center [313, 172] width 54 height 26
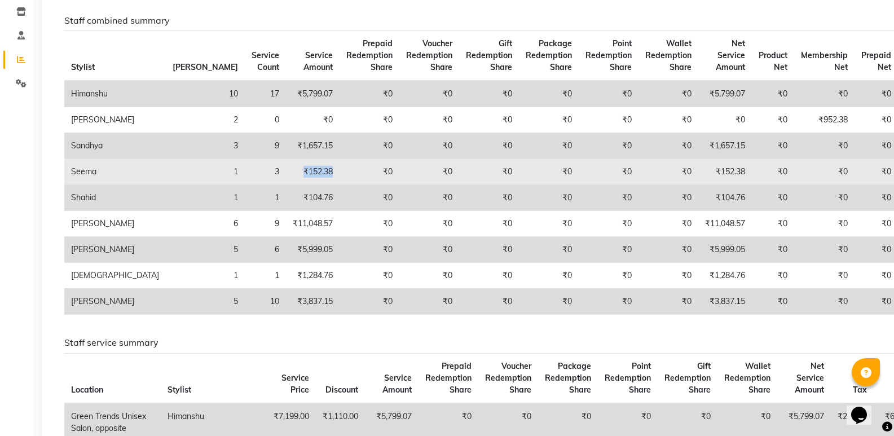
drag, startPoint x: 211, startPoint y: 191, endPoint x: 242, endPoint y: 189, distance: 31.1
click at [286, 185] on td "₹152.38" at bounding box center [313, 172] width 54 height 26
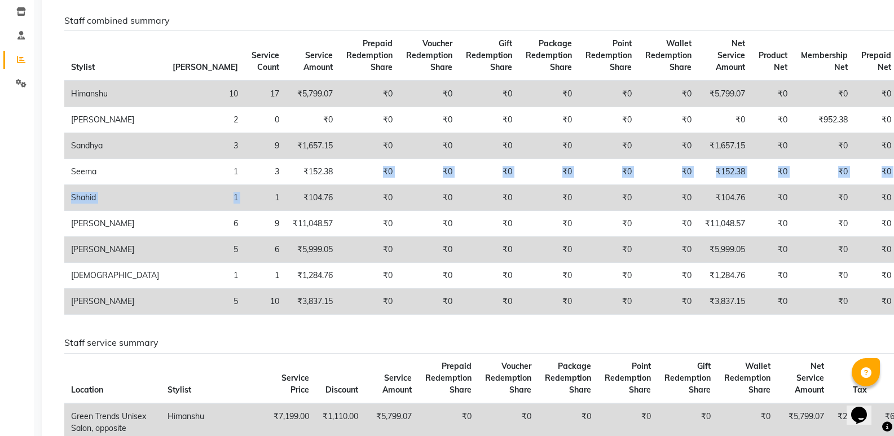
drag, startPoint x: 243, startPoint y: 189, endPoint x: 180, endPoint y: 201, distance: 63.7
click at [180, 201] on tbody "Himanshu 10 17 ₹5,799.07 ₹0 ₹0 ₹0 ₹0 ₹0 ₹0 ₹5,799.07 ₹0 ₹0 ₹0 ₹0 ₹0 ₹0 Raj Shil…" at bounding box center [539, 198] width 951 height 234
click at [245, 201] on td "1" at bounding box center [265, 198] width 41 height 26
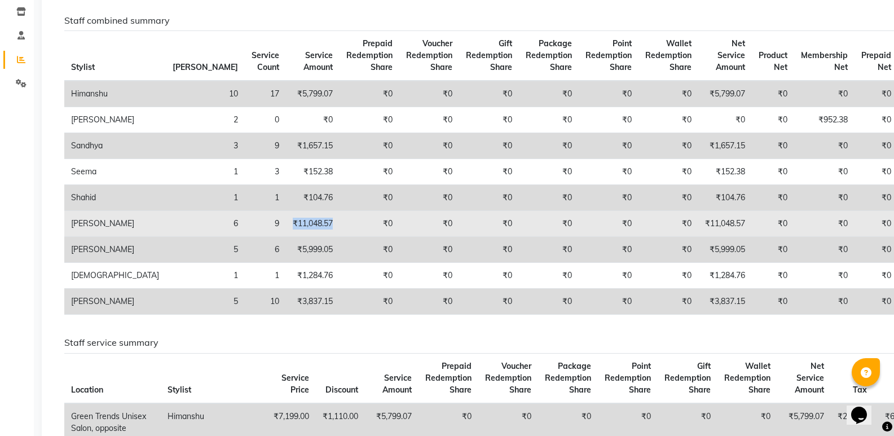
drag, startPoint x: 240, startPoint y: 239, endPoint x: 196, endPoint y: 245, distance: 45.0
click at [286, 237] on td "₹11,048.57" at bounding box center [313, 224] width 54 height 26
drag, startPoint x: 196, startPoint y: 245, endPoint x: 256, endPoint y: 245, distance: 60.3
click at [256, 237] on tr "Sohail 6 9 ₹11,048.57 ₹0 ₹0 ₹0 ₹0 ₹0 ₹0 ₹11,048.57 ₹0 ₹0 ₹0 ₹0 ₹0 ₹0" at bounding box center [539, 224] width 951 height 26
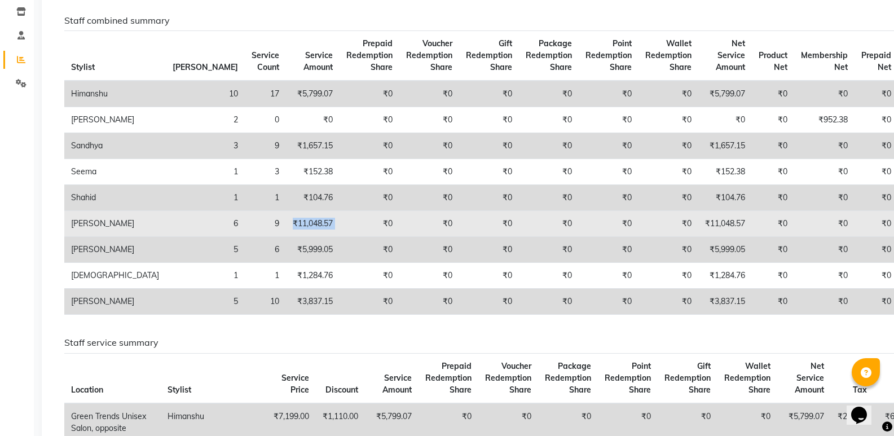
click at [339, 237] on td "₹0" at bounding box center [369, 224] width 60 height 26
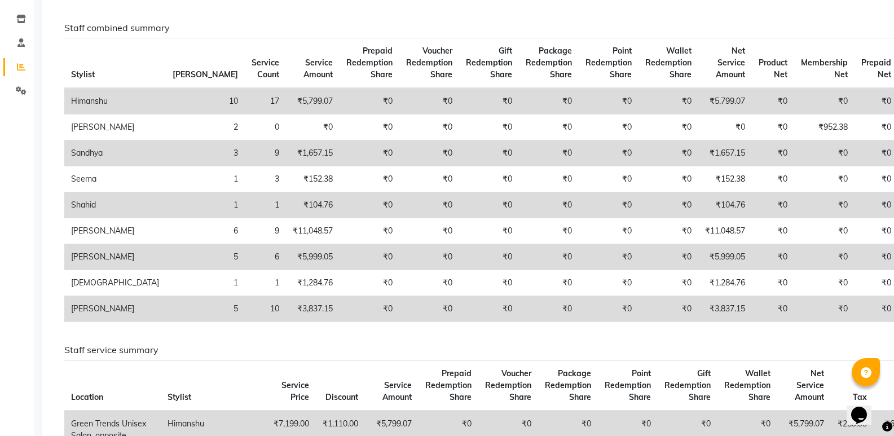
scroll to position [0, 0]
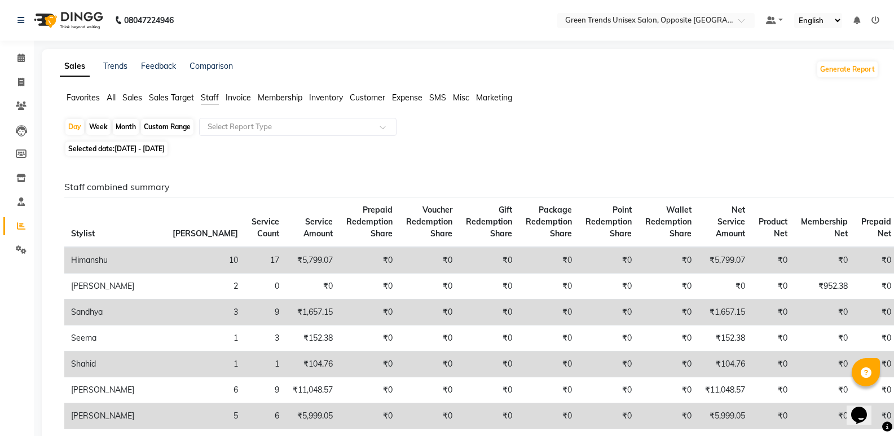
click at [893, 33] on nav "08047224946 Select Location × Green Trends Unisex Salon, Opposite Khazana Marke…" at bounding box center [447, 20] width 894 height 41
click at [17, 56] on icon at bounding box center [20, 58] width 7 height 8
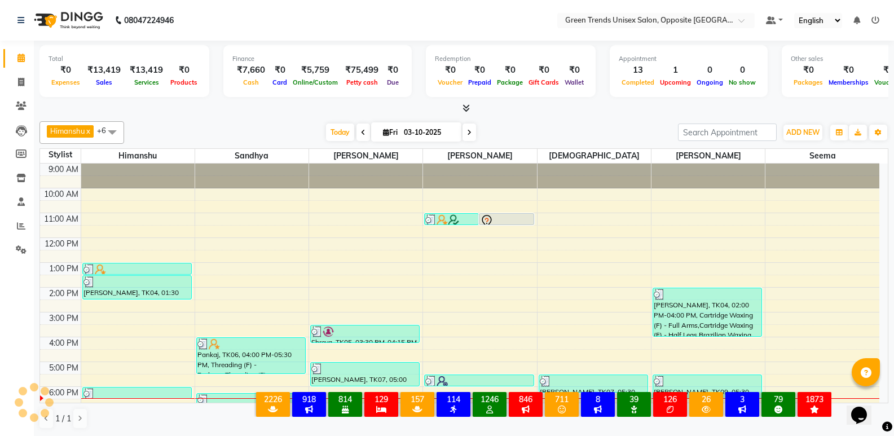
scroll to position [61, 0]
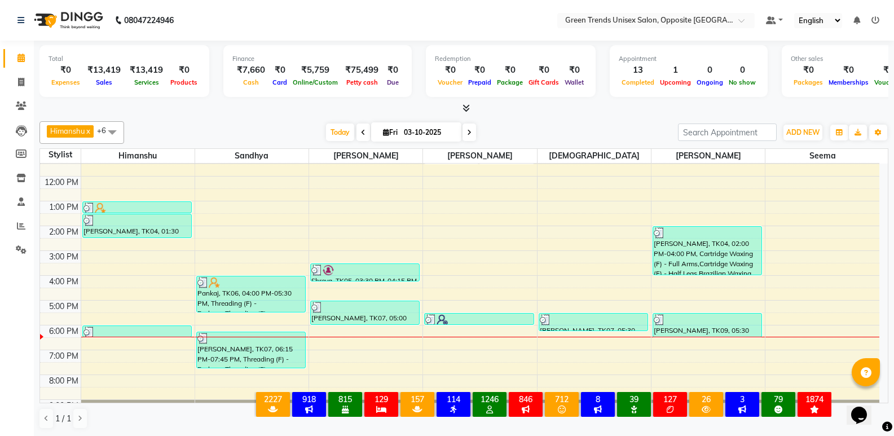
click at [332, 121] on div "[PERSON_NAME] x [PERSON_NAME] x [PERSON_NAME] x [PERSON_NAME] x [PERSON_NAME] x…" at bounding box center [463, 275] width 849 height 317
click at [333, 127] on span "Today" at bounding box center [340, 131] width 28 height 17
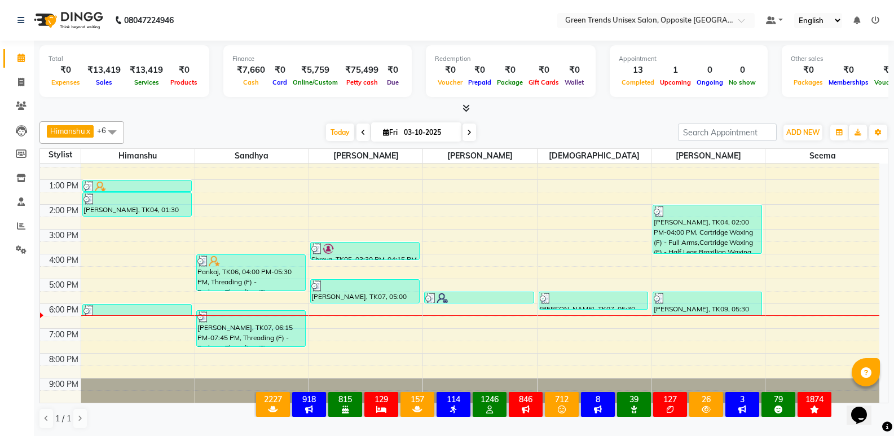
click at [274, 109] on div at bounding box center [463, 109] width 849 height 12
click at [345, 125] on span "Today" at bounding box center [340, 131] width 28 height 17
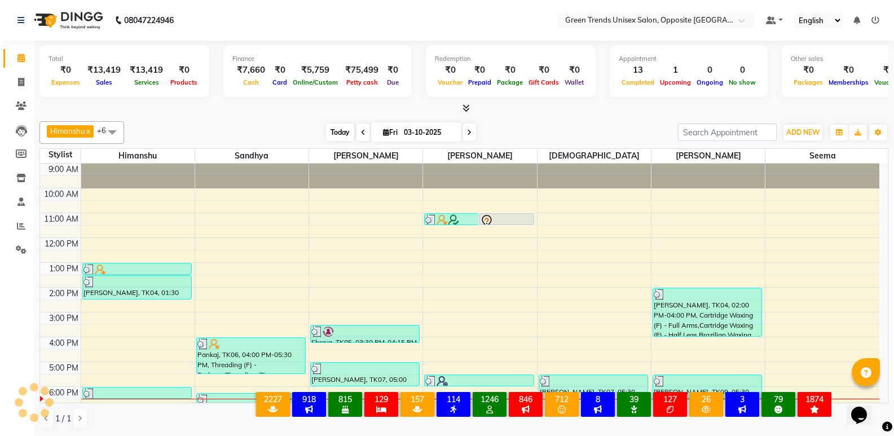
click at [338, 134] on span "Today" at bounding box center [340, 131] width 28 height 17
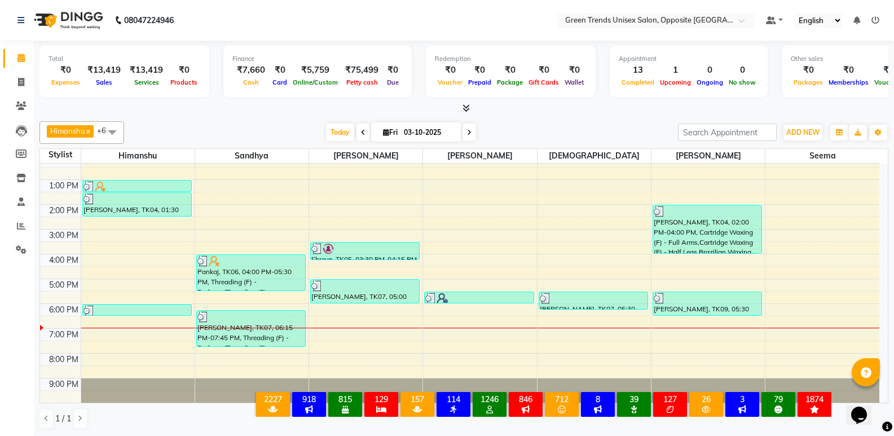
click at [161, 330] on div "9:00 AM 10:00 AM 11:00 AM 12:00 PM 1:00 PM 2:00 PM 3:00 PM 4:00 PM 5:00 PM 6:00…" at bounding box center [459, 242] width 839 height 322
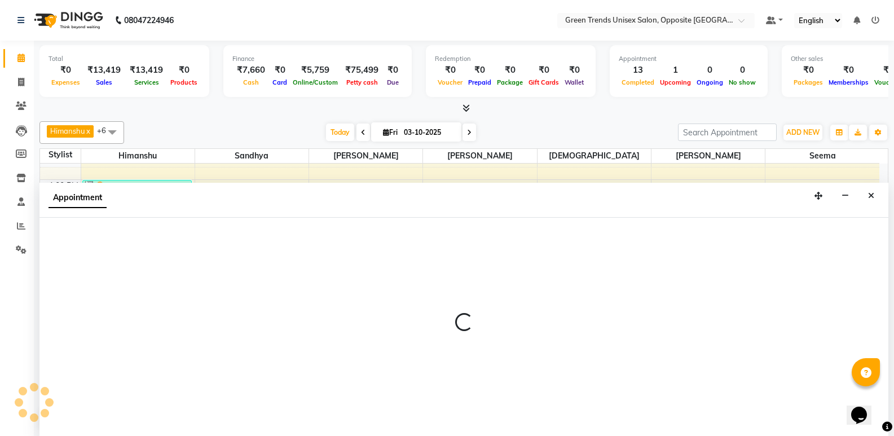
scroll to position [1, 0]
select select "82136"
select select "1140"
select select "tentative"
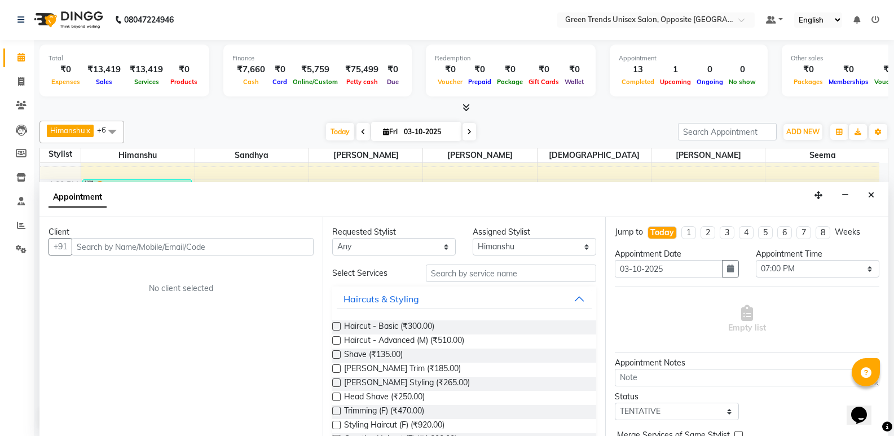
drag, startPoint x: 135, startPoint y: 249, endPoint x: 544, endPoint y: 424, distance: 444.1
click at [136, 249] on input "text" at bounding box center [193, 246] width 242 height 17
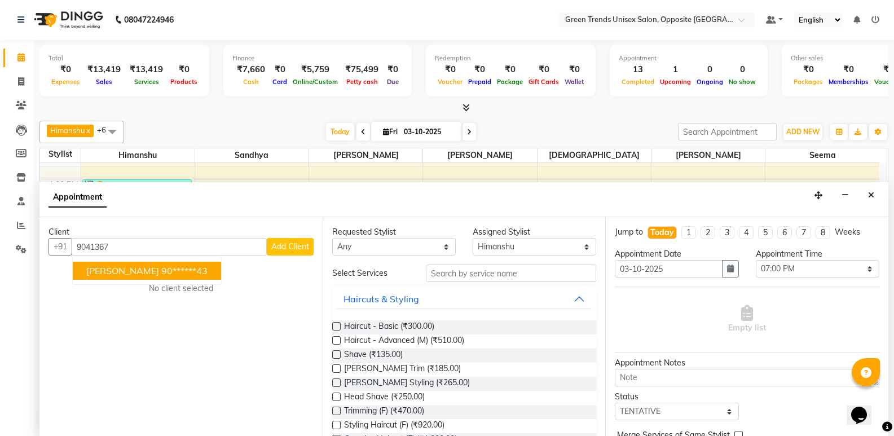
scroll to position [0, 0]
click at [161, 268] on ngb-highlight "90******43" at bounding box center [184, 271] width 46 height 11
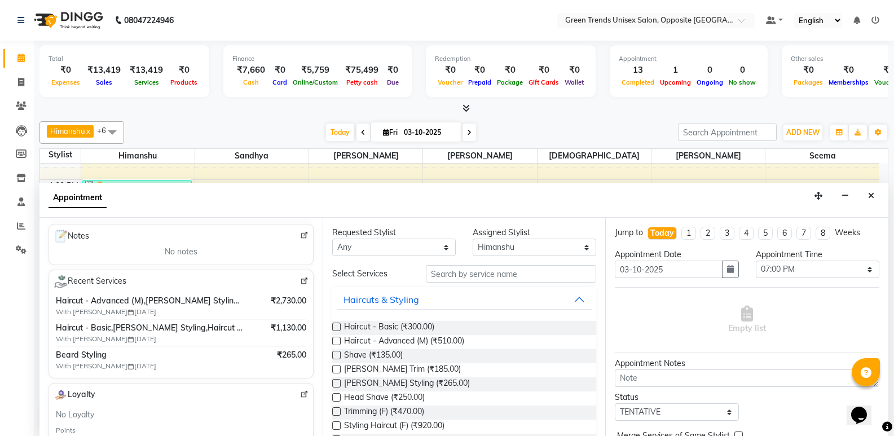
scroll to position [164, 0]
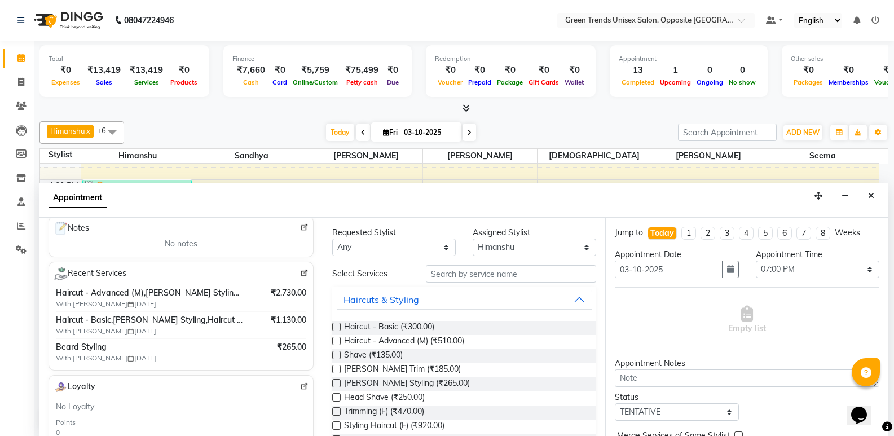
type input "90******43"
click at [337, 385] on label at bounding box center [336, 383] width 8 height 8
click at [337, 385] on input "checkbox" at bounding box center [335, 384] width 7 height 7
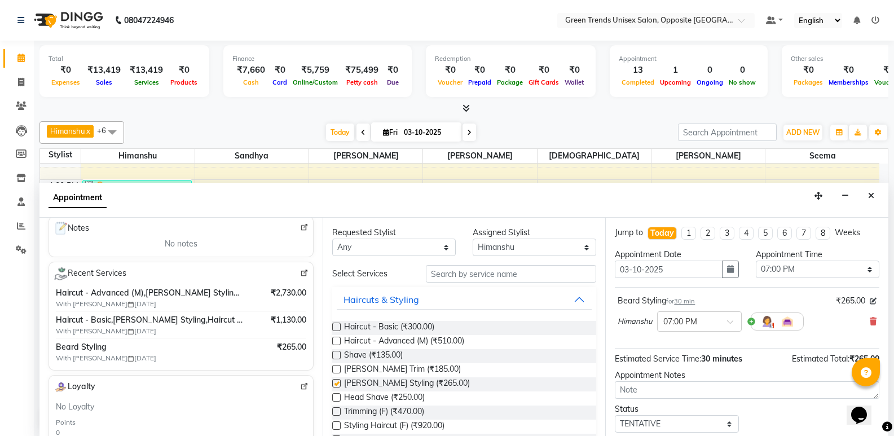
checkbox input "false"
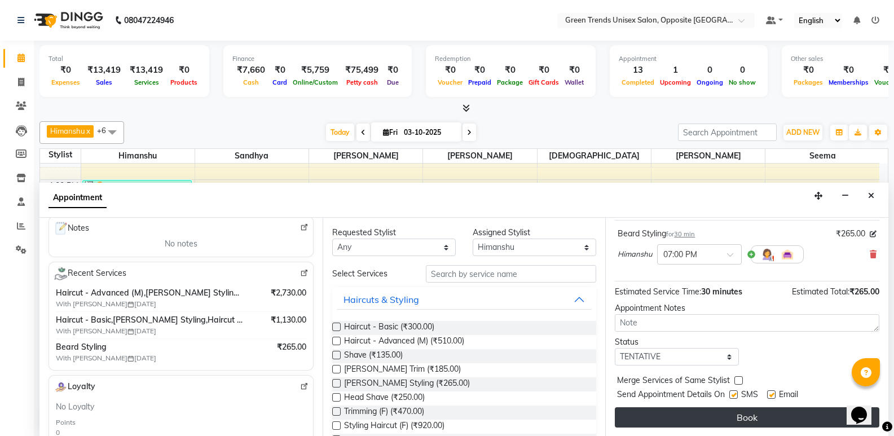
click at [784, 418] on button "Book" at bounding box center [747, 417] width 264 height 20
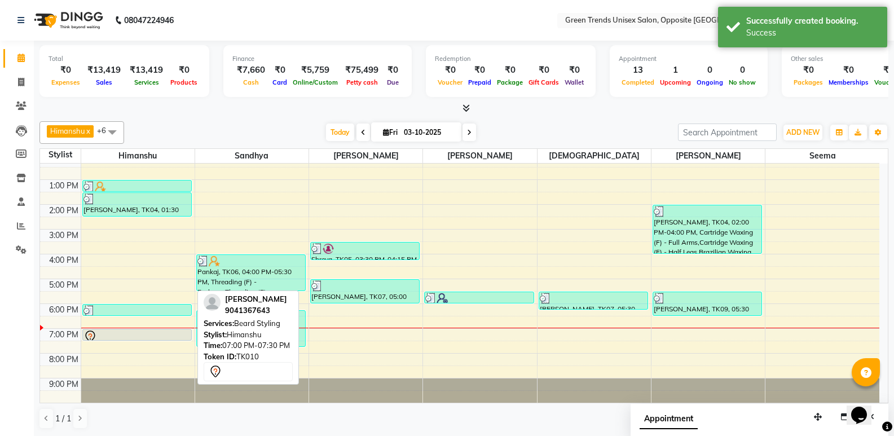
click at [160, 337] on div at bounding box center [136, 337] width 107 height 14
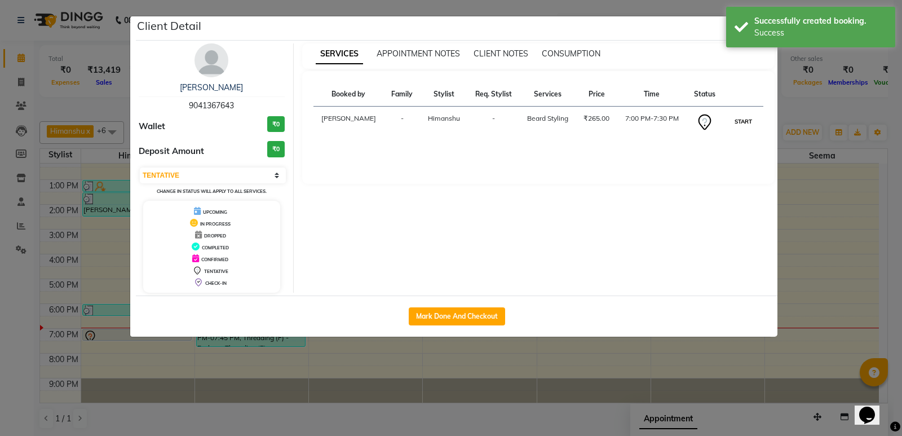
click at [741, 117] on button "START" at bounding box center [743, 121] width 23 height 14
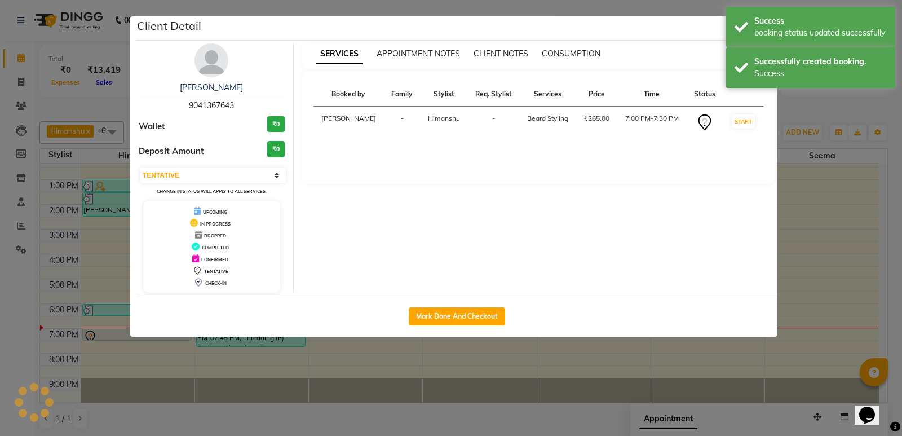
select select "1"
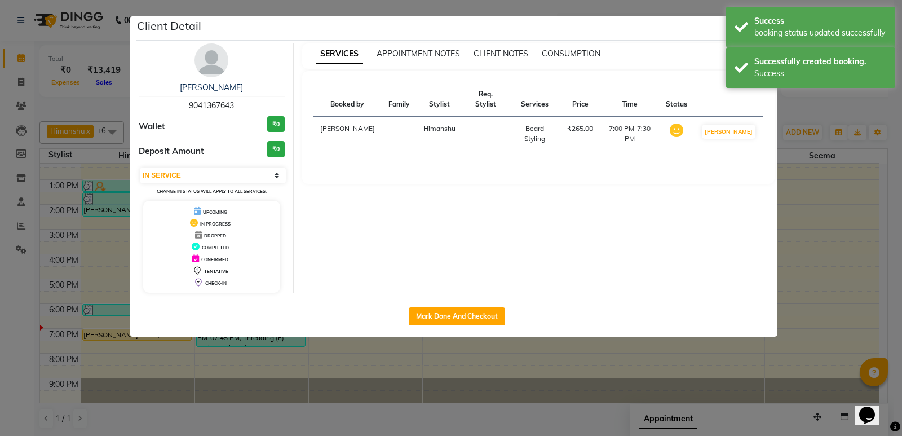
click at [796, 121] on ngb-modal-window "Client Detail sarthak 9041367643 Wallet ₹0 Deposit Amount ₹0 Select IN SERVICE …" at bounding box center [451, 218] width 902 height 436
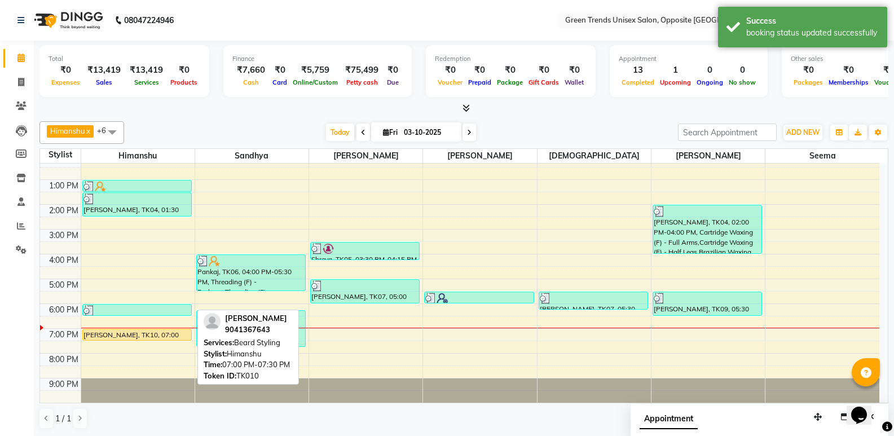
click at [123, 330] on div "sarthak, TK10, 07:00 PM-07:30 PM, Beard Styling" at bounding box center [137, 334] width 108 height 11
select select "1"
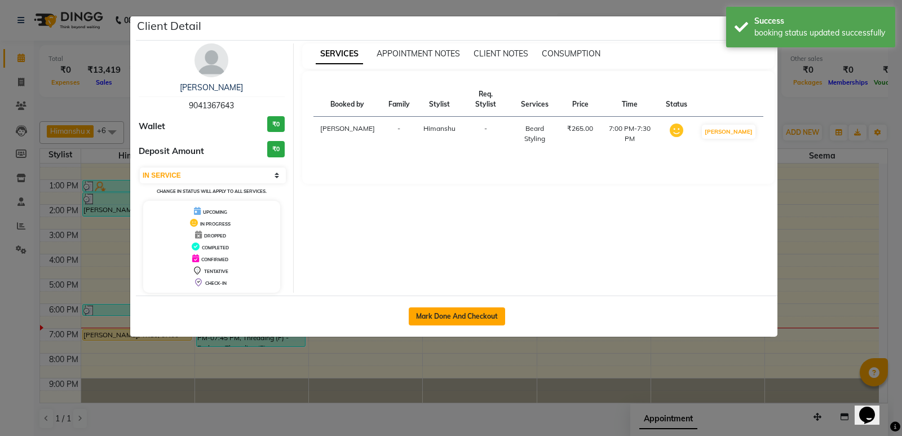
click at [457, 311] on button "Mark Done And Checkout" at bounding box center [457, 316] width 96 height 18
select select "service"
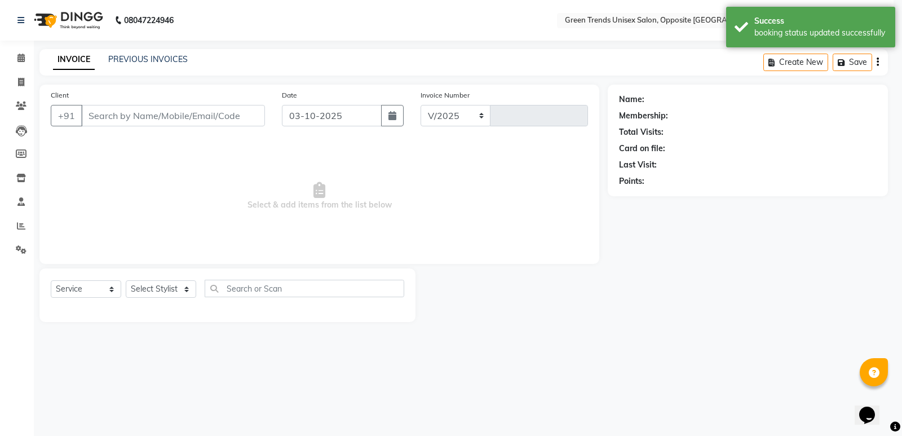
select select "5225"
type input "1296"
type input "90******43"
select select "82136"
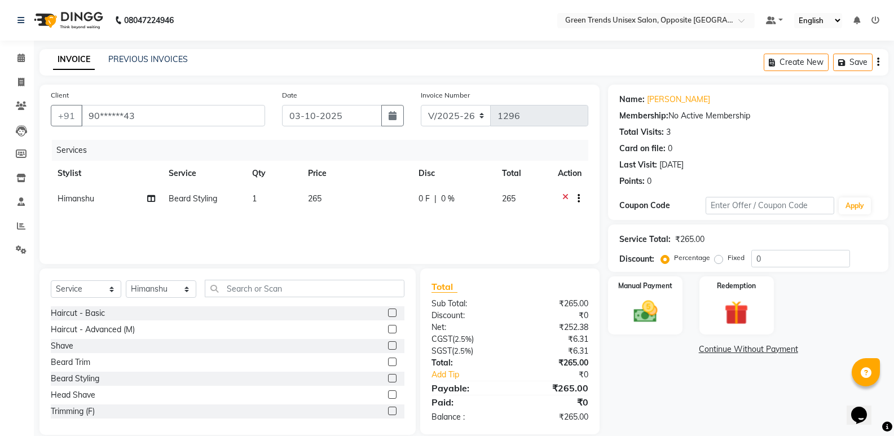
click at [734, 378] on div "Name: Sarthak Membership: No Active Membership Total Visits: 3 Card on file: 0 …" at bounding box center [752, 260] width 289 height 350
click at [253, 149] on div "Services" at bounding box center [324, 150] width 545 height 21
click at [640, 312] on img at bounding box center [645, 311] width 40 height 29
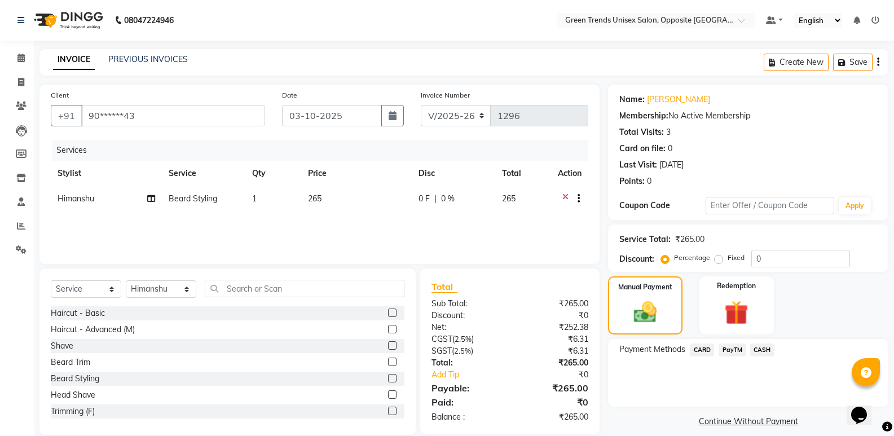
click at [733, 352] on span "PayTM" at bounding box center [731, 349] width 27 height 13
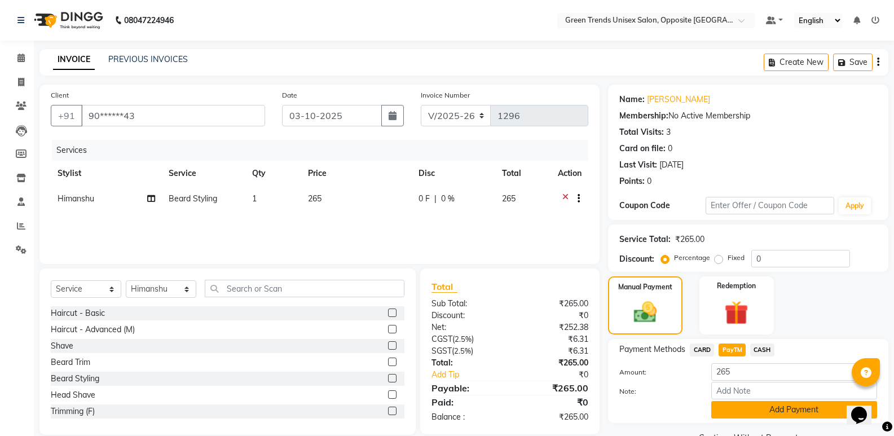
click at [742, 414] on button "Add Payment" at bounding box center [794, 409] width 166 height 17
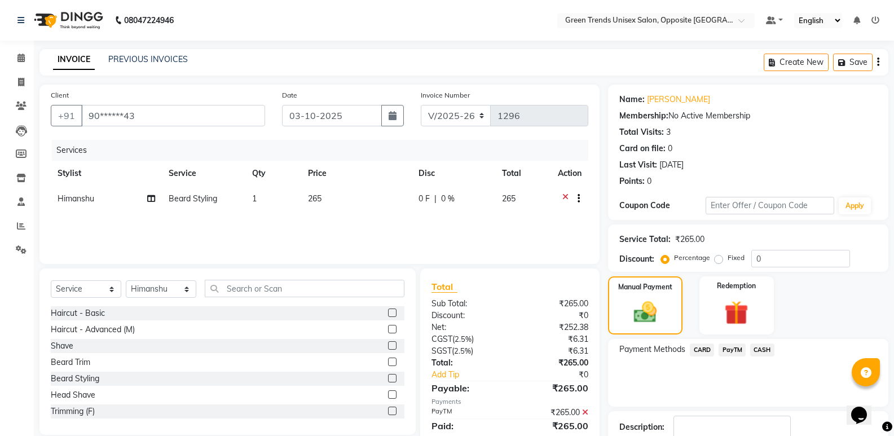
scroll to position [74, 0]
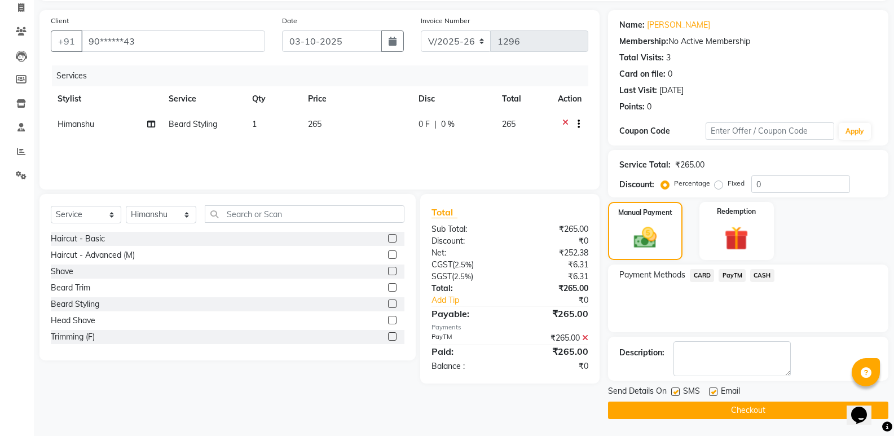
click at [762, 411] on button "Checkout" at bounding box center [748, 409] width 280 height 17
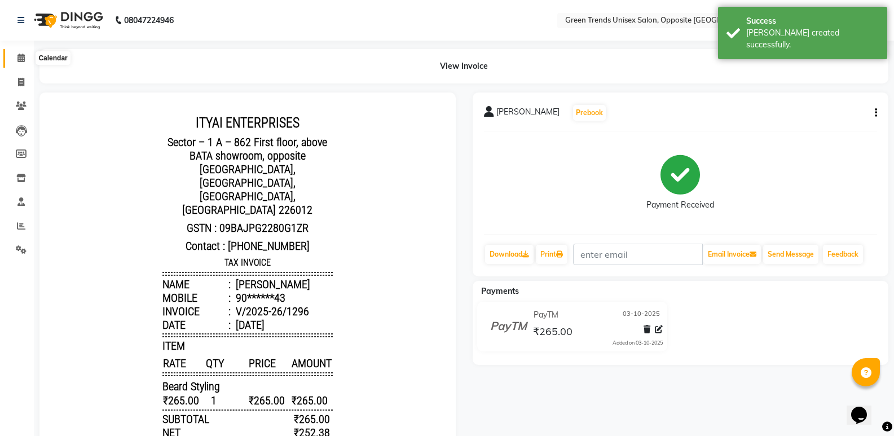
click at [23, 58] on icon at bounding box center [20, 58] width 7 height 8
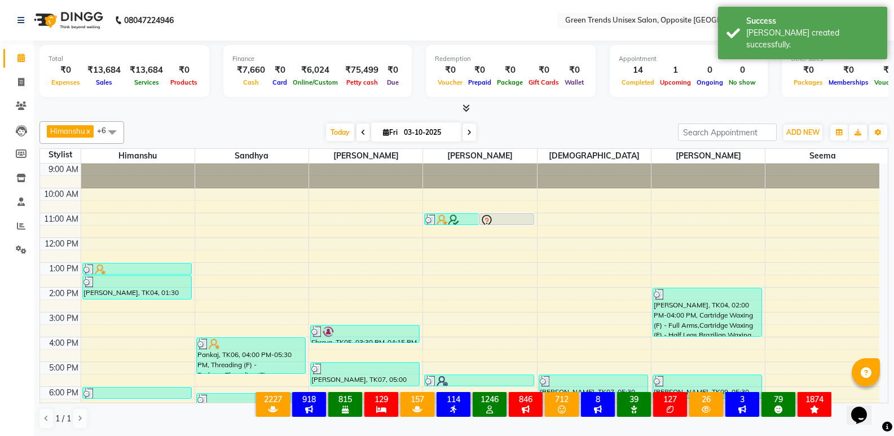
click at [327, 119] on div "[PERSON_NAME] x [PERSON_NAME] x [PERSON_NAME] x [PERSON_NAME] x [PERSON_NAME] x…" at bounding box center [463, 275] width 849 height 317
click at [339, 132] on span "Today" at bounding box center [340, 131] width 28 height 17
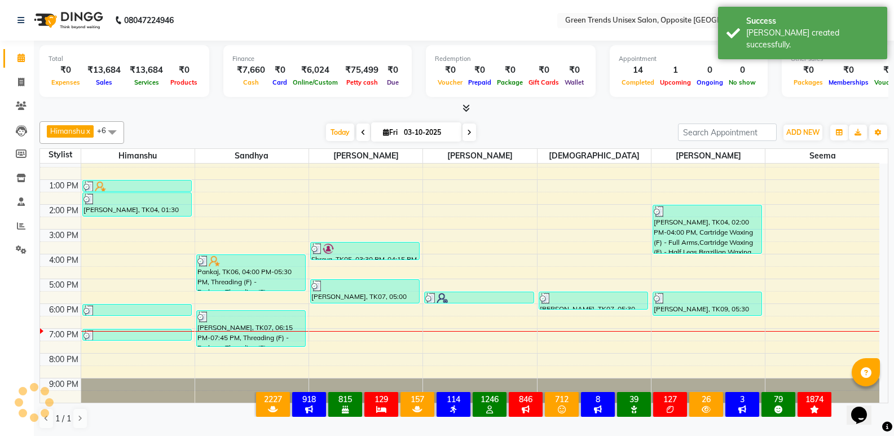
click at [291, 111] on div at bounding box center [463, 109] width 849 height 12
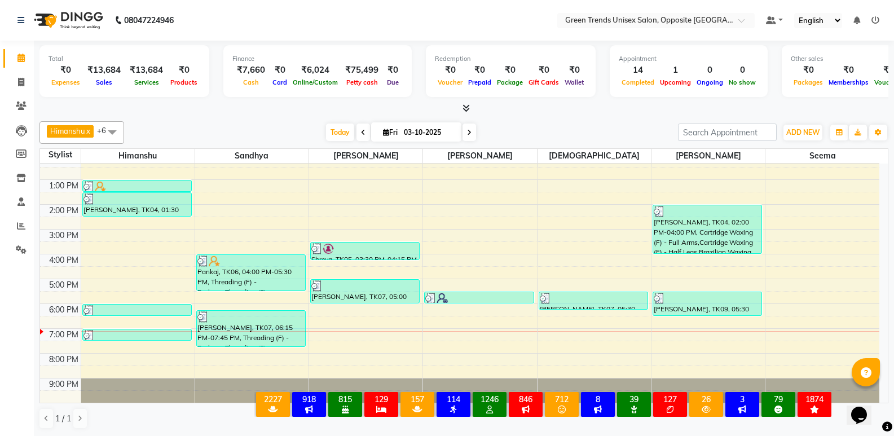
click at [248, 126] on div "[DATE] [DATE]" at bounding box center [401, 132] width 542 height 17
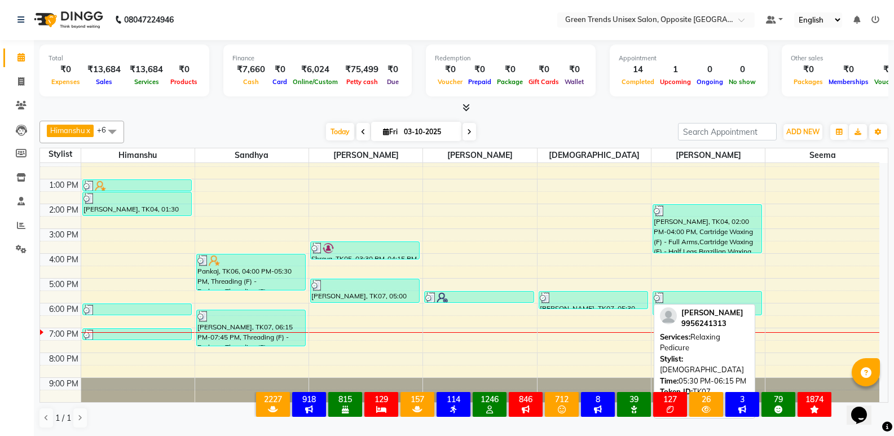
scroll to position [0, 0]
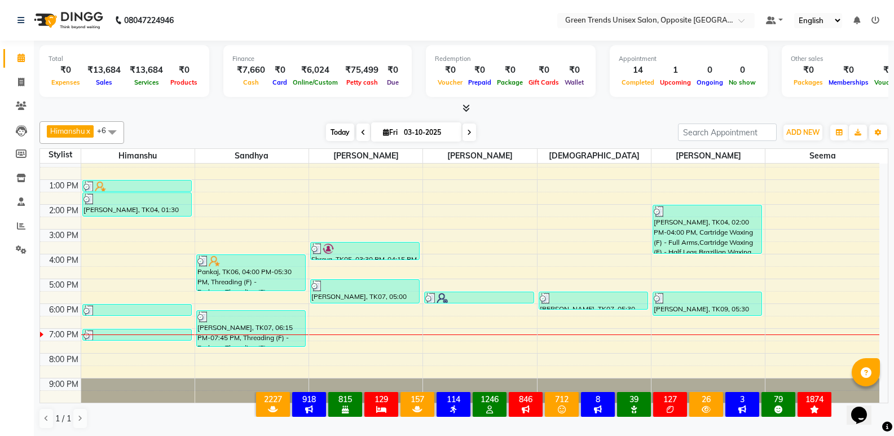
click at [342, 138] on span "Today" at bounding box center [340, 131] width 28 height 17
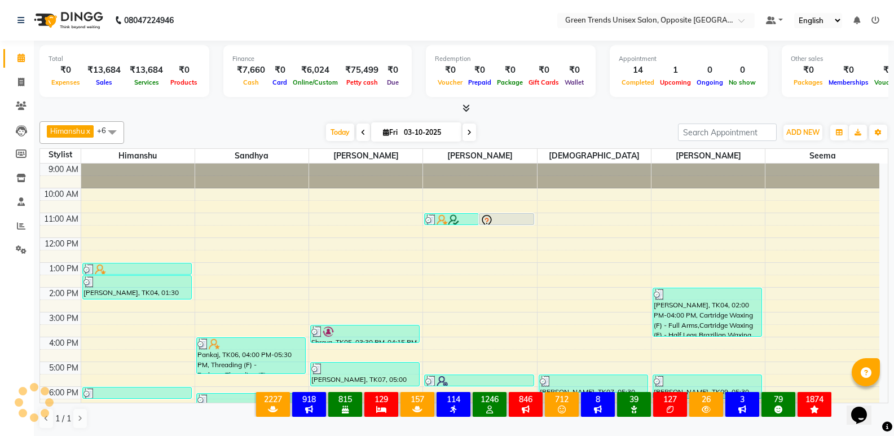
scroll to position [83, 0]
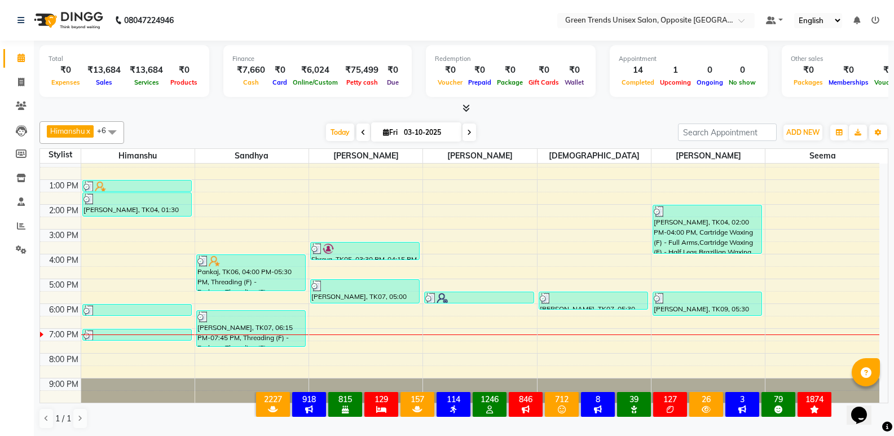
click at [326, 128] on span "Today" at bounding box center [340, 131] width 28 height 17
click at [279, 123] on div "[PERSON_NAME] x [PERSON_NAME] x [PERSON_NAME] x [PERSON_NAME] x [PERSON_NAME] x…" at bounding box center [463, 132] width 849 height 23
click at [336, 130] on span "Today" at bounding box center [340, 131] width 28 height 17
click at [339, 138] on span "Today" at bounding box center [340, 131] width 28 height 17
click at [319, 111] on div at bounding box center [463, 109] width 849 height 12
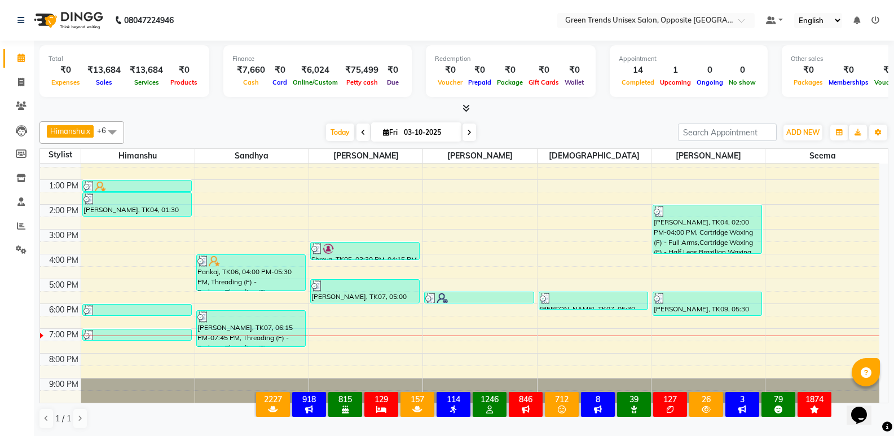
click at [218, 122] on div "[PERSON_NAME] x [PERSON_NAME] x [PERSON_NAME] x [PERSON_NAME] x [PERSON_NAME] x…" at bounding box center [463, 132] width 849 height 23
click at [229, 103] on div at bounding box center [463, 109] width 849 height 12
click at [16, 81] on span at bounding box center [21, 82] width 20 height 13
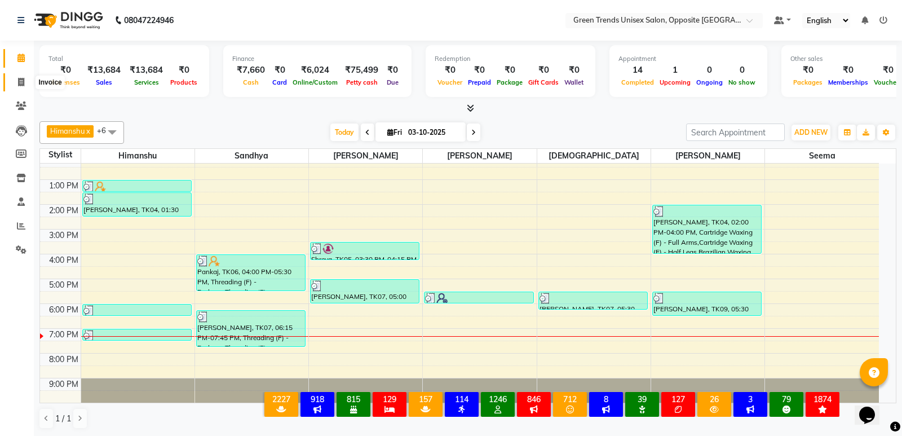
select select "service"
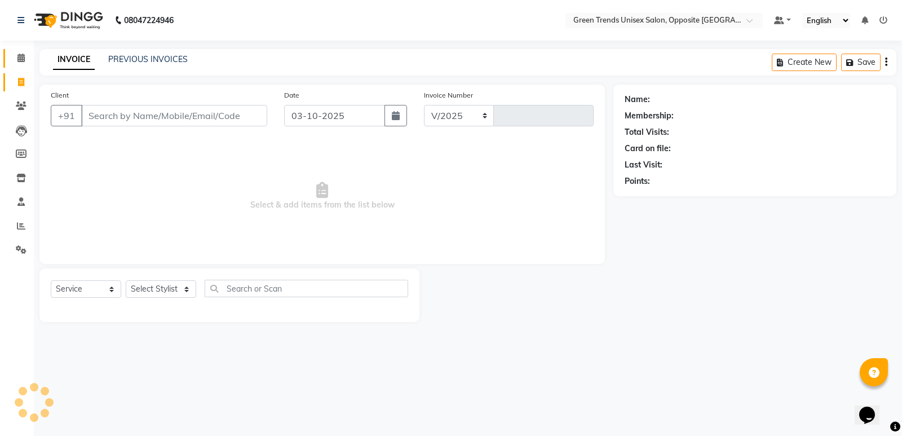
select select "5225"
type input "1297"
click at [136, 60] on link "PREVIOUS INVOICES" at bounding box center [148, 59] width 80 height 10
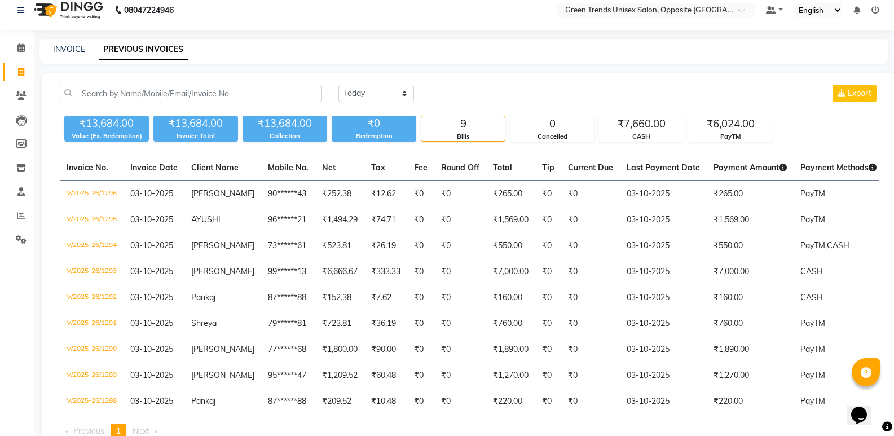
scroll to position [10, 0]
click at [500, 82] on div "Today Yesterday Custom Range Export ₹13,684.00 Value (Ex. Redemption) ₹13,684.0…" at bounding box center [469, 267] width 855 height 386
click at [24, 50] on icon at bounding box center [20, 48] width 7 height 8
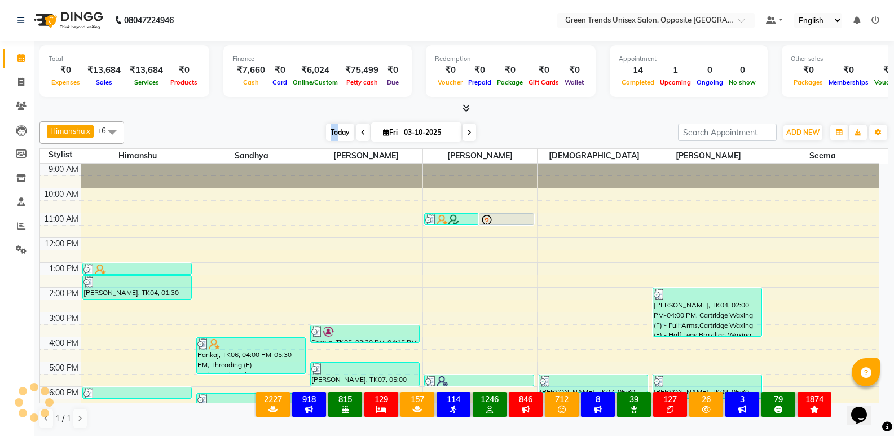
click at [334, 129] on span "Today" at bounding box center [340, 131] width 28 height 17
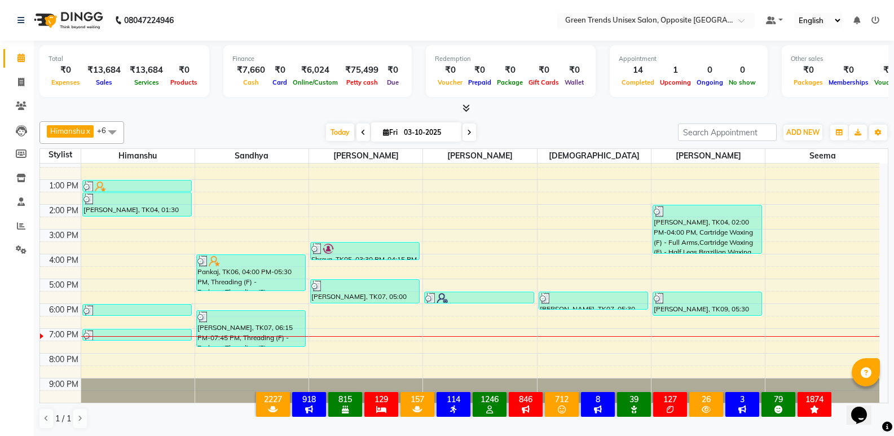
click at [520, 129] on div "[DATE] [DATE]" at bounding box center [401, 132] width 542 height 17
click at [336, 139] on span "Today" at bounding box center [340, 131] width 28 height 17
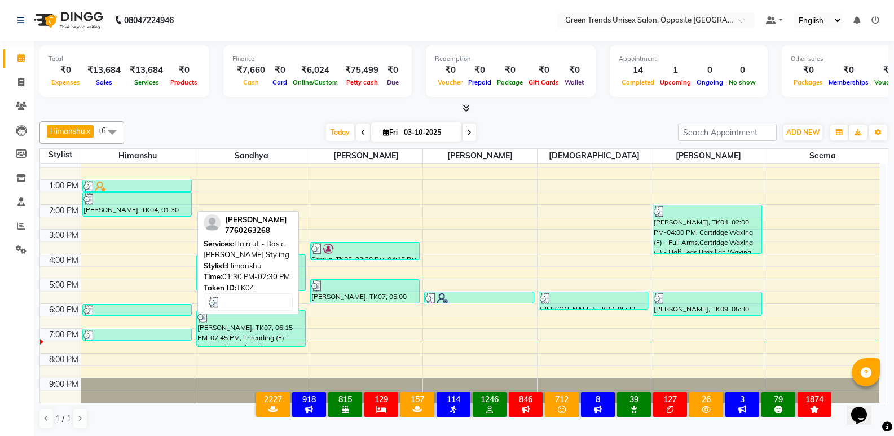
click at [170, 205] on div "[PERSON_NAME], TK04, 01:30 PM-02:30 PM, Haircut - Basic,[PERSON_NAME] Styling" at bounding box center [137, 204] width 108 height 23
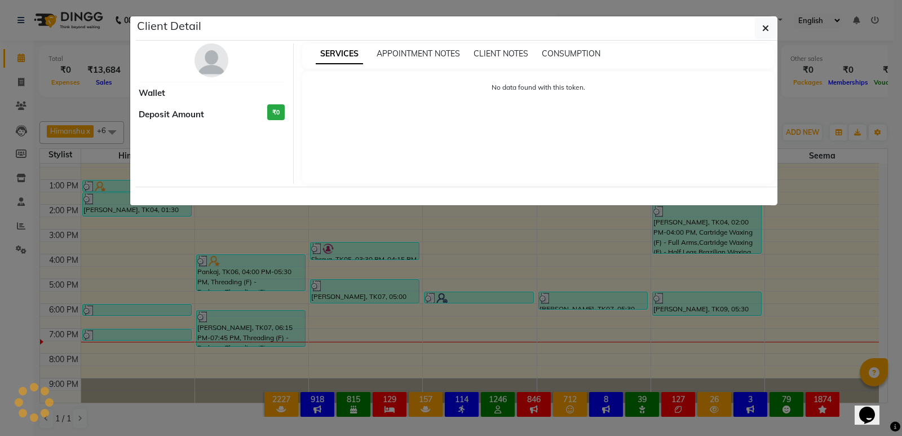
select select "3"
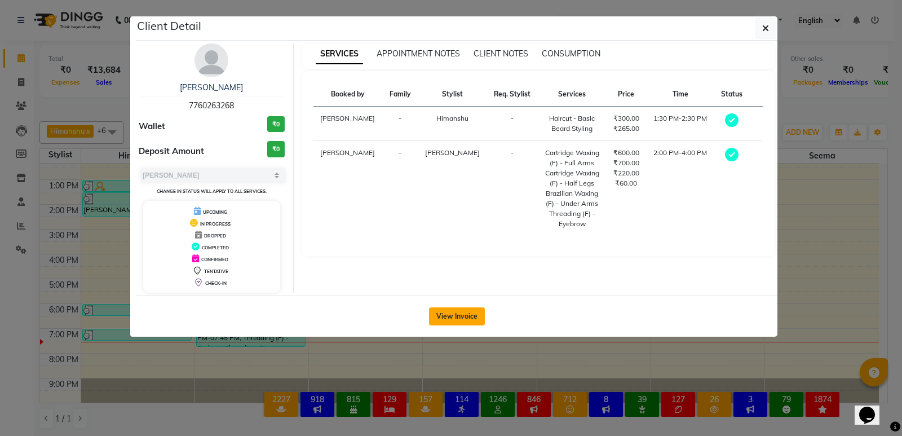
click at [444, 309] on button "View Invoice" at bounding box center [457, 316] width 56 height 18
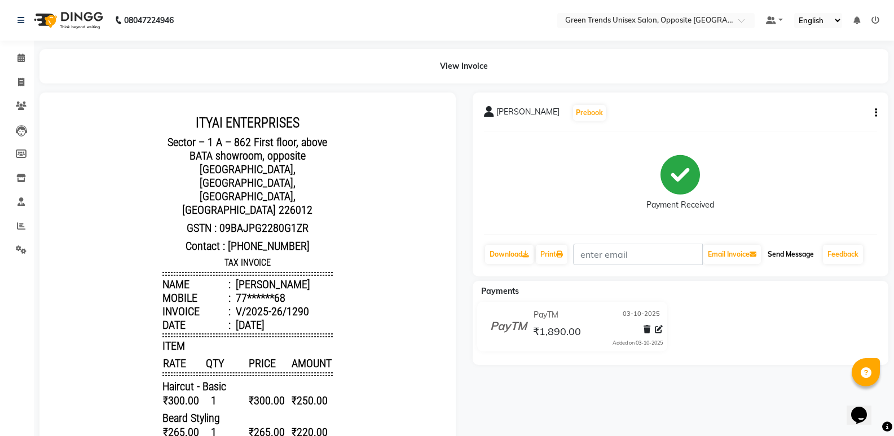
click at [797, 252] on button "Send Message" at bounding box center [790, 254] width 55 height 19
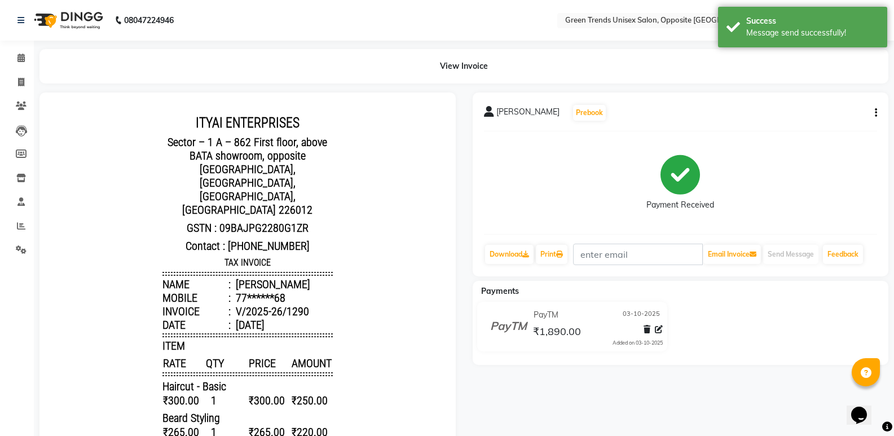
click at [879, 89] on main "View Invoice Swastik Prebook Payment Received Download Print Email Invoice Send…" at bounding box center [464, 387] width 860 height 677
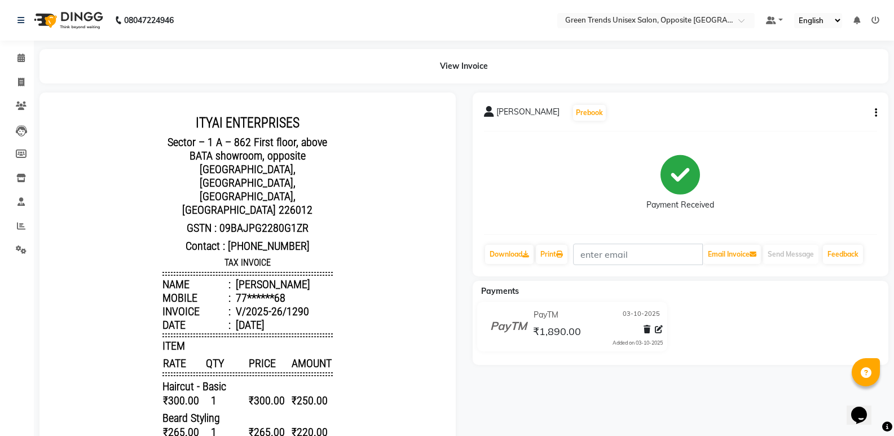
click at [875, 113] on icon "button" at bounding box center [876, 113] width 2 height 1
click at [829, 209] on div "Payment Received" at bounding box center [681, 182] width 394 height 85
click at [15, 58] on span at bounding box center [21, 58] width 20 height 13
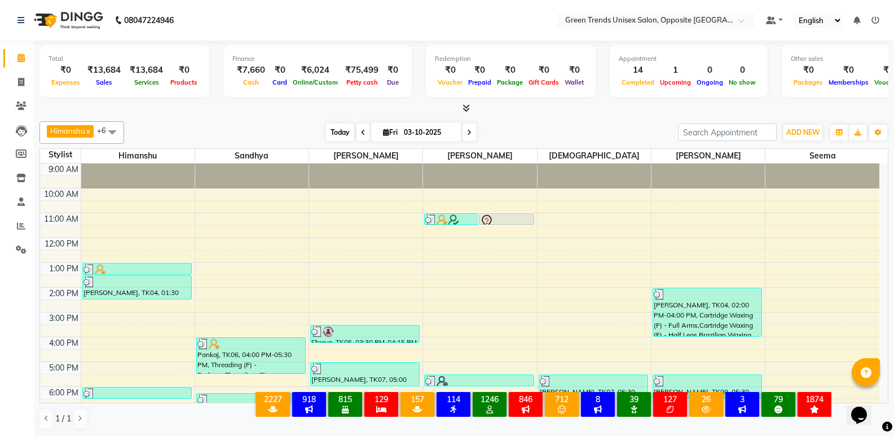
click at [343, 134] on span "Today" at bounding box center [340, 131] width 28 height 17
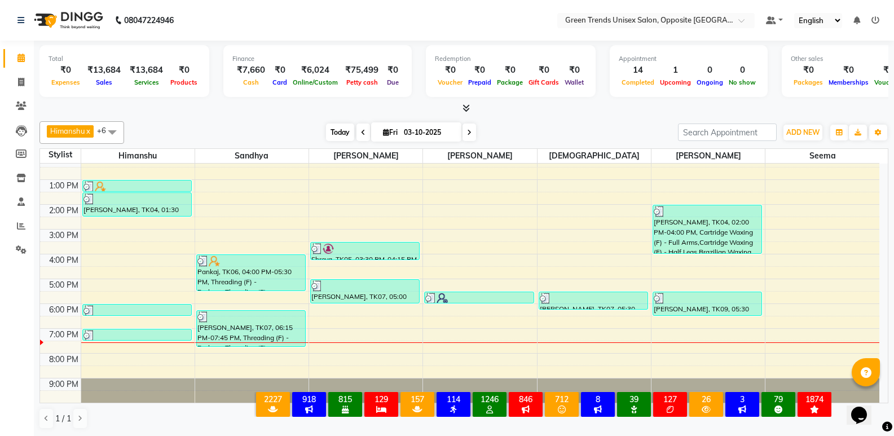
click at [340, 127] on span "Today" at bounding box center [340, 131] width 28 height 17
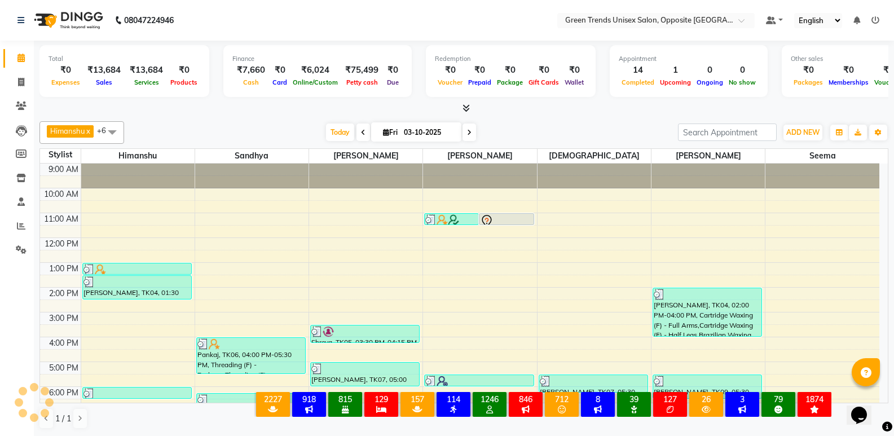
click at [299, 118] on div "[PERSON_NAME] x [PERSON_NAME] x [PERSON_NAME] x [PERSON_NAME] x [PERSON_NAME] x…" at bounding box center [463, 275] width 849 height 317
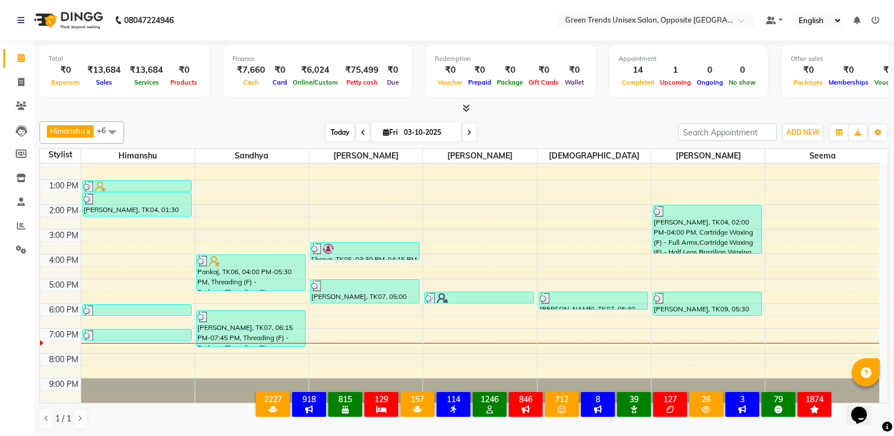
click at [334, 136] on span "Today" at bounding box center [340, 131] width 28 height 17
click at [329, 134] on span "Today" at bounding box center [340, 131] width 28 height 17
click at [888, 290] on div "Total ₹0 Expenses ₹13,684 Sales ₹13,684 Services ₹0 Products Finance ₹7,660 Cas…" at bounding box center [464, 239] width 860 height 396
click at [159, 350] on div "9:00 AM 10:00 AM 11:00 AM 12:00 PM 1:00 PM 2:00 PM 3:00 PM 4:00 PM 5:00 PM 6:00…" at bounding box center [459, 242] width 839 height 322
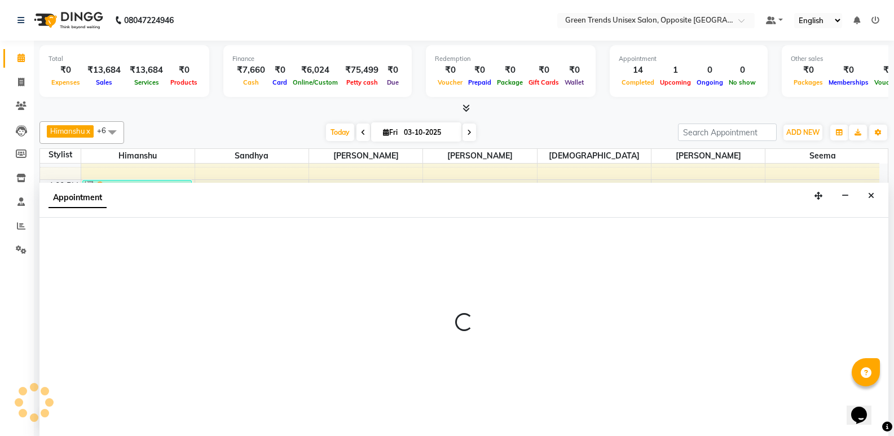
scroll to position [1, 0]
select select "82136"
select select "tentative"
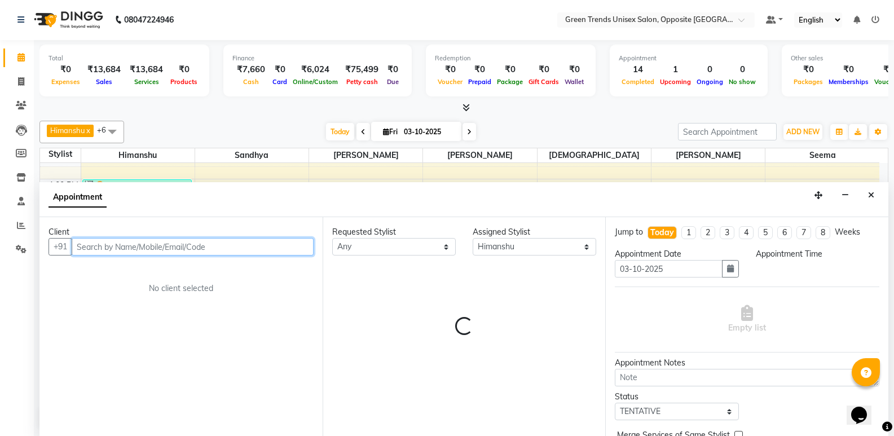
select select "1170"
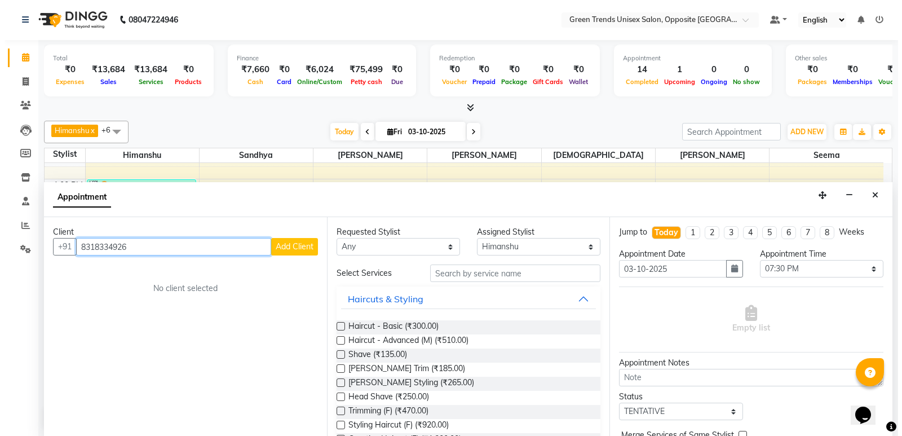
scroll to position [0, 0]
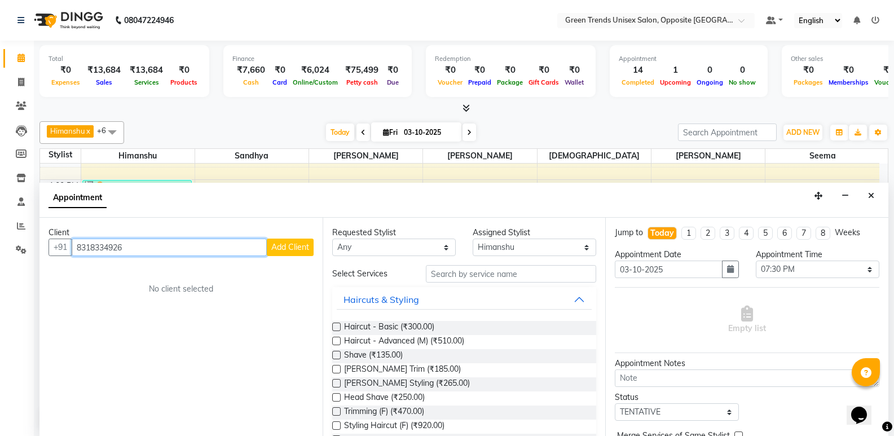
type input "8318334926"
click at [279, 250] on span "Add Client" at bounding box center [290, 247] width 38 height 10
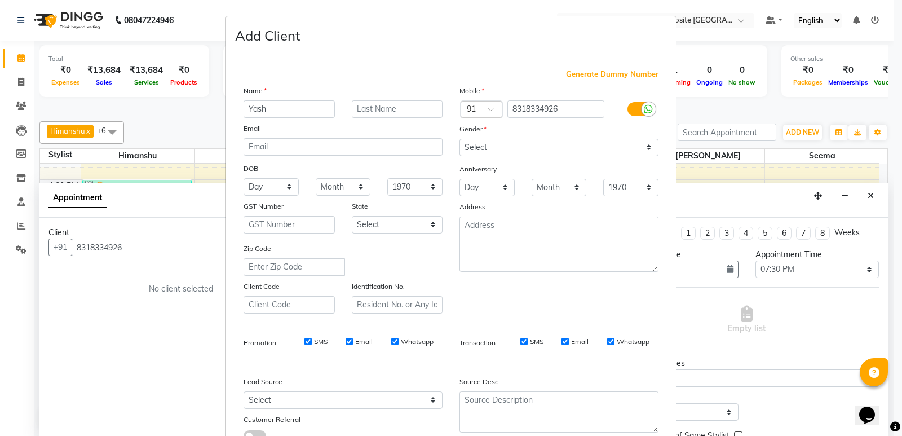
type input "Yash"
click at [584, 151] on select "Select Male Female Other Prefer Not To Say" at bounding box center [559, 147] width 199 height 17
select select "male"
click at [460, 139] on select "Select Male Female Other Prefer Not To Say" at bounding box center [559, 147] width 199 height 17
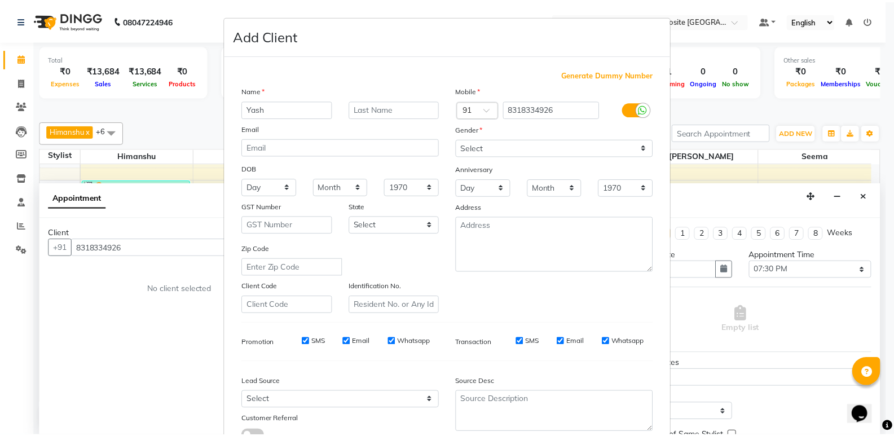
scroll to position [85, 0]
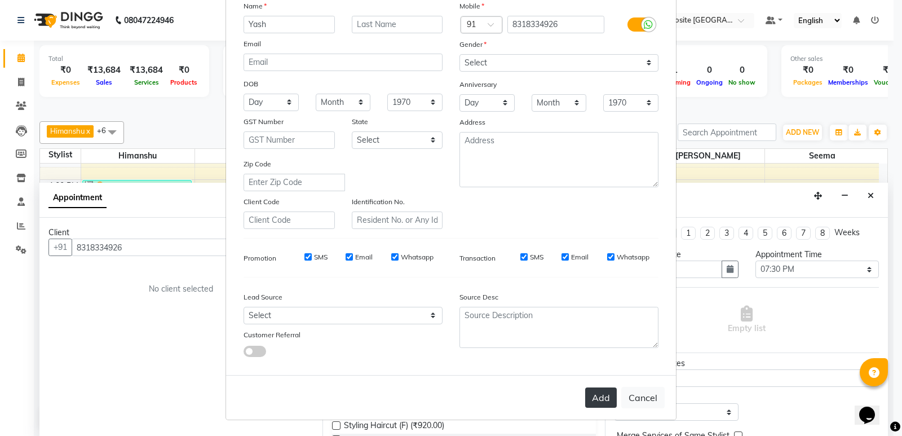
click at [588, 400] on button "Add" at bounding box center [601, 397] width 32 height 20
click at [588, 400] on div "Add Cancel" at bounding box center [451, 397] width 450 height 45
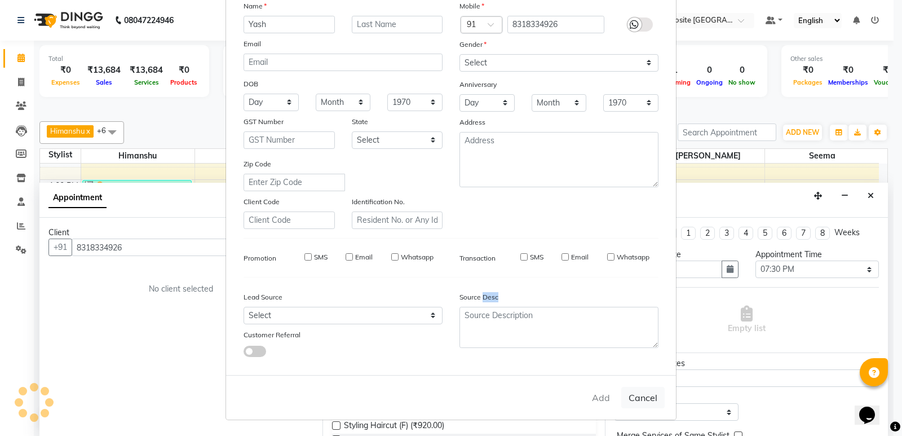
type input "83******26"
select select
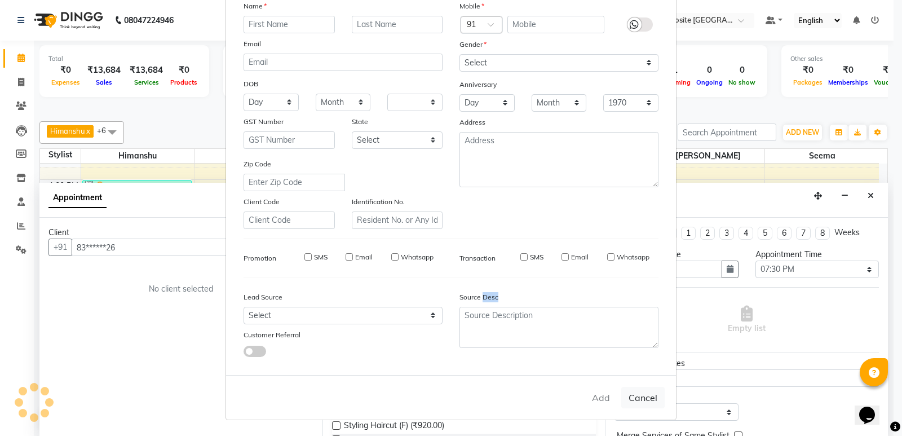
select select
checkbox input "false"
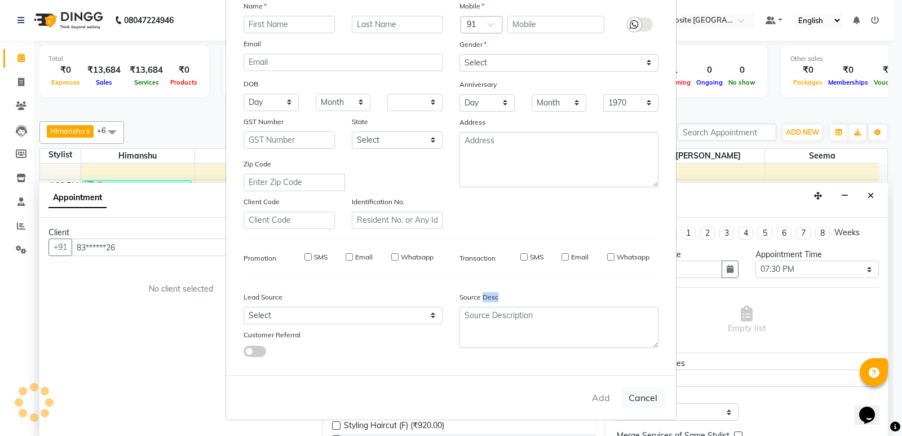
checkbox input "false"
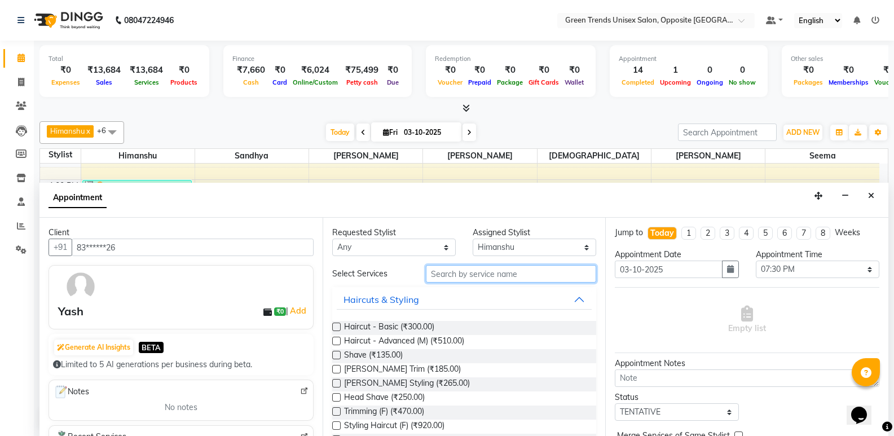
click at [459, 275] on input "text" at bounding box center [511, 273] width 170 height 17
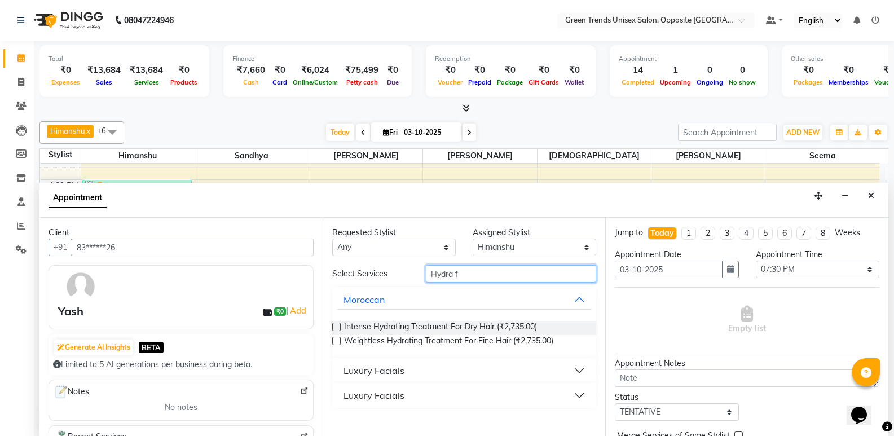
type input "Hydra f"
click at [414, 370] on button "Luxury Facials" at bounding box center [464, 370] width 255 height 20
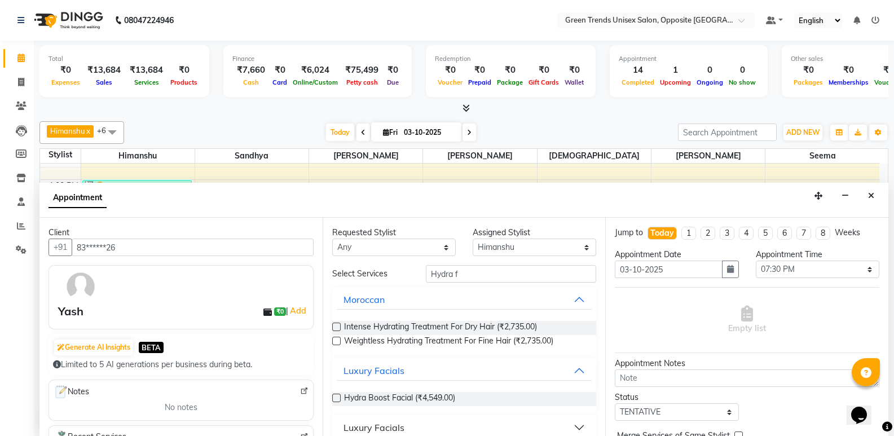
click at [332, 400] on label at bounding box center [336, 398] width 8 height 8
click at [332, 400] on input "checkbox" at bounding box center [335, 398] width 7 height 7
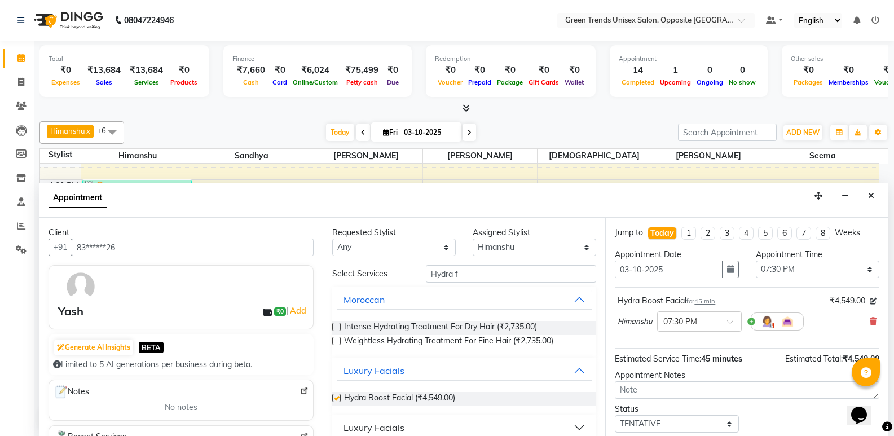
click at [332, 400] on label at bounding box center [336, 398] width 8 height 8
click at [332, 400] on input "checkbox" at bounding box center [335, 398] width 7 height 7
checkbox input "false"
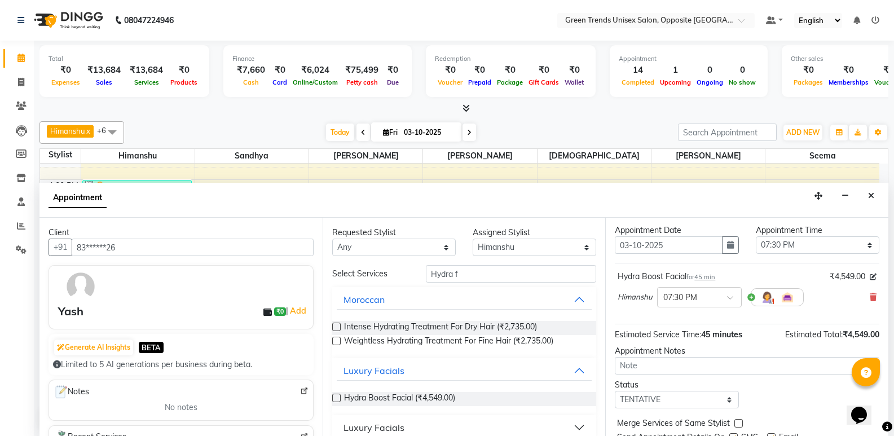
scroll to position [67, 0]
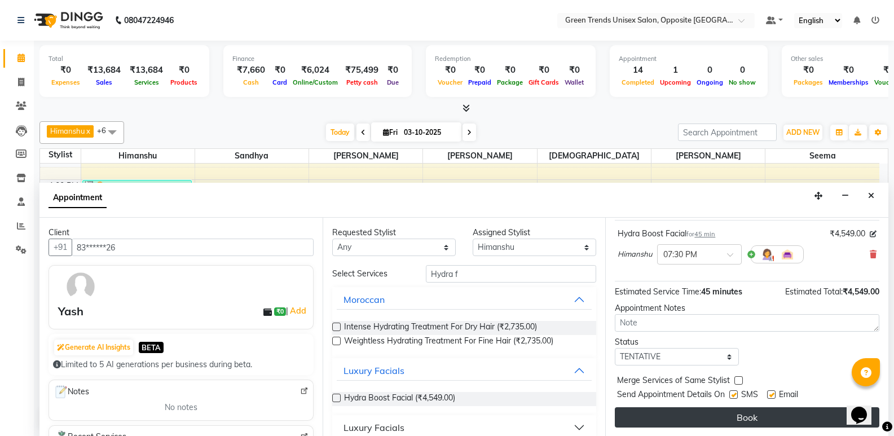
click at [732, 422] on button "Book" at bounding box center [747, 417] width 264 height 20
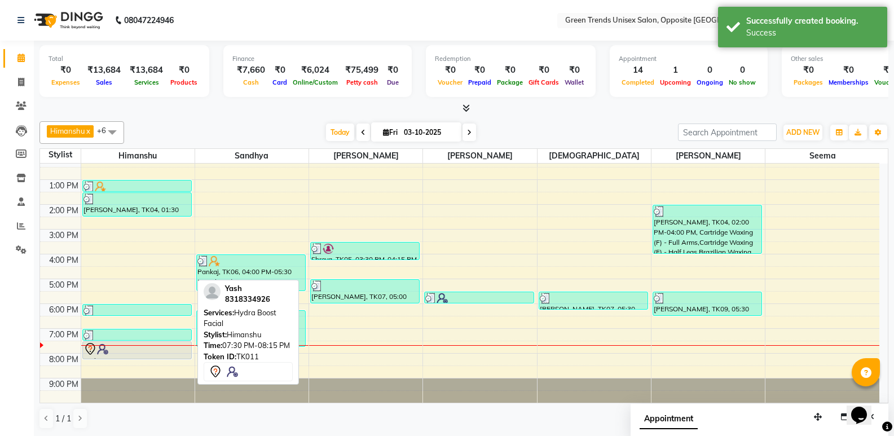
click at [176, 344] on div at bounding box center [136, 349] width 107 height 14
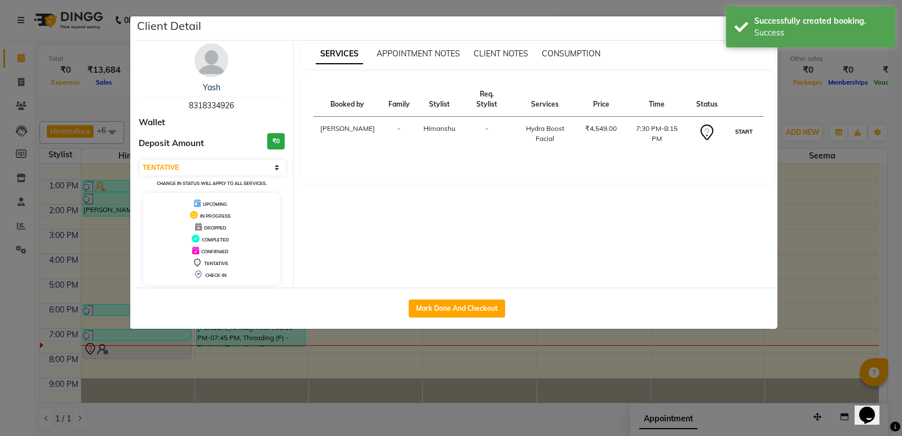
click at [747, 125] on button "START" at bounding box center [743, 132] width 23 height 14
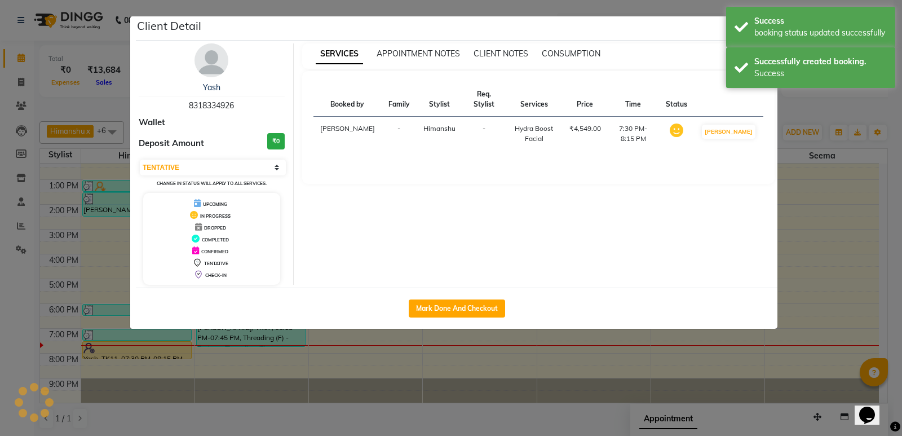
select select "1"
drag, startPoint x: 793, startPoint y: 113, endPoint x: 785, endPoint y: 112, distance: 7.4
click at [793, 112] on ngb-modal-window "Client Detail Yash 8318334926 Wallet Deposit Amount ₹0 Select IN SERVICE CONFIR…" at bounding box center [451, 218] width 902 height 436
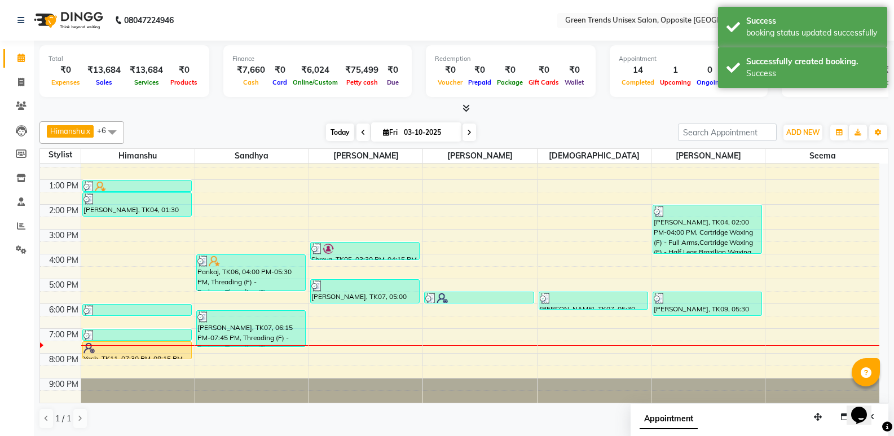
click at [332, 128] on span "Today" at bounding box center [340, 131] width 28 height 17
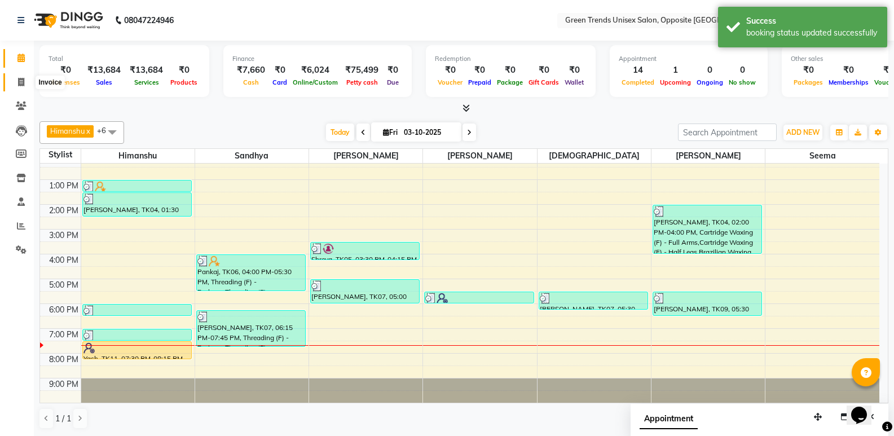
click at [14, 85] on span at bounding box center [21, 82] width 20 height 13
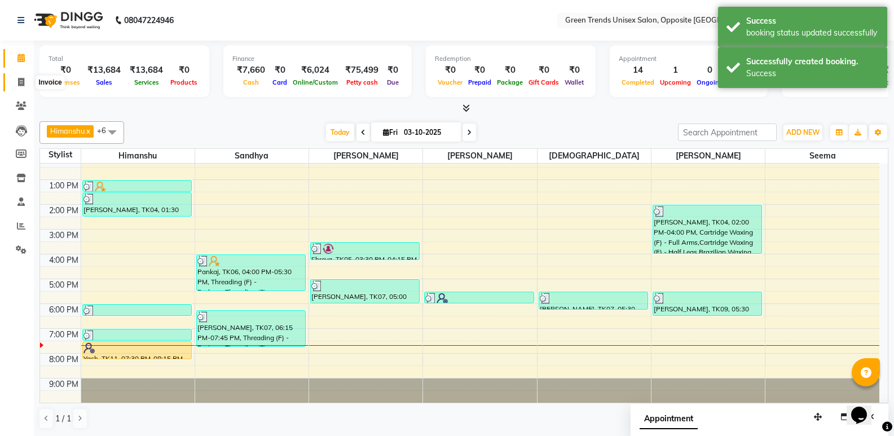
select select "service"
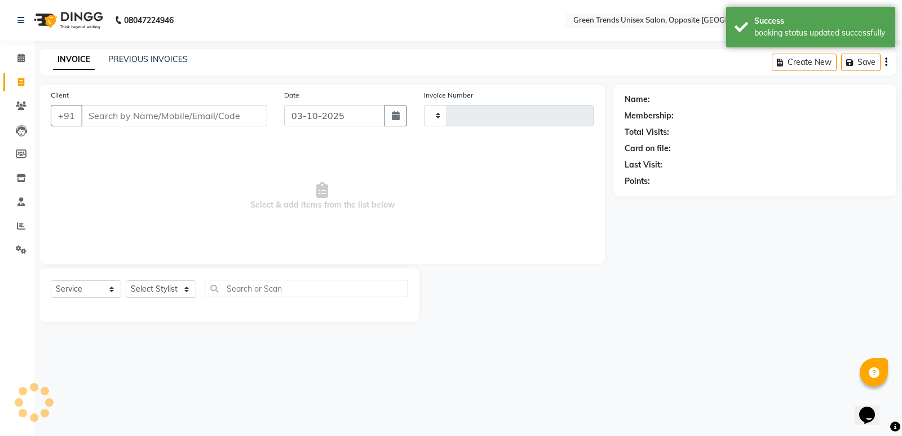
type input "1297"
select select "5225"
click at [148, 63] on link "PREVIOUS INVOICES" at bounding box center [148, 59] width 80 height 10
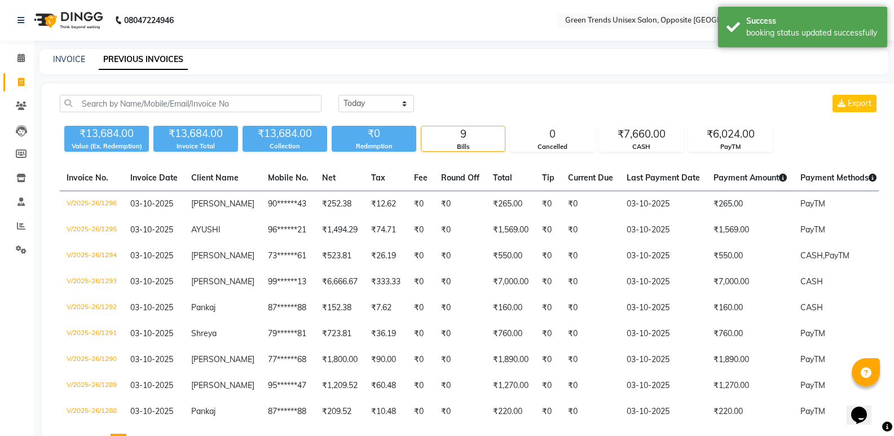
scroll to position [59, 0]
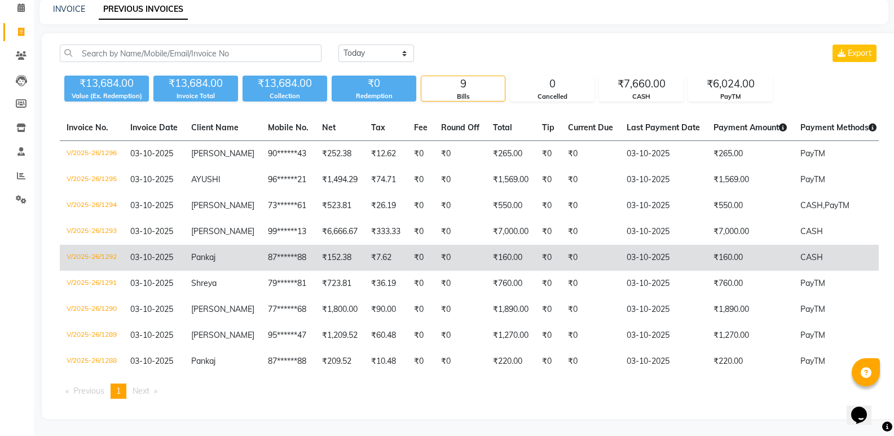
click at [96, 245] on td "V/2025-26/1292" at bounding box center [92, 258] width 64 height 26
click at [98, 249] on td "V/2025-26/1292" at bounding box center [92, 258] width 64 height 26
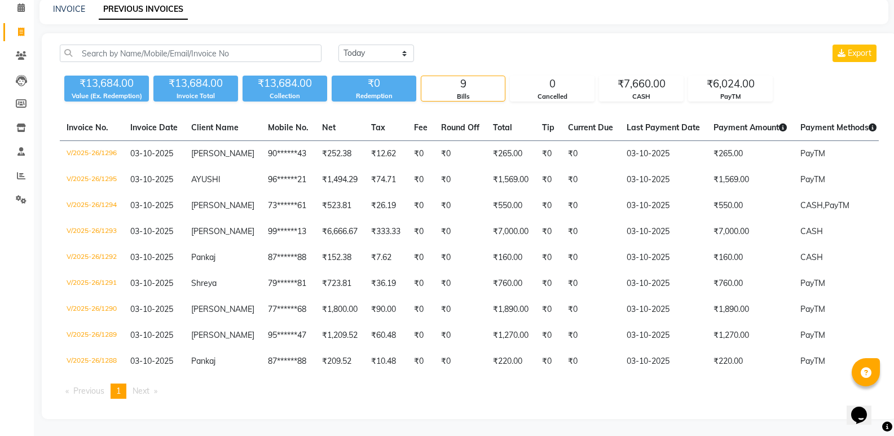
click at [886, 192] on div "Today Yesterday Custom Range Export ₹13,684.00 Value (Ex. Redemption) ₹13,684.0…" at bounding box center [469, 226] width 855 height 386
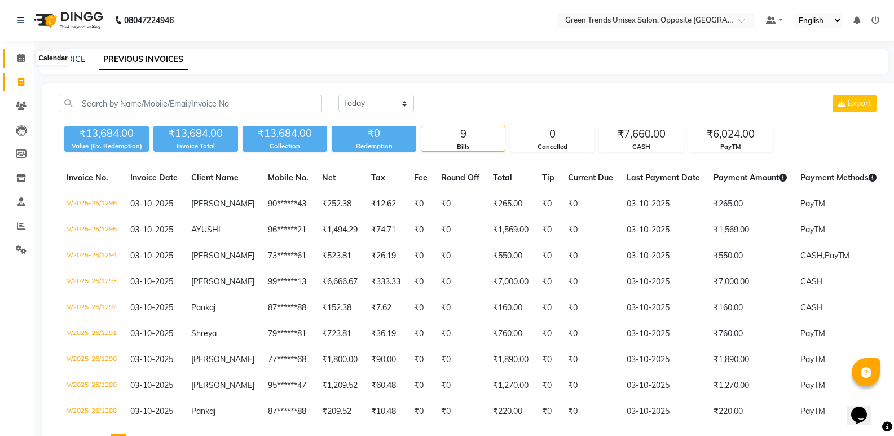
click at [20, 60] on icon at bounding box center [20, 58] width 7 height 8
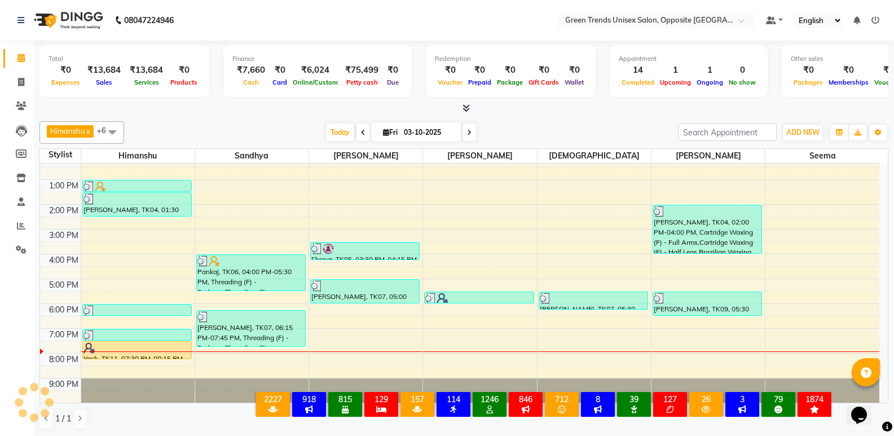
scroll to position [83, 0]
click at [332, 117] on div "[PERSON_NAME] x [PERSON_NAME] x [PERSON_NAME] x [PERSON_NAME] x [PERSON_NAME] x…" at bounding box center [463, 275] width 849 height 317
click at [327, 135] on span "Today" at bounding box center [340, 131] width 28 height 17
click at [302, 112] on div at bounding box center [463, 109] width 849 height 12
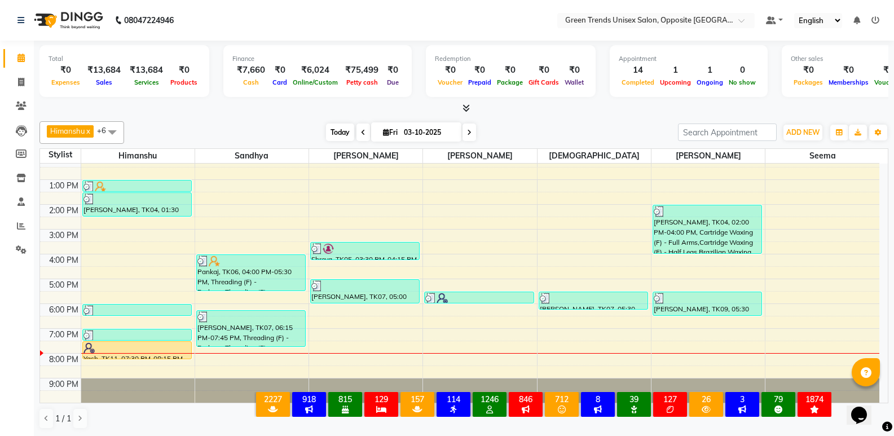
click at [343, 128] on span "Today" at bounding box center [340, 131] width 28 height 17
click at [284, 120] on div "[PERSON_NAME] x [PERSON_NAME] x [PERSON_NAME] x [PERSON_NAME] x [PERSON_NAME] x…" at bounding box center [463, 275] width 849 height 317
click at [338, 131] on span "Today" at bounding box center [340, 131] width 28 height 17
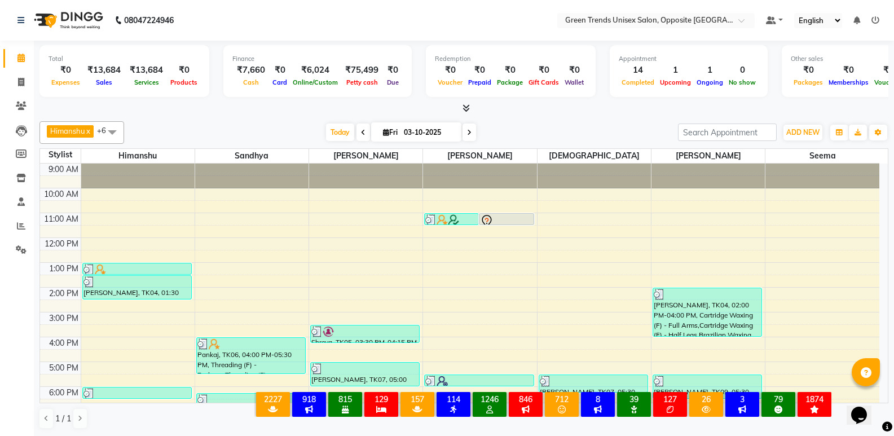
click at [278, 126] on div "[DATE] [DATE]" at bounding box center [401, 132] width 542 height 17
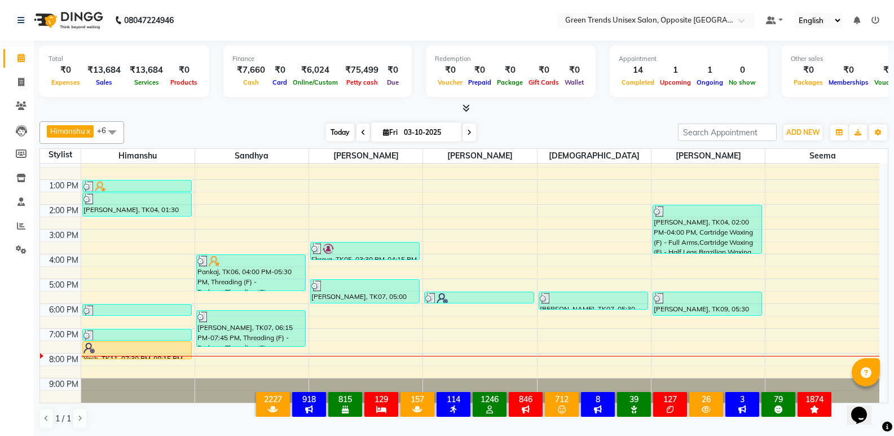
click at [339, 134] on span "Today" at bounding box center [340, 131] width 28 height 17
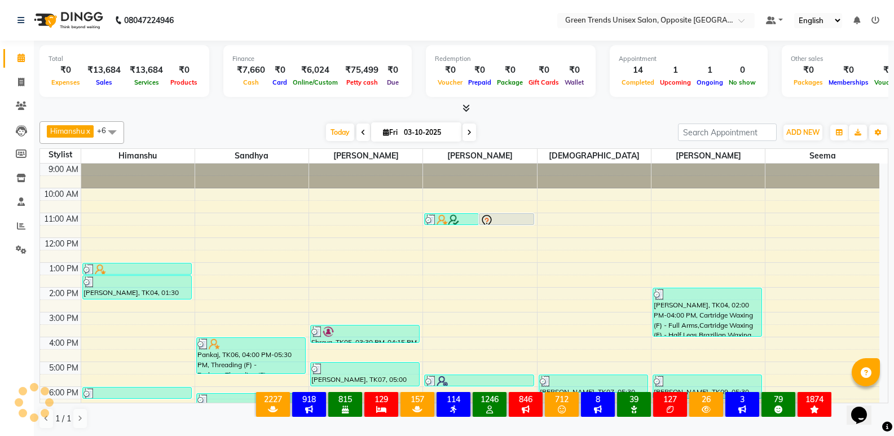
click at [289, 121] on div "[PERSON_NAME] x [PERSON_NAME] x [PERSON_NAME] x [PERSON_NAME] x [PERSON_NAME] x…" at bounding box center [463, 132] width 849 height 23
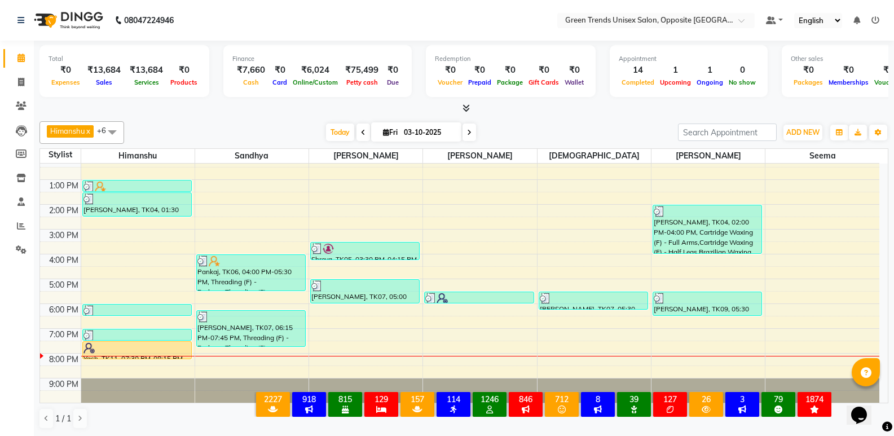
click at [289, 121] on div "[PERSON_NAME] x [PERSON_NAME] x [PERSON_NAME] x [PERSON_NAME] x [PERSON_NAME] x…" at bounding box center [463, 132] width 849 height 23
click at [336, 126] on span "Today" at bounding box center [340, 131] width 28 height 17
click at [307, 122] on div "[PERSON_NAME] x [PERSON_NAME] x [PERSON_NAME] x [PERSON_NAME] x [PERSON_NAME] x…" at bounding box center [463, 132] width 849 height 23
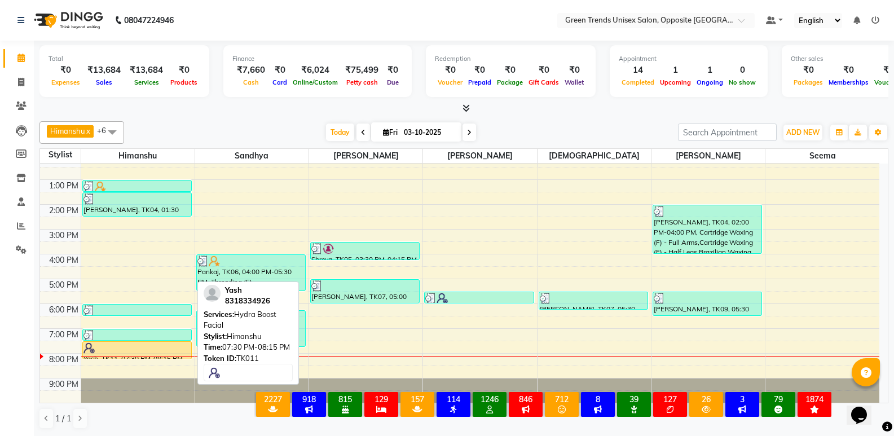
click at [174, 349] on div at bounding box center [136, 347] width 107 height 11
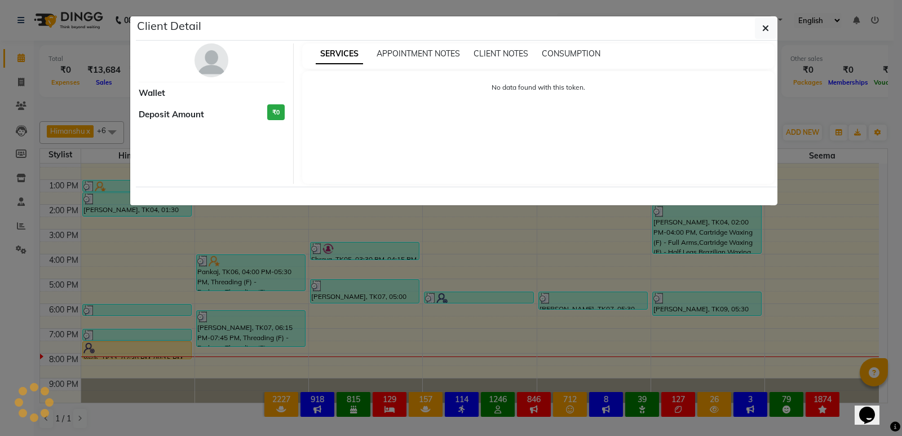
select select "1"
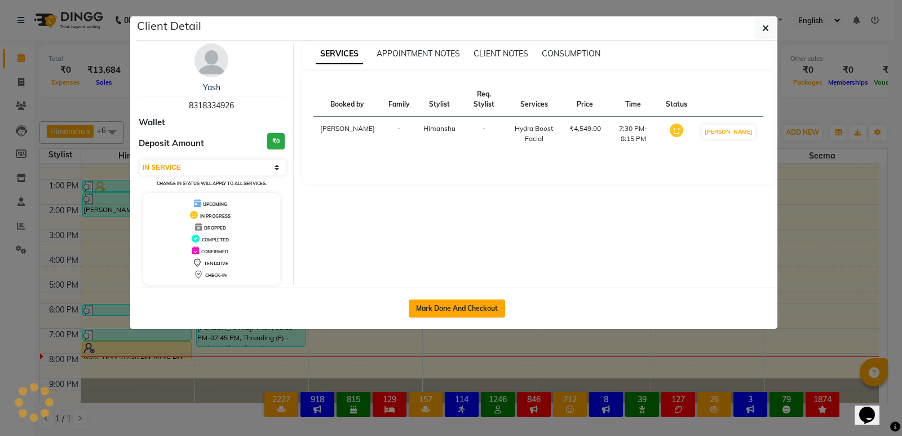
click at [466, 314] on button "Mark Done And Checkout" at bounding box center [457, 308] width 96 height 18
select select "service"
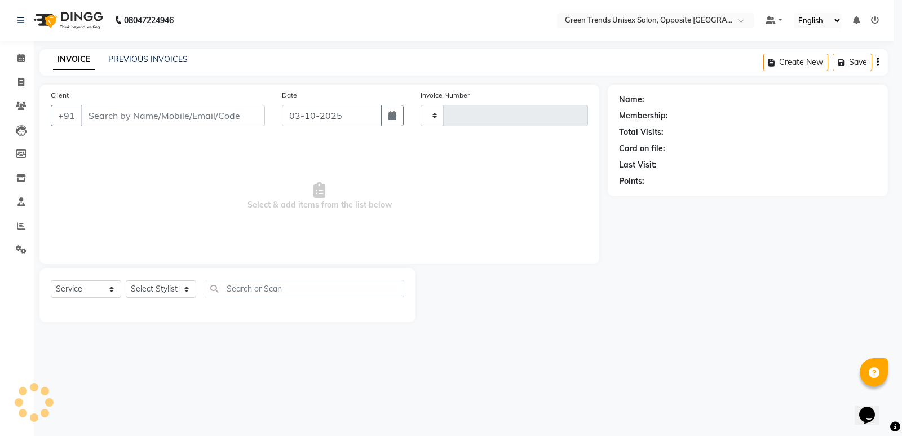
type input "1297"
select select "5225"
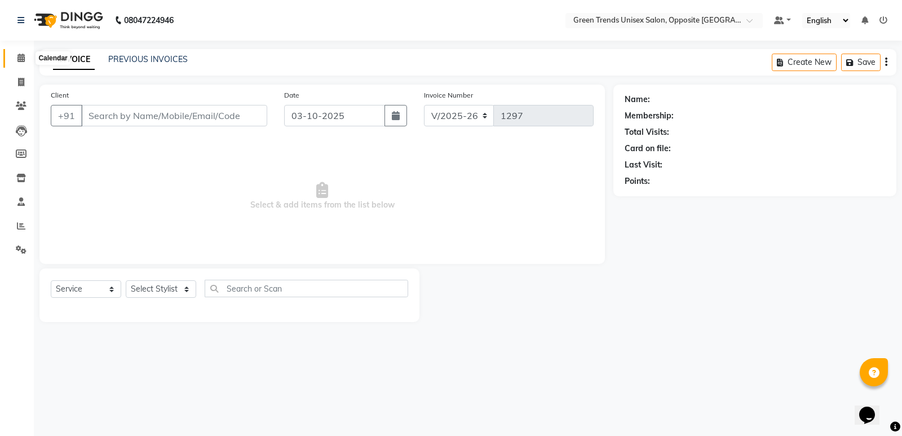
click at [27, 54] on span at bounding box center [21, 58] width 20 height 13
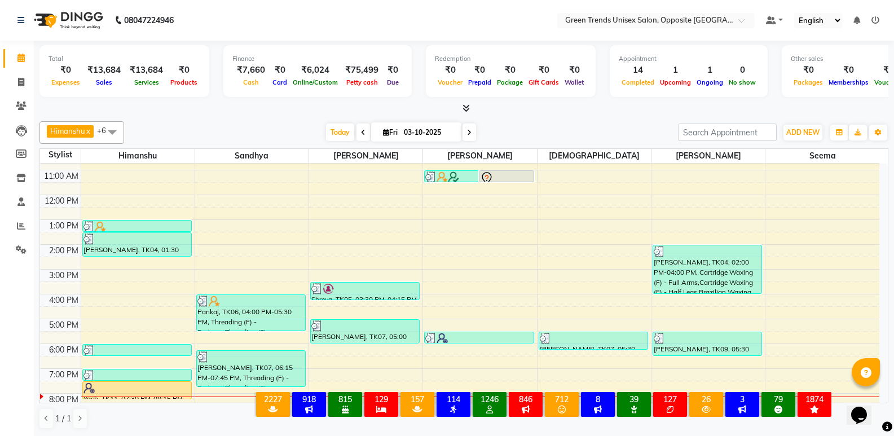
scroll to position [83, 0]
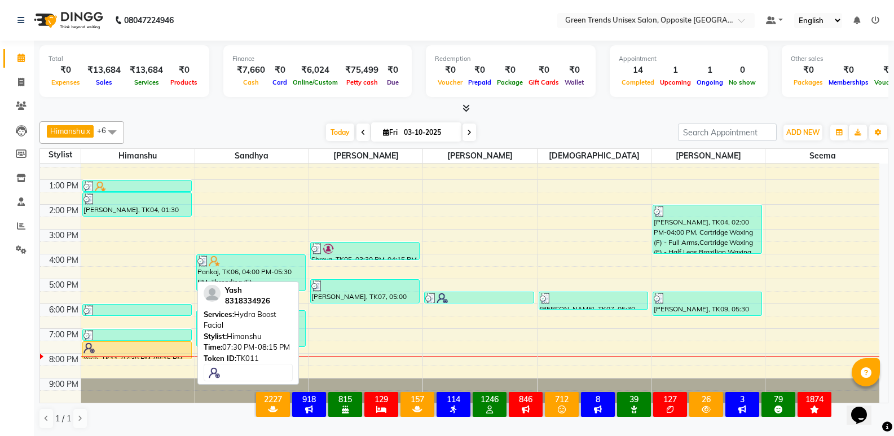
click at [166, 348] on div at bounding box center [136, 347] width 107 height 11
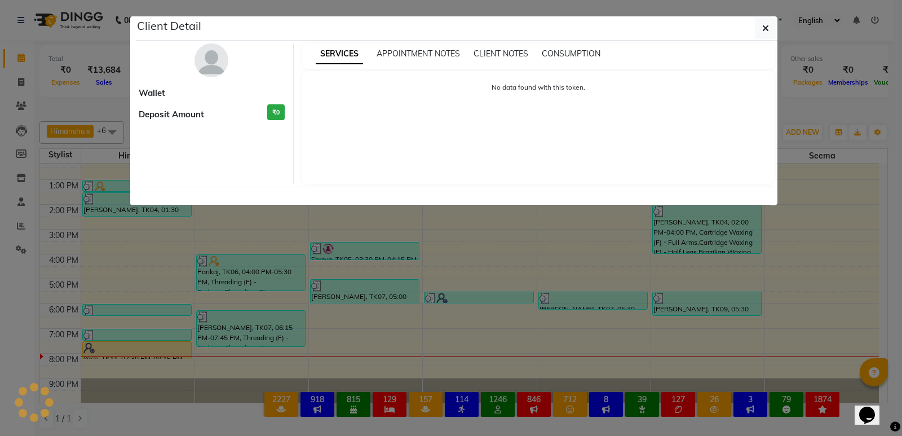
select select "1"
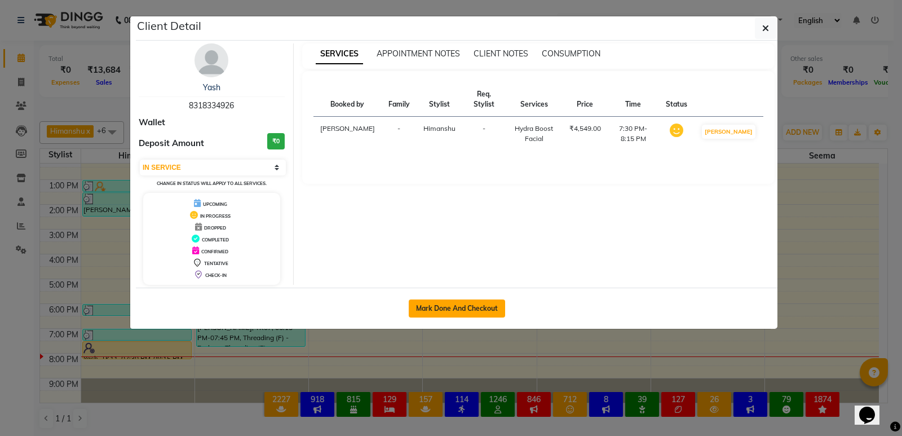
click at [453, 302] on button "Mark Done And Checkout" at bounding box center [457, 308] width 96 height 18
select select "5225"
select select "service"
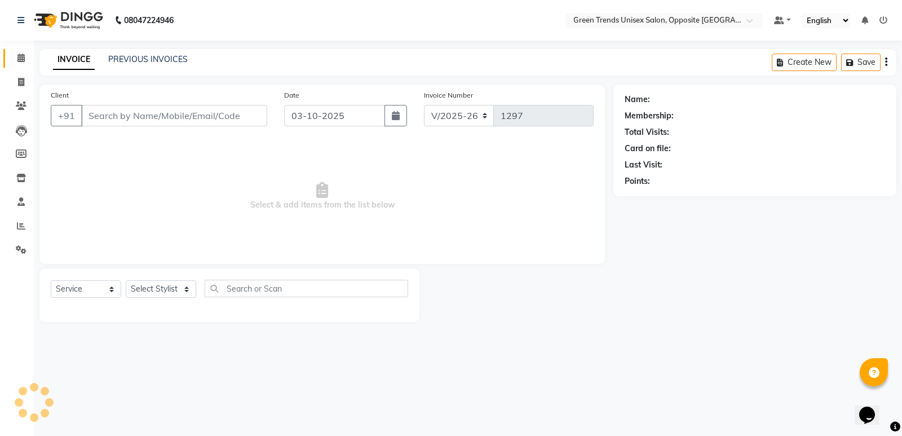
type input "83******26"
select select "82136"
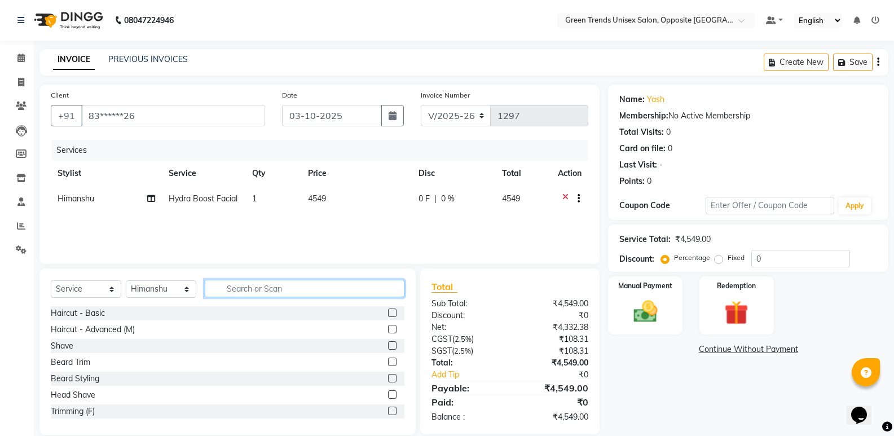
click at [292, 289] on input "text" at bounding box center [305, 288] width 200 height 17
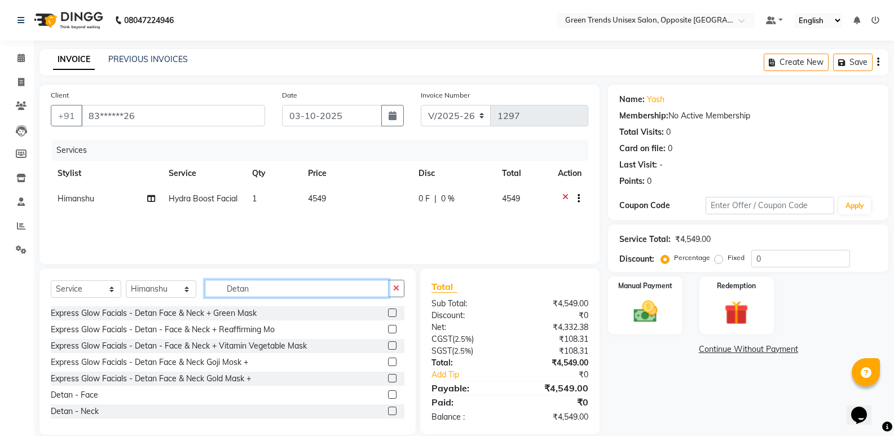
scroll to position [16, 0]
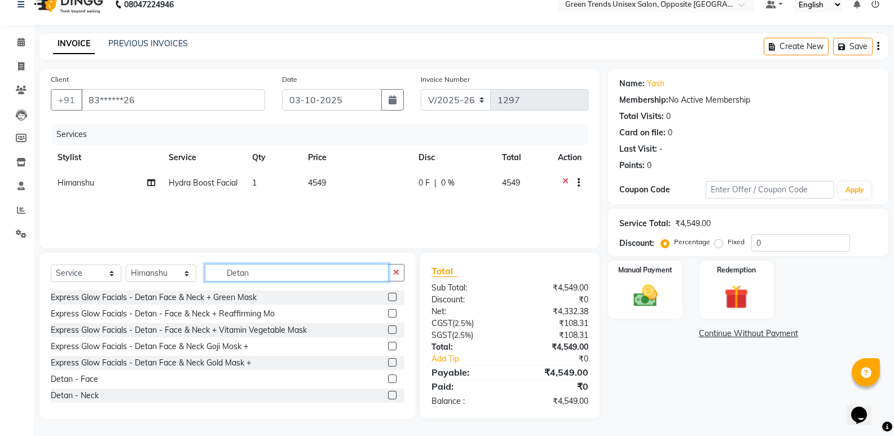
type input "Detan"
click at [388, 379] on label at bounding box center [392, 378] width 8 height 8
click at [388, 379] on input "checkbox" at bounding box center [391, 379] width 7 height 7
click at [388, 379] on div at bounding box center [396, 379] width 16 height 14
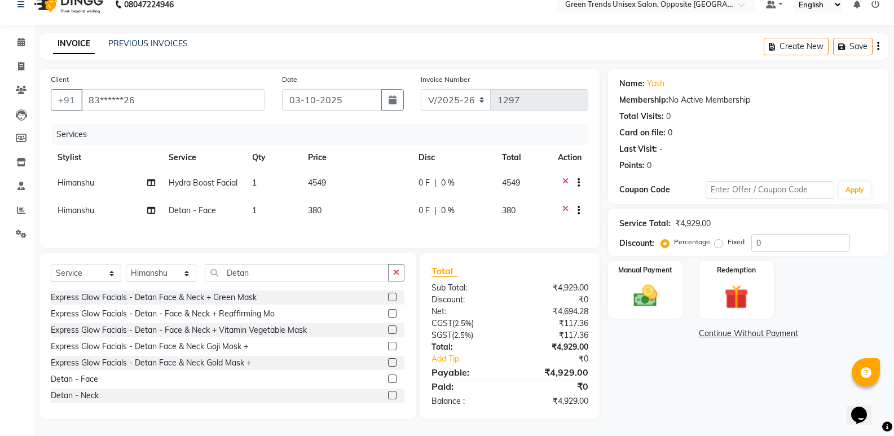
checkbox input "false"
click at [388, 399] on label at bounding box center [392, 395] width 8 height 8
click at [388, 399] on input "checkbox" at bounding box center [391, 395] width 7 height 7
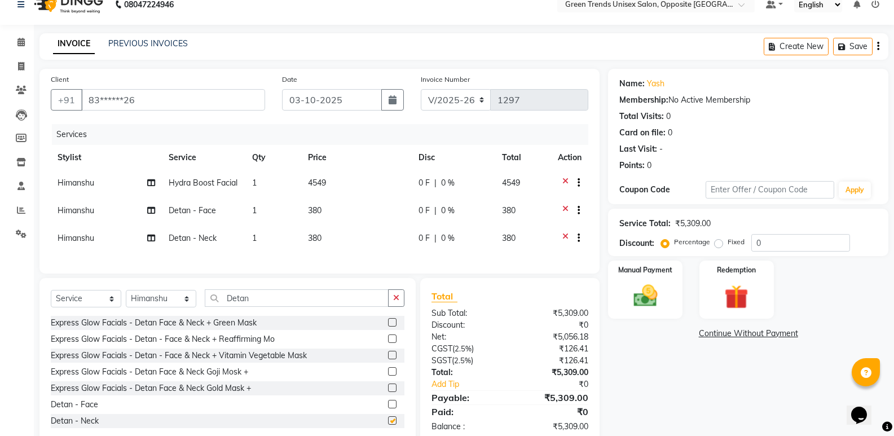
checkbox input "false"
click at [333, 212] on td "380" at bounding box center [356, 212] width 111 height 28
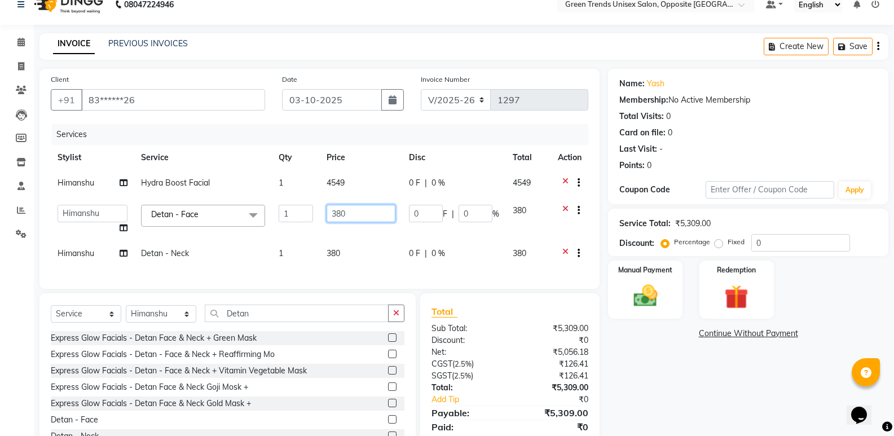
drag, startPoint x: 361, startPoint y: 212, endPoint x: 317, endPoint y: 219, distance: 45.1
click at [317, 219] on tr "Himanshu Raj Shilpakar Sandhya Seema SHAHID Sohail SUJEET Vaishnavi Vrinda Deta…" at bounding box center [319, 219] width 537 height 43
type input "480"
click at [343, 242] on td "380" at bounding box center [361, 255] width 82 height 28
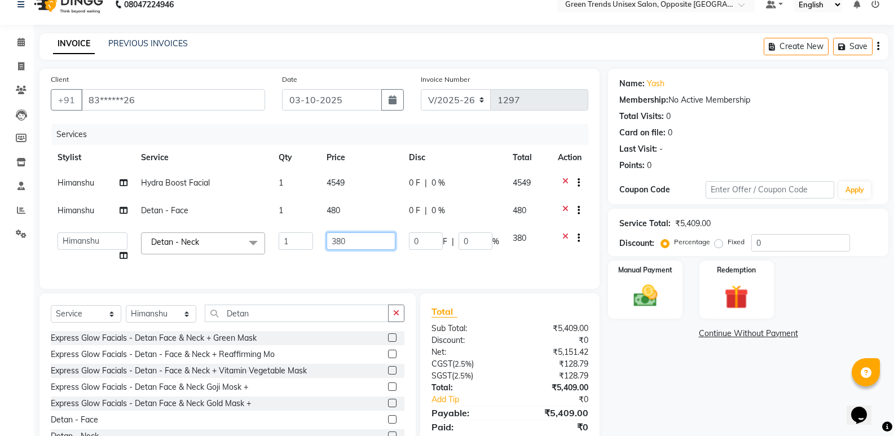
drag, startPoint x: 349, startPoint y: 235, endPoint x: 333, endPoint y: 235, distance: 15.8
click at [333, 235] on input "380" at bounding box center [360, 240] width 69 height 17
type input "480"
click at [334, 269] on div "Services Stylist Service Qty Price Disc Total Action Himanshu Hydra Boost Facia…" at bounding box center [319, 200] width 537 height 153
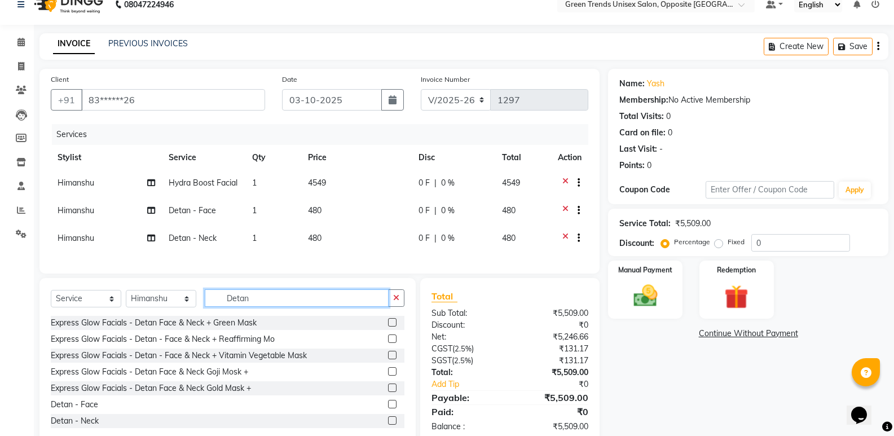
click at [275, 307] on input "Detan" at bounding box center [297, 297] width 184 height 17
click at [276, 307] on input "Detan" at bounding box center [297, 297] width 184 height 17
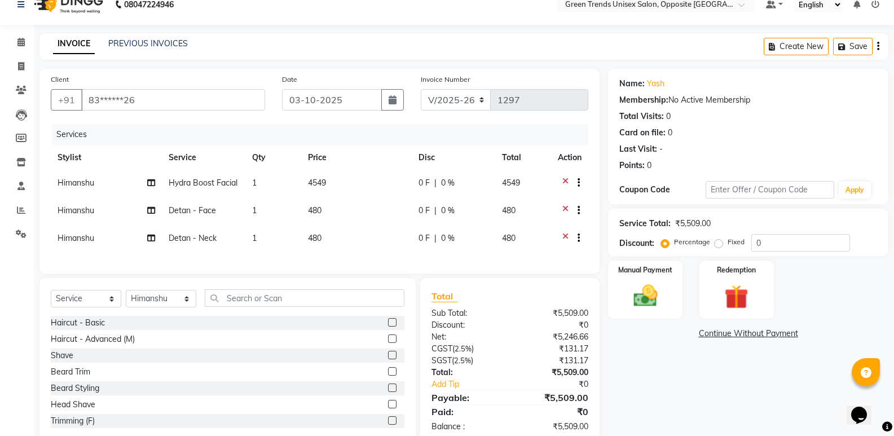
click at [373, 273] on div "Client +91 83******26 Date 03-10-2025 Invoice Number V/2025 V/2025-26 1297 Serv…" at bounding box center [319, 171] width 560 height 205
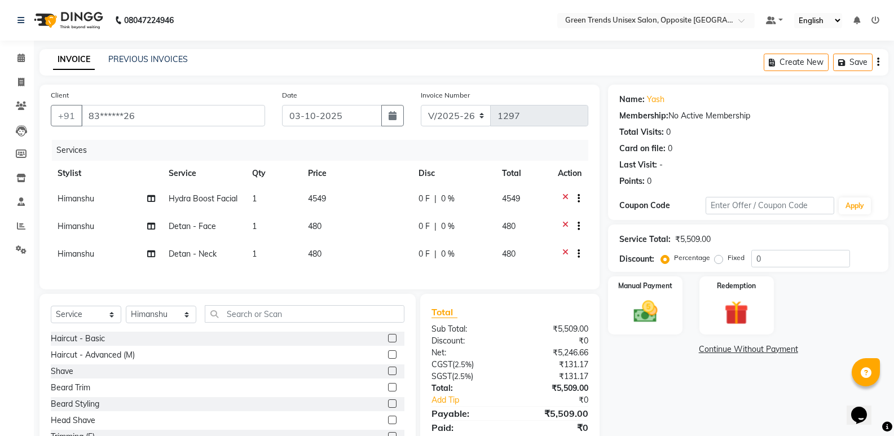
scroll to position [5, 0]
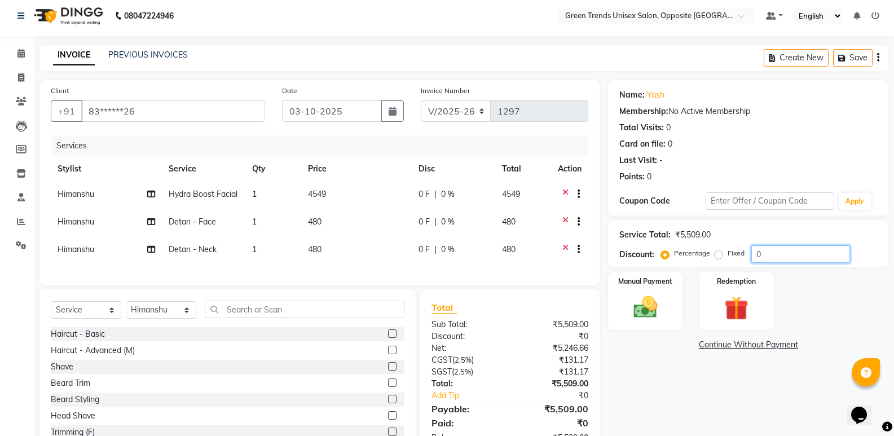
click at [774, 249] on input "0" at bounding box center [800, 253] width 99 height 17
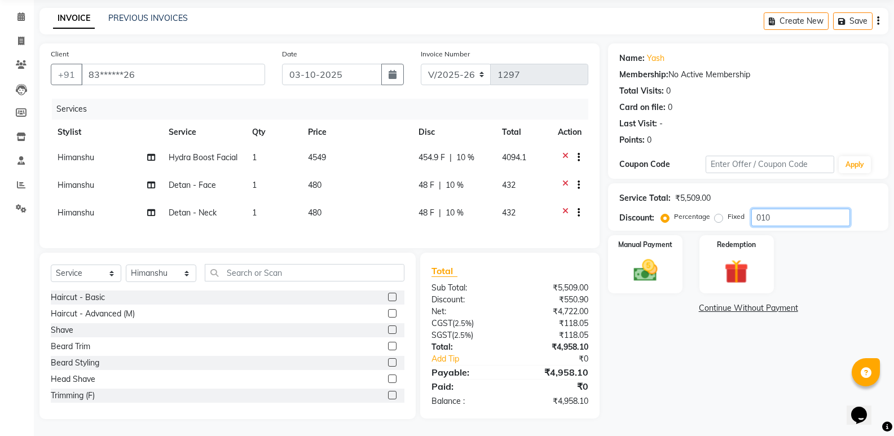
type input "010"
click at [788, 248] on div "Manual Payment Redemption" at bounding box center [747, 264] width 297 height 58
click at [433, 155] on td "454.9 F | 10 %" at bounding box center [454, 159] width 84 height 28
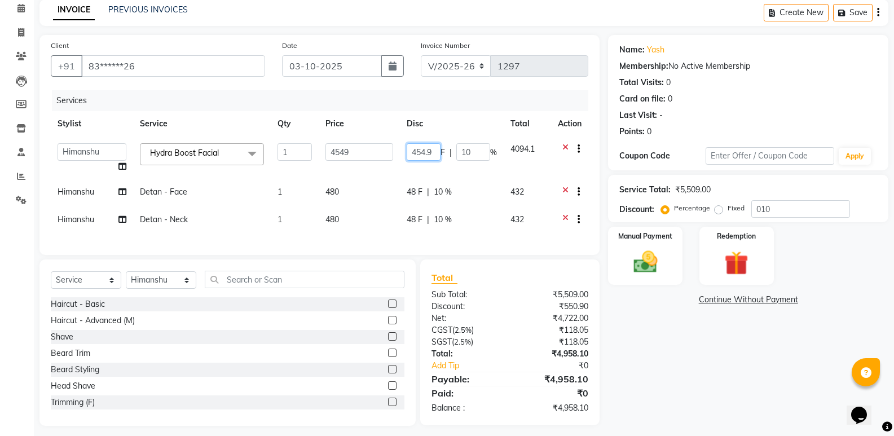
drag, startPoint x: 433, startPoint y: 155, endPoint x: 420, endPoint y: 161, distance: 14.4
click at [420, 161] on td "454.9 F | 10 %" at bounding box center [452, 157] width 104 height 43
click at [429, 155] on input "454.9" at bounding box center [424, 151] width 34 height 17
click at [426, 156] on input "454.9" at bounding box center [424, 151] width 34 height 17
type input "452.9"
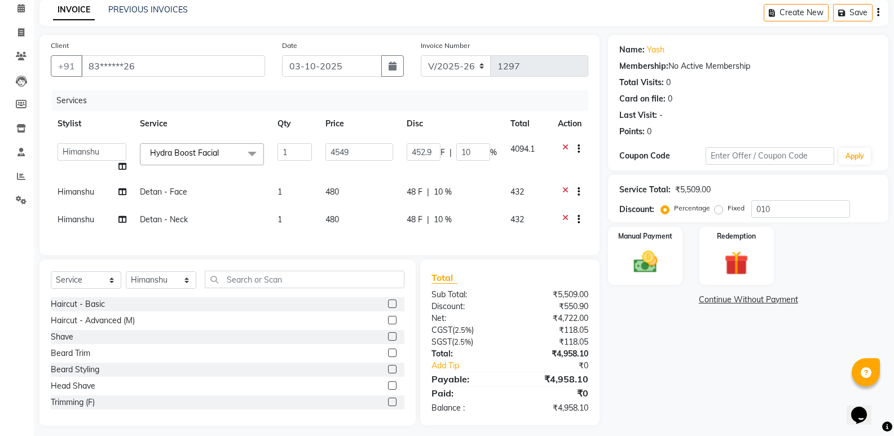
click at [438, 170] on tbody "Himanshu Raj Shilpakar Sandhya Seema SHAHID Sohail SUJEET Vaishnavi Vrinda Hydr…" at bounding box center [319, 185] width 537 height 98
click at [438, 179] on td "48 F | 10 %" at bounding box center [452, 193] width 104 height 28
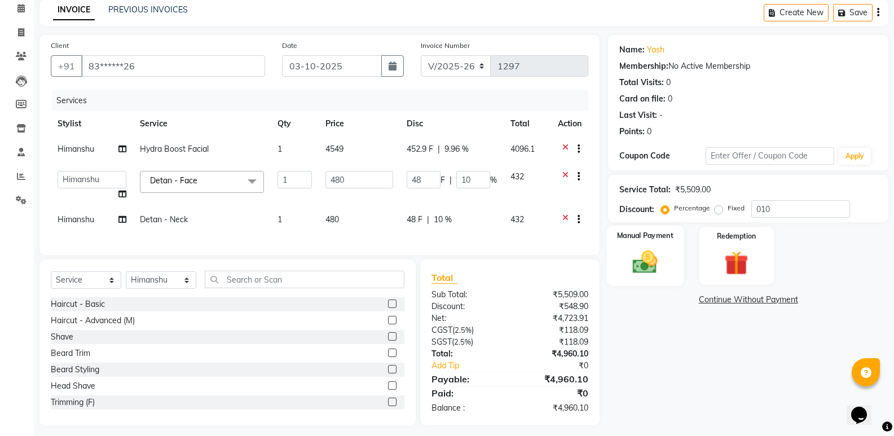
click at [650, 266] on img at bounding box center [645, 262] width 40 height 29
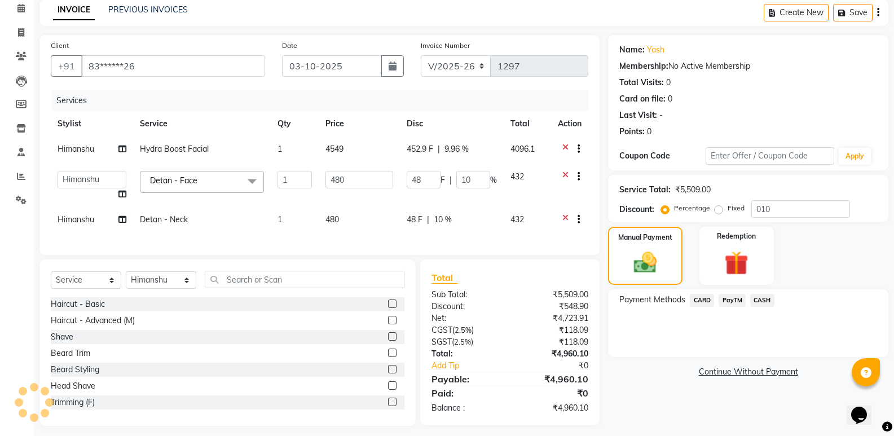
click at [756, 302] on span "CASH" at bounding box center [762, 300] width 24 height 13
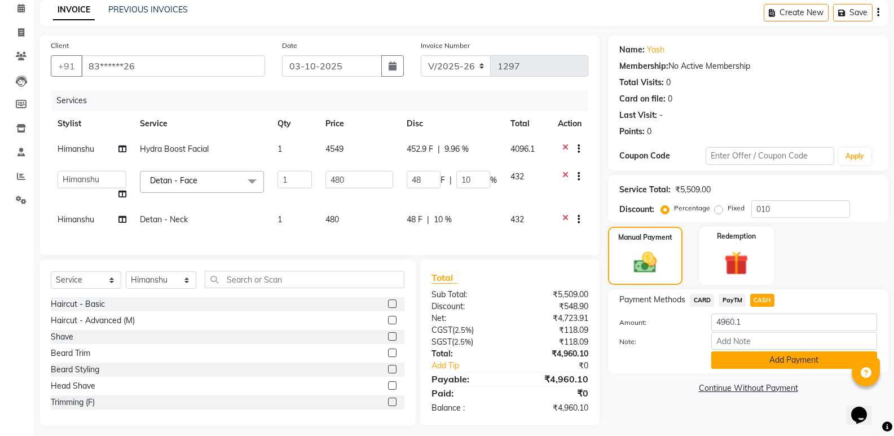
click at [762, 358] on button "Add Payment" at bounding box center [794, 359] width 166 height 17
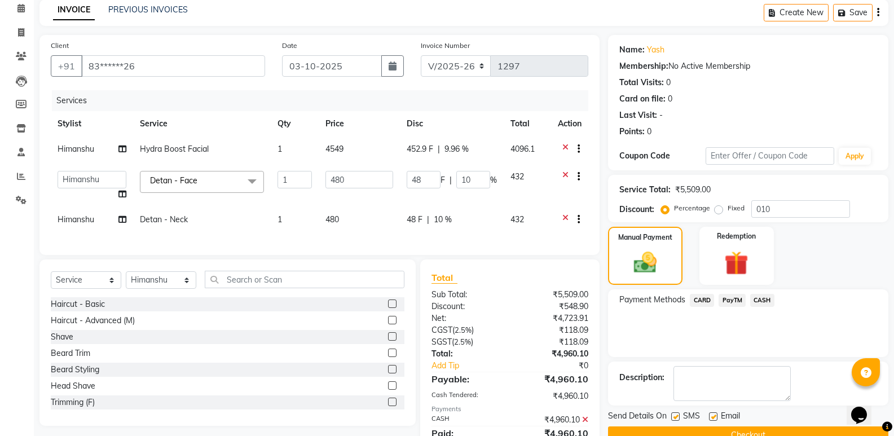
scroll to position [104, 0]
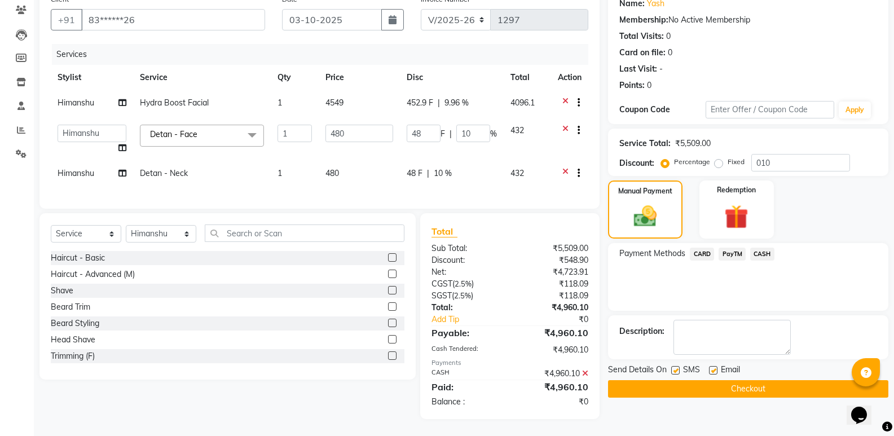
click at [762, 381] on button "Checkout" at bounding box center [748, 388] width 280 height 17
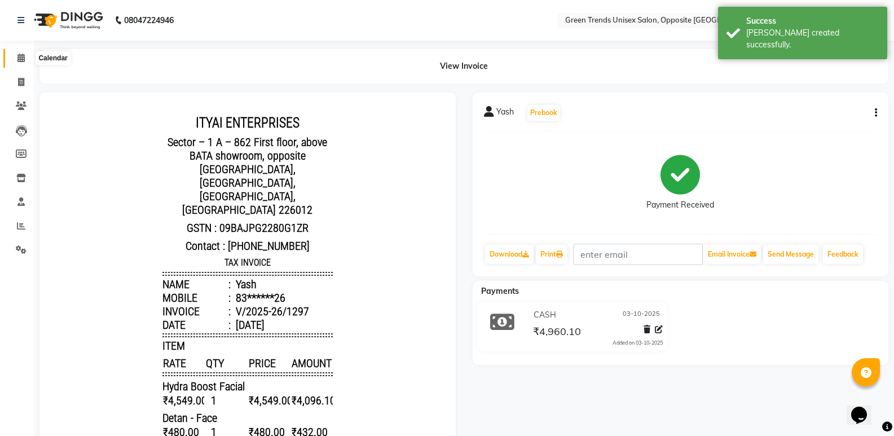
click at [18, 61] on icon at bounding box center [20, 58] width 7 height 8
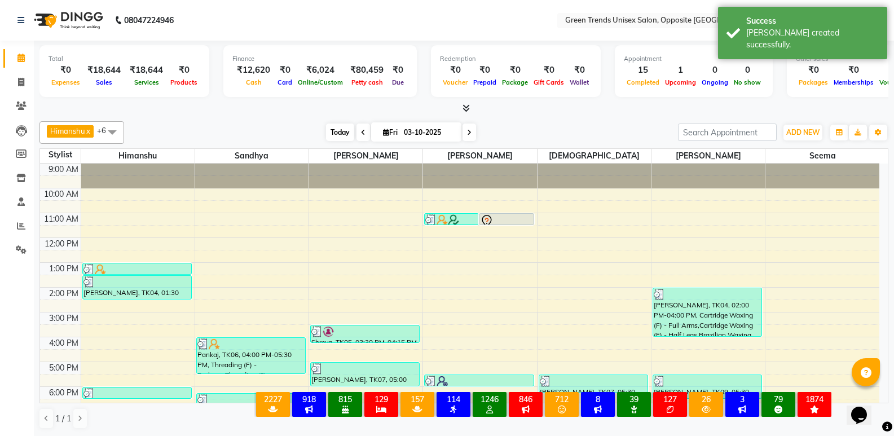
click at [341, 133] on span "Today" at bounding box center [340, 131] width 28 height 17
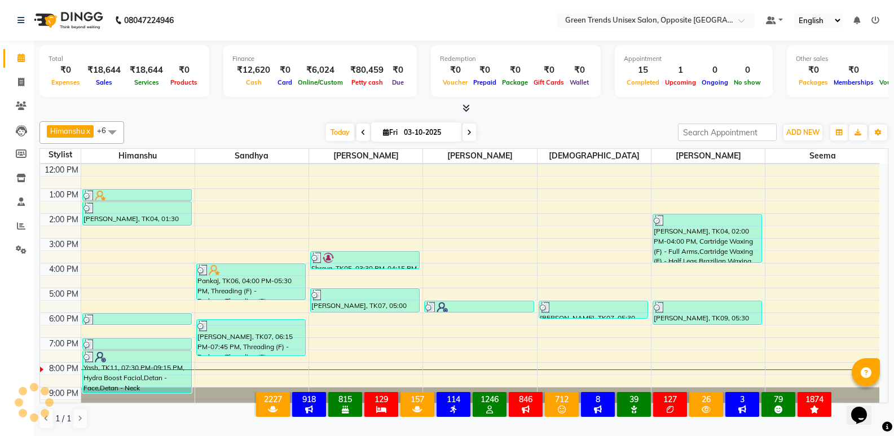
scroll to position [83, 0]
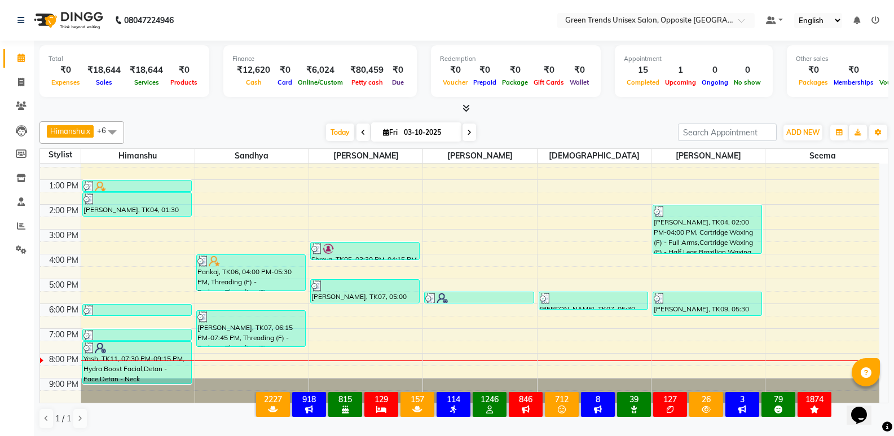
click at [490, 352] on div "9:00 AM 10:00 AM 11:00 AM 12:00 PM 1:00 PM 2:00 PM 3:00 PM 4:00 PM 5:00 PM 6:00…" at bounding box center [459, 242] width 839 height 322
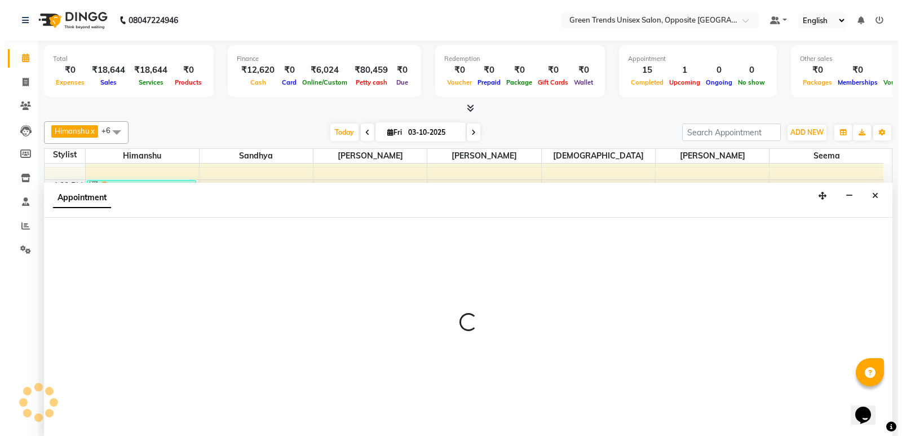
scroll to position [1, 0]
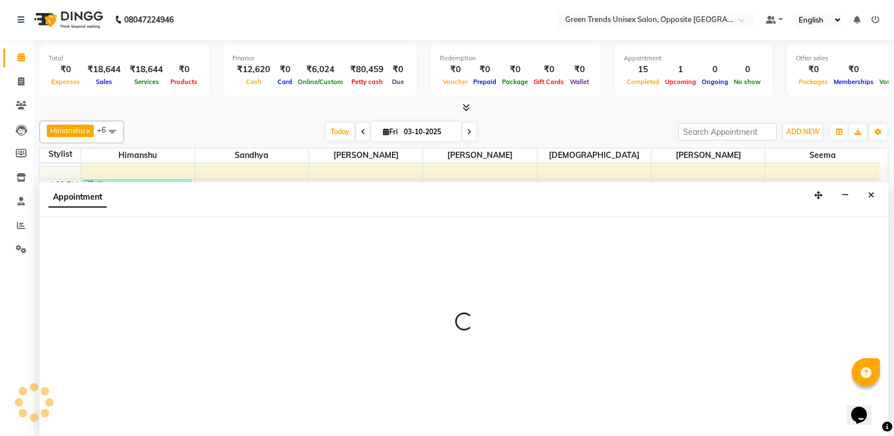
select select "75769"
select select "1170"
select select "tentative"
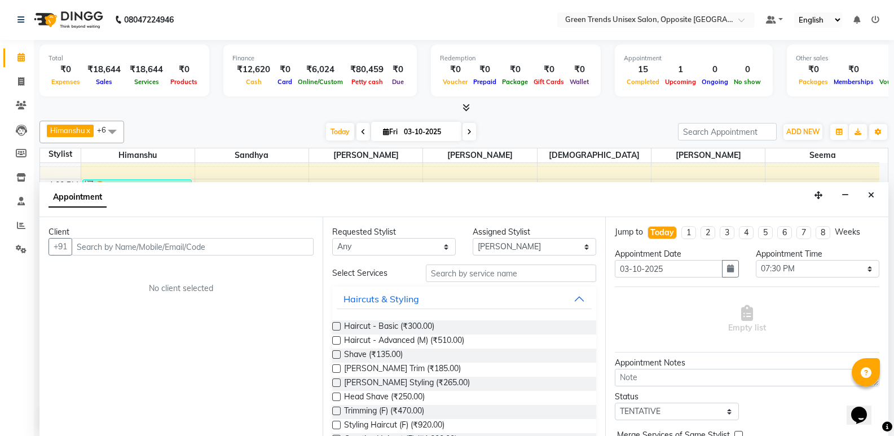
click at [102, 247] on input "text" at bounding box center [193, 246] width 242 height 17
type input "9198138654"
click at [279, 250] on span "Add Client" at bounding box center [290, 246] width 38 height 10
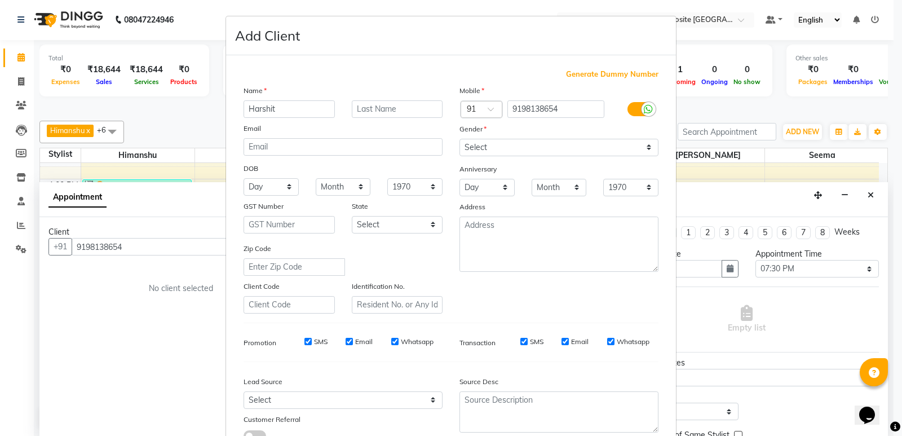
type input "Harshit"
drag, startPoint x: 611, startPoint y: 144, endPoint x: 599, endPoint y: 145, distance: 11.4
click at [611, 144] on select "Select Male Female Other Prefer Not To Say" at bounding box center [559, 147] width 199 height 17
select select "male"
click at [460, 139] on select "Select Male Female Other Prefer Not To Say" at bounding box center [559, 147] width 199 height 17
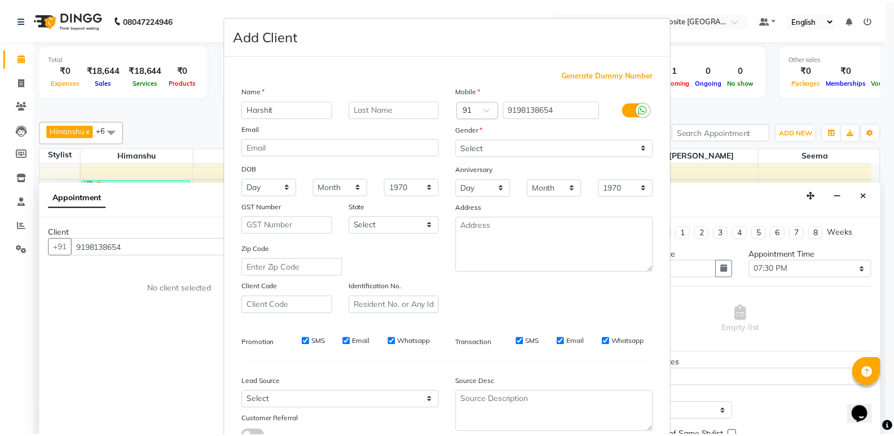
scroll to position [85, 0]
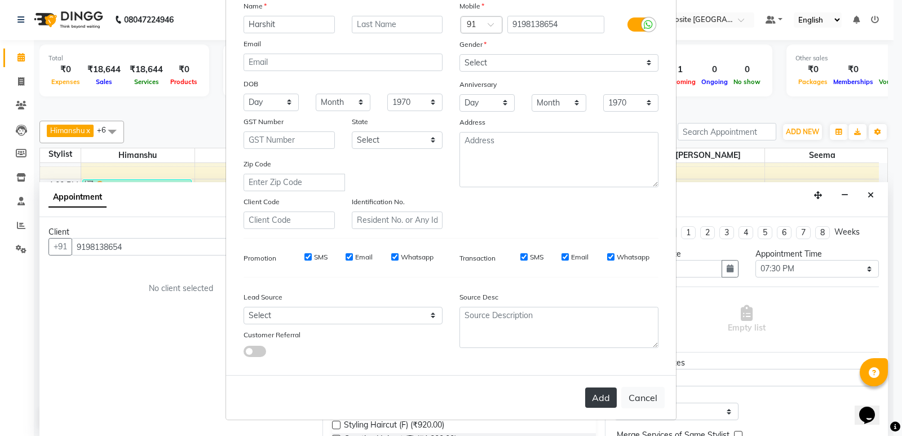
click at [588, 401] on button "Add" at bounding box center [601, 397] width 32 height 20
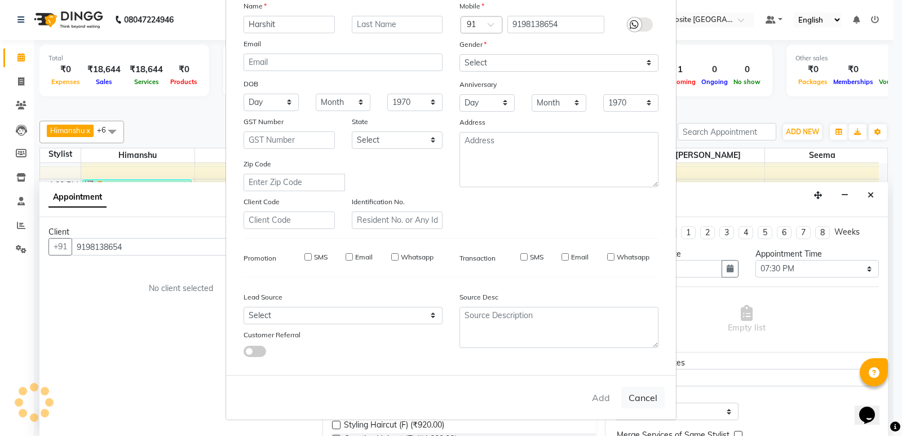
type input "91******54"
select select
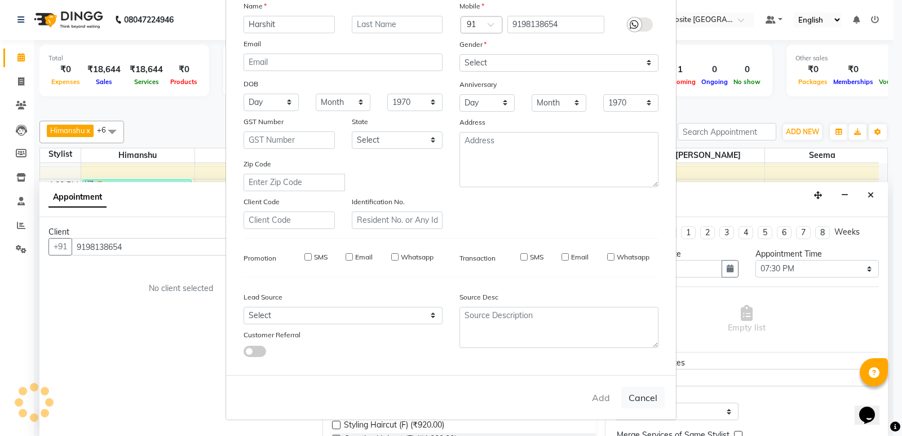
select select
checkbox input "false"
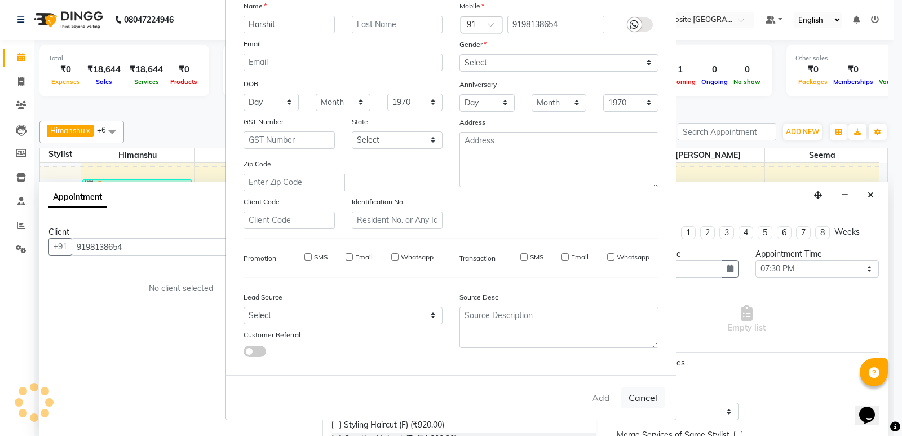
checkbox input "false"
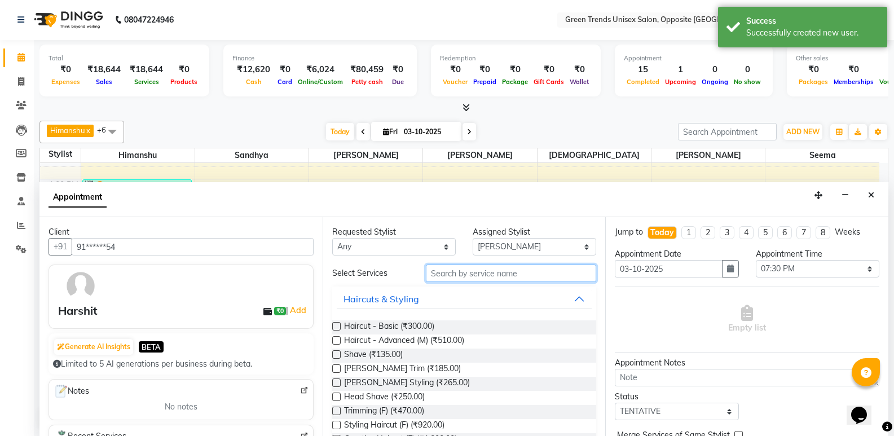
click at [473, 275] on input "text" at bounding box center [511, 272] width 170 height 17
click at [335, 325] on label at bounding box center [336, 326] width 8 height 8
click at [335, 325] on input "checkbox" at bounding box center [335, 327] width 7 height 7
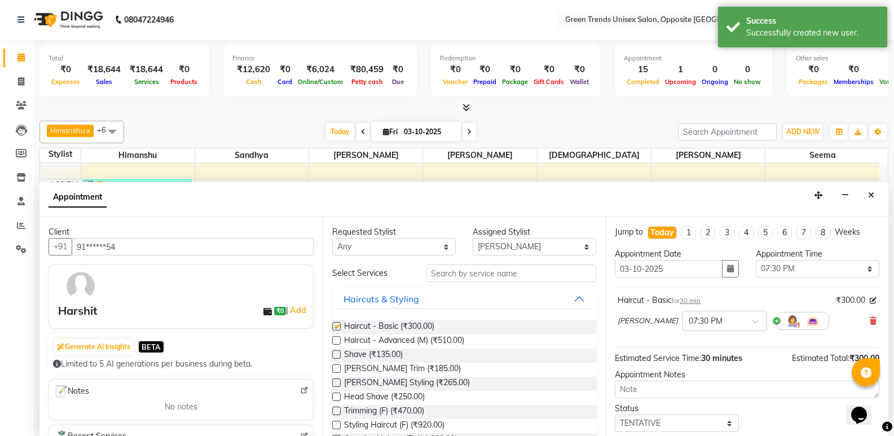
checkbox input "false"
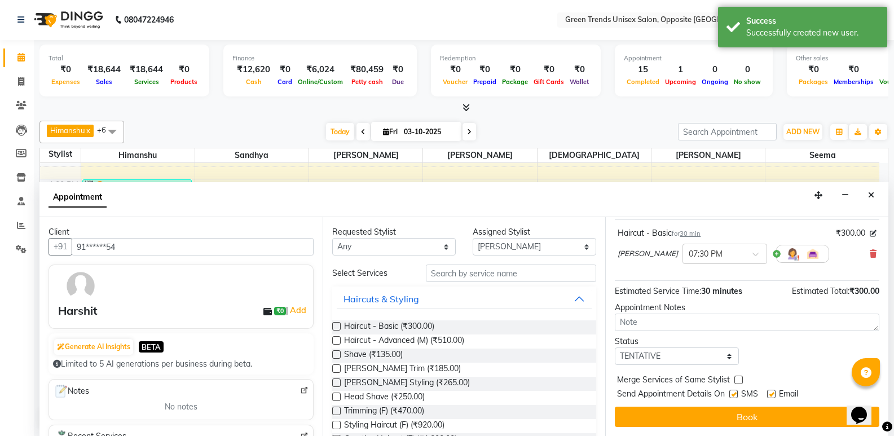
click at [740, 420] on button "Book" at bounding box center [747, 417] width 264 height 20
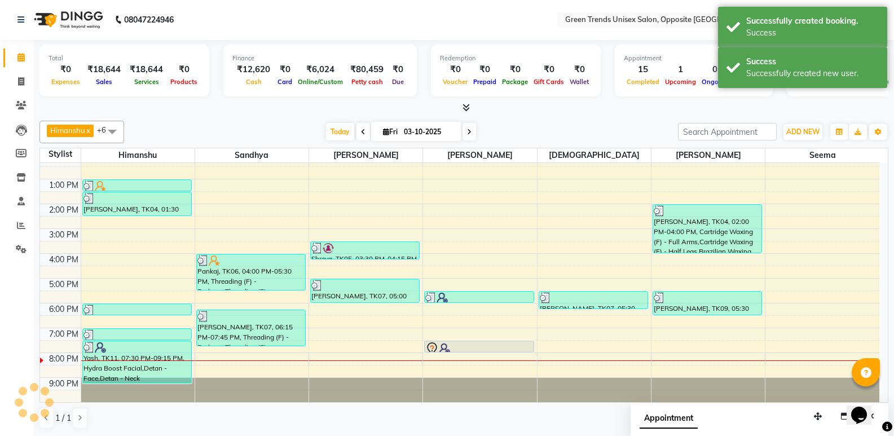
scroll to position [0, 0]
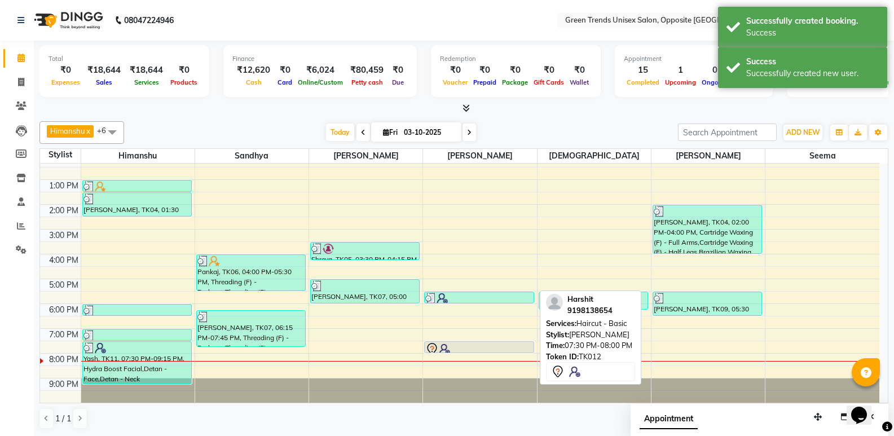
click at [453, 345] on div at bounding box center [478, 349] width 107 height 14
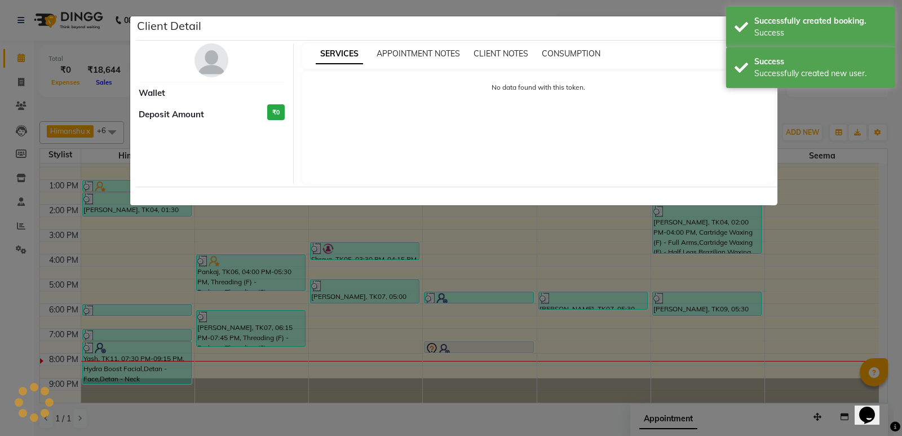
select select "7"
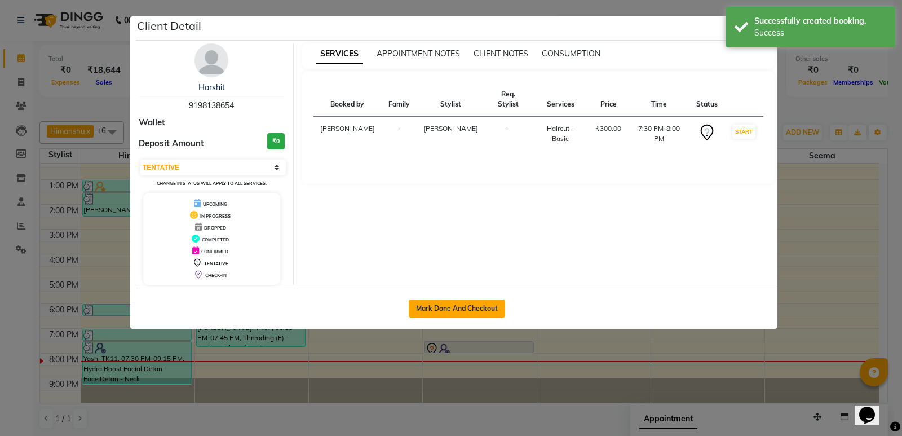
click at [460, 300] on button "Mark Done And Checkout" at bounding box center [457, 308] width 96 height 18
select select "service"
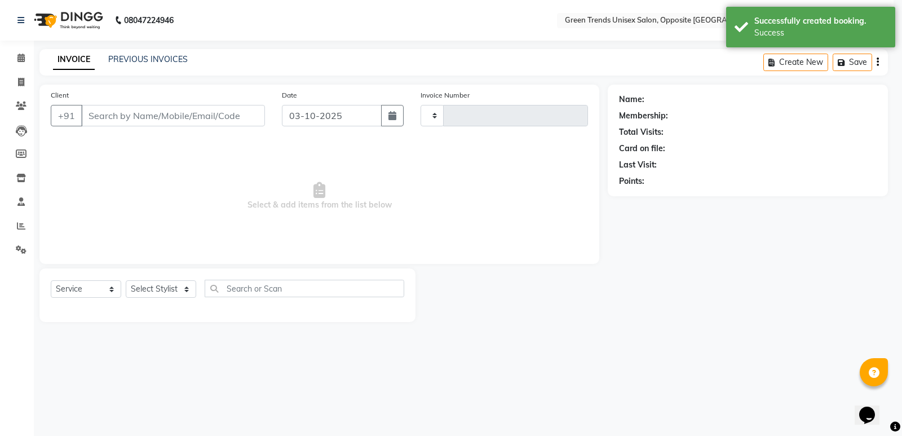
type input "1298"
select select "5225"
type input "91******54"
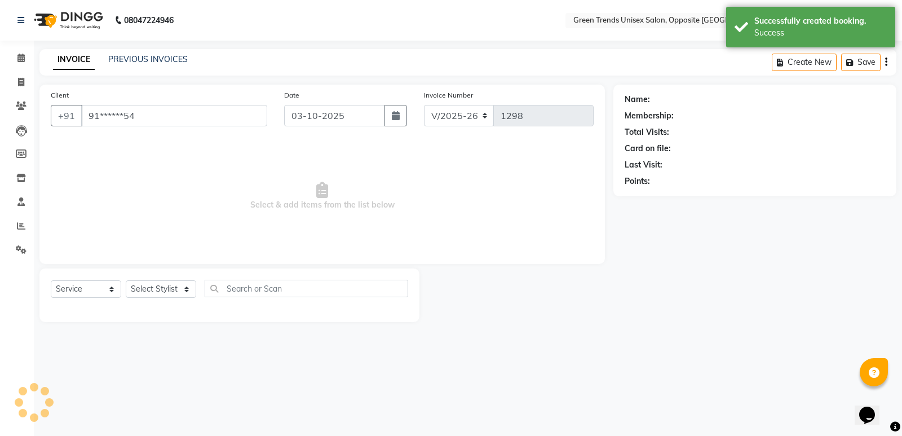
select select "75769"
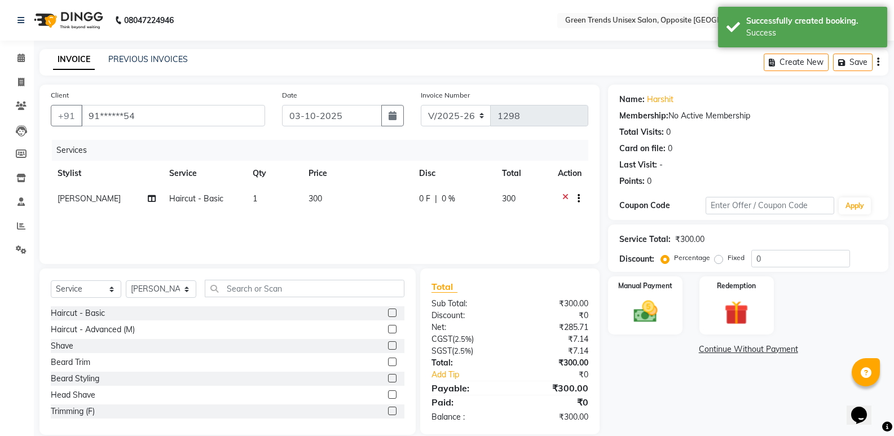
click at [388, 379] on label at bounding box center [392, 378] width 8 height 8
click at [388, 379] on input "checkbox" at bounding box center [391, 378] width 7 height 7
checkbox input "false"
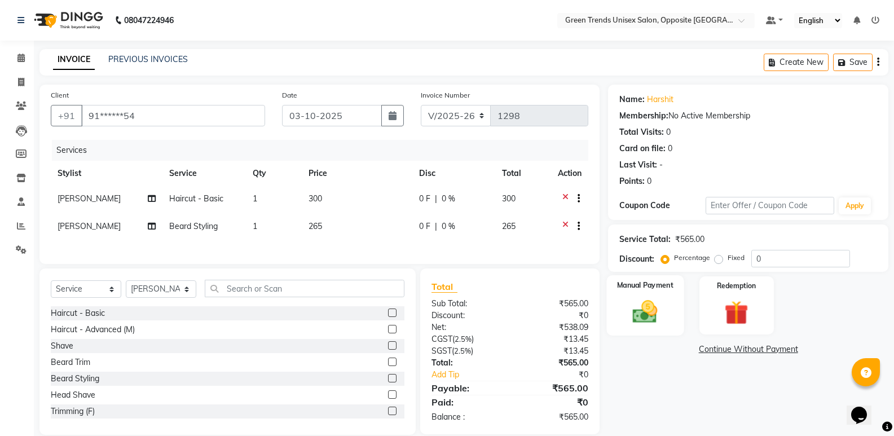
scroll to position [22, 0]
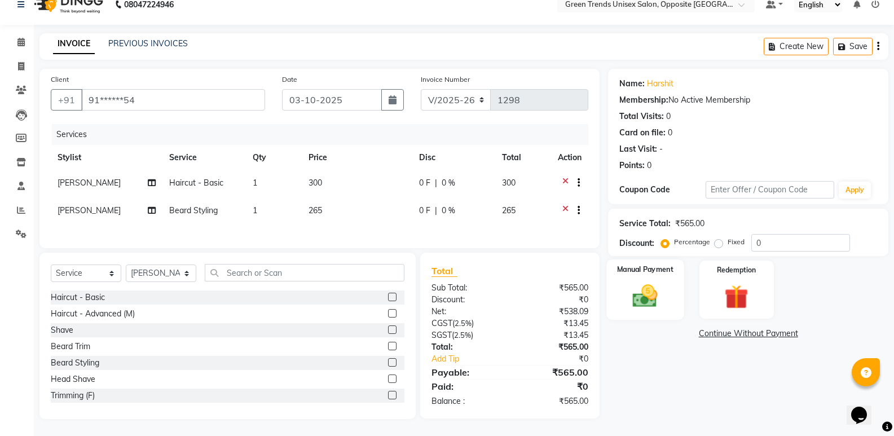
click at [636, 305] on div "Manual Payment" at bounding box center [645, 289] width 77 height 60
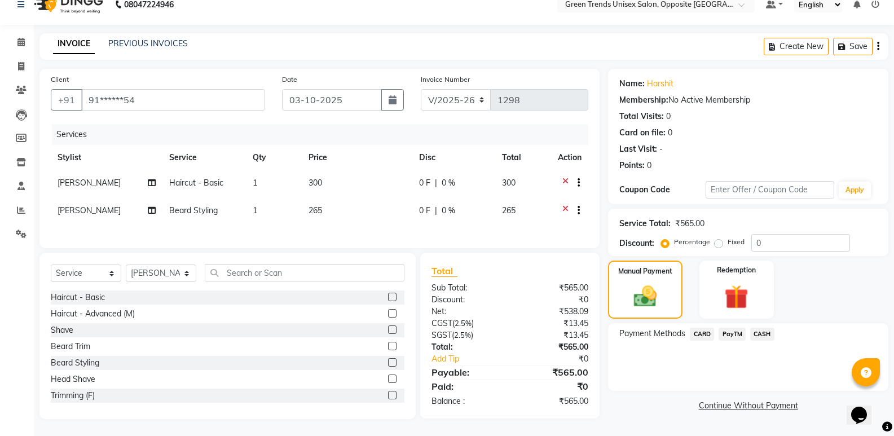
click at [732, 328] on span "PayTM" at bounding box center [731, 334] width 27 height 13
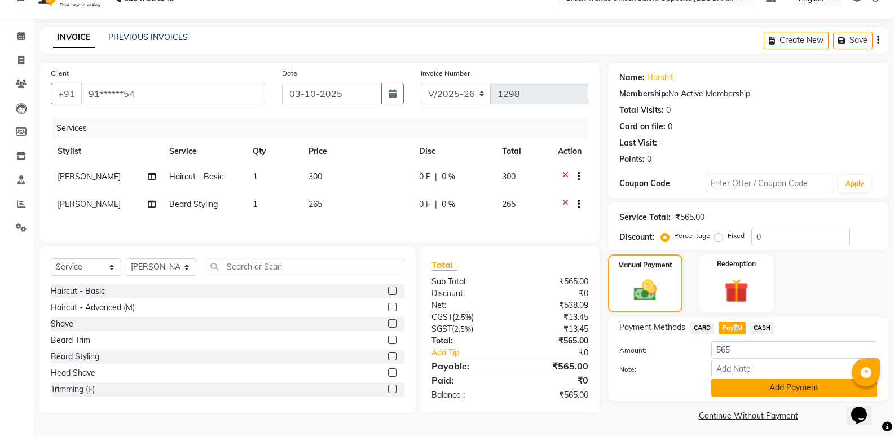
click at [758, 385] on button "Add Payment" at bounding box center [794, 387] width 166 height 17
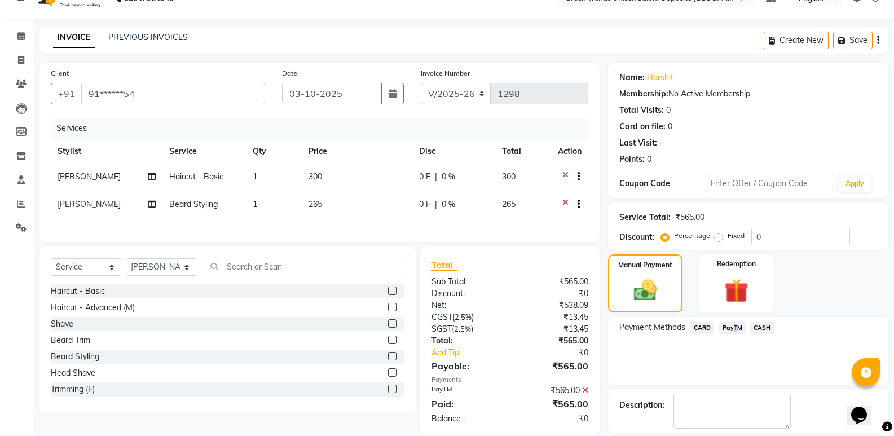
scroll to position [74, 0]
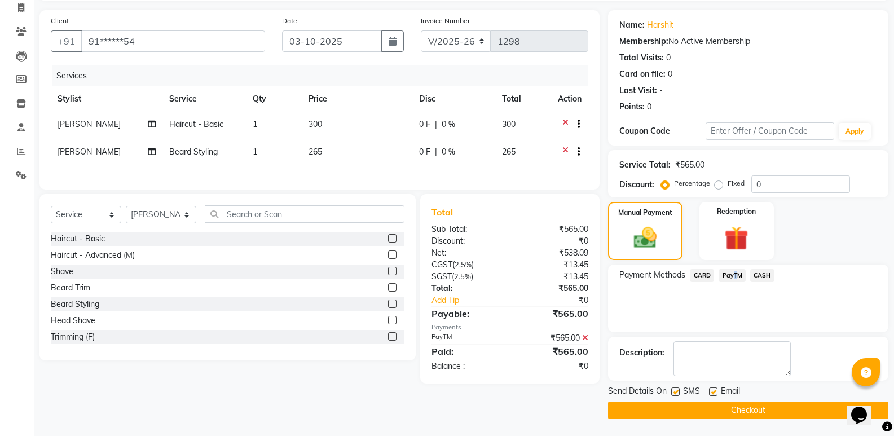
click at [696, 405] on button "Checkout" at bounding box center [748, 409] width 280 height 17
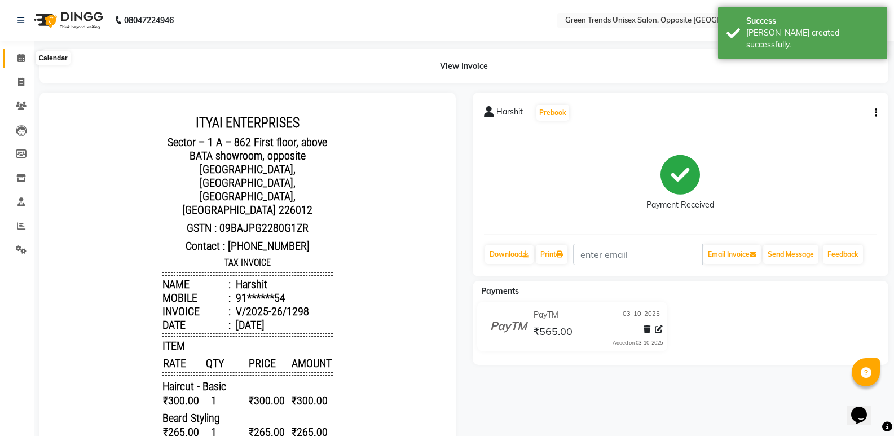
click at [24, 57] on icon at bounding box center [20, 58] width 7 height 8
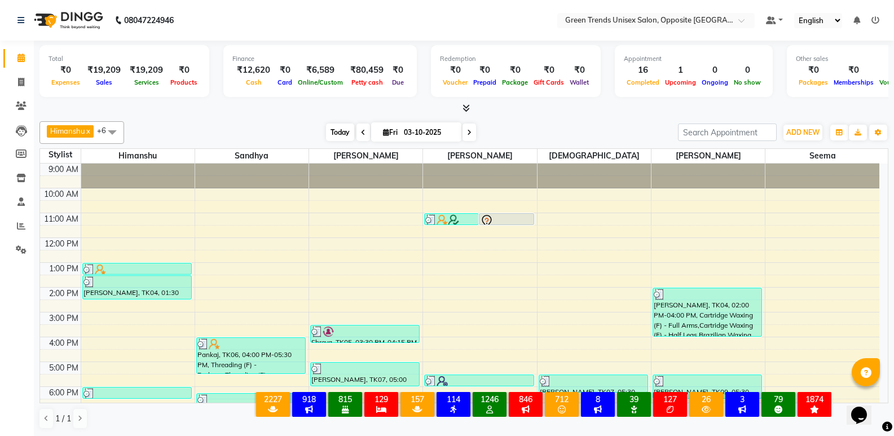
click at [339, 130] on span "Today" at bounding box center [340, 131] width 28 height 17
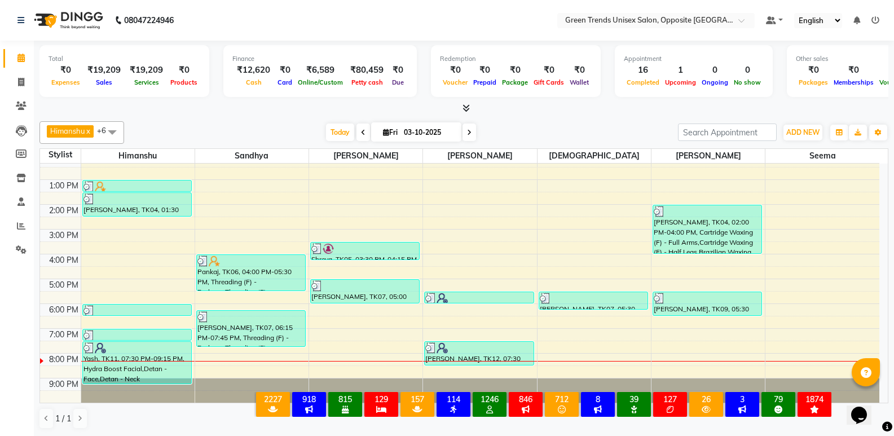
click at [283, 136] on div "[DATE] [DATE]" at bounding box center [401, 132] width 542 height 17
click at [329, 134] on span "Today" at bounding box center [340, 131] width 28 height 17
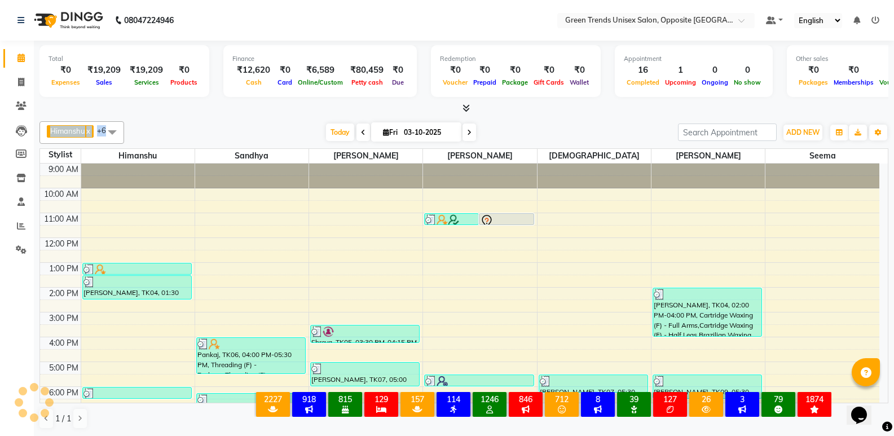
click at [290, 114] on div "Total ₹0 Expenses ₹19,209 Sales ₹19,209 Services ₹0 Products Finance ₹12,620 Ca…" at bounding box center [464, 239] width 860 height 396
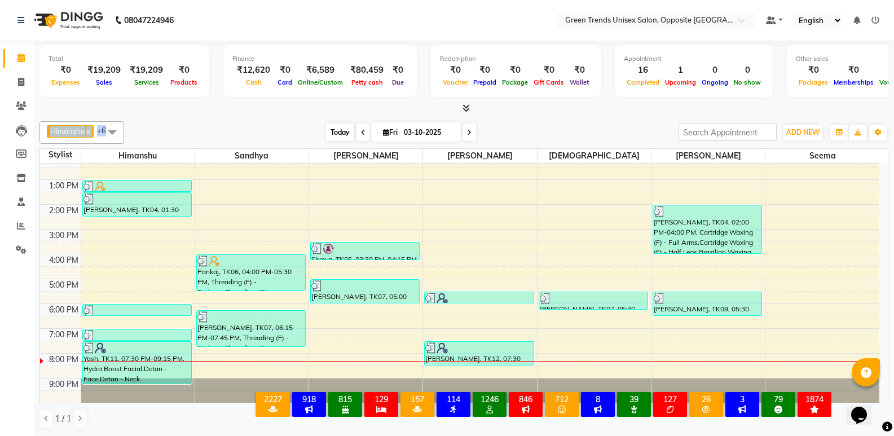
click at [326, 132] on span "Today" at bounding box center [340, 131] width 28 height 17
click at [287, 124] on div "[DATE] [DATE]" at bounding box center [401, 132] width 542 height 17
click at [333, 136] on span "Today" at bounding box center [340, 131] width 28 height 17
click at [338, 126] on span "Today" at bounding box center [340, 131] width 28 height 17
click at [325, 107] on div at bounding box center [463, 109] width 849 height 12
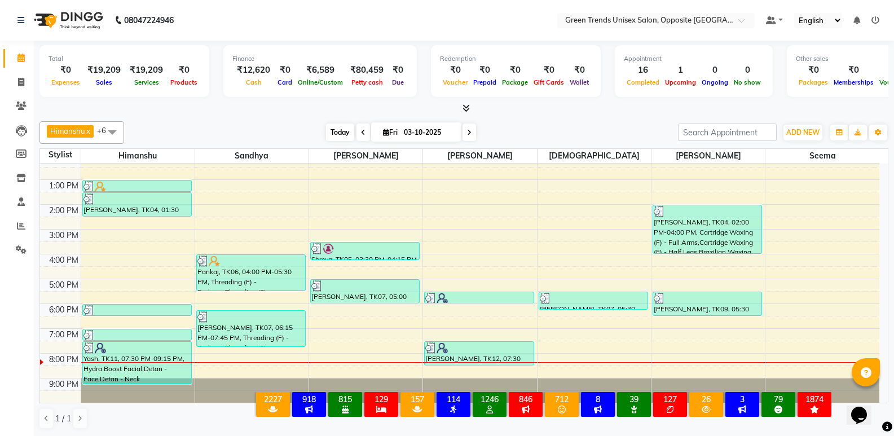
click at [326, 130] on span "Today" at bounding box center [340, 131] width 28 height 17
click at [337, 130] on span "Today" at bounding box center [340, 131] width 28 height 17
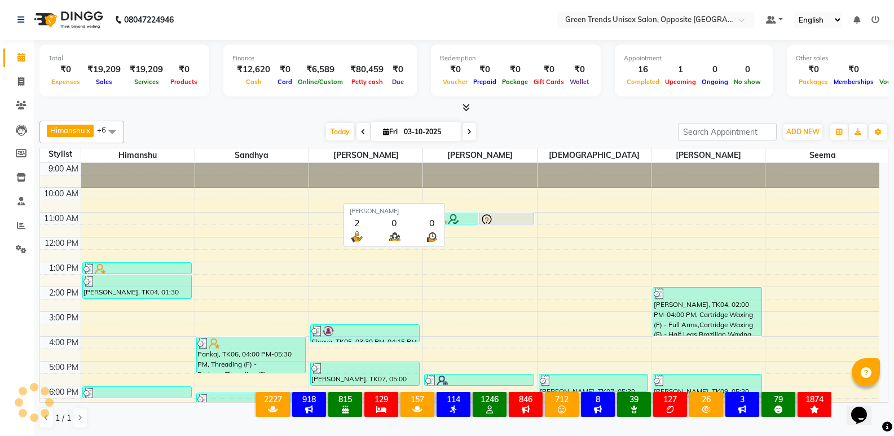
scroll to position [83, 0]
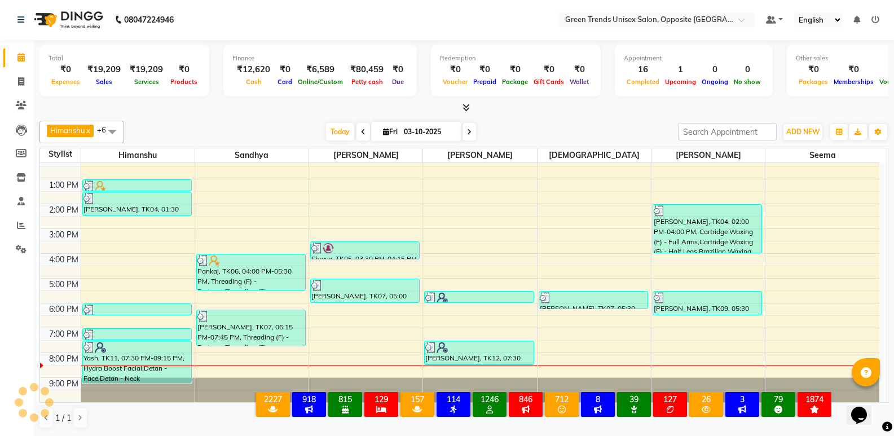
click at [307, 112] on div at bounding box center [463, 108] width 849 height 12
click at [345, 138] on span "Today" at bounding box center [340, 131] width 28 height 17
click at [328, 133] on span "Today" at bounding box center [340, 131] width 28 height 17
click at [297, 134] on div "[DATE] [DATE]" at bounding box center [401, 131] width 542 height 17
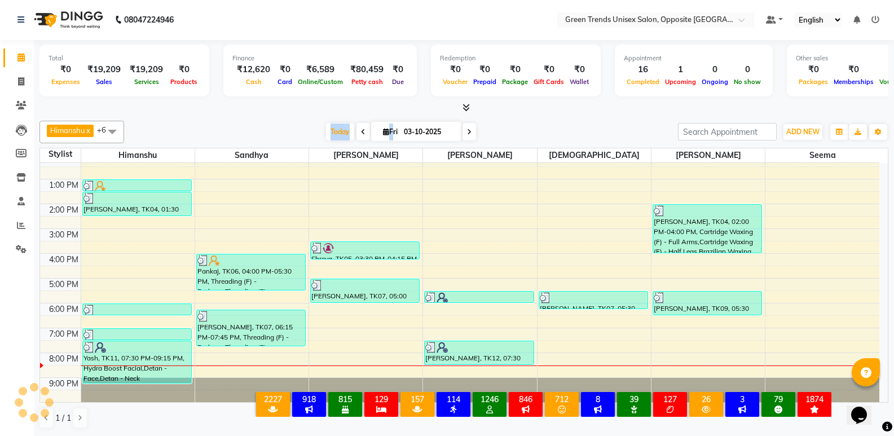
click at [296, 131] on div "[DATE] [DATE]" at bounding box center [401, 131] width 542 height 17
click at [336, 125] on span "Today" at bounding box center [340, 131] width 28 height 17
click at [286, 37] on nav "08047224946 Select Location × Green Trends Unisex Salon, Opposite Khazana Marke…" at bounding box center [447, 19] width 894 height 41
click at [330, 131] on span "Today" at bounding box center [340, 131] width 28 height 17
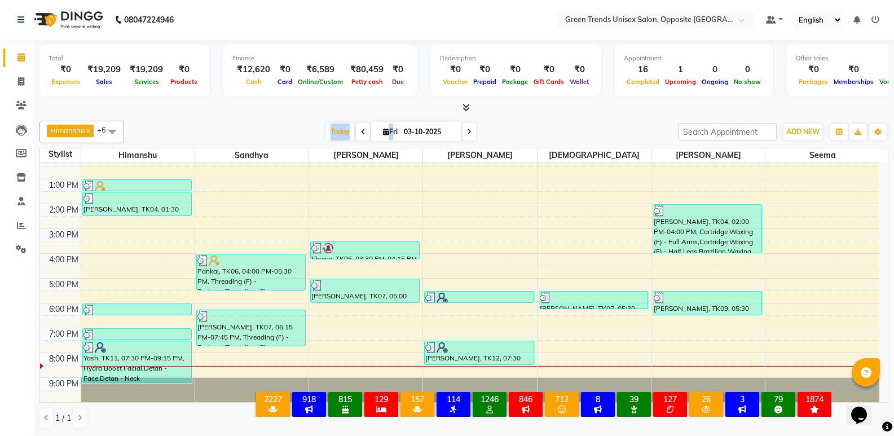
click at [325, 117] on div "[PERSON_NAME] x [PERSON_NAME] x [PERSON_NAME] x [PERSON_NAME] x [PERSON_NAME] x…" at bounding box center [463, 274] width 849 height 317
click at [326, 130] on span "Today" at bounding box center [340, 131] width 28 height 17
click at [289, 112] on div at bounding box center [463, 108] width 849 height 12
click at [317, 133] on div "[DATE] [DATE]" at bounding box center [401, 131] width 542 height 17
click at [326, 131] on span "Today" at bounding box center [340, 131] width 28 height 17
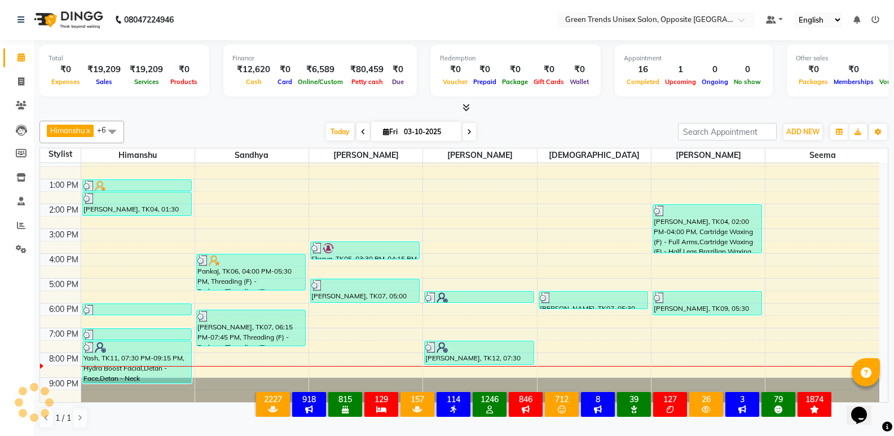
click at [260, 112] on div at bounding box center [463, 108] width 849 height 12
click at [284, 107] on div at bounding box center [463, 108] width 849 height 12
click at [342, 128] on span "Today" at bounding box center [340, 131] width 28 height 17
click at [347, 114] on div "Total ₹0 Expenses ₹19,209 Sales ₹19,209 Services ₹0 Products Finance ₹12,620 Ca…" at bounding box center [464, 238] width 860 height 396
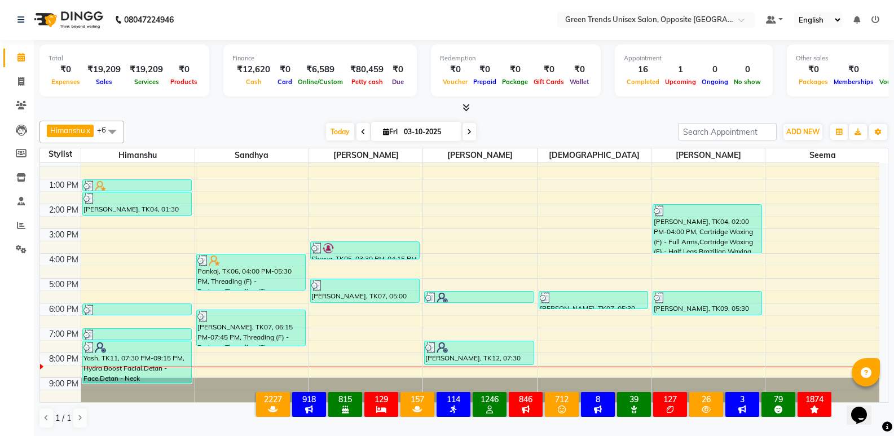
drag, startPoint x: 305, startPoint y: 420, endPoint x: 316, endPoint y: 435, distance: 18.9
click at [304, 420] on div "× 2227 All Customers 918 All Male Customer 815 All Female Customer 129 All Memb…" at bounding box center [543, 406] width 610 height 49
click at [332, 137] on span "Today" at bounding box center [340, 131] width 28 height 17
click at [336, 138] on span "Today" at bounding box center [340, 131] width 28 height 17
click at [318, 122] on div "[PERSON_NAME] x [PERSON_NAME] x [PERSON_NAME] x [PERSON_NAME] x [PERSON_NAME] x…" at bounding box center [463, 132] width 849 height 23
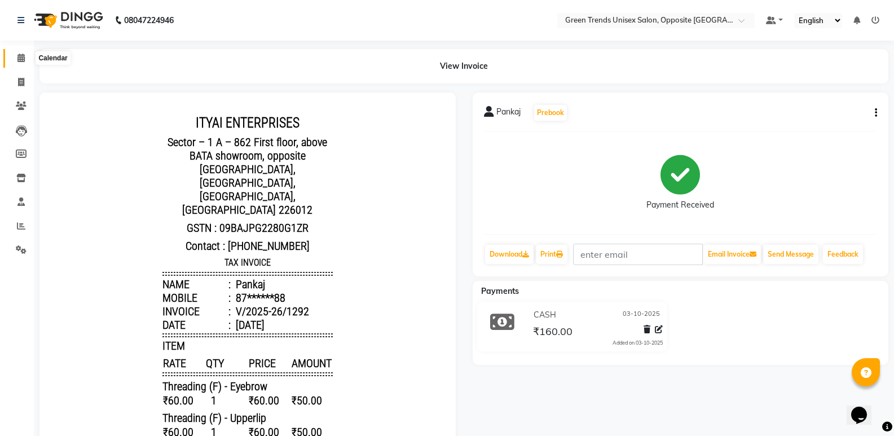
click at [24, 55] on icon at bounding box center [20, 58] width 7 height 8
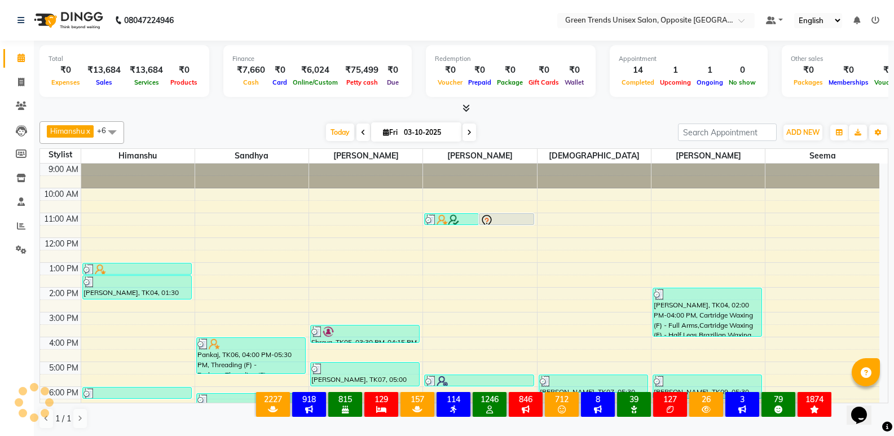
scroll to position [83, 0]
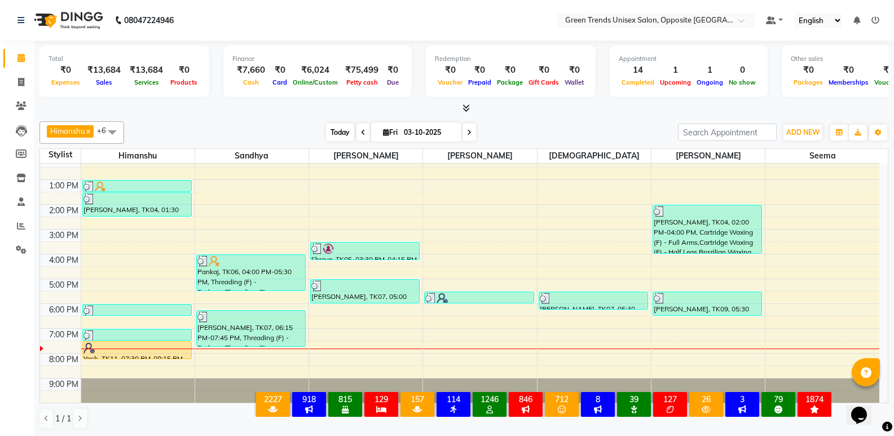
click at [331, 134] on span "Today" at bounding box center [340, 131] width 28 height 17
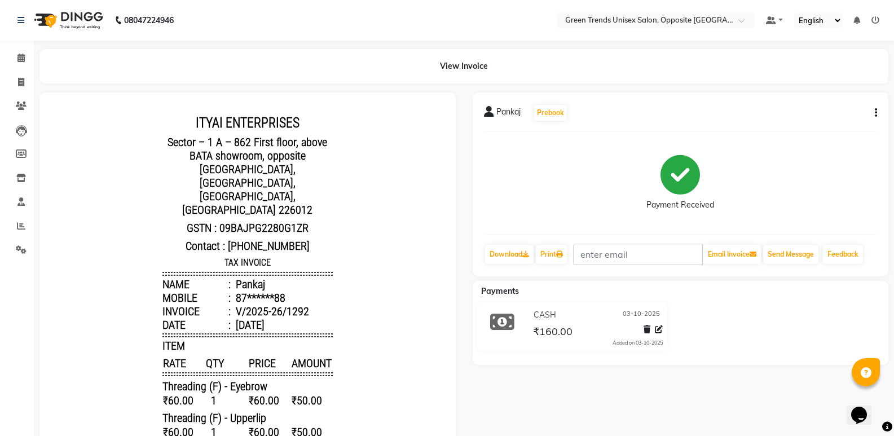
click at [872, 113] on button "button" at bounding box center [873, 113] width 7 height 12
click at [872, 112] on button "button" at bounding box center [873, 113] width 7 height 12
click at [876, 113] on icon "button" at bounding box center [876, 113] width 2 height 1
